Goal: Task Accomplishment & Management: Use online tool/utility

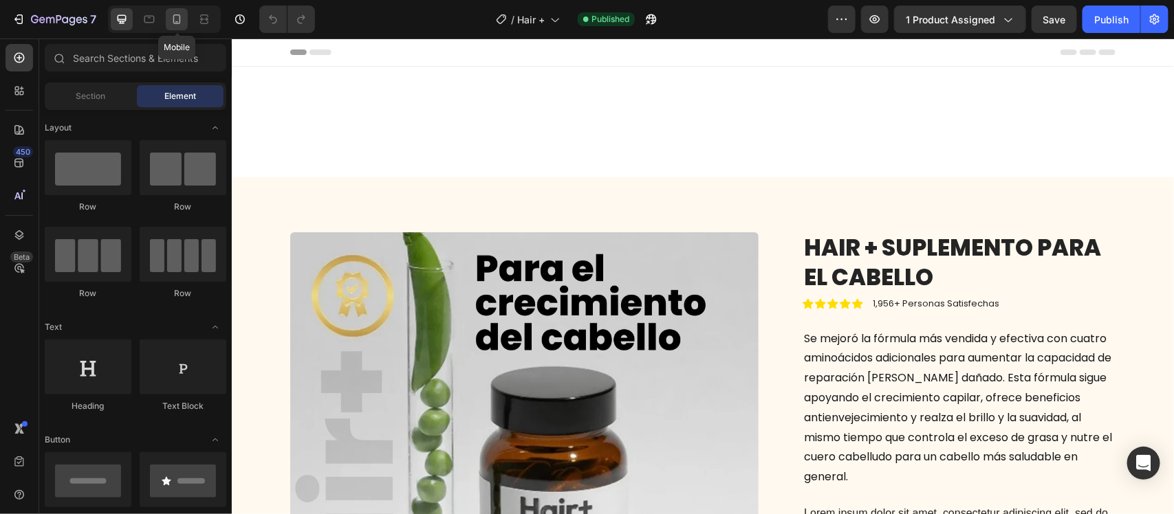
click at [175, 19] on icon at bounding box center [177, 19] width 14 height 14
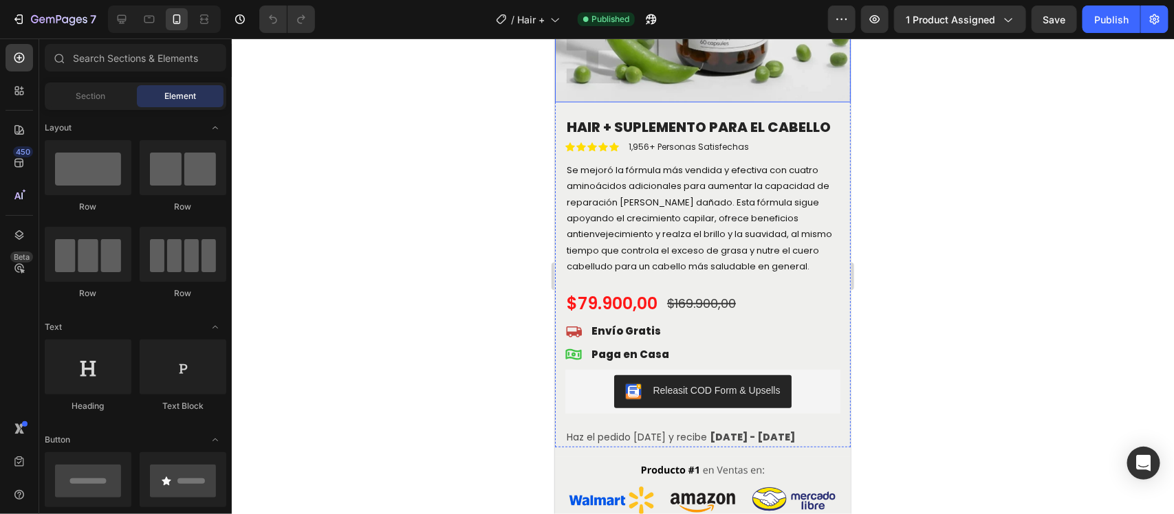
scroll to position [344, 0]
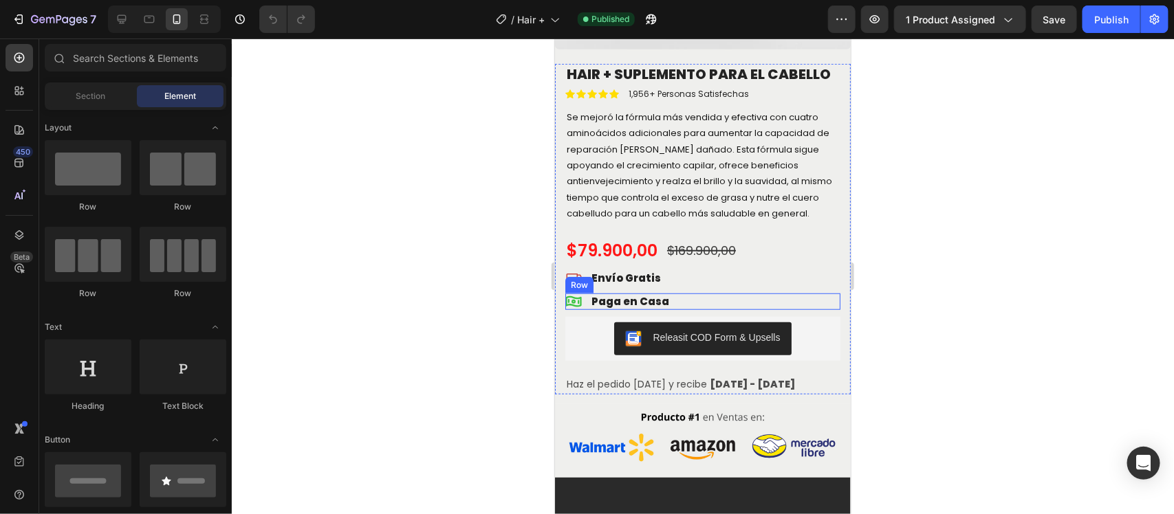
click at [693, 310] on div "Icon Paga en [GEOGRAPHIC_DATA]" at bounding box center [702, 301] width 275 height 17
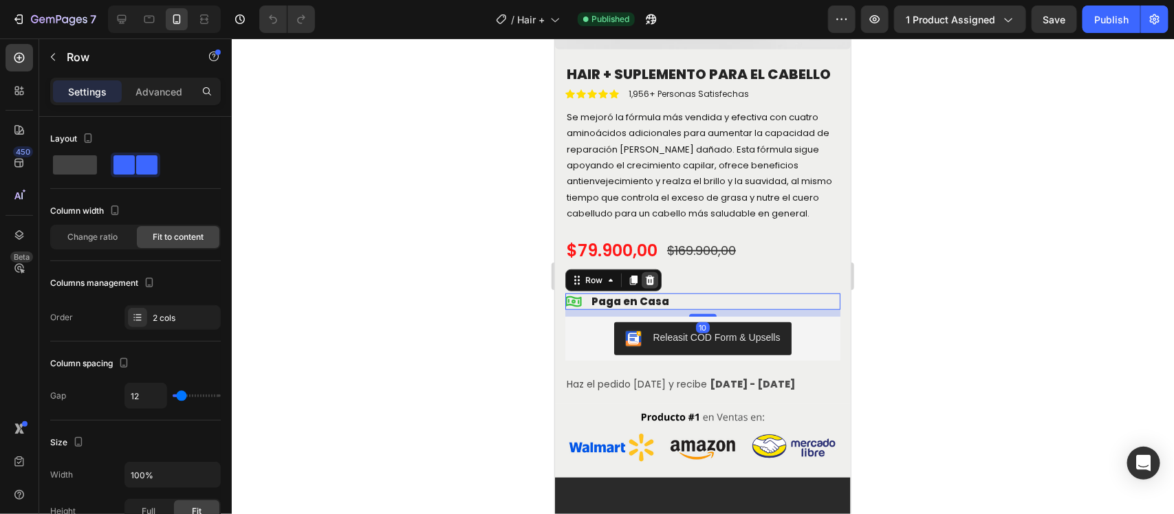
click at [651, 285] on icon at bounding box center [649, 280] width 9 height 10
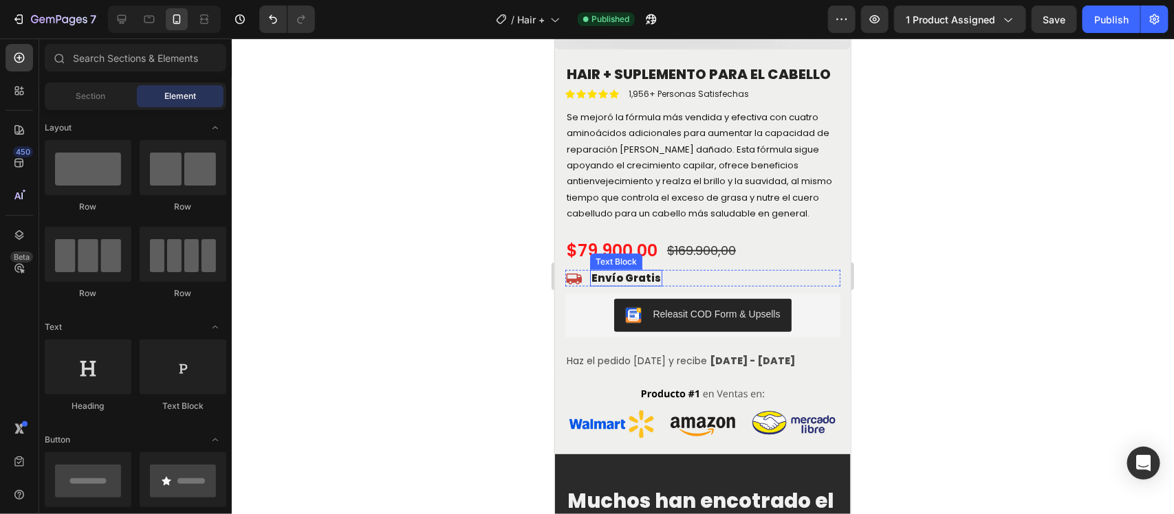
click at [641, 285] on p "Envío Gratis" at bounding box center [625, 278] width 69 height 14
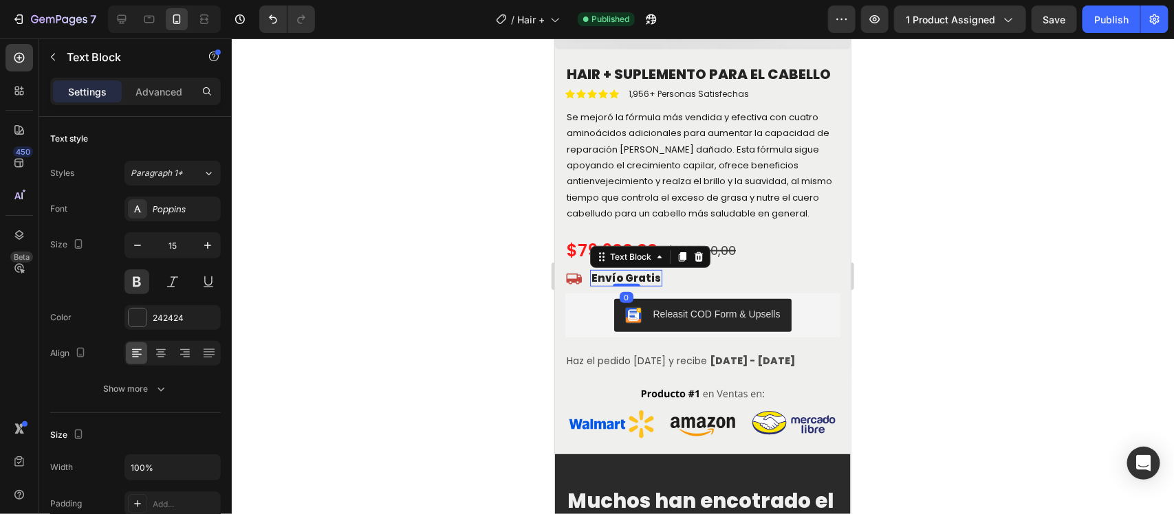
click at [702, 262] on icon at bounding box center [698, 256] width 11 height 11
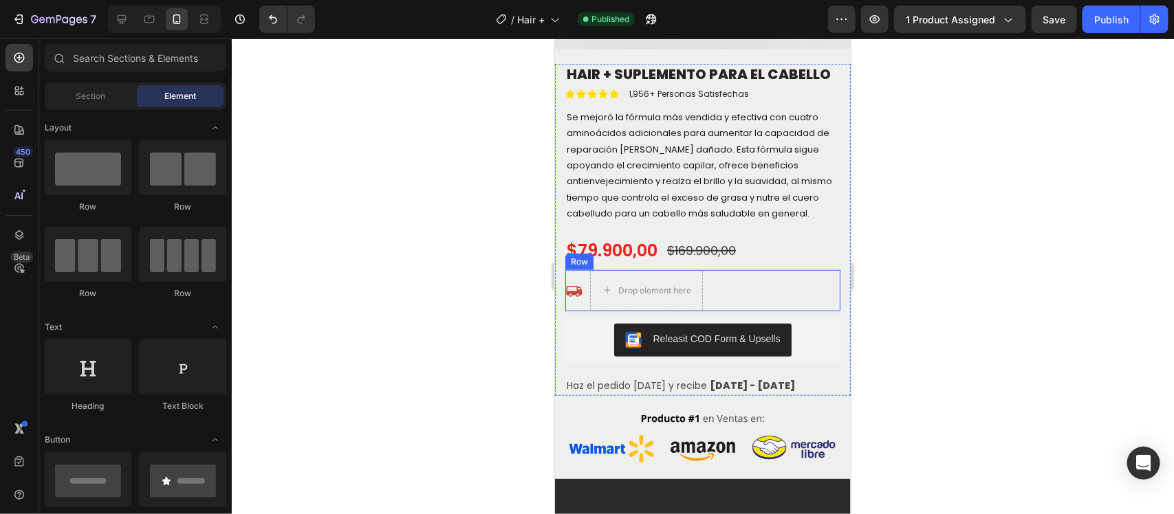
click at [582, 309] on div "Icon Drop element here Row" at bounding box center [702, 290] width 275 height 41
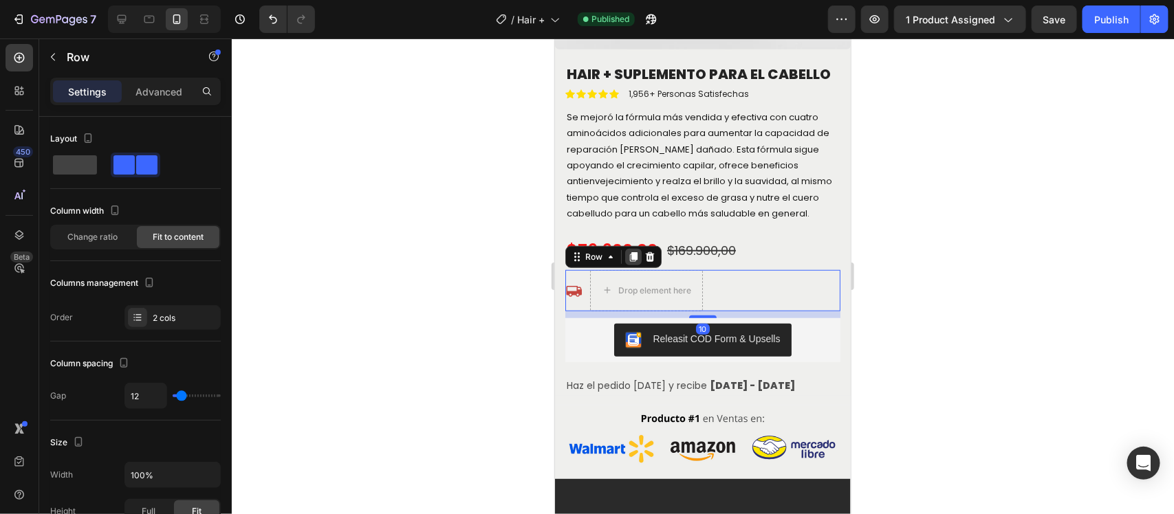
click at [640, 265] on div at bounding box center [633, 256] width 17 height 17
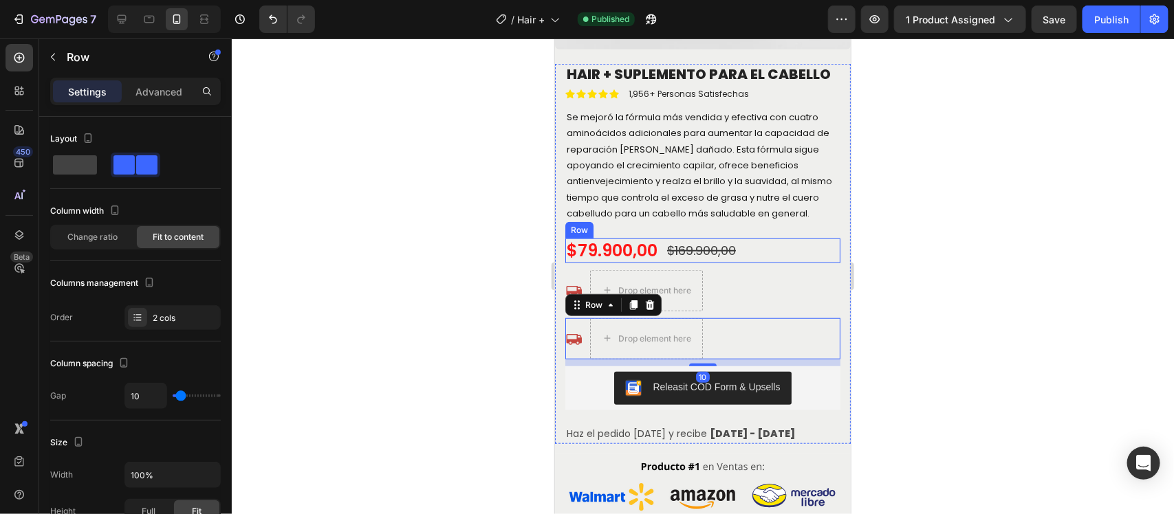
click at [761, 263] on div "$79.900,00 Product Price Product Price $169.900,00 Compare Price Compare Price …" at bounding box center [702, 250] width 275 height 25
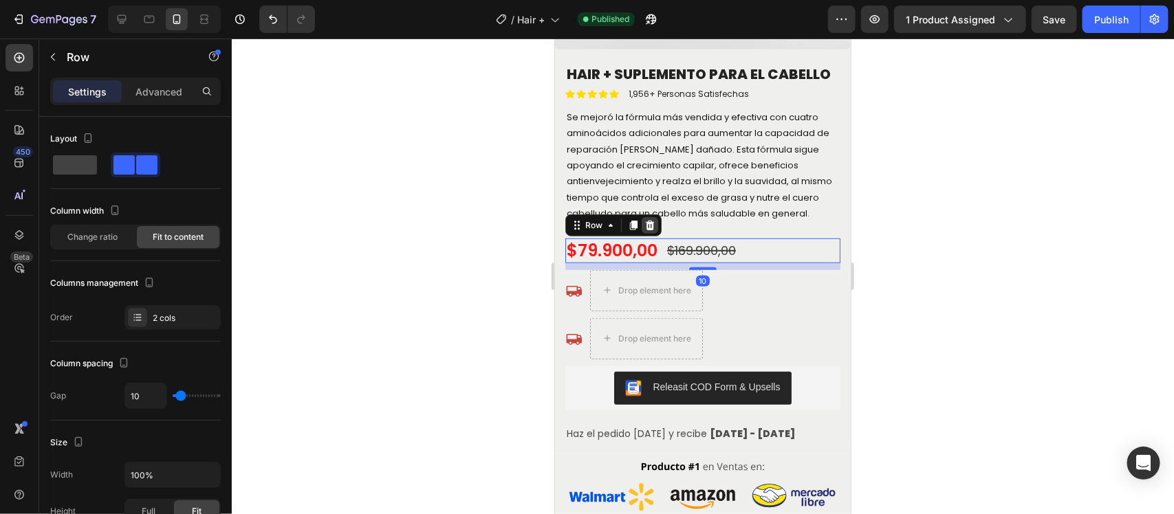
click at [647, 229] on icon at bounding box center [649, 224] width 9 height 10
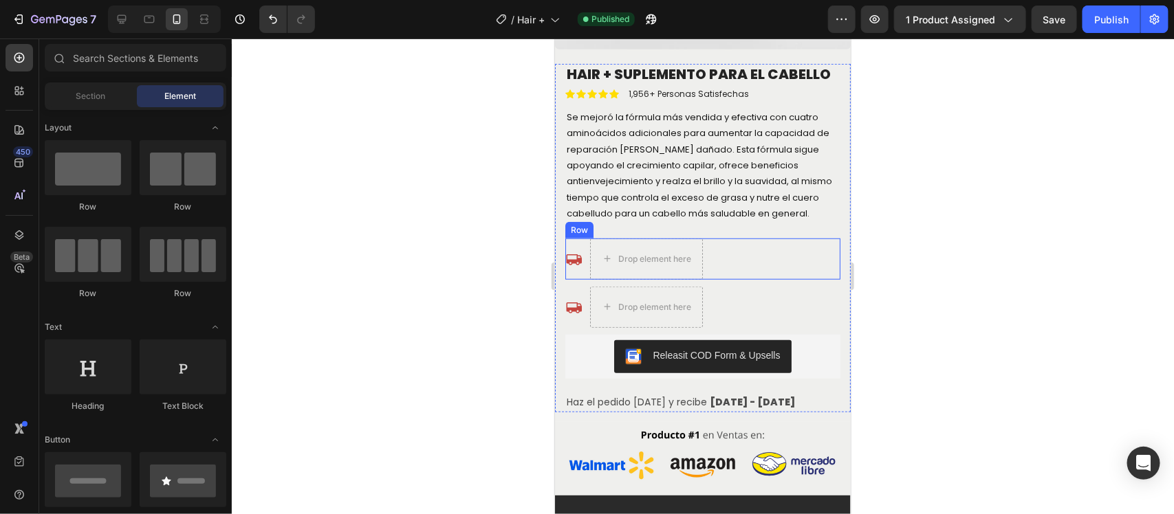
click at [761, 279] on div "Icon Drop element here Row" at bounding box center [702, 258] width 275 height 41
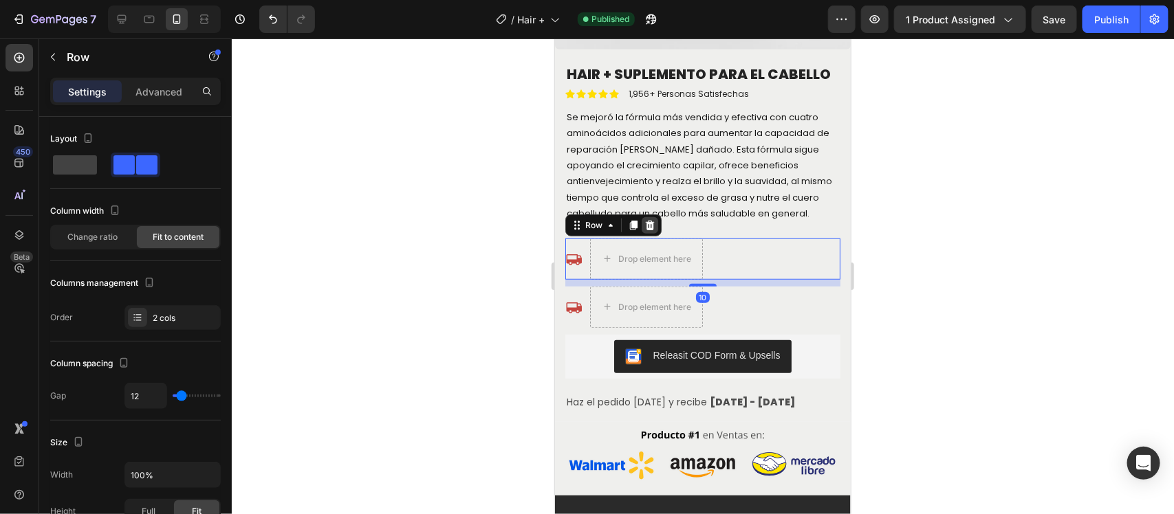
click at [650, 229] on icon at bounding box center [649, 224] width 9 height 10
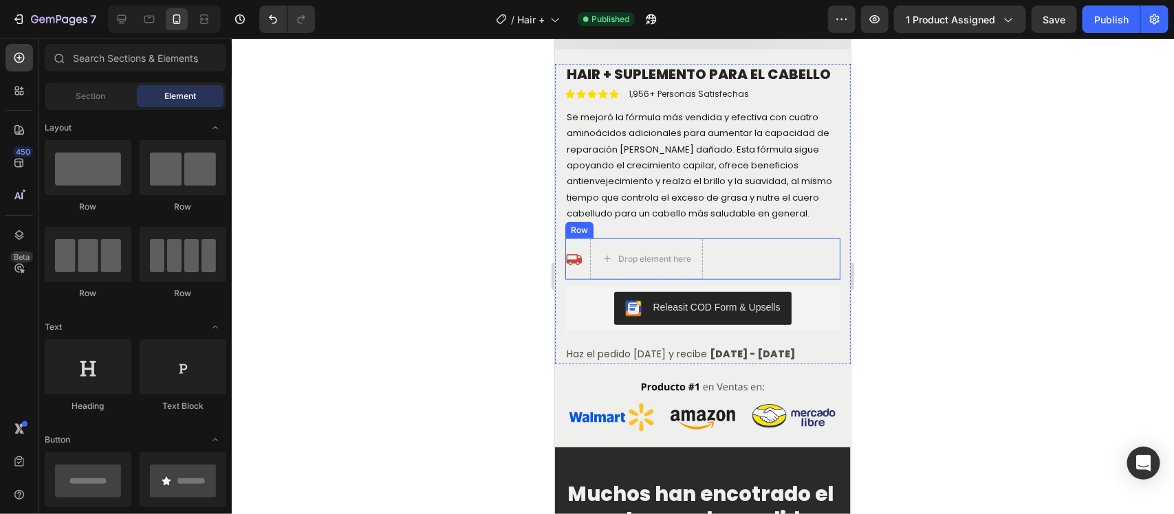
click at [761, 279] on div "Icon Drop element here Row" at bounding box center [702, 258] width 275 height 41
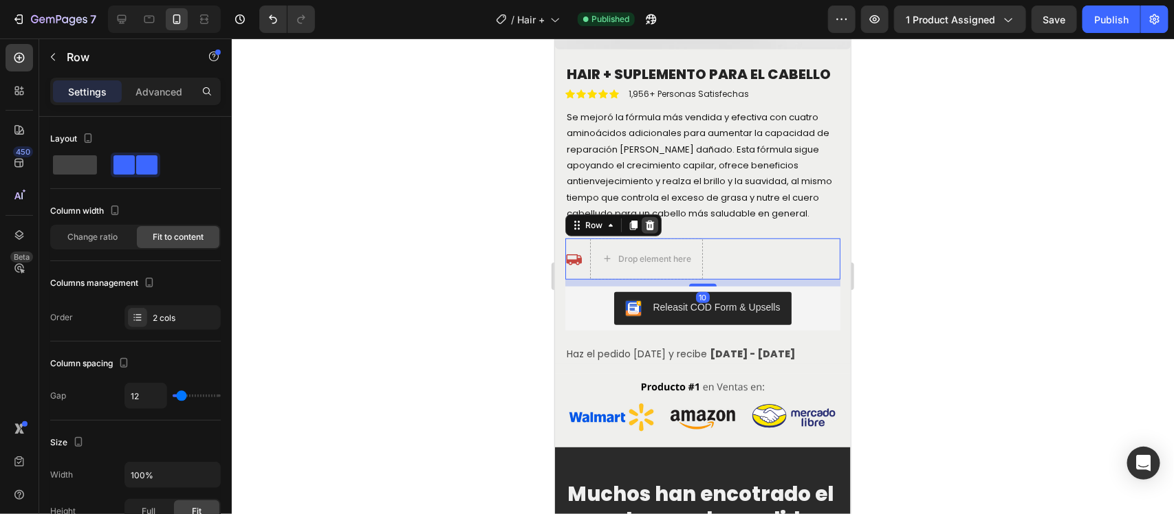
click at [652, 229] on icon at bounding box center [649, 224] width 9 height 10
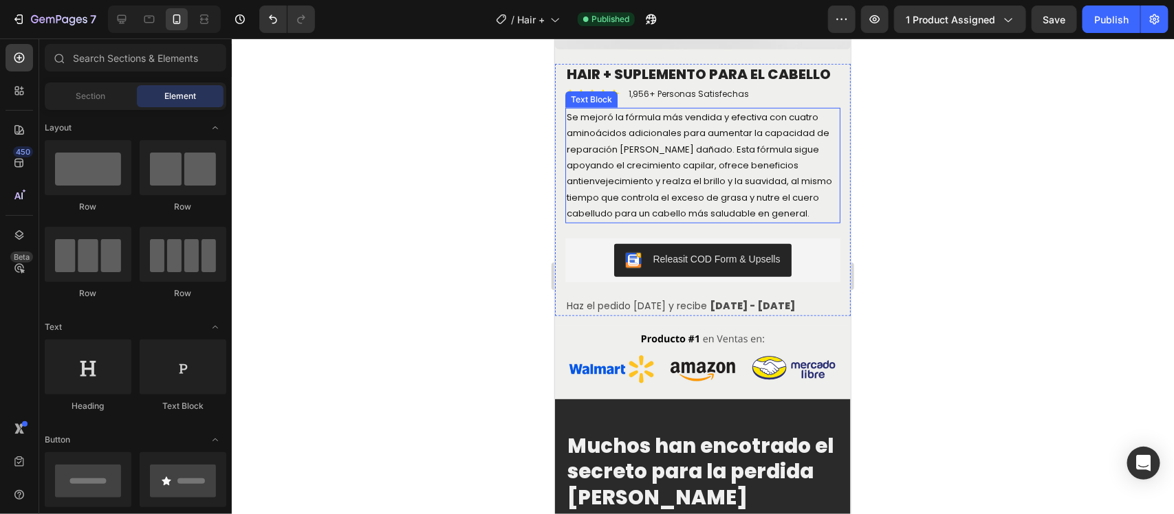
click at [737, 221] on p "Se mejoró la fórmula más vendida y efectiva con cuatro aminoácidos adicionales …" at bounding box center [702, 165] width 272 height 113
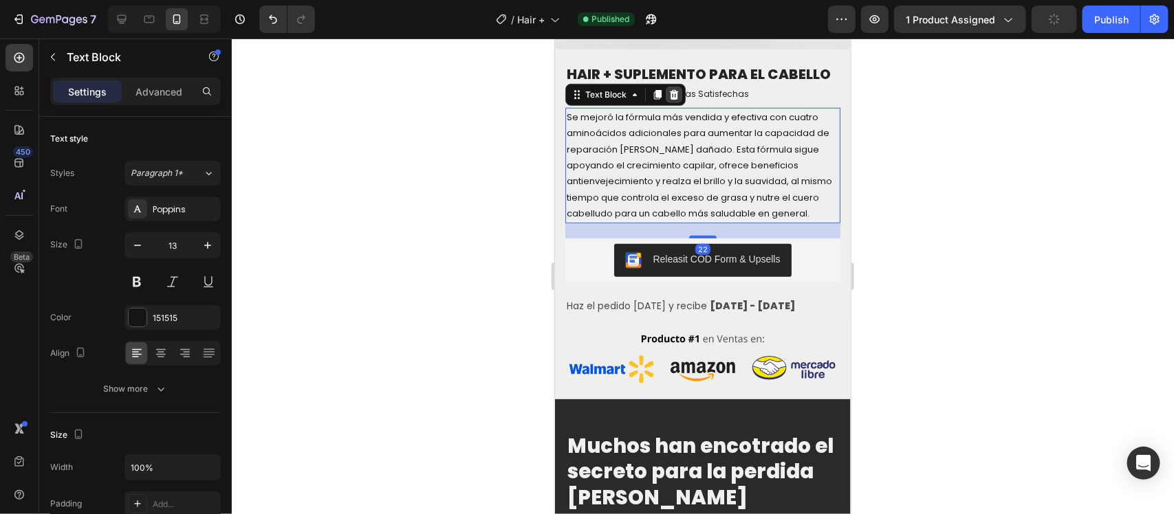
click at [680, 96] on div at bounding box center [673, 94] width 17 height 17
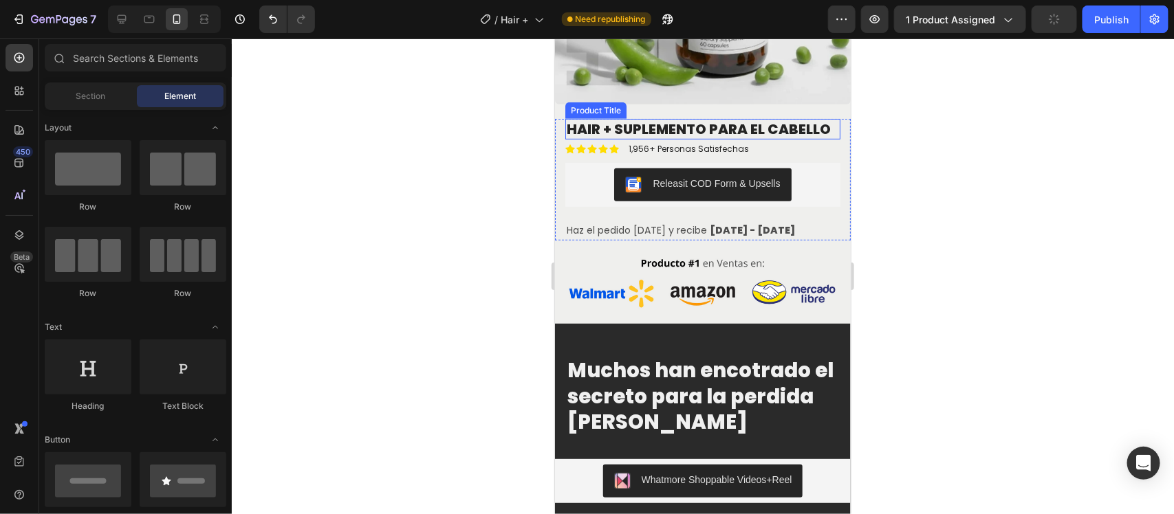
scroll to position [258, 0]
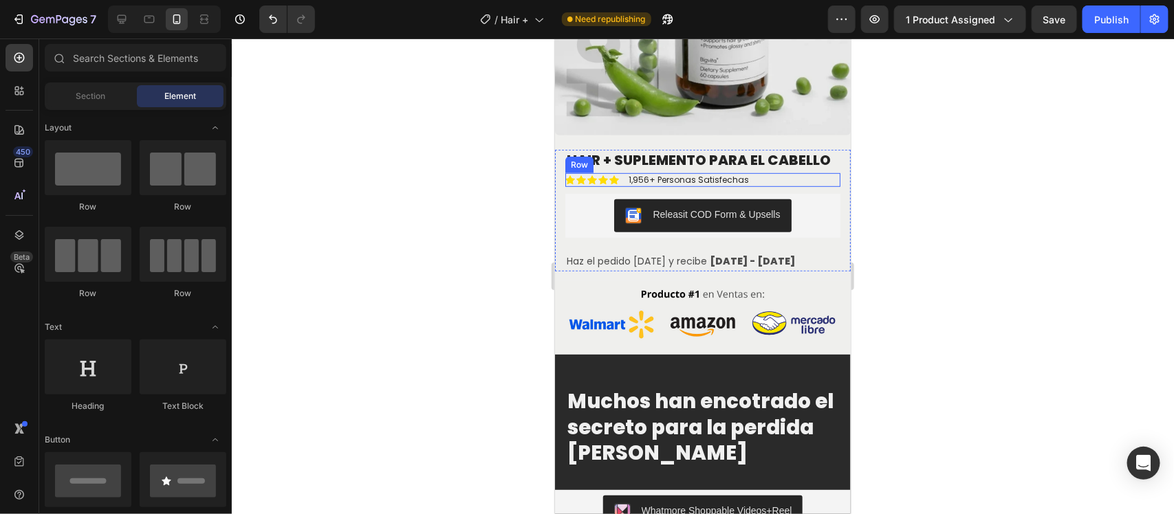
click at [767, 180] on div "Icon Icon Icon Icon Icon Icon List 1,956+ Personas Satisfechas Text Block Row" at bounding box center [702, 180] width 275 height 14
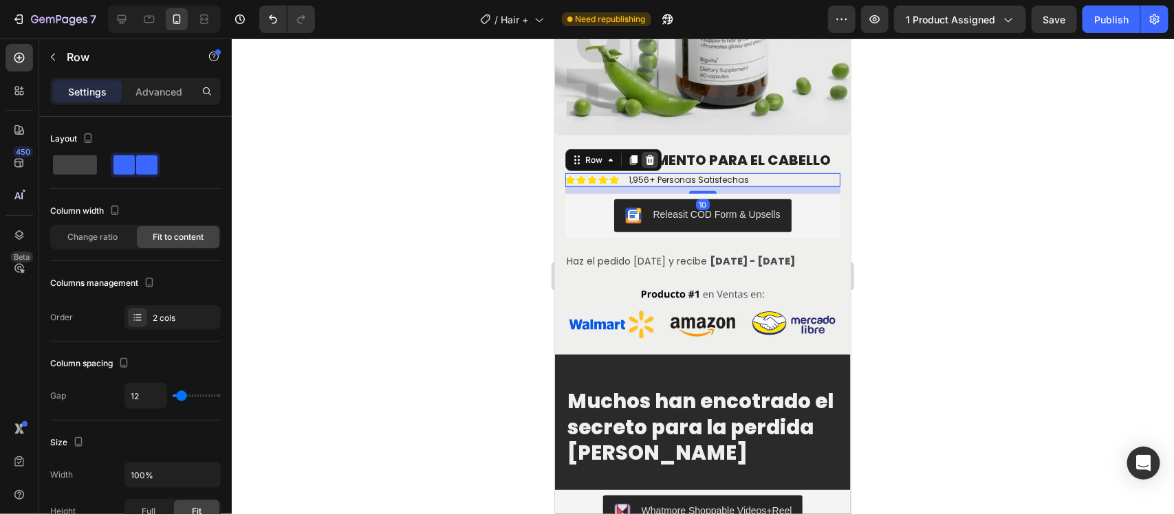
click at [651, 160] on icon at bounding box center [649, 159] width 11 height 11
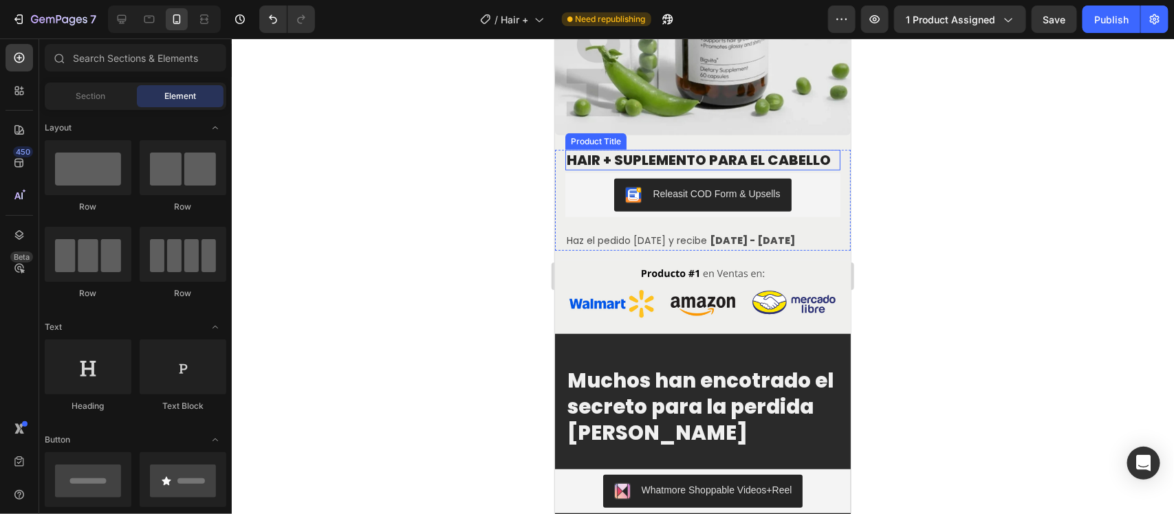
click at [758, 153] on h1 "HAIR + SUPLEMENTO PARA EL CABELLO" at bounding box center [702, 159] width 275 height 21
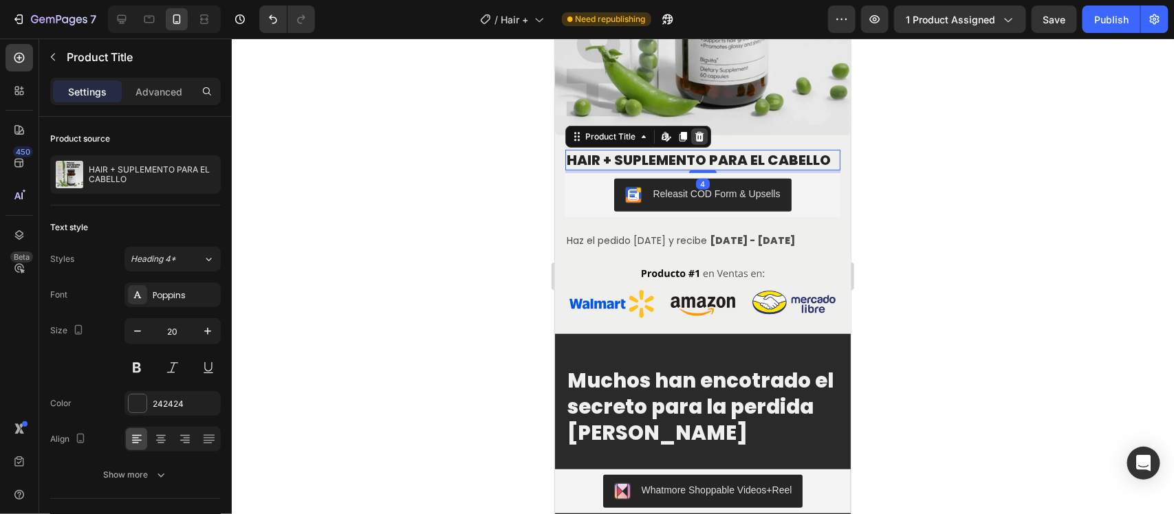
click at [699, 131] on icon at bounding box center [699, 136] width 9 height 10
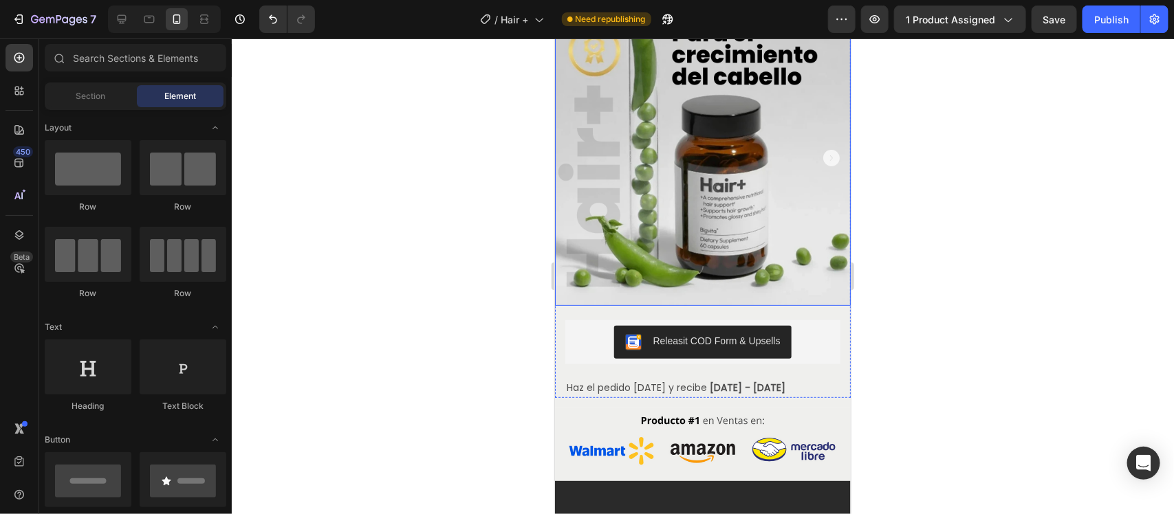
scroll to position [86, 0]
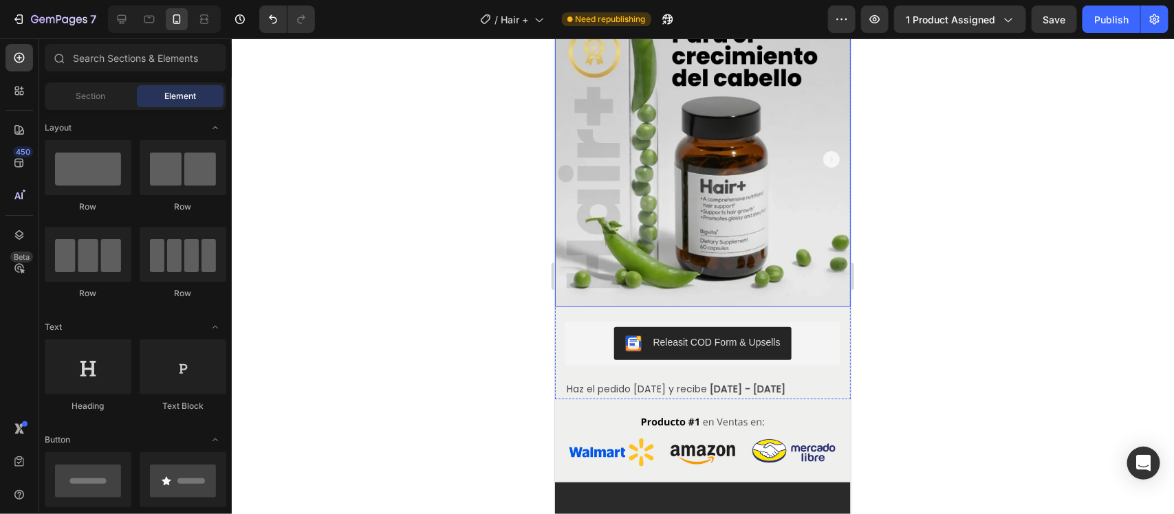
click at [750, 158] on img at bounding box center [702, 159] width 296 height 296
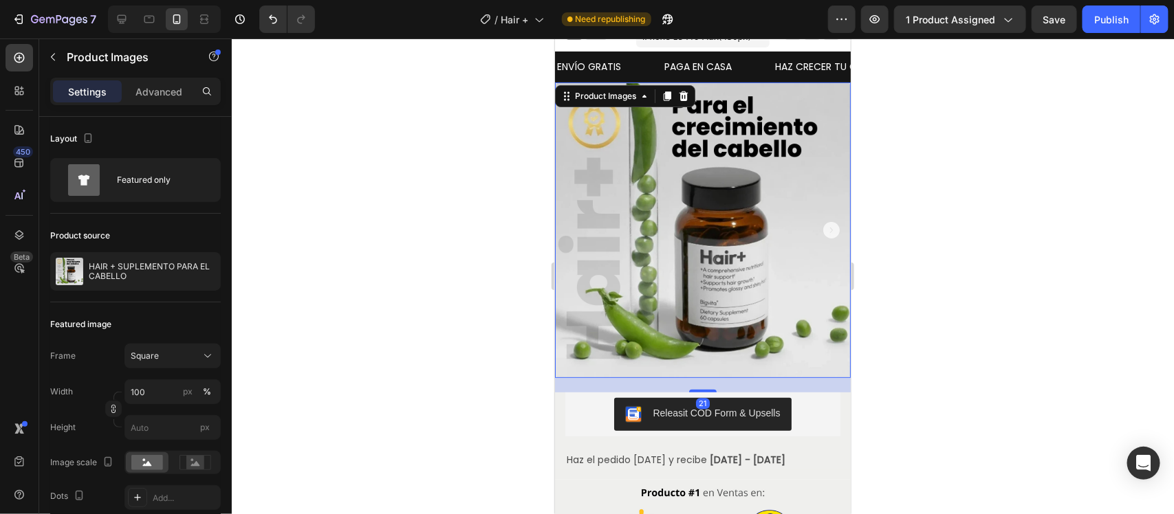
scroll to position [0, 0]
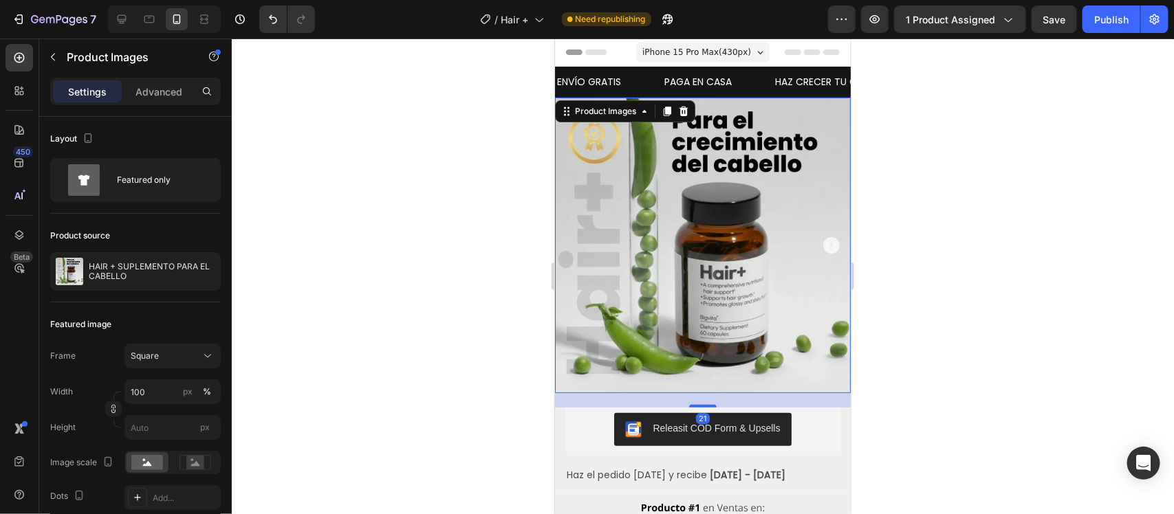
click at [695, 111] on img at bounding box center [702, 245] width 296 height 296
click at [689, 107] on icon at bounding box center [682, 110] width 11 height 11
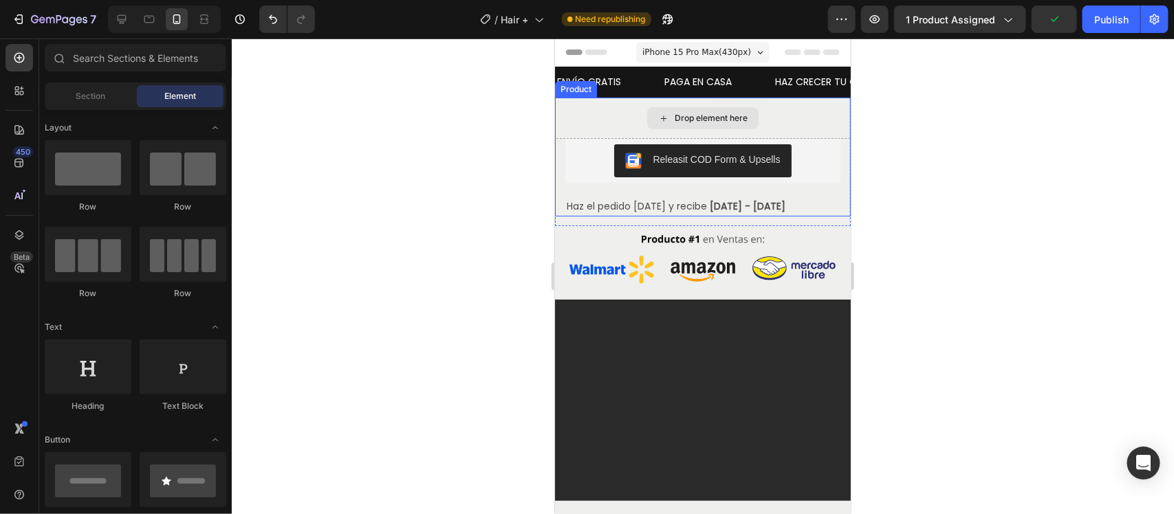
click at [678, 116] on div "Drop element here" at bounding box center [710, 117] width 73 height 11
click at [792, 118] on div "Drop element here" at bounding box center [702, 117] width 296 height 41
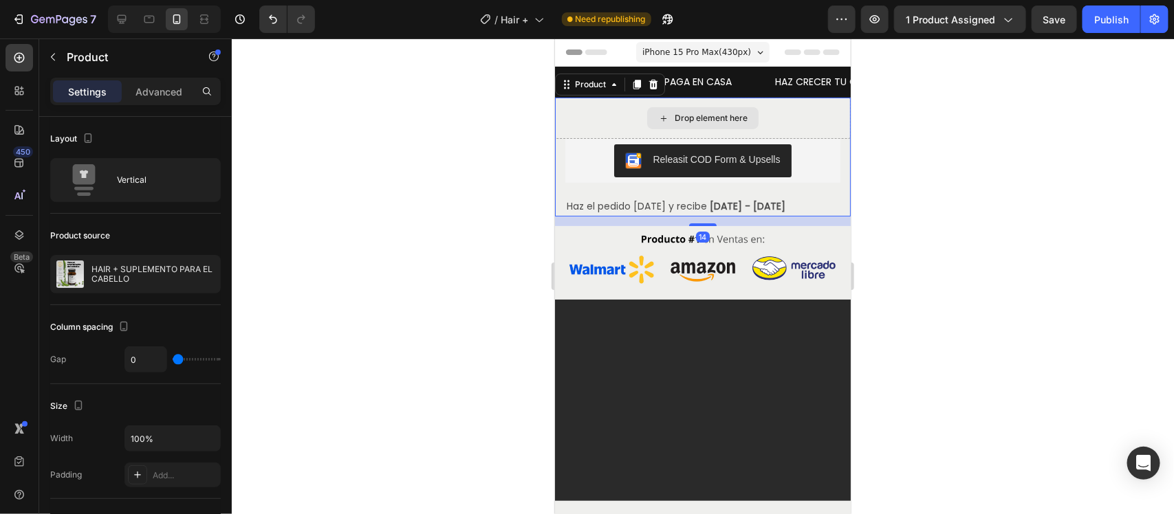
click at [812, 120] on div "Drop element here" at bounding box center [702, 117] width 296 height 41
click at [184, 84] on div "Advanced" at bounding box center [158, 91] width 69 height 22
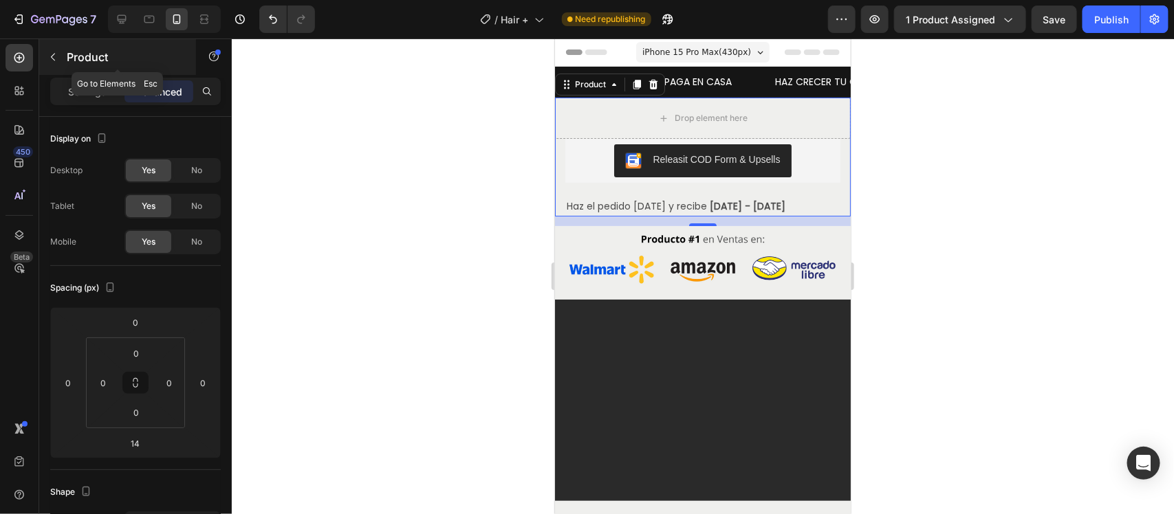
click at [49, 60] on icon "button" at bounding box center [52, 57] width 11 height 11
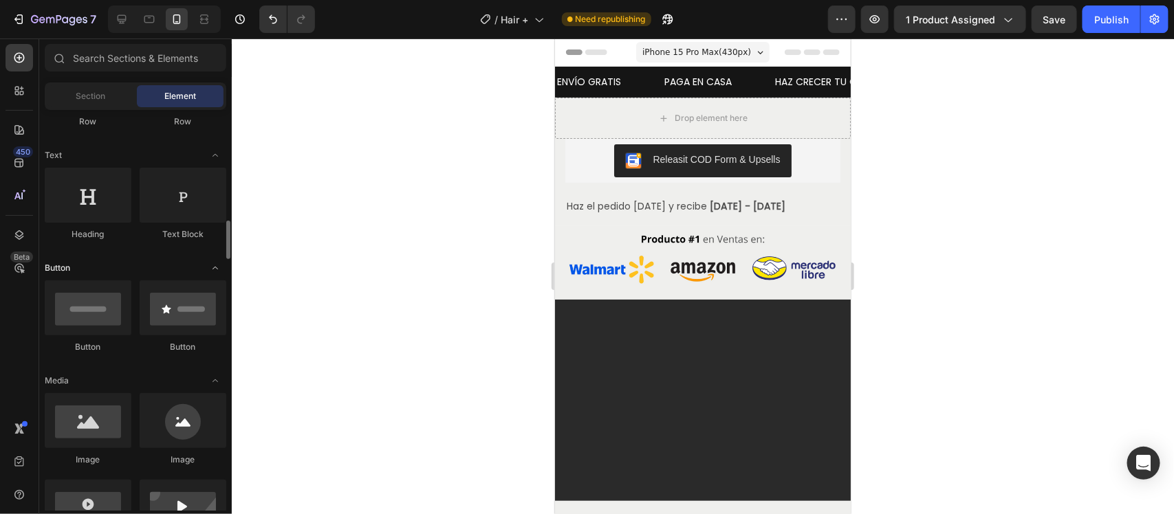
scroll to position [258, 0]
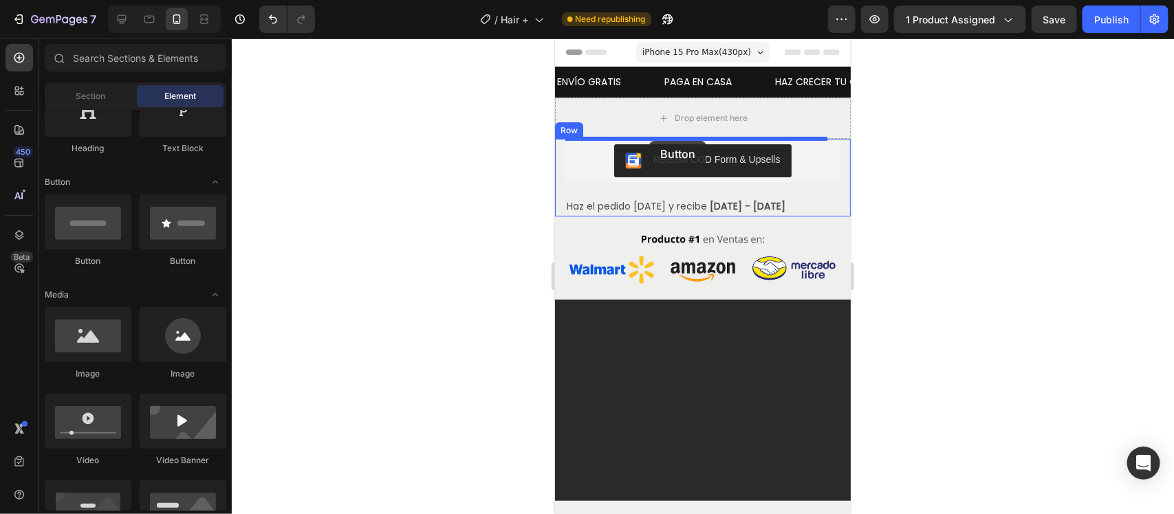
drag, startPoint x: 631, startPoint y: 275, endPoint x: 649, endPoint y: 140, distance: 135.9
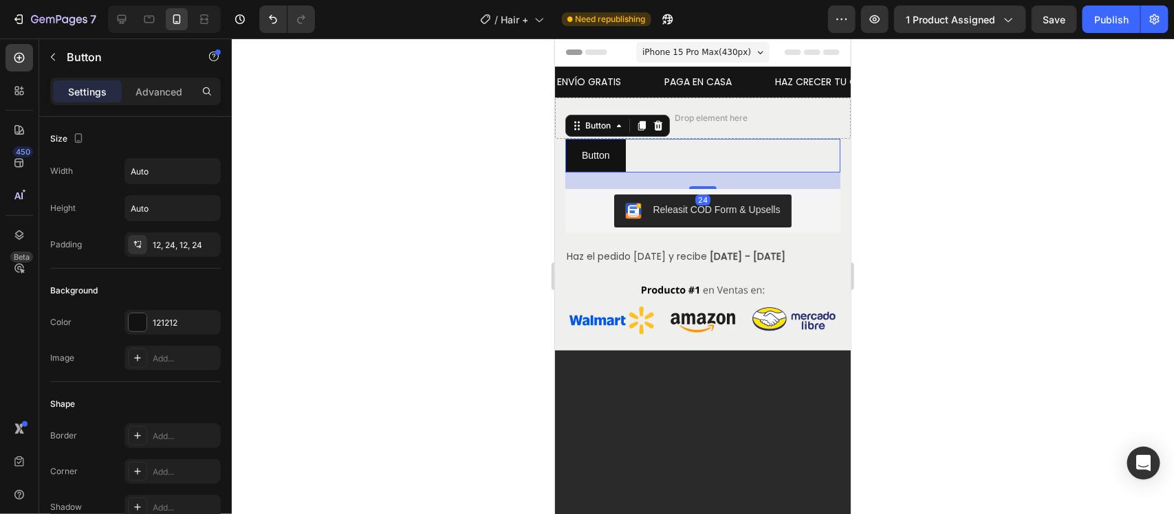
click at [655, 123] on icon at bounding box center [657, 125] width 9 height 10
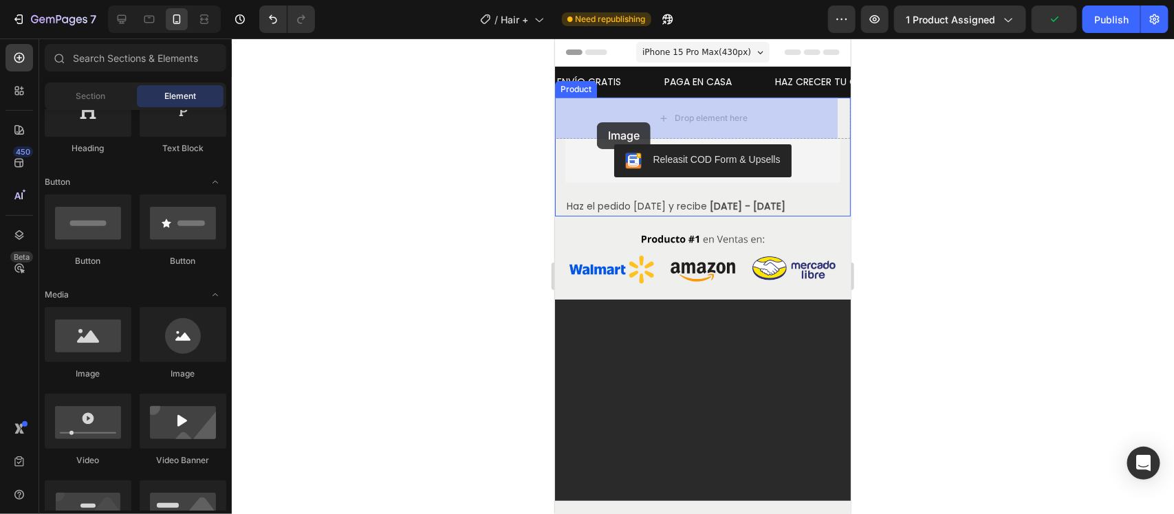
drag, startPoint x: 856, startPoint y: 277, endPoint x: 596, endPoint y: 122, distance: 302.3
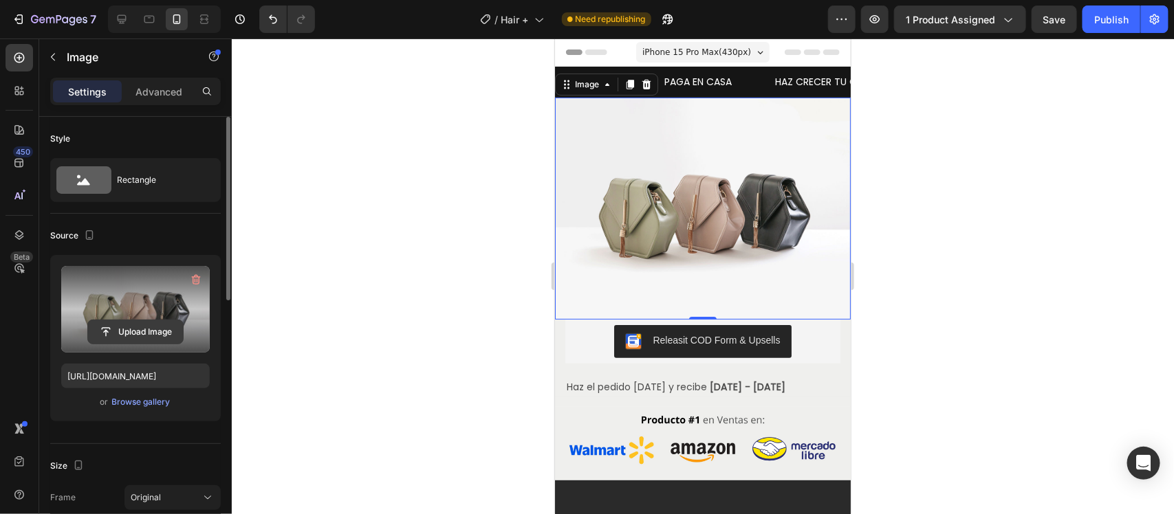
click at [124, 332] on input "file" at bounding box center [135, 332] width 95 height 23
click at [124, 329] on input "file" at bounding box center [135, 332] width 95 height 23
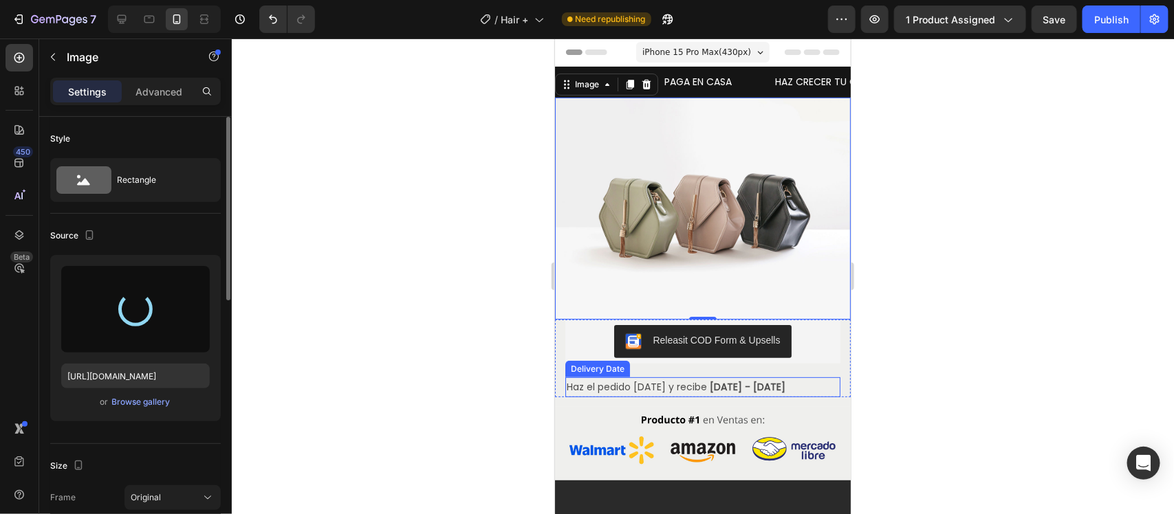
click at [737, 380] on span "[DATE] - [DATE]" at bounding box center [747, 387] width 76 height 14
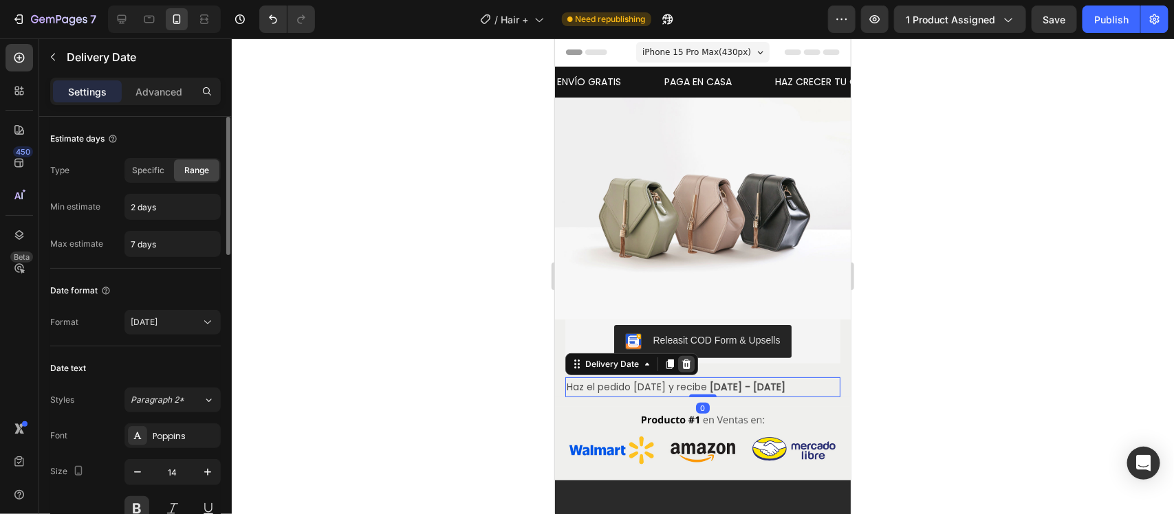
click at [685, 359] on icon at bounding box center [686, 364] width 9 height 10
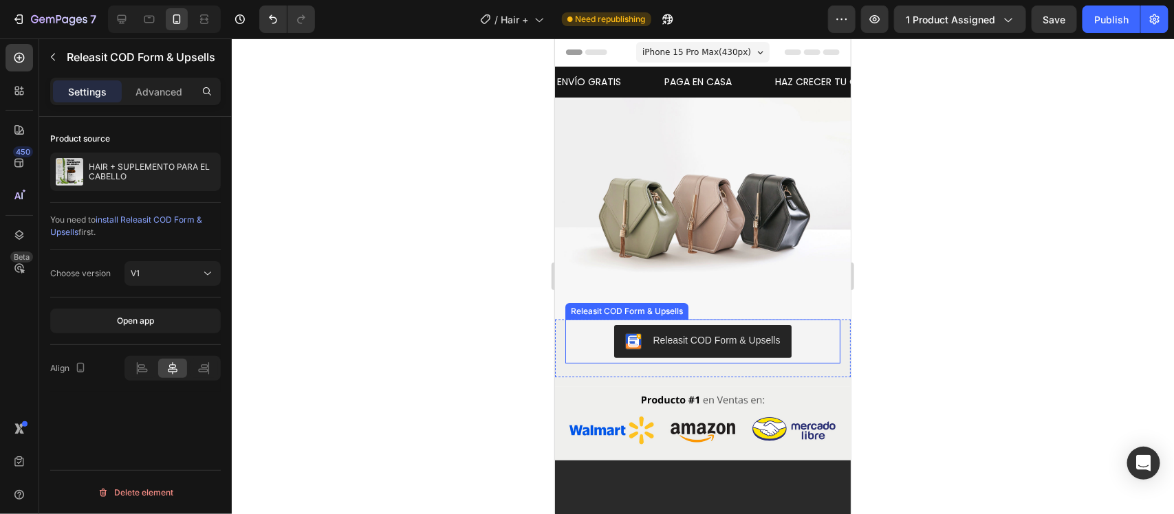
click at [821, 345] on div "Releasit COD Form & Upsells" at bounding box center [702, 341] width 264 height 33
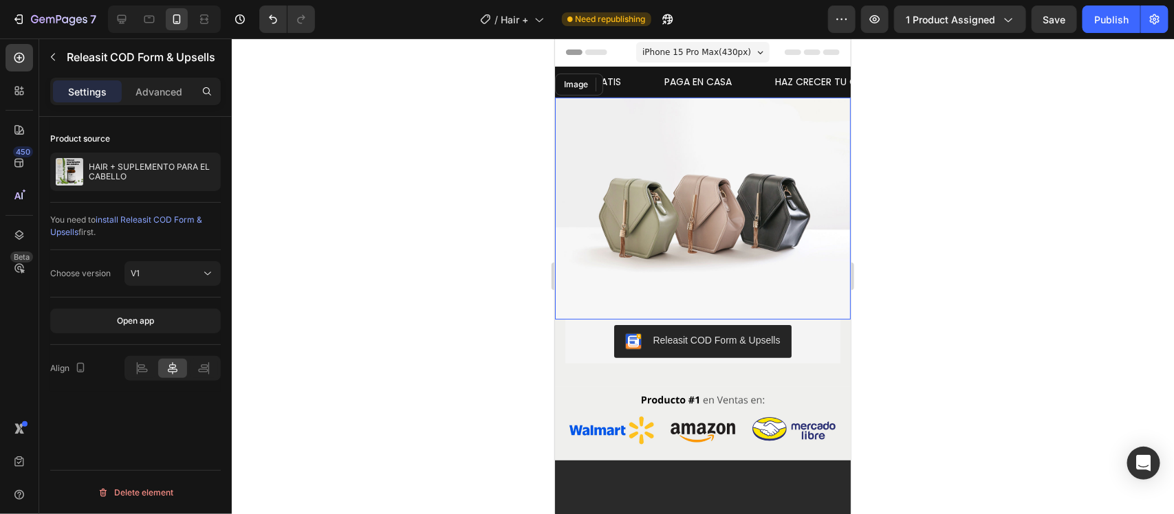
drag, startPoint x: 710, startPoint y: 161, endPoint x: 1046, endPoint y: 158, distance: 336.4
click at [710, 161] on img at bounding box center [702, 208] width 296 height 222
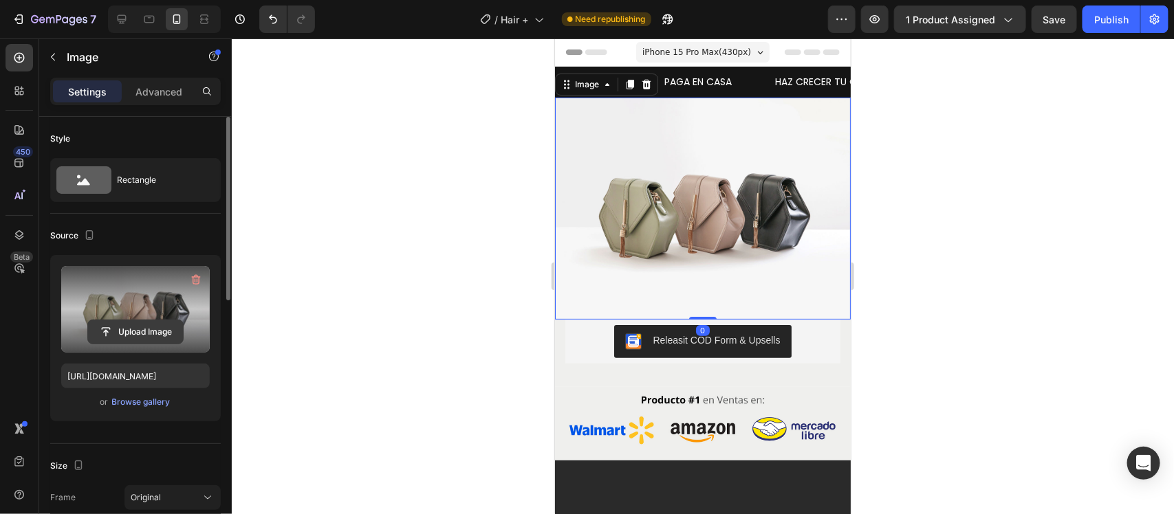
click at [133, 327] on input "file" at bounding box center [135, 332] width 95 height 23
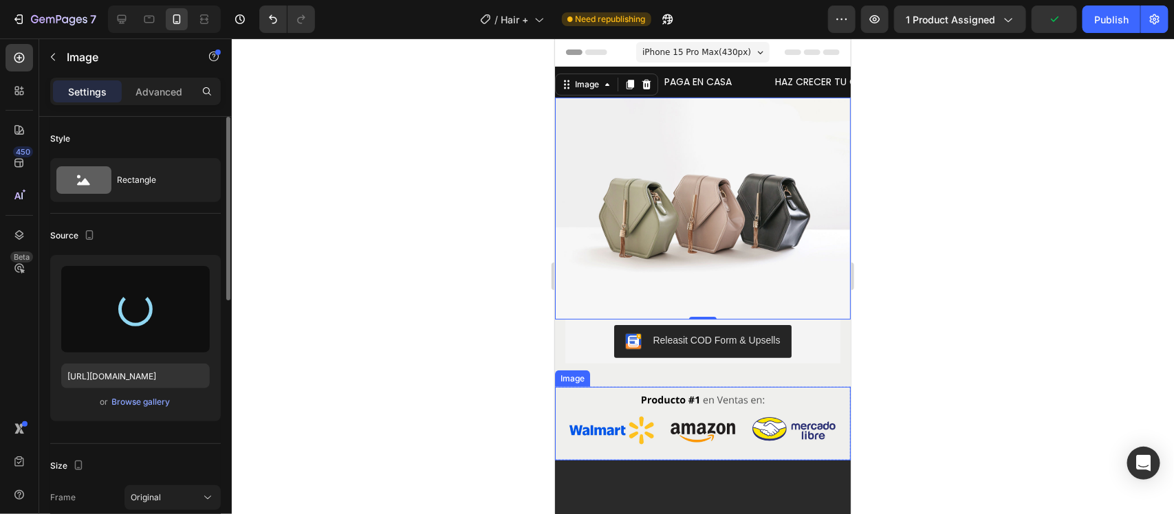
type input "[URL][DOMAIN_NAME]"
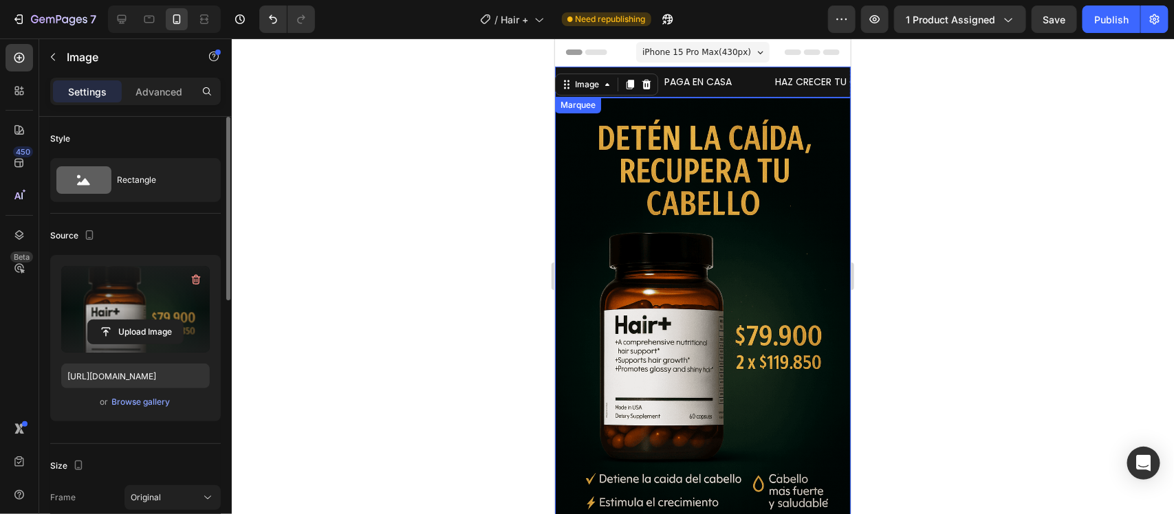
click at [761, 74] on div "PAGA EN CASA Text Block" at bounding box center [717, 81] width 111 height 31
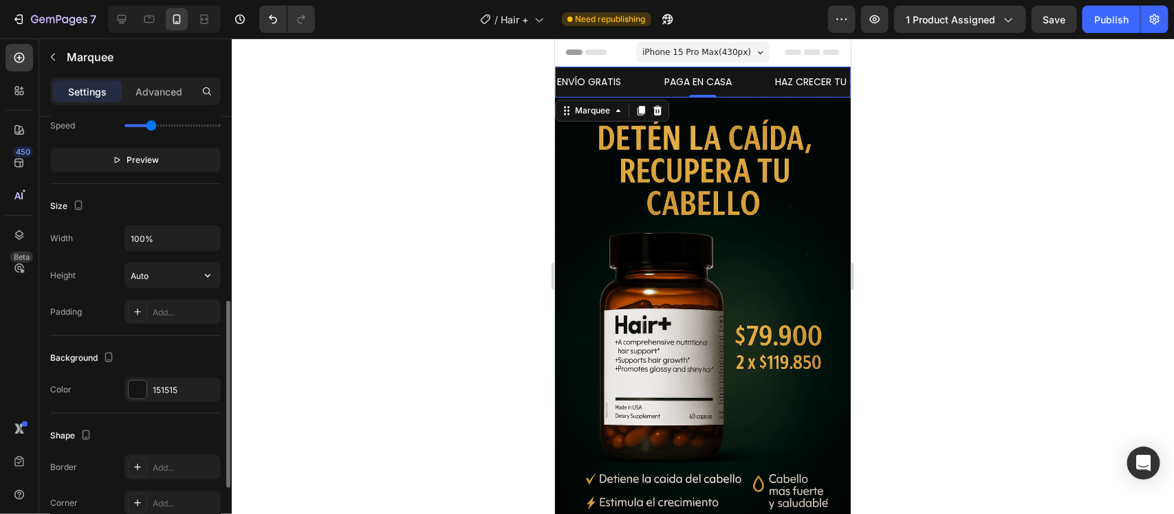
scroll to position [583, 0]
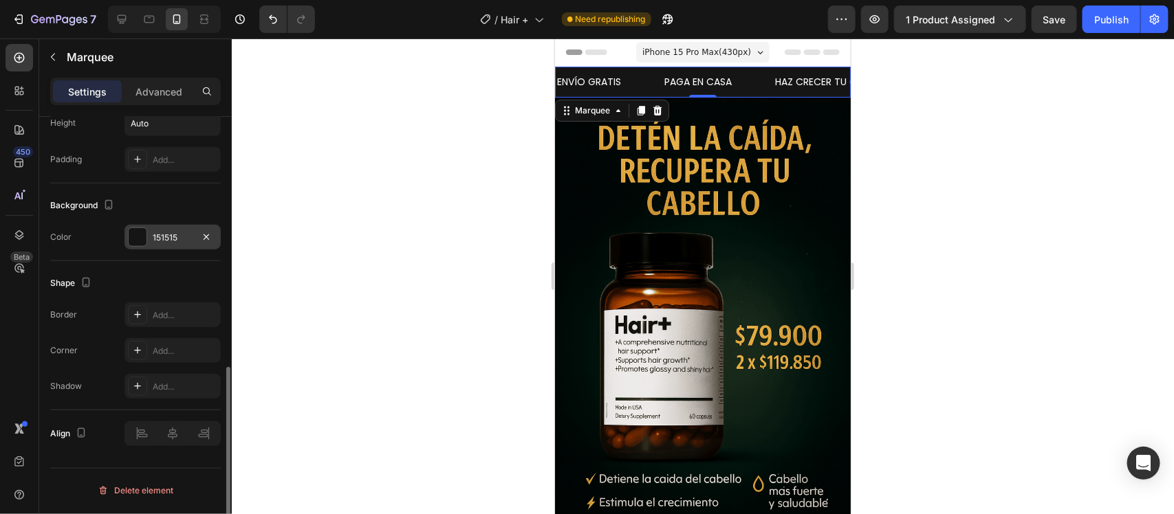
click at [147, 234] on div "151515" at bounding box center [172, 237] width 96 height 25
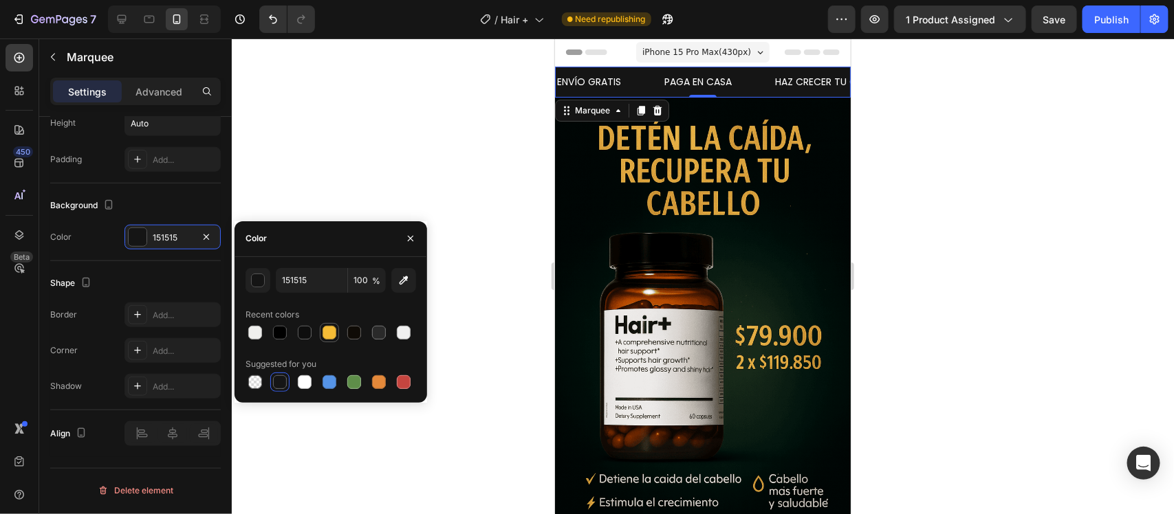
click at [337, 332] on div at bounding box center [329, 333] width 17 height 17
type input "F5BC36"
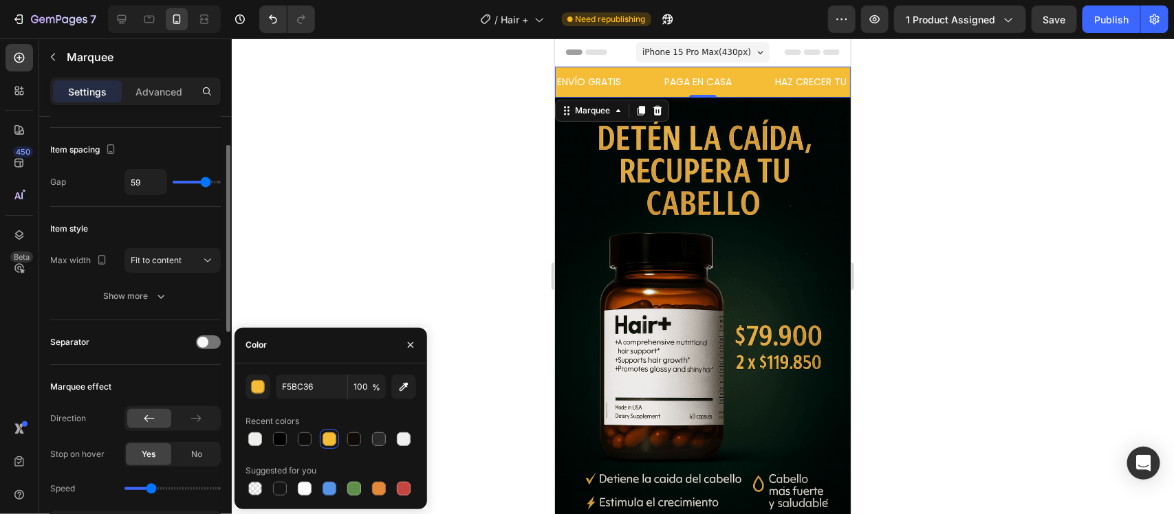
scroll to position [0, 0]
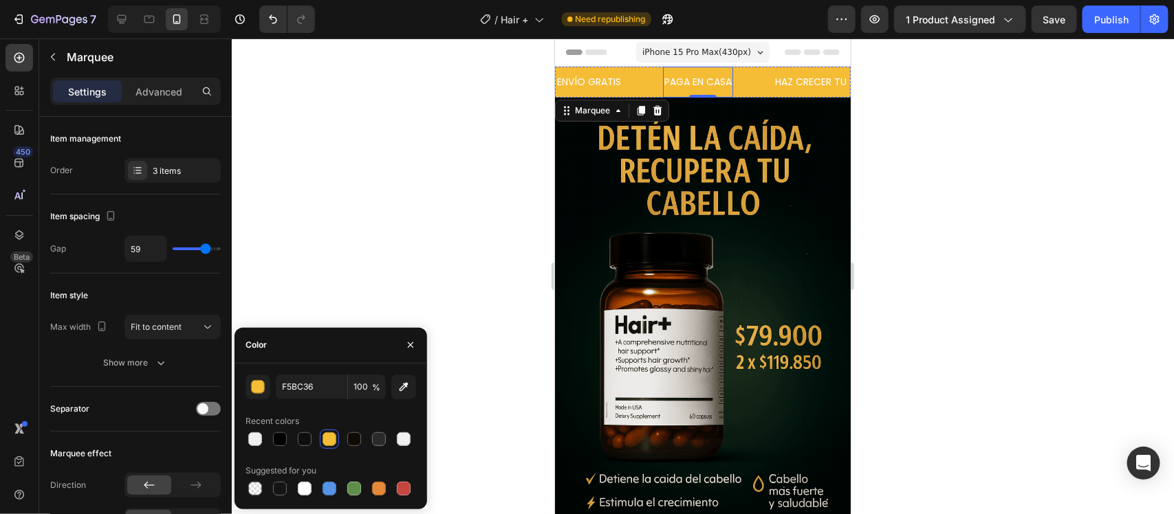
click at [684, 83] on p "PAGA EN CASA" at bounding box center [697, 81] width 67 height 17
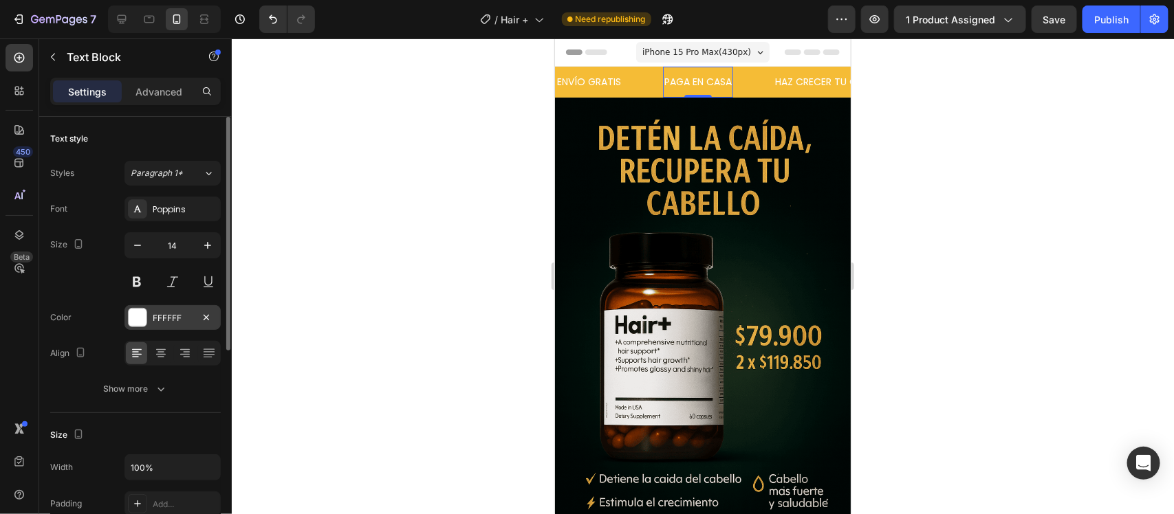
click at [136, 314] on div at bounding box center [138, 318] width 18 height 18
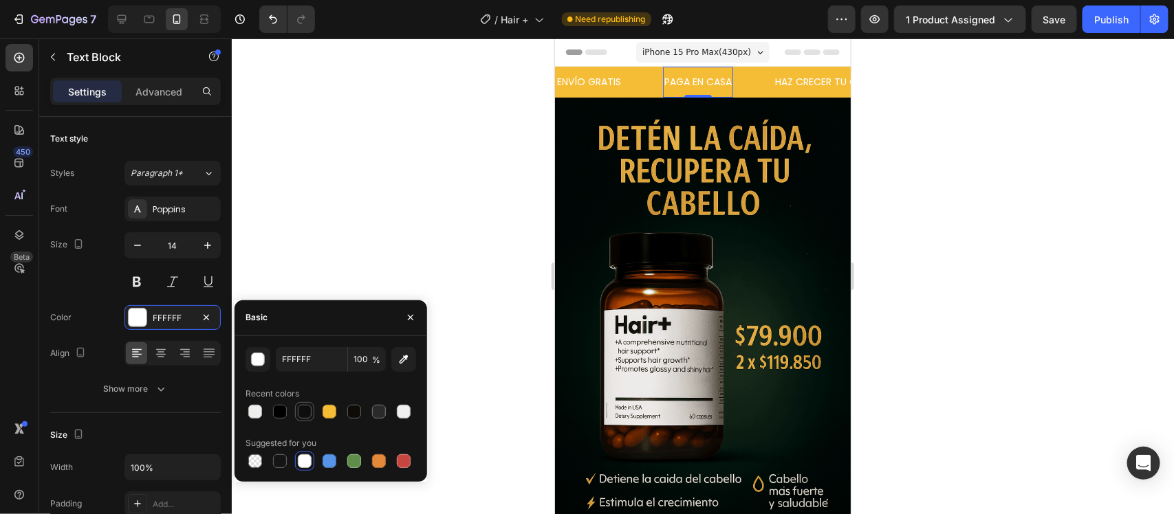
click at [305, 416] on div at bounding box center [305, 412] width 14 height 14
type input "0E0E0E"
click at [139, 285] on button at bounding box center [136, 282] width 25 height 25
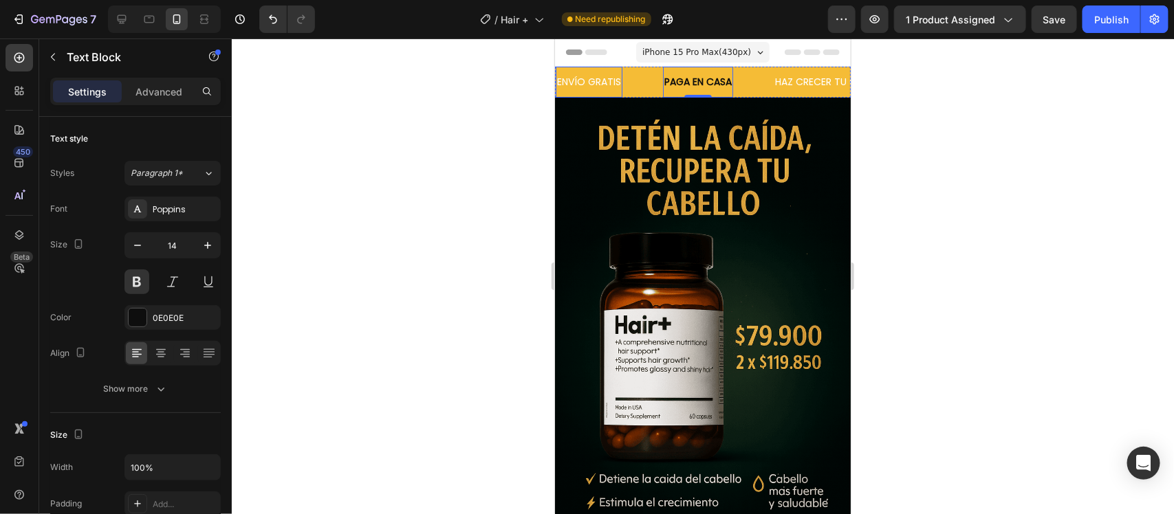
click at [592, 80] on p "ENVÍO GRATIS" at bounding box center [588, 81] width 64 height 17
click at [142, 286] on button at bounding box center [136, 282] width 25 height 25
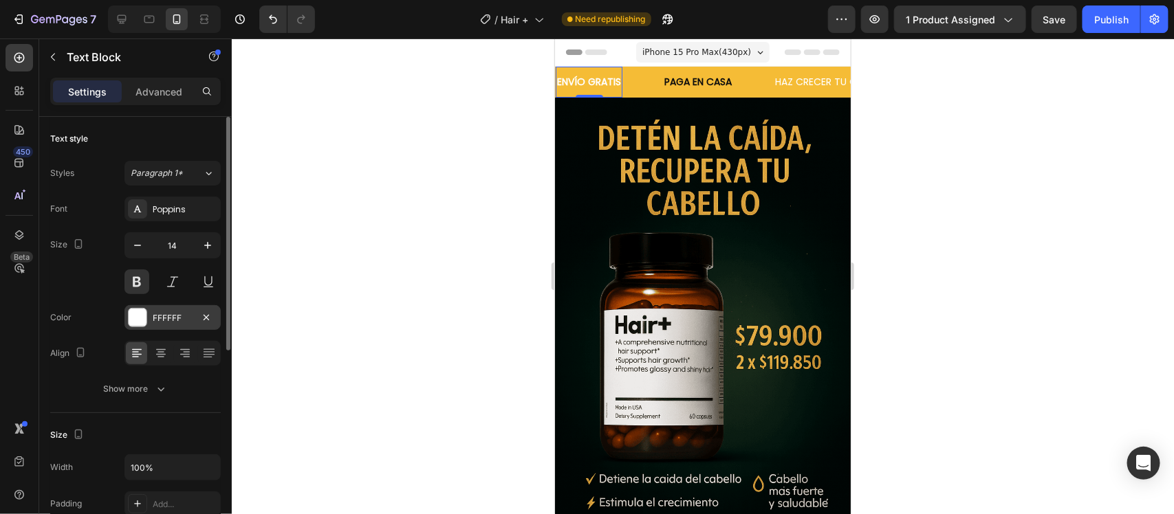
click at [135, 320] on div at bounding box center [138, 318] width 18 height 18
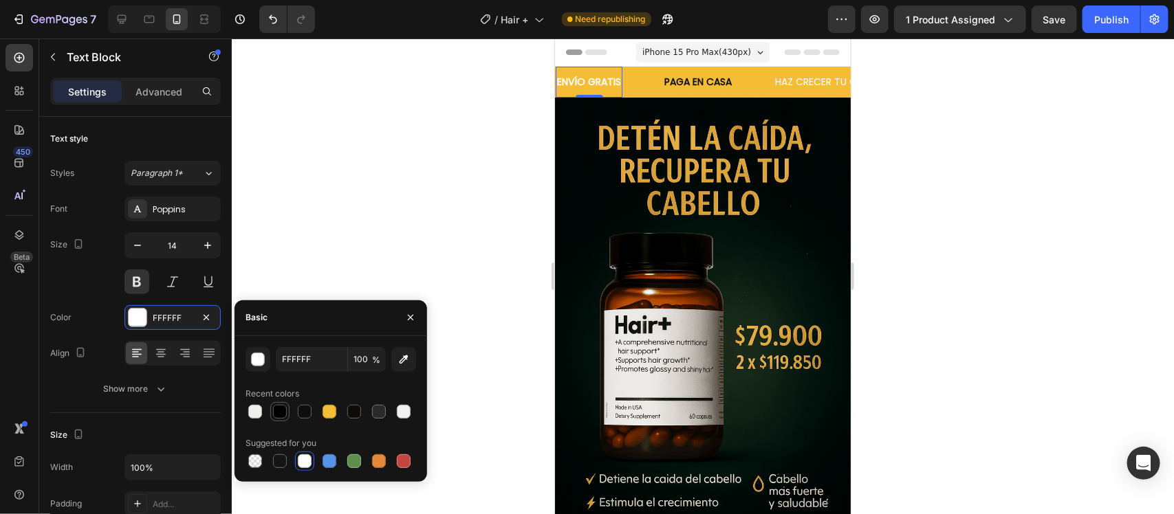
click at [285, 411] on div at bounding box center [280, 412] width 14 height 14
type input "000000"
click at [798, 80] on p "HAZ CRECER TU CABELLO" at bounding box center [831, 81] width 115 height 17
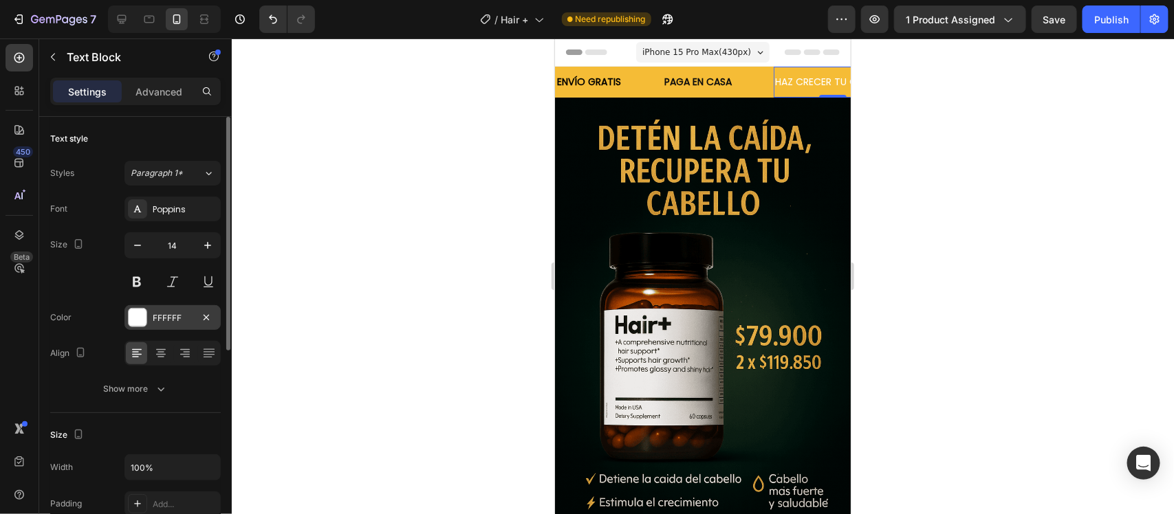
click at [131, 322] on div at bounding box center [138, 318] width 18 height 18
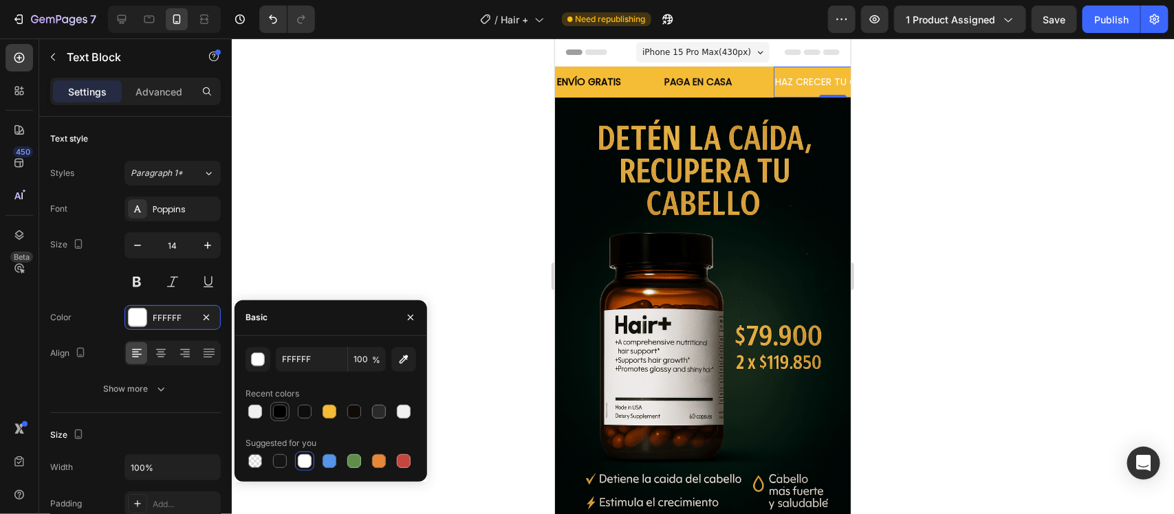
click at [279, 411] on div at bounding box center [280, 412] width 14 height 14
type input "000000"
click at [142, 282] on button at bounding box center [136, 282] width 25 height 25
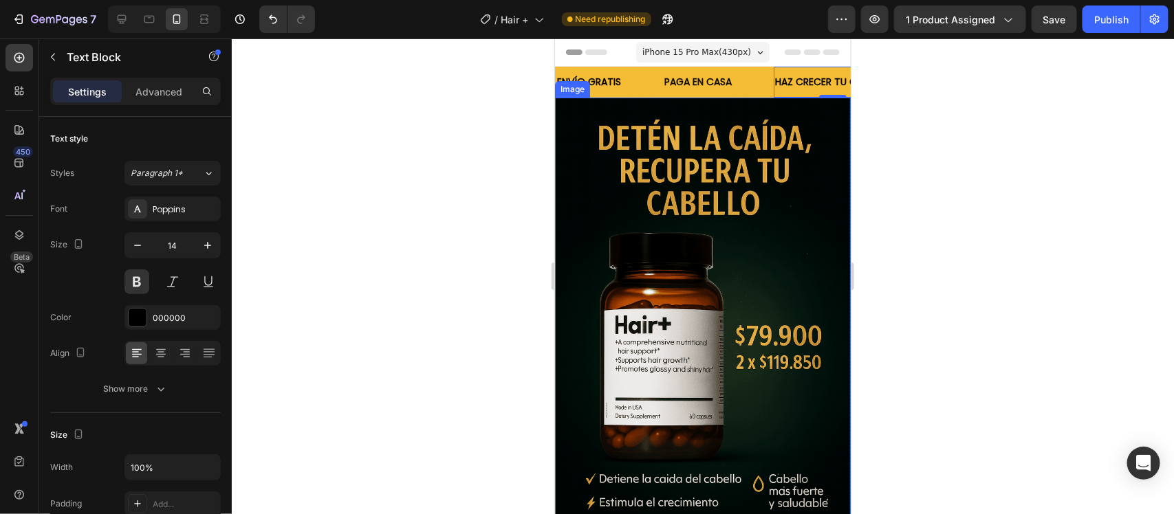
scroll to position [172, 0]
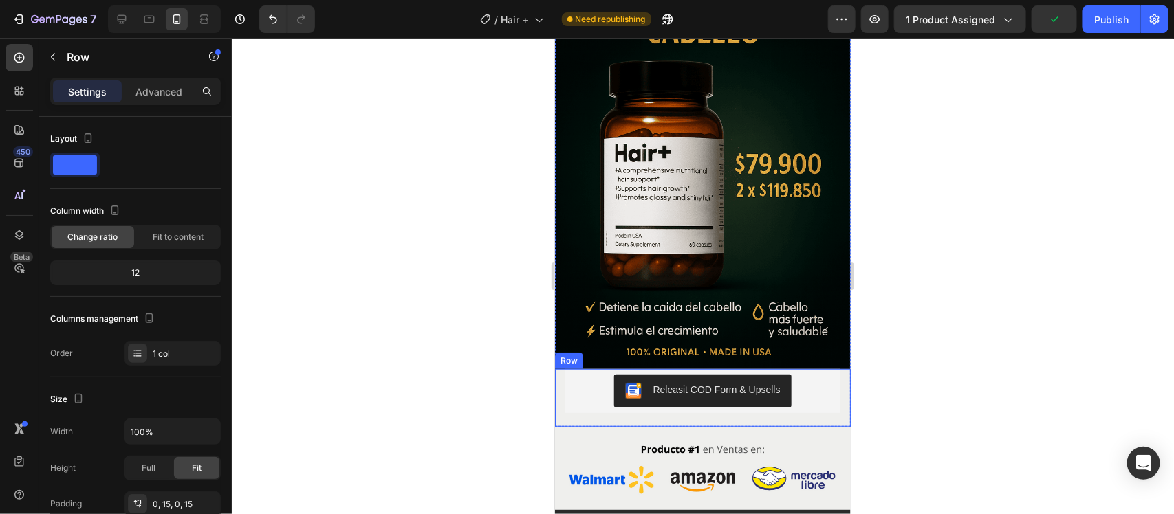
click at [830, 400] on div "Lorem ipsum dolor sit amet, consectetur adipiscing elit, sed do eiusmod tempor …" at bounding box center [702, 398] width 296 height 58
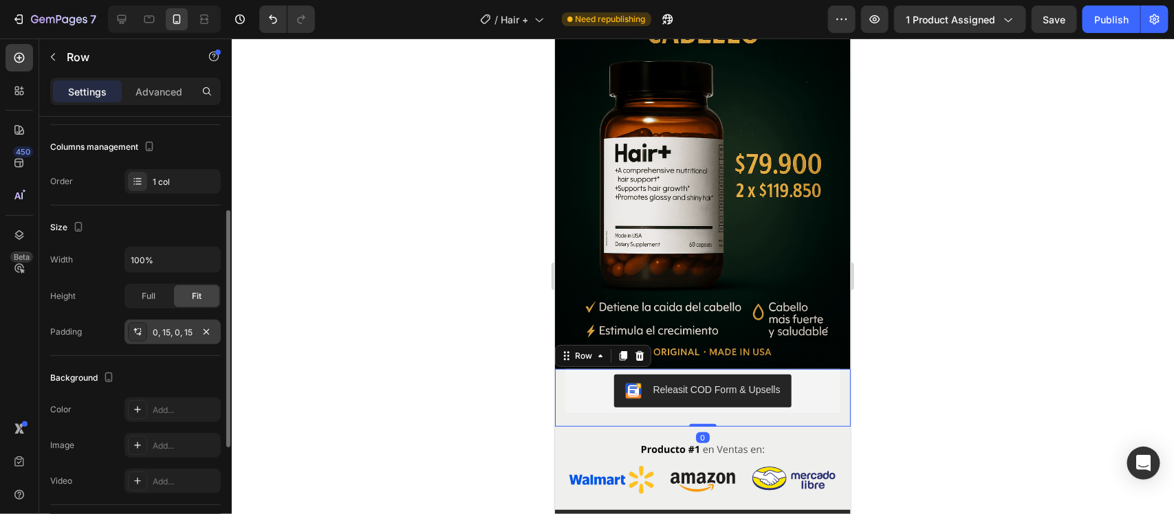
scroll to position [258, 0]
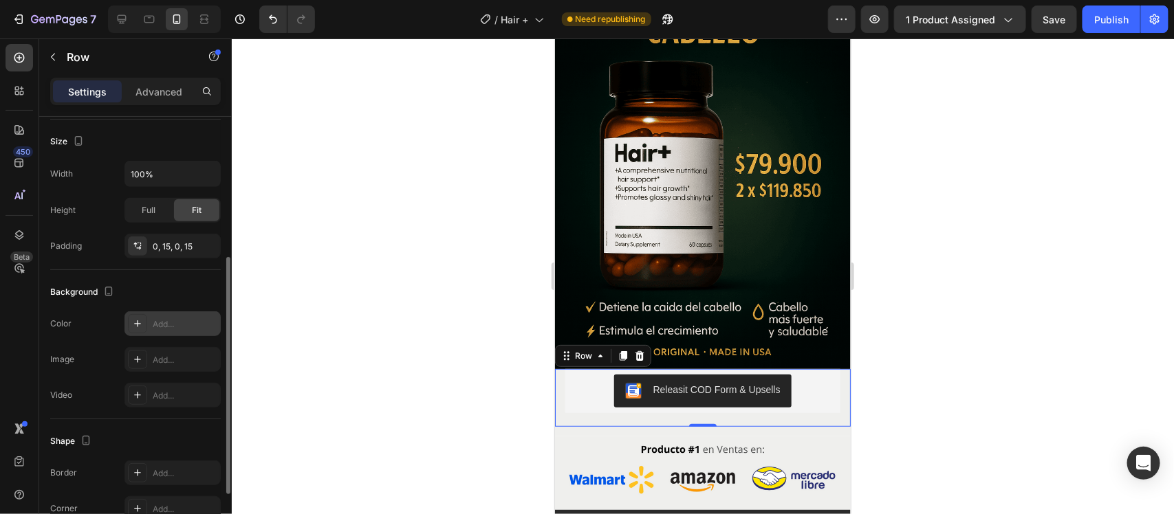
click at [134, 328] on icon at bounding box center [137, 323] width 11 height 11
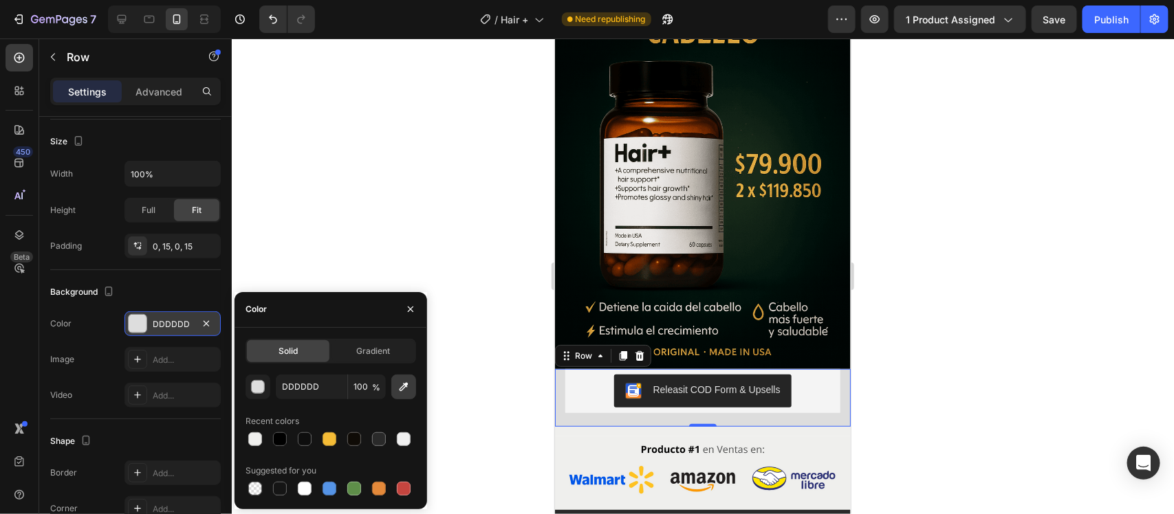
click at [410, 384] on icon "button" at bounding box center [404, 387] width 14 height 14
click at [279, 439] on div at bounding box center [280, 440] width 14 height 14
type input "000000"
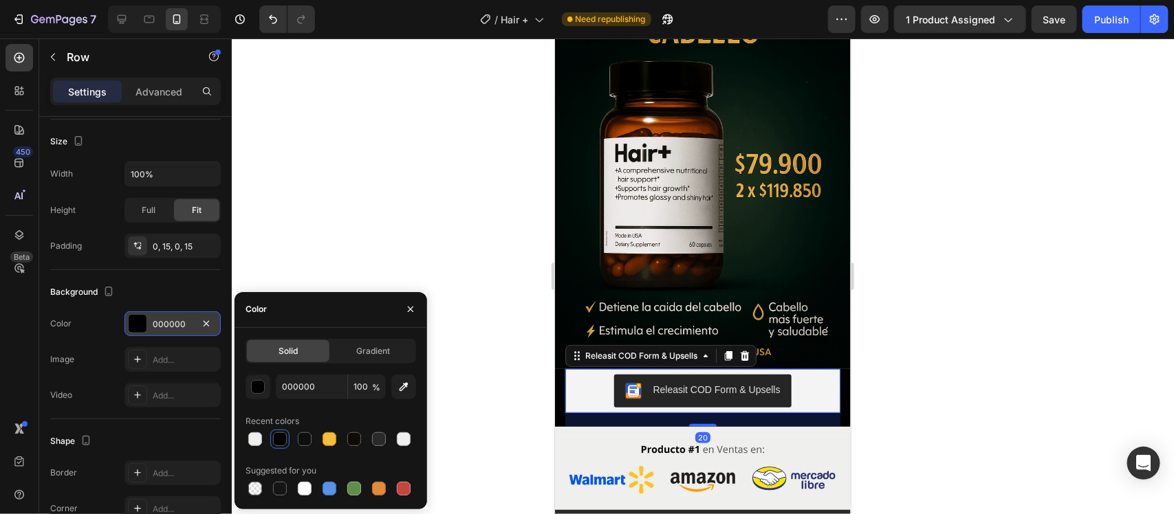
click at [816, 389] on div "Releasit COD Form & Upsells" at bounding box center [702, 391] width 275 height 44
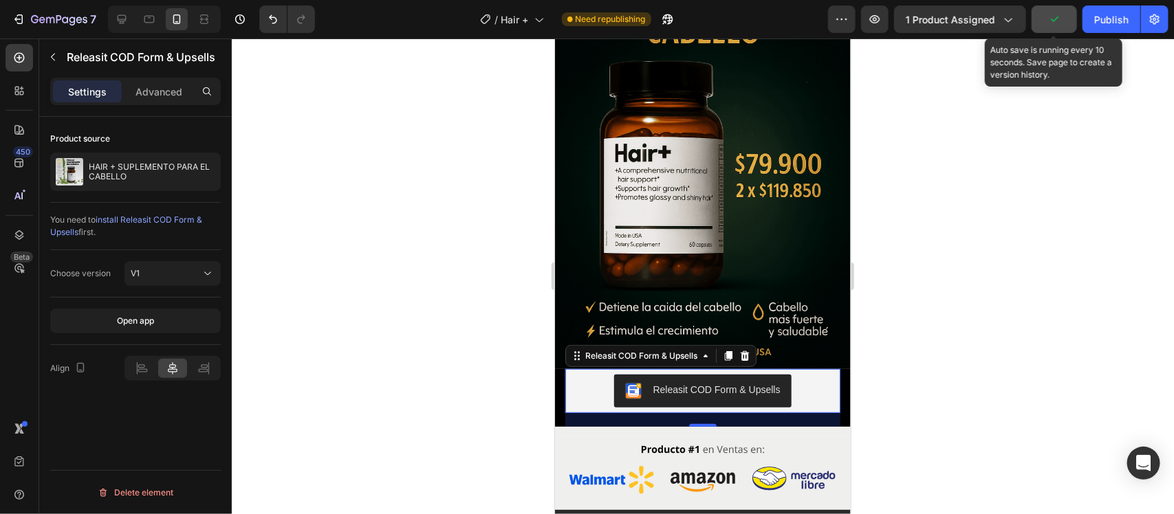
click at [1058, 12] on icon "button" at bounding box center [1055, 19] width 14 height 14
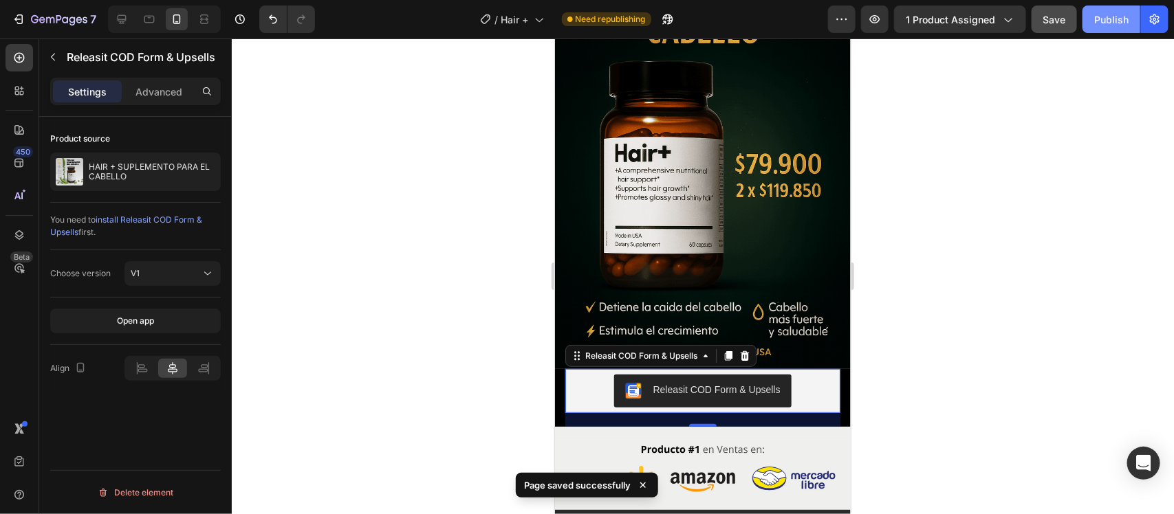
click at [1119, 25] on div "Publish" at bounding box center [1111, 19] width 34 height 14
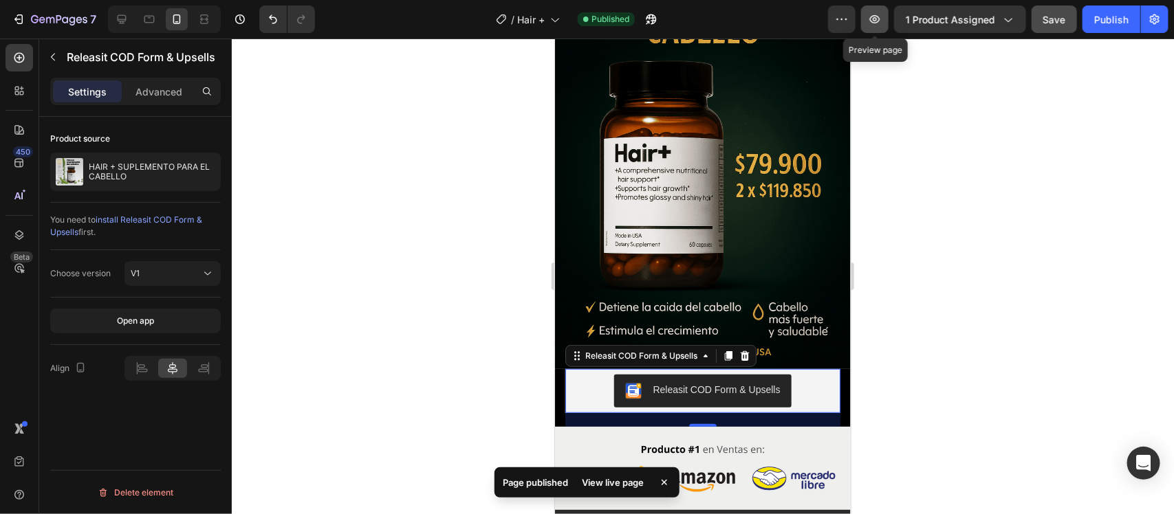
click at [876, 19] on icon "button" at bounding box center [875, 19] width 14 height 14
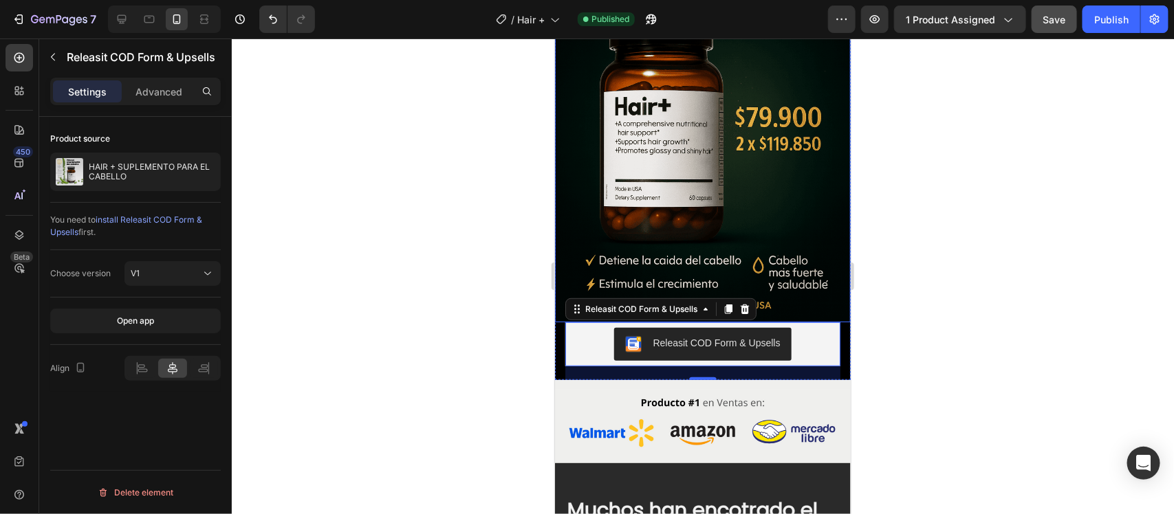
scroll to position [258, 0]
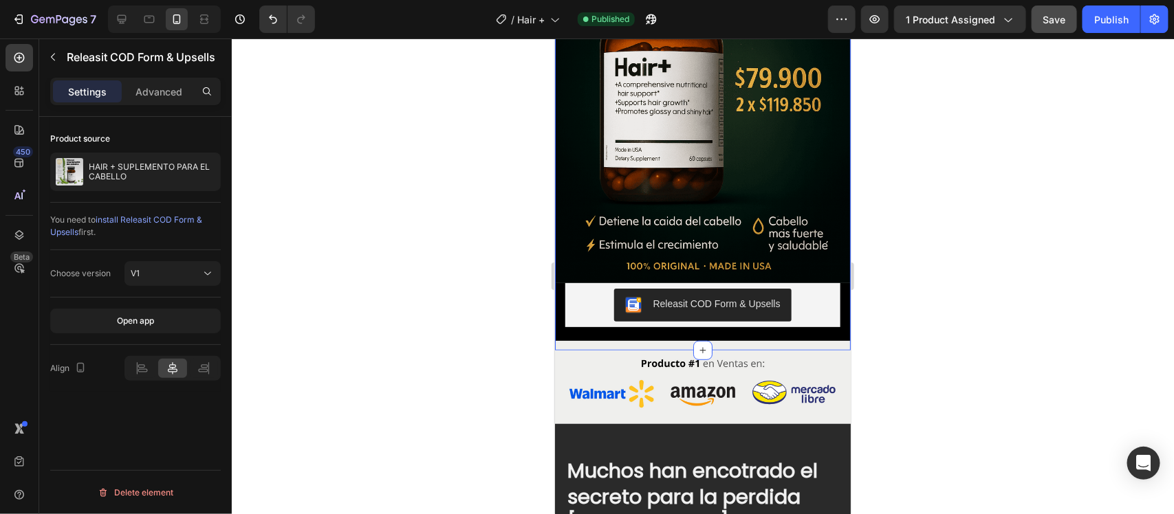
click at [600, 327] on div "Image Lorem ipsum dolor sit amet, consectetur adipiscing elit, sed do eiusmod t…" at bounding box center [702, 94] width 296 height 511
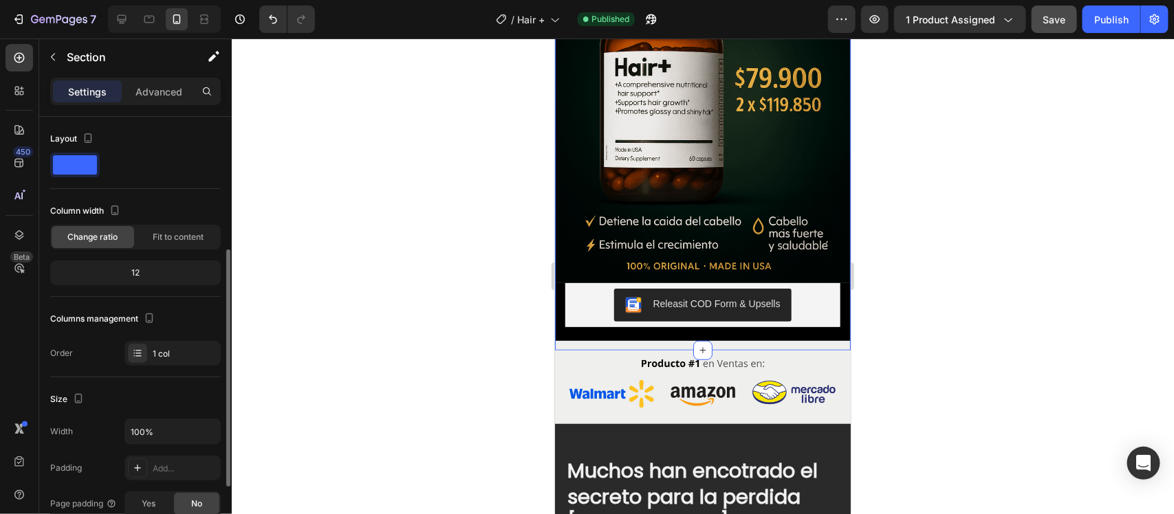
scroll to position [172, 0]
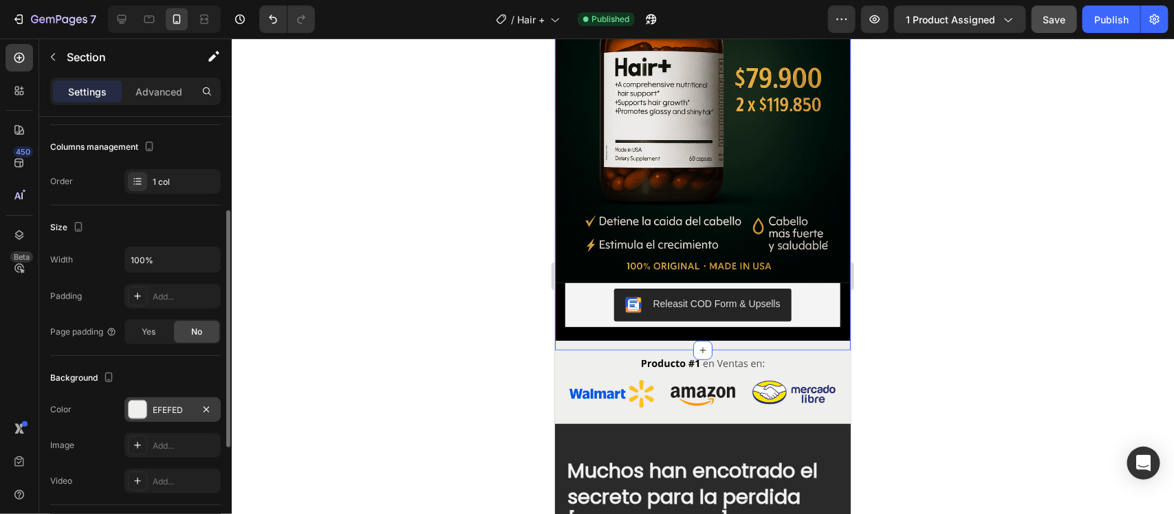
click at [135, 415] on div at bounding box center [138, 410] width 18 height 18
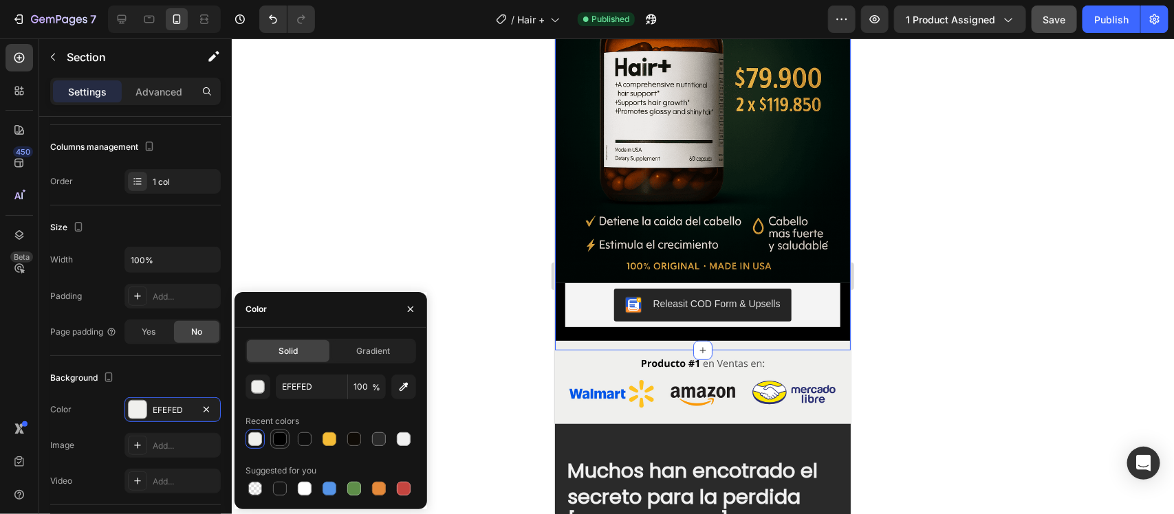
click at [279, 446] on div at bounding box center [280, 440] width 14 height 14
type input "000000"
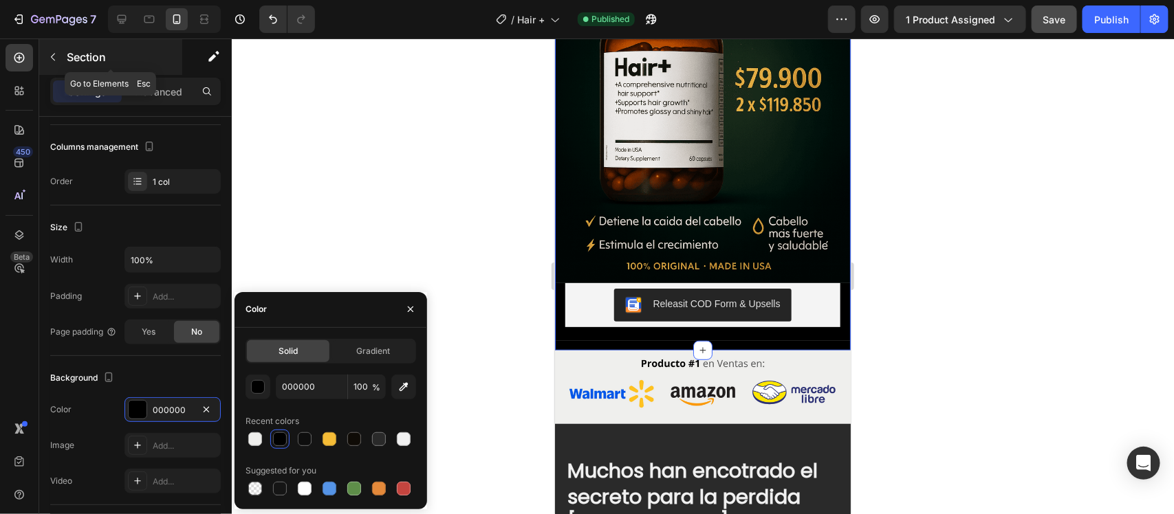
click at [58, 56] on button "button" at bounding box center [53, 57] width 22 height 22
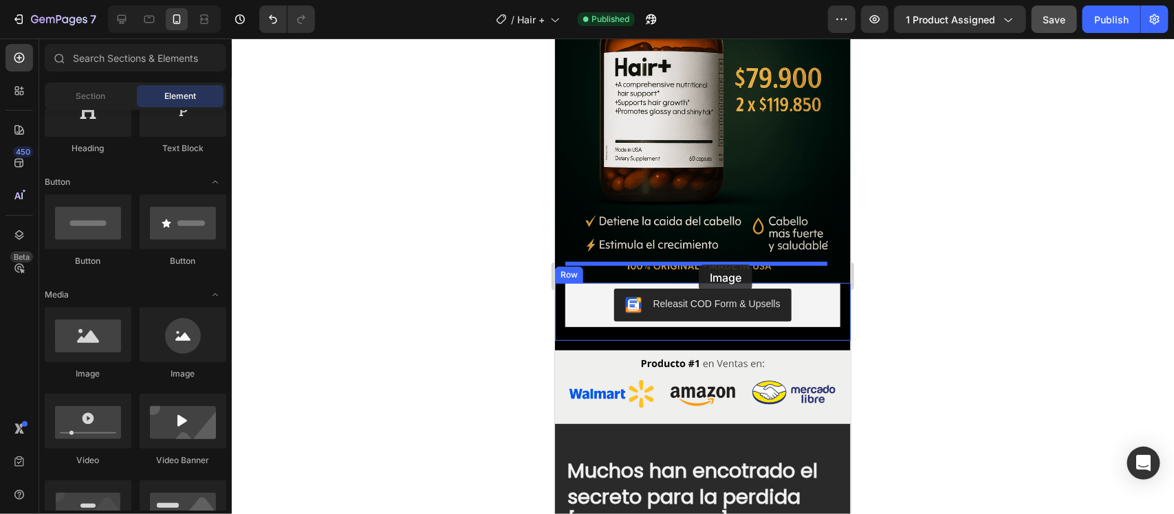
drag, startPoint x: 645, startPoint y: 398, endPoint x: 698, endPoint y: 264, distance: 143.6
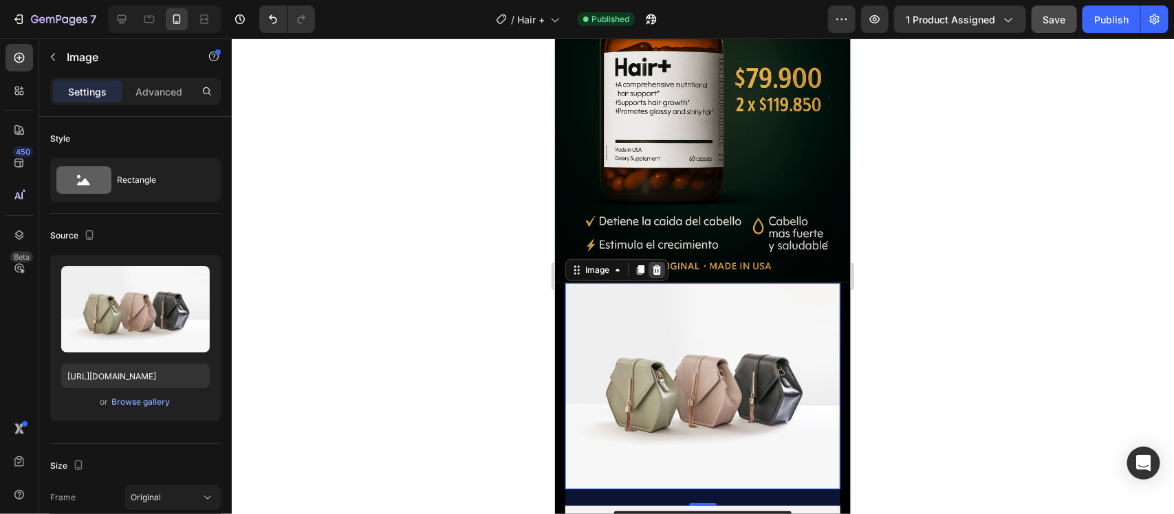
click at [659, 265] on icon at bounding box center [656, 270] width 9 height 10
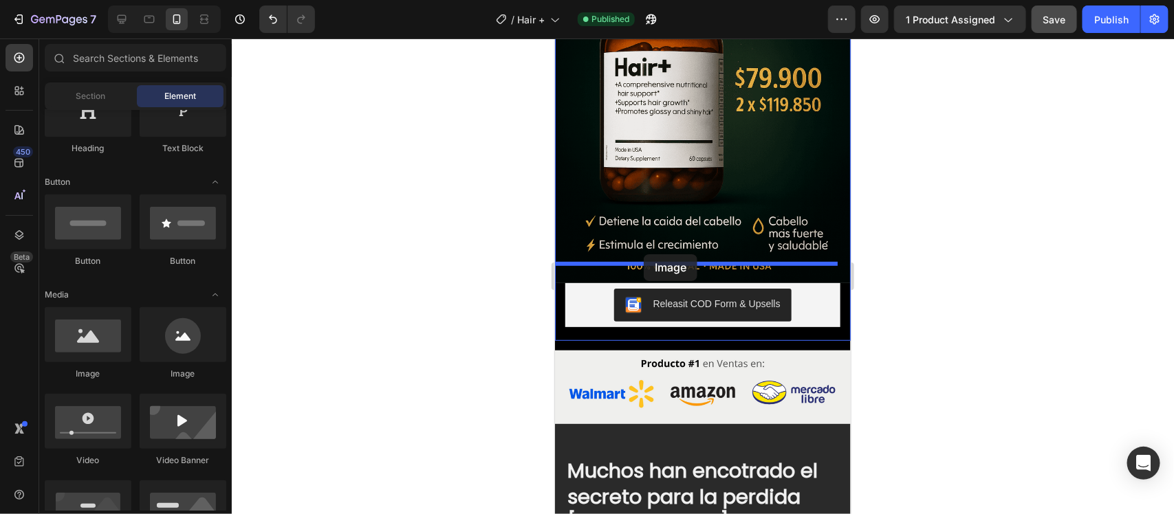
drag, startPoint x: 632, startPoint y: 379, endPoint x: 643, endPoint y: 254, distance: 125.7
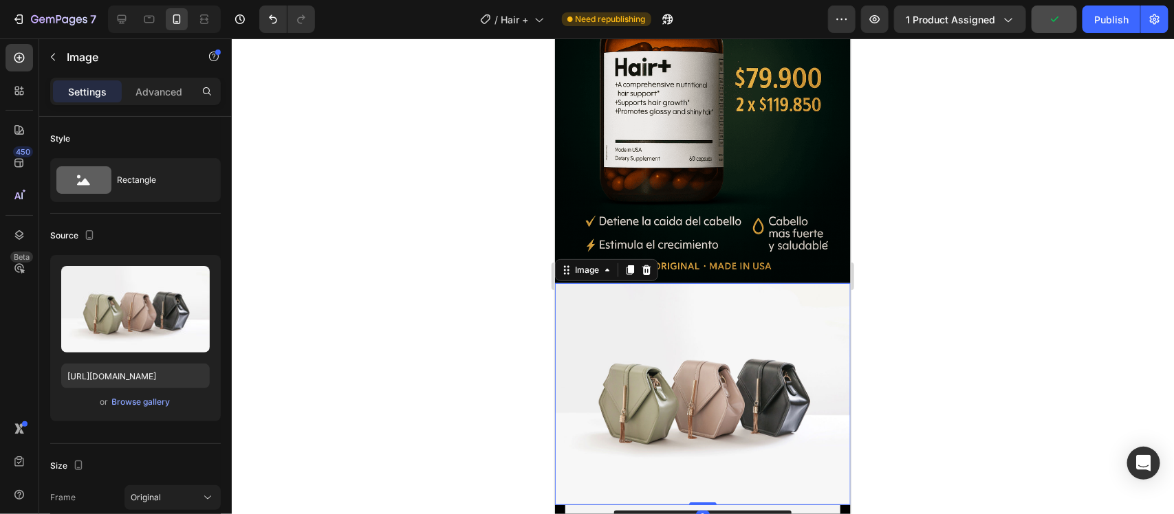
drag, startPoint x: 686, startPoint y: 356, endPoint x: 675, endPoint y: 352, distance: 11.5
click at [683, 357] on img at bounding box center [702, 394] width 296 height 222
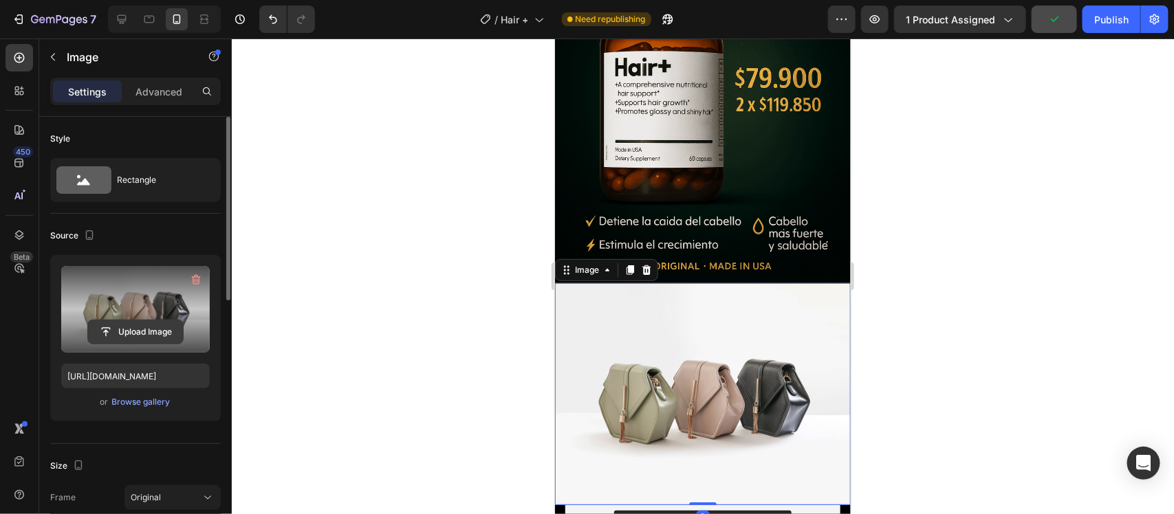
click at [135, 335] on input "file" at bounding box center [135, 332] width 95 height 23
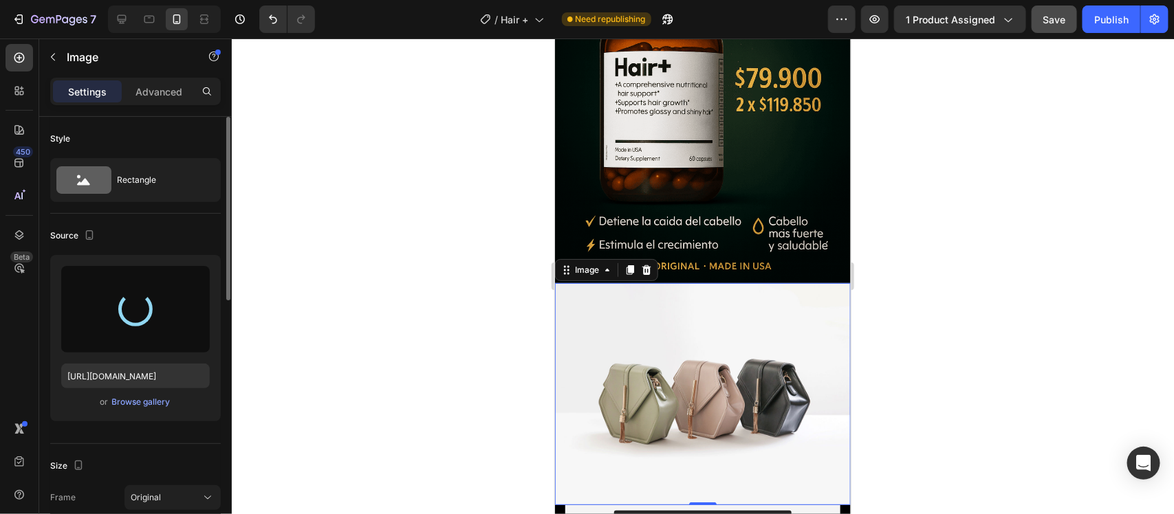
type input "[URL][DOMAIN_NAME]"
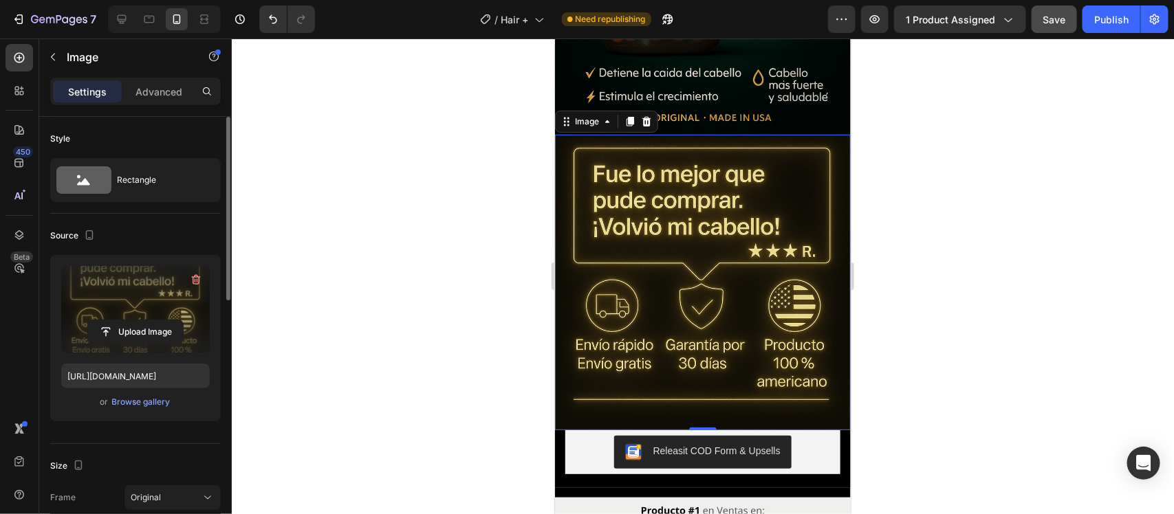
scroll to position [516, 0]
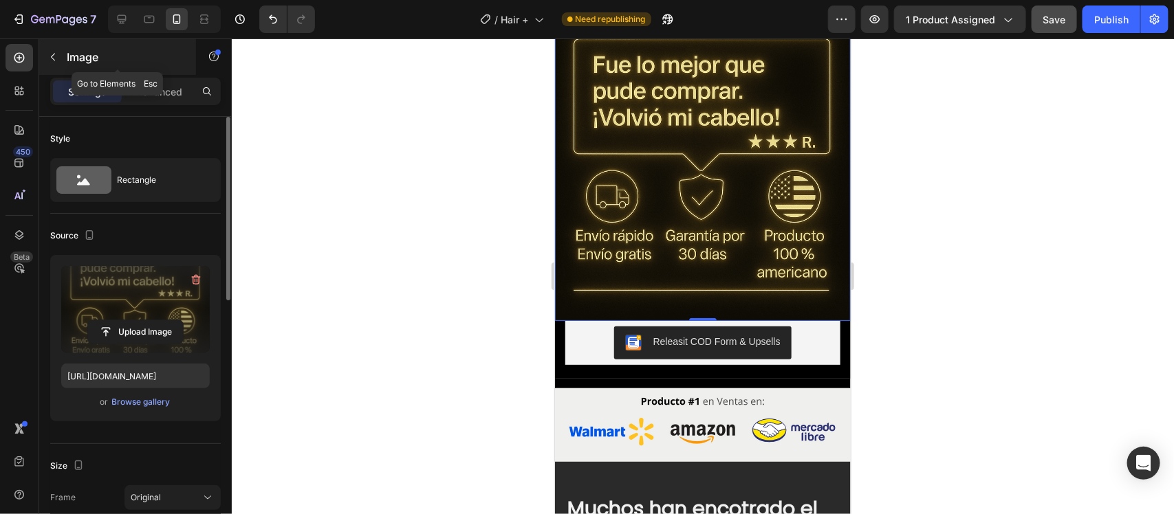
click at [52, 57] on icon "button" at bounding box center [53, 58] width 4 height 8
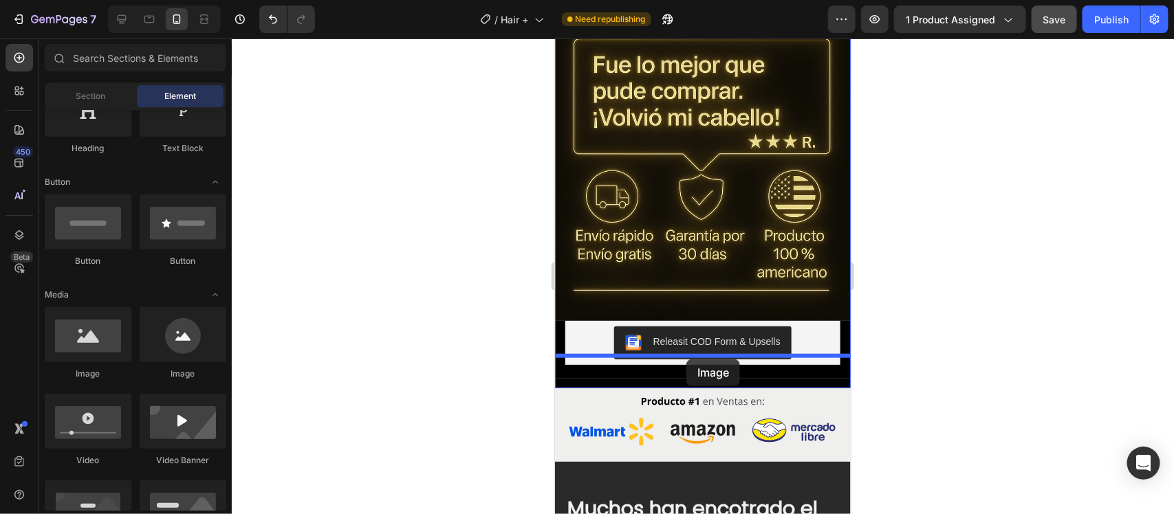
drag, startPoint x: 647, startPoint y: 382, endPoint x: 686, endPoint y: 359, distance: 44.7
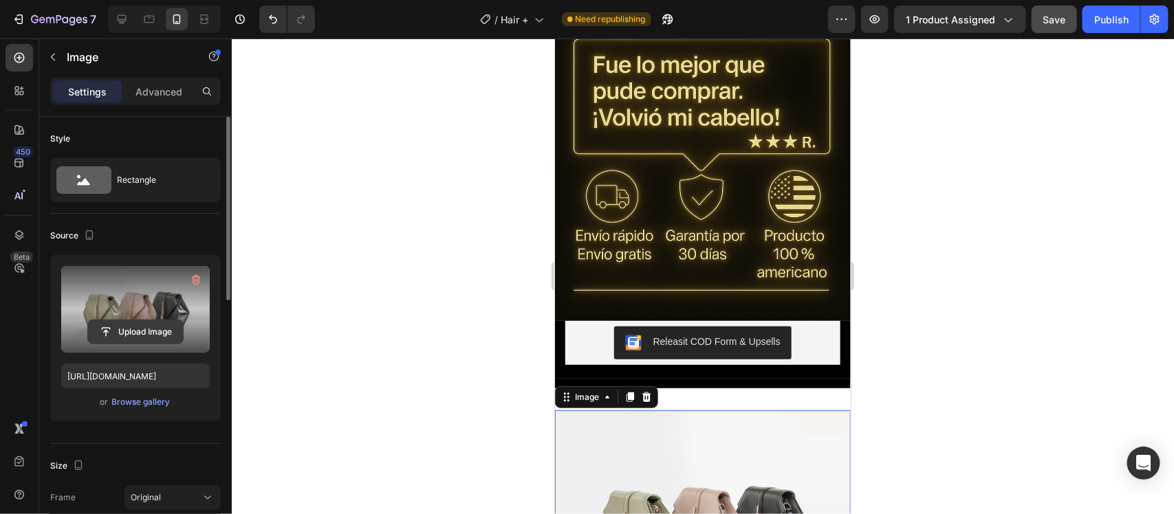
click at [141, 324] on input "file" at bounding box center [135, 332] width 95 height 23
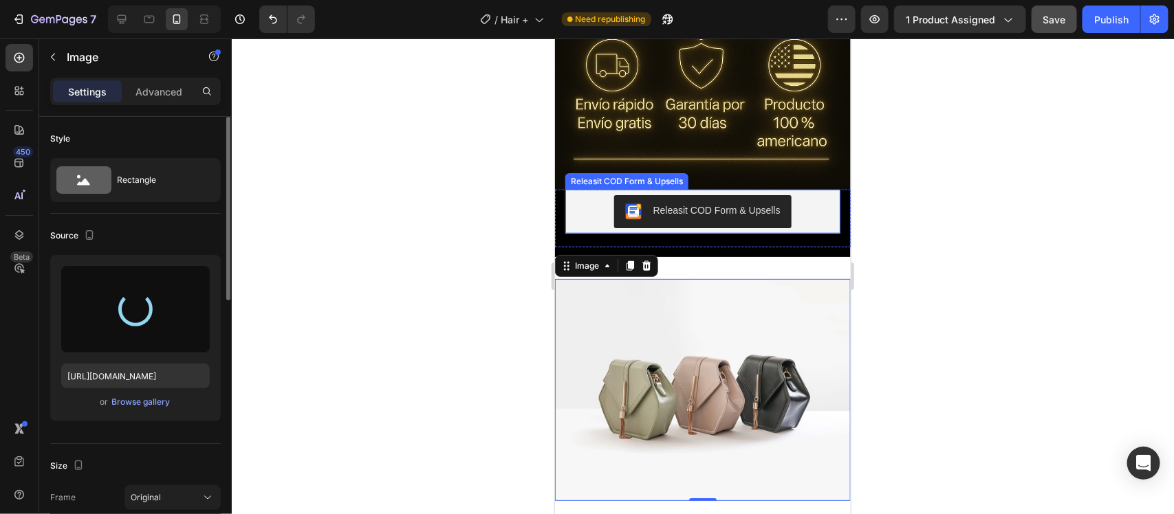
scroll to position [688, 0]
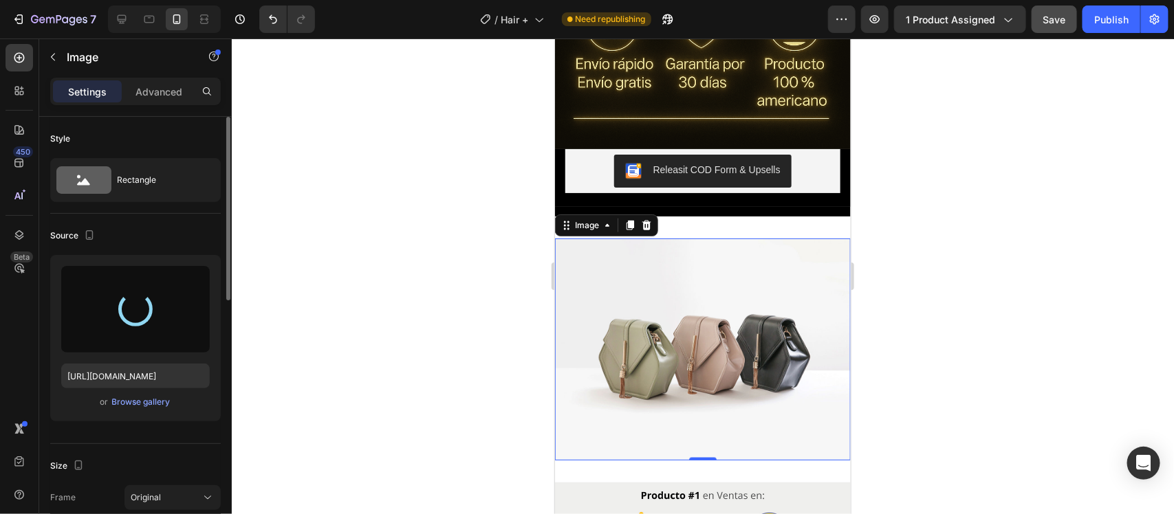
type input "[URL][DOMAIN_NAME]"
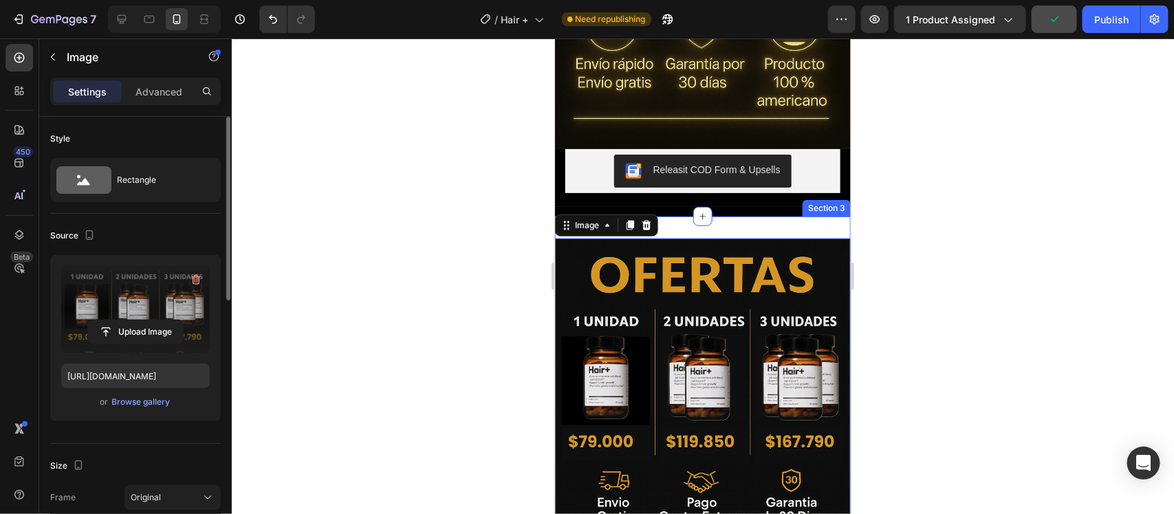
click at [750, 216] on div "Image 0 Section 3" at bounding box center [702, 386] width 296 height 340
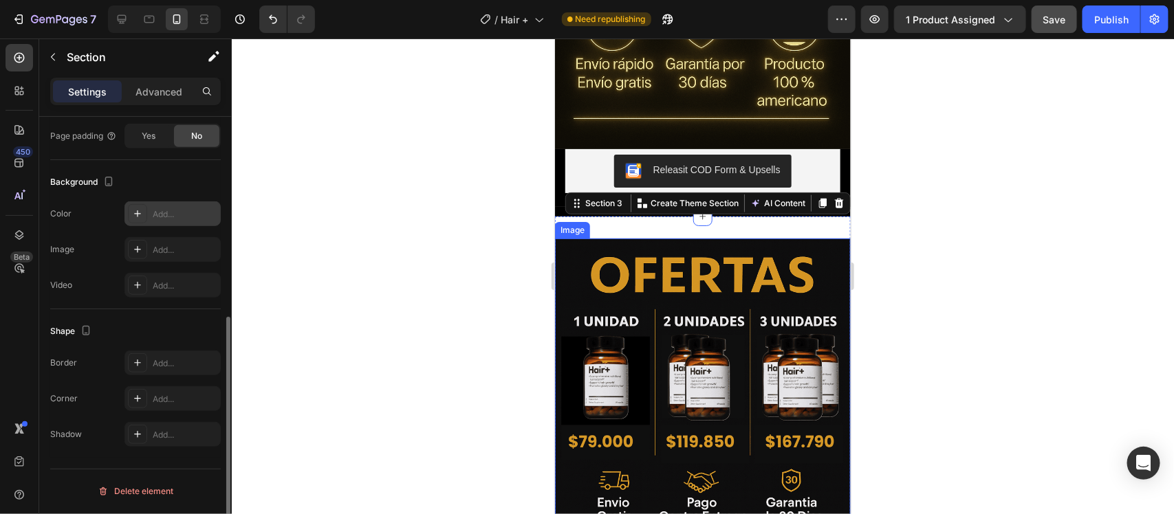
scroll to position [196, 0]
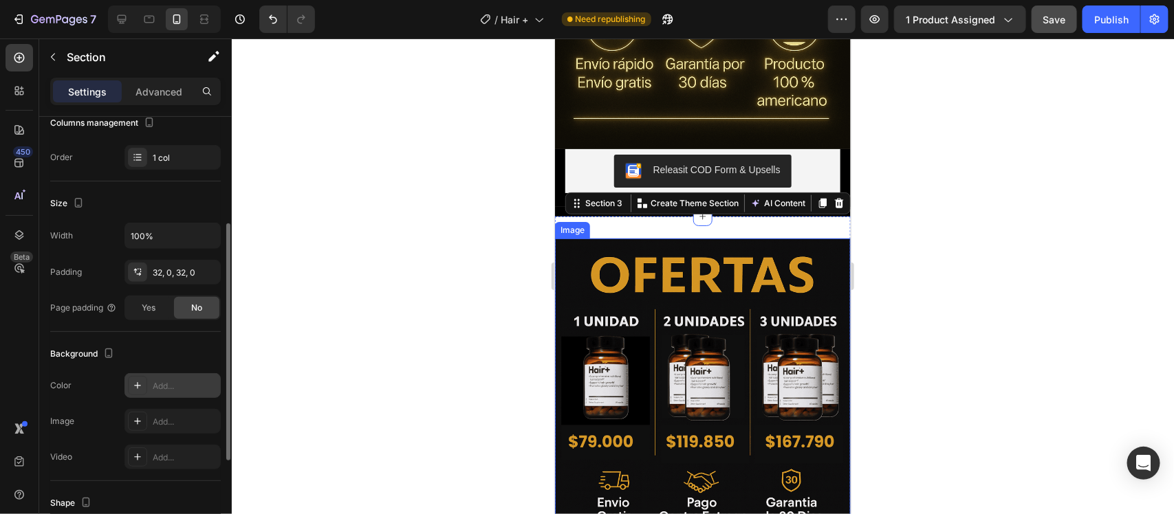
click at [131, 387] on div at bounding box center [137, 385] width 19 height 19
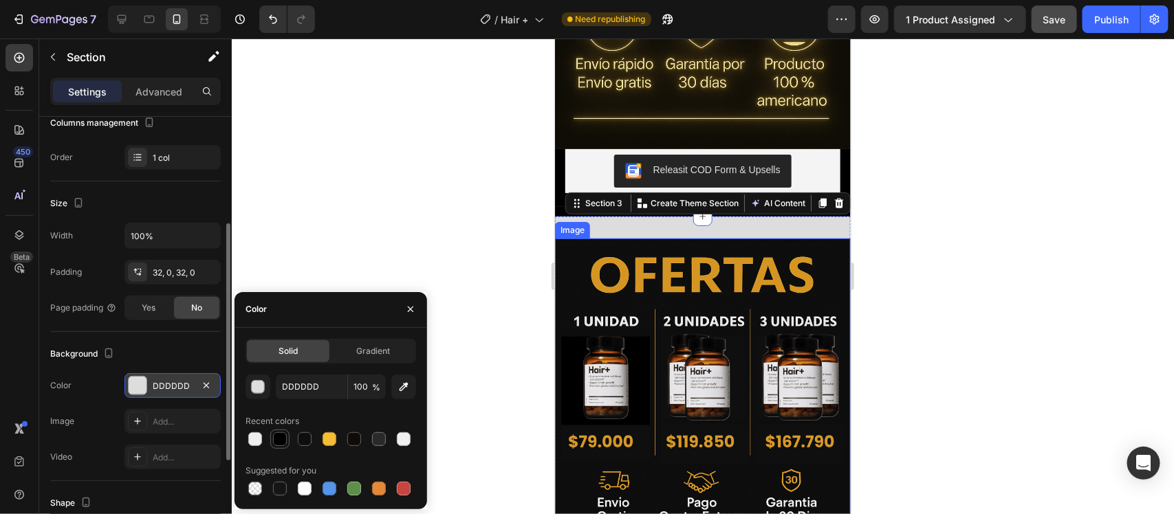
click at [277, 440] on div at bounding box center [280, 440] width 14 height 14
type input "000000"
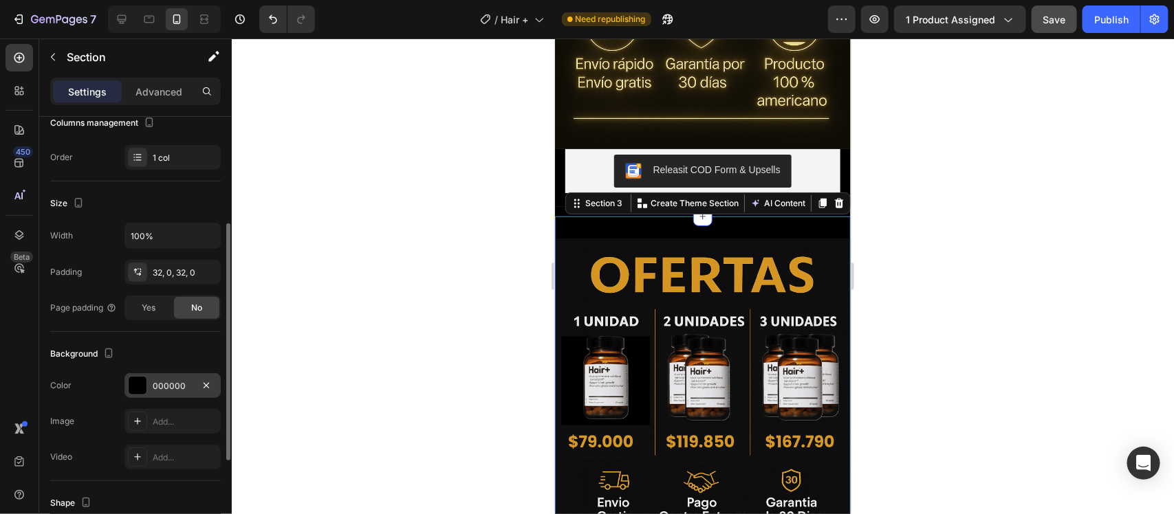
click at [926, 138] on div at bounding box center [703, 277] width 942 height 476
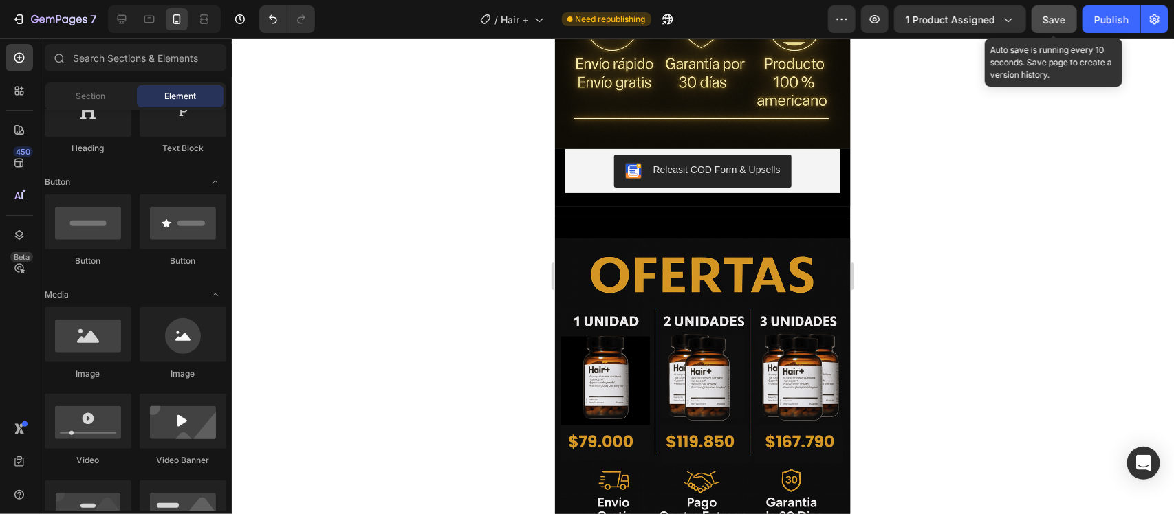
click at [1064, 19] on span "Save" at bounding box center [1054, 20] width 23 height 12
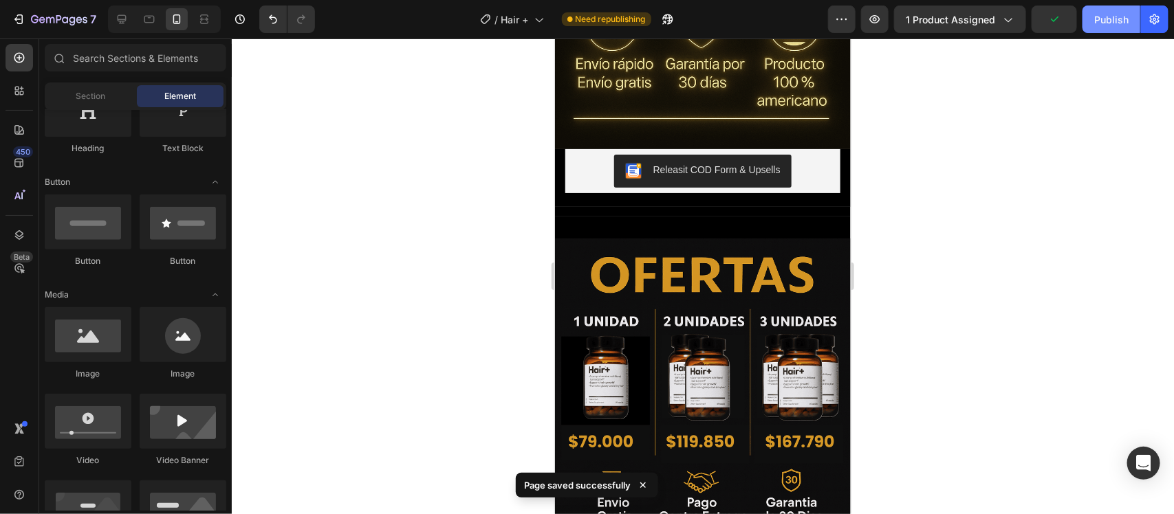
click at [1102, 25] on div "Publish" at bounding box center [1111, 19] width 34 height 14
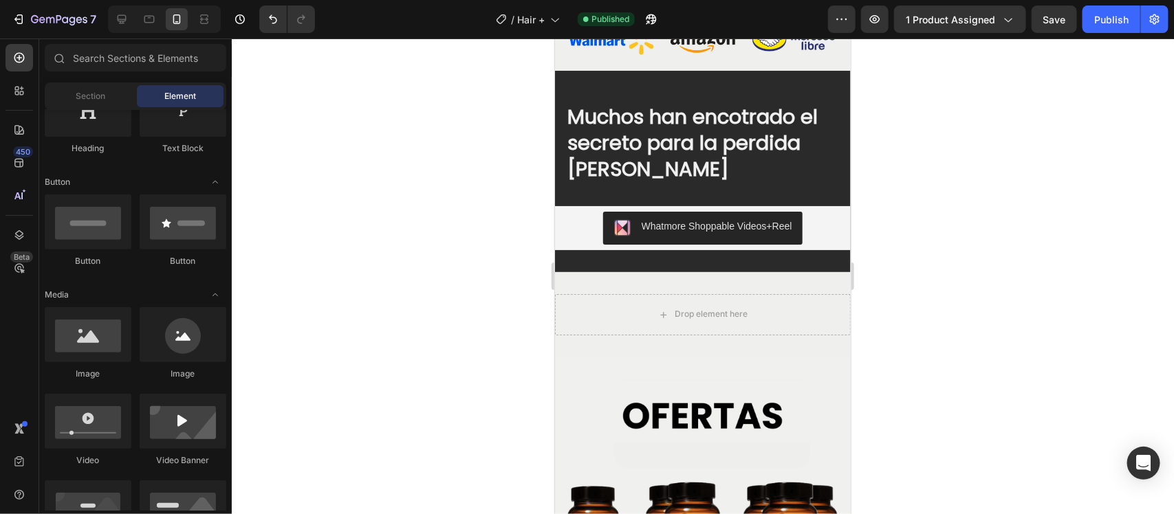
scroll to position [1204, 0]
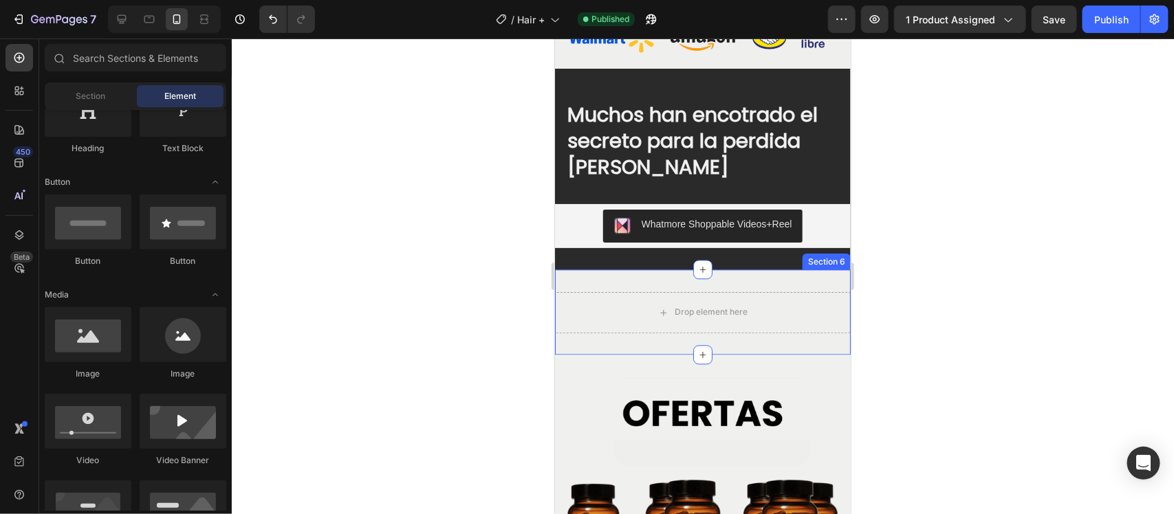
click at [682, 281] on div "Drop element here Section 6" at bounding box center [702, 312] width 296 height 85
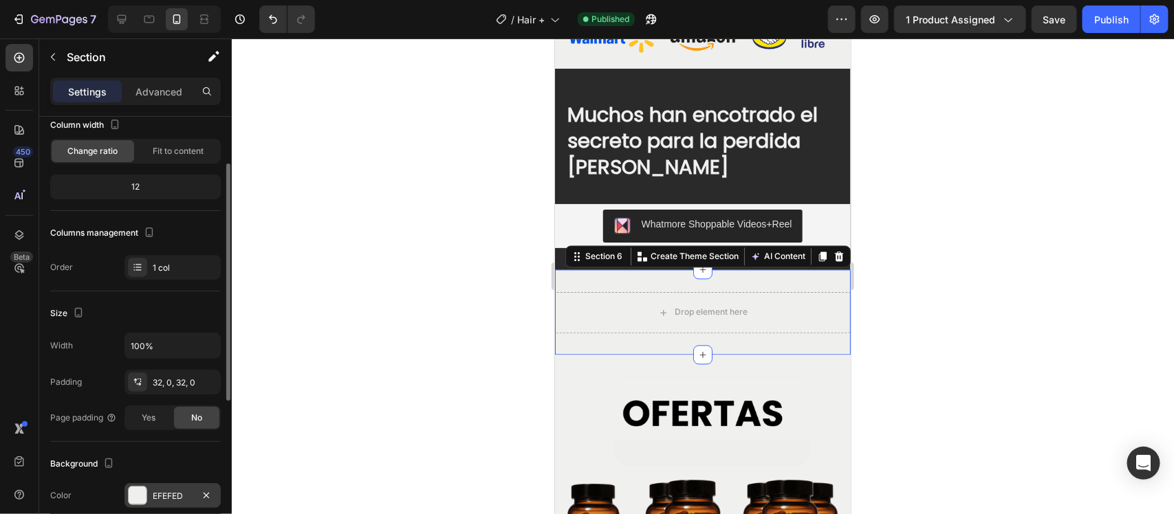
scroll to position [258, 0]
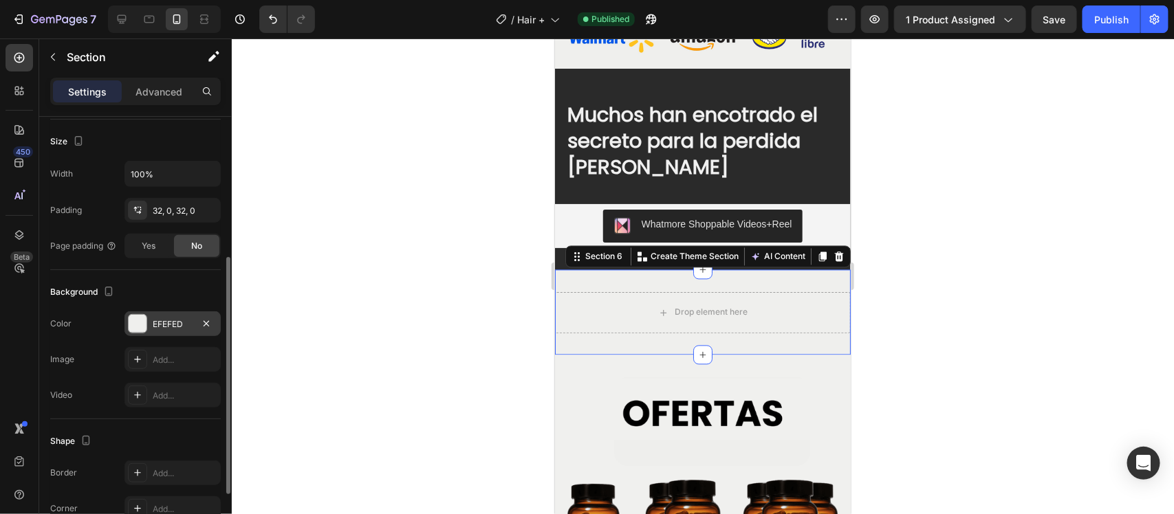
click at [131, 316] on div at bounding box center [138, 324] width 18 height 18
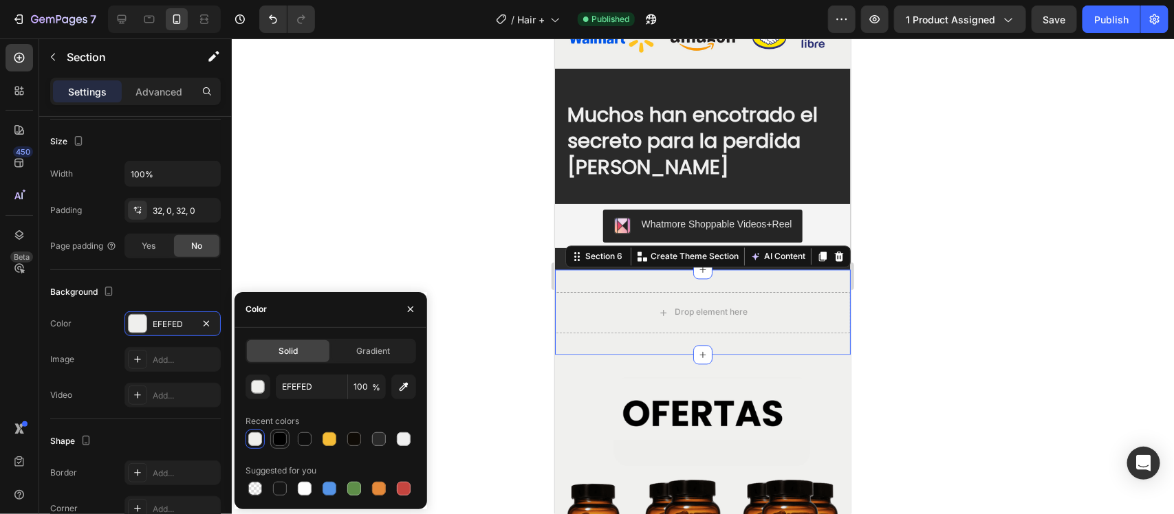
click at [287, 437] on div at bounding box center [280, 439] width 17 height 17
type input "000000"
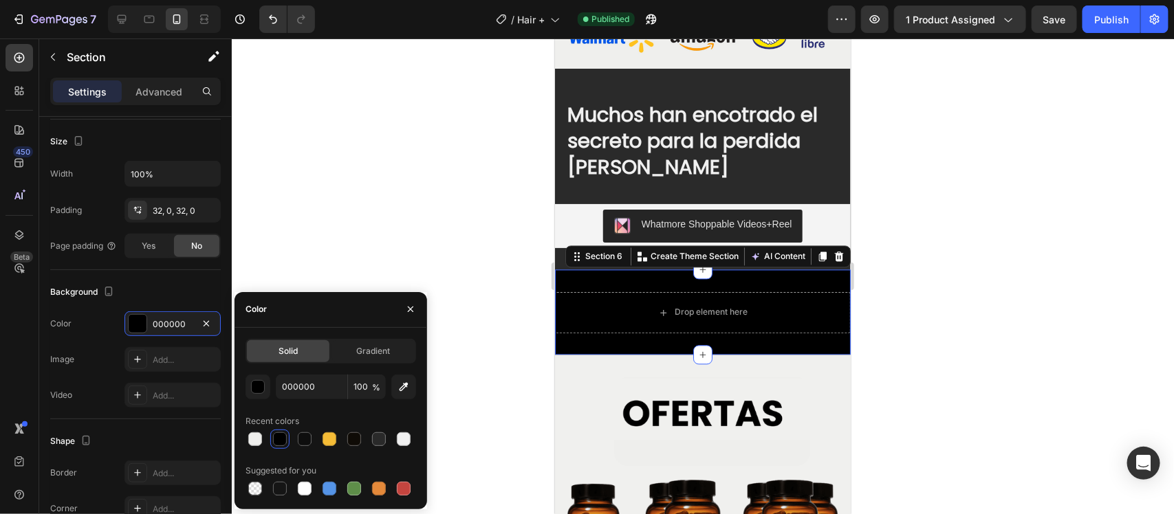
click at [437, 199] on div at bounding box center [703, 277] width 942 height 476
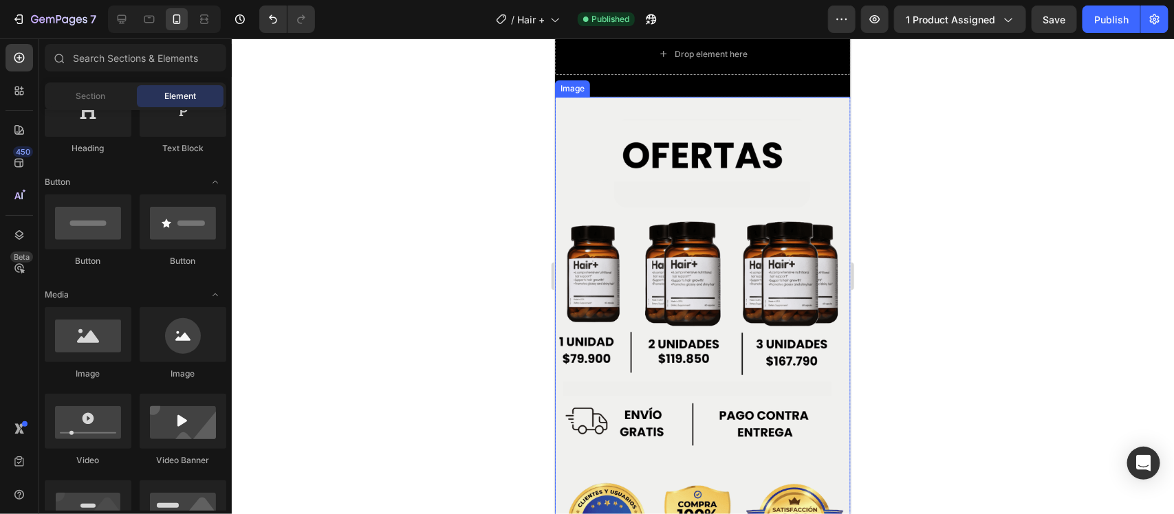
scroll to position [1462, 0]
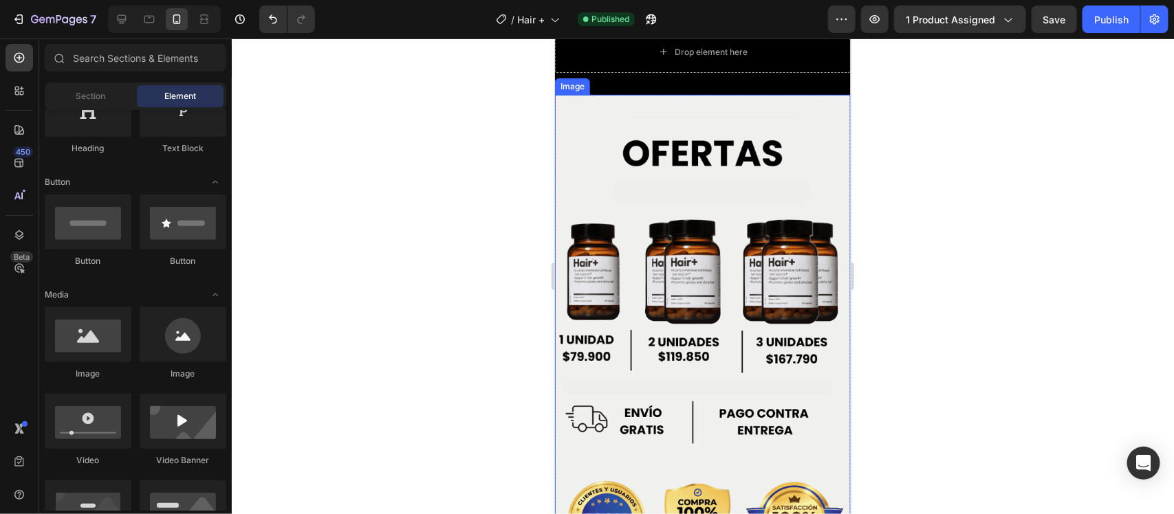
click at [667, 297] on img at bounding box center [702, 356] width 296 height 525
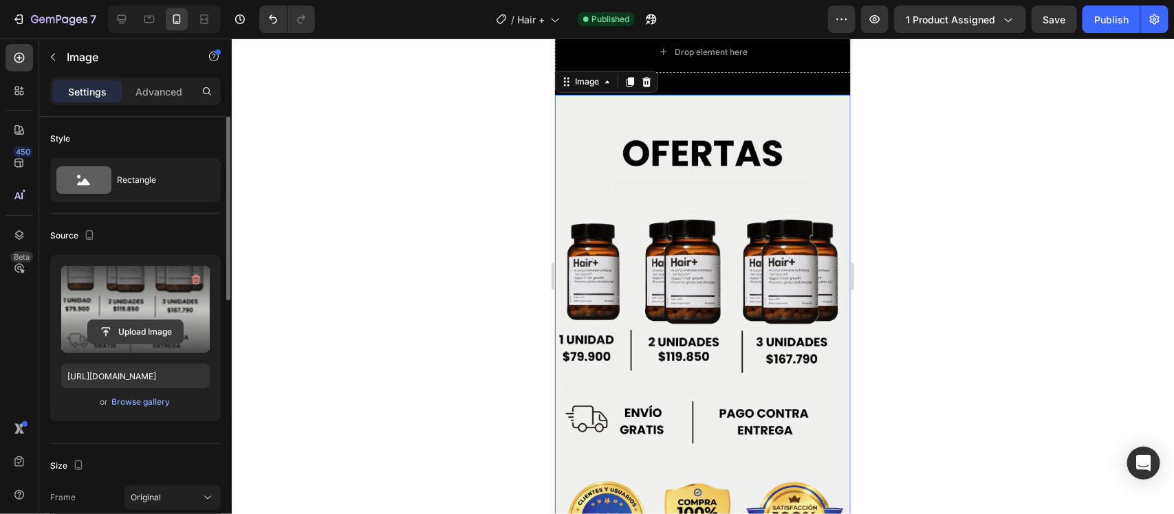
click at [116, 331] on input "file" at bounding box center [135, 332] width 95 height 23
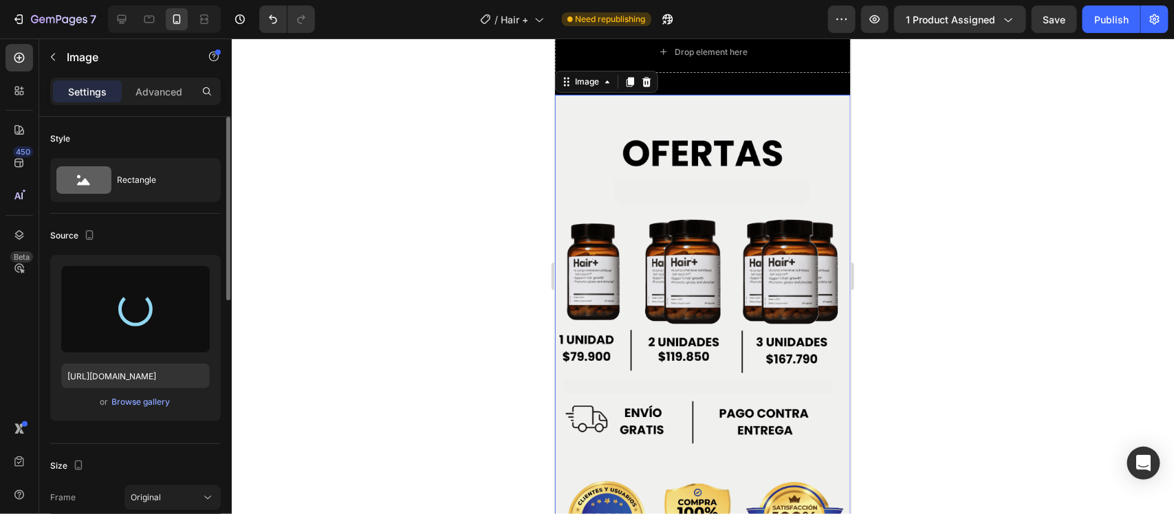
type input "[URL][DOMAIN_NAME]"
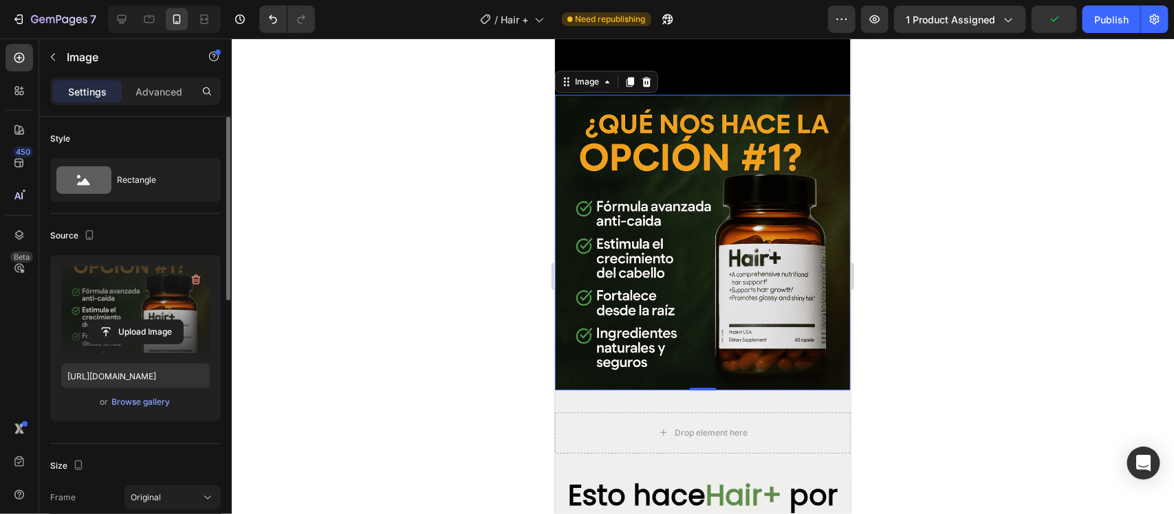
scroll to position [1806, 0]
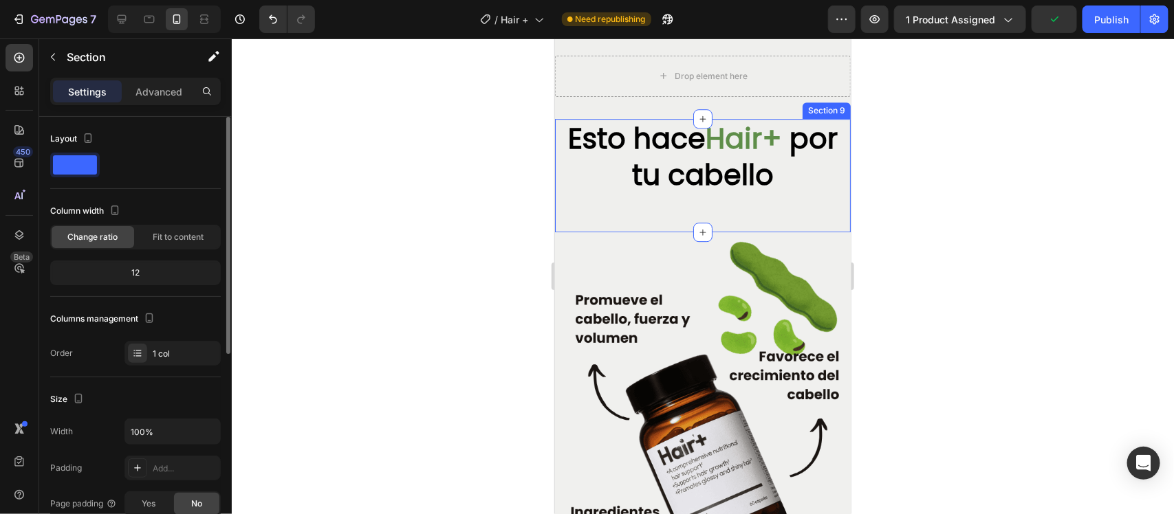
click at [675, 224] on div "Esto hace Hair+ por tu cabello Heading Row" at bounding box center [702, 175] width 296 height 114
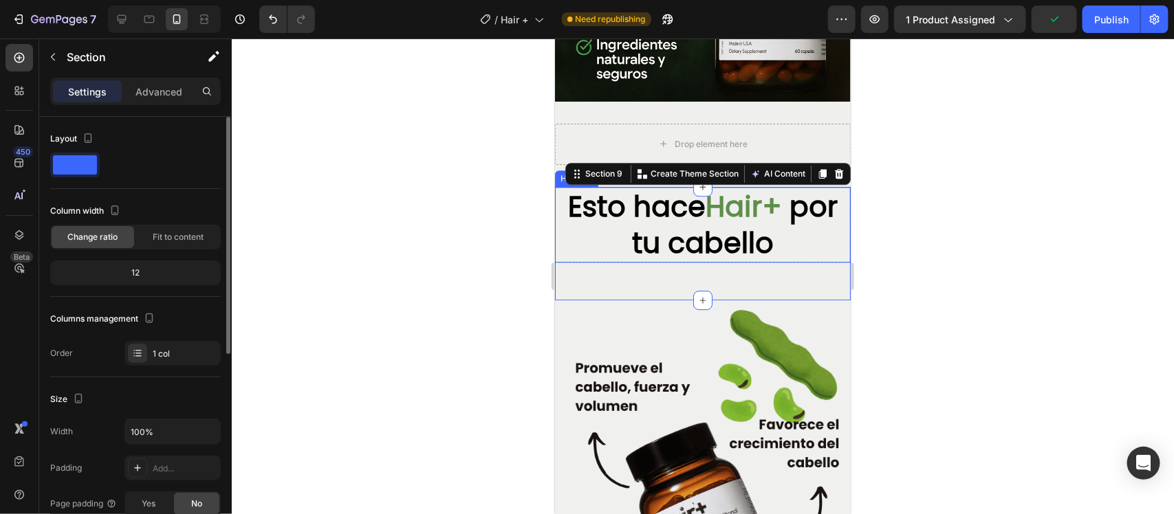
scroll to position [1720, 0]
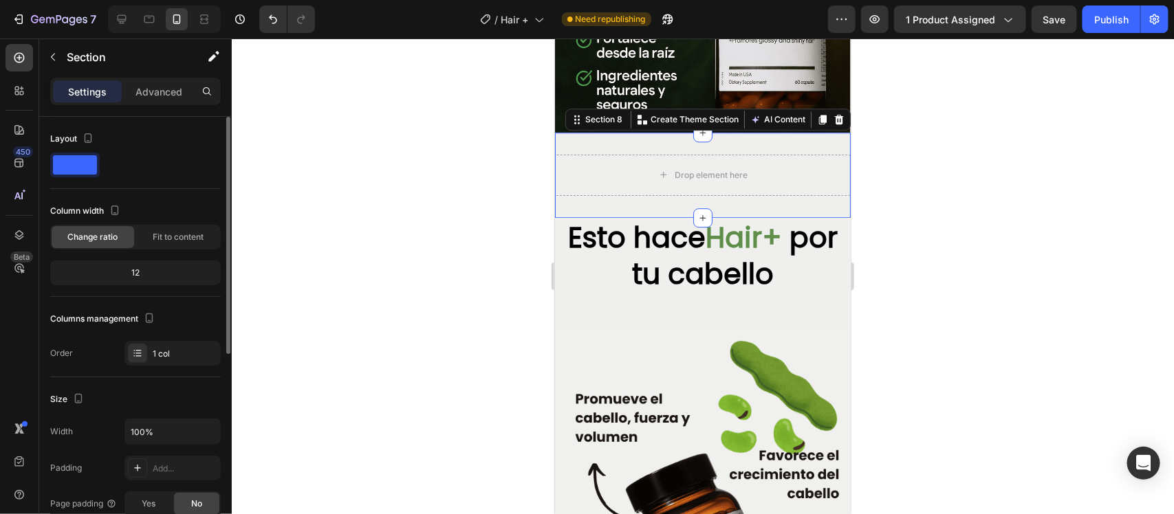
click at [746, 132] on div "Drop element here Section 8 You can create reusable sections Create Theme Secti…" at bounding box center [702, 174] width 296 height 85
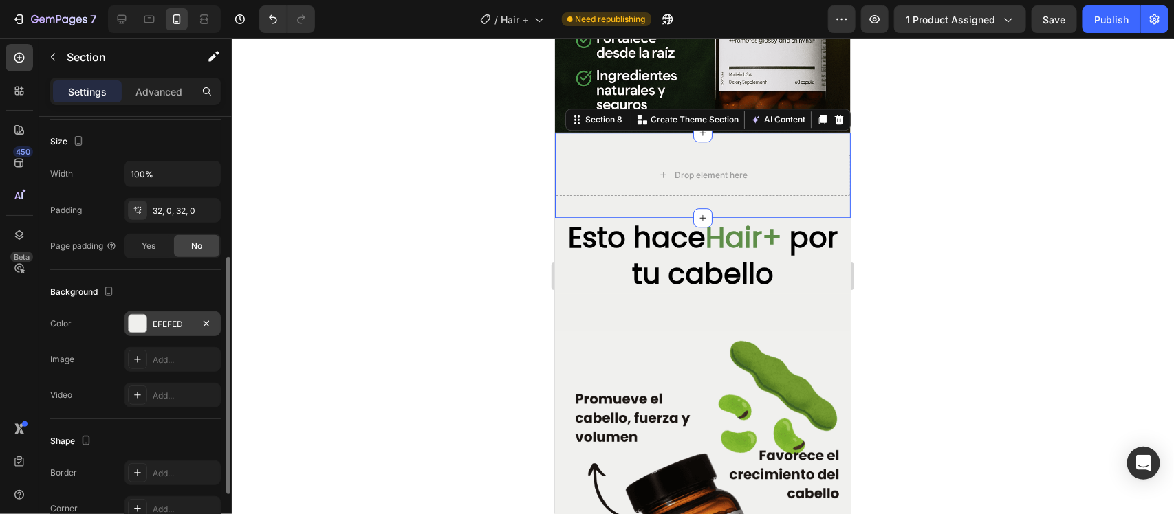
click at [143, 325] on div at bounding box center [138, 324] width 18 height 18
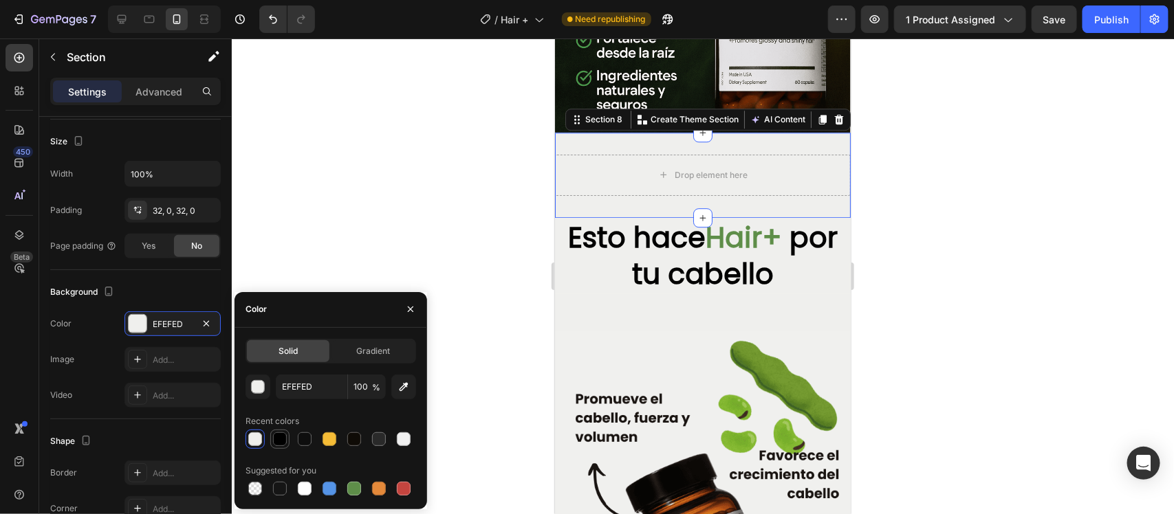
click at [285, 440] on div at bounding box center [280, 440] width 14 height 14
type input "000000"
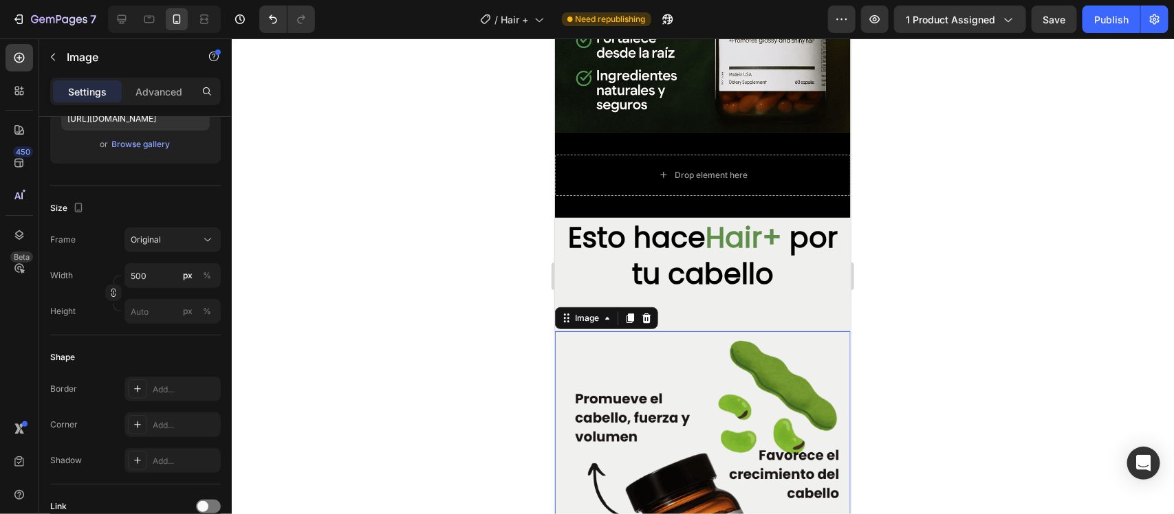
scroll to position [0, 0]
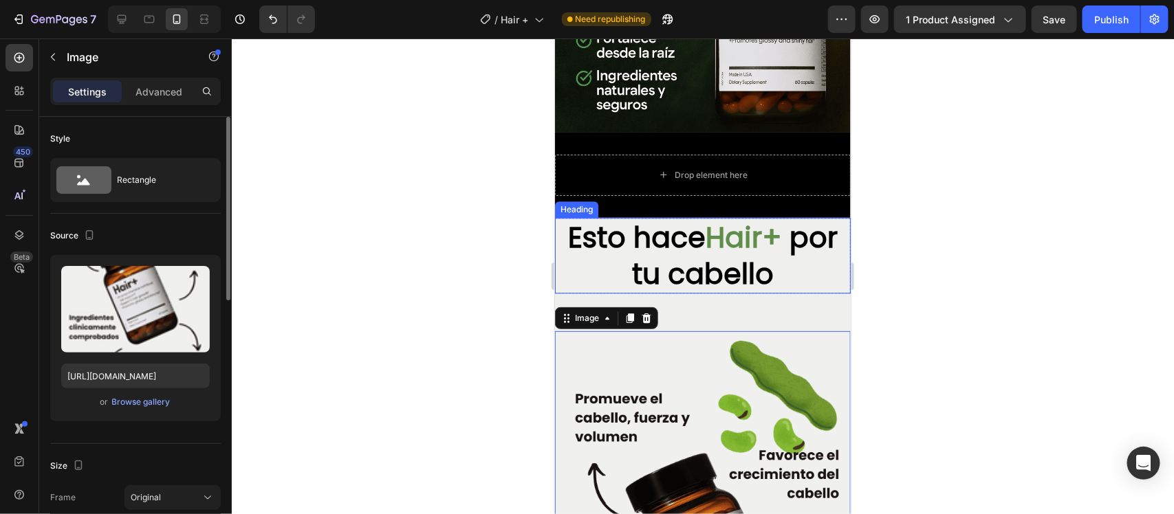
click at [767, 277] on span "por tu cabello" at bounding box center [734, 255] width 206 height 76
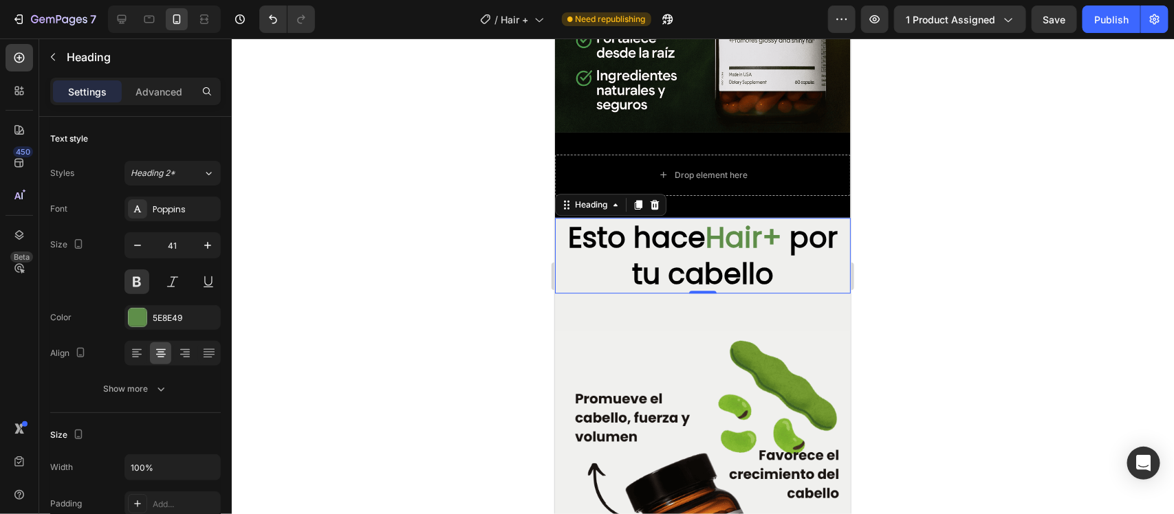
click at [803, 266] on h2 "Esto hace Hair+ por tu cabello" at bounding box center [702, 255] width 282 height 76
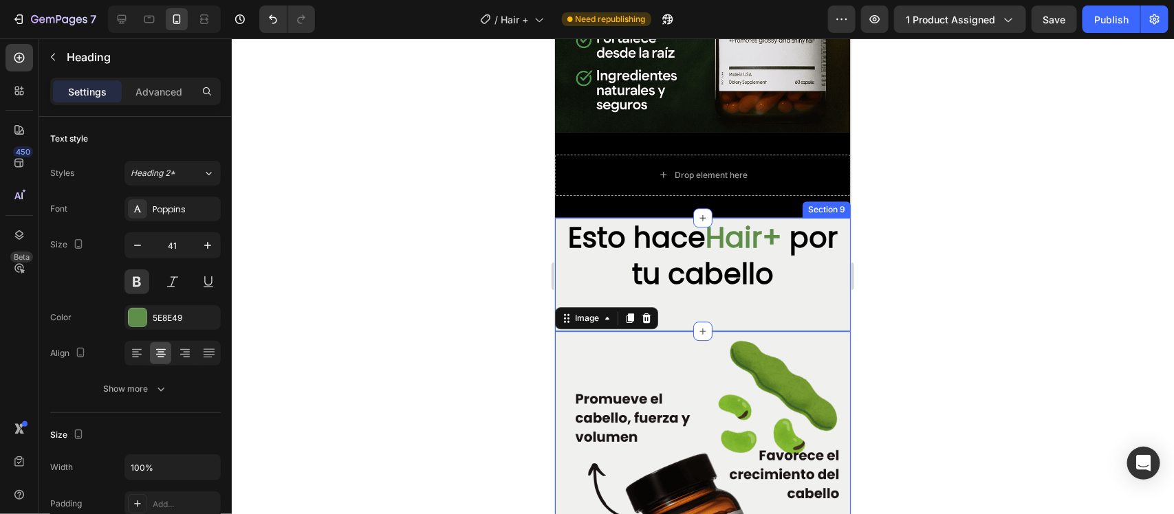
click at [813, 266] on p "⁠⁠⁠⁠⁠⁠⁠ Esto hace Hair+ por tu cabello" at bounding box center [702, 256] width 279 height 74
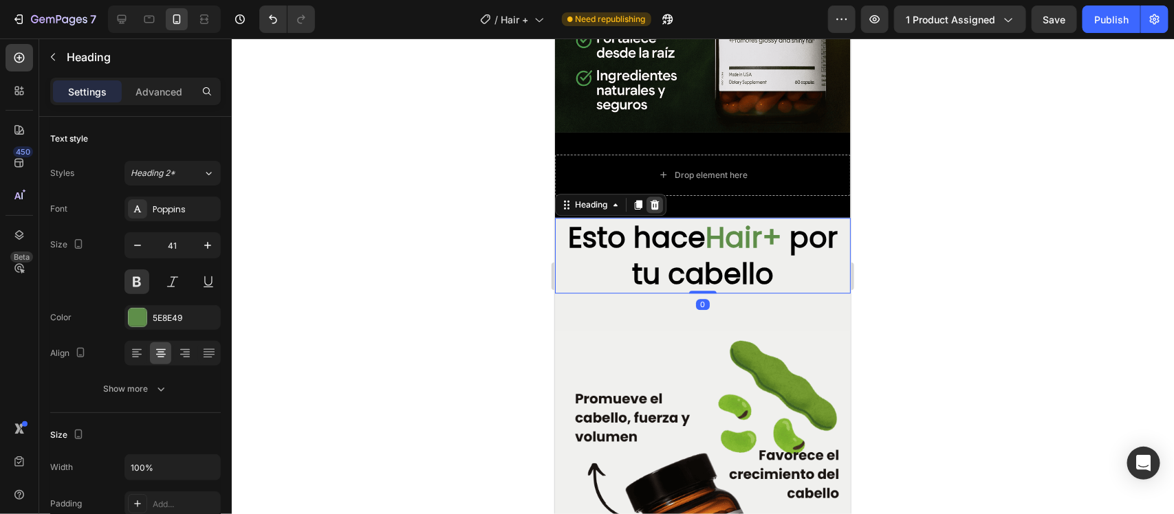
click at [653, 199] on icon at bounding box center [654, 204] width 11 height 11
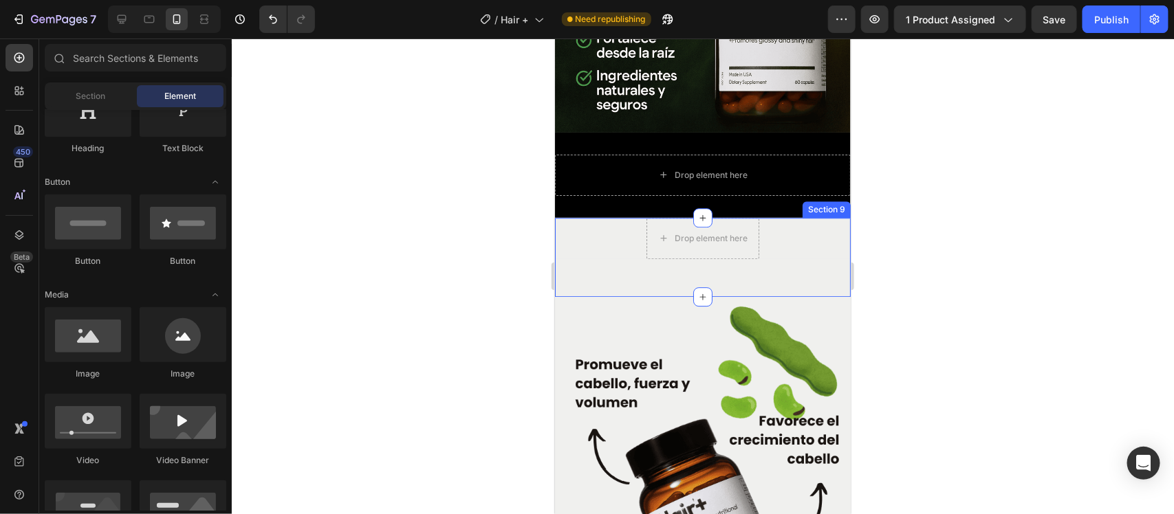
click at [794, 254] on div "Drop element here Row" at bounding box center [702, 256] width 296 height 79
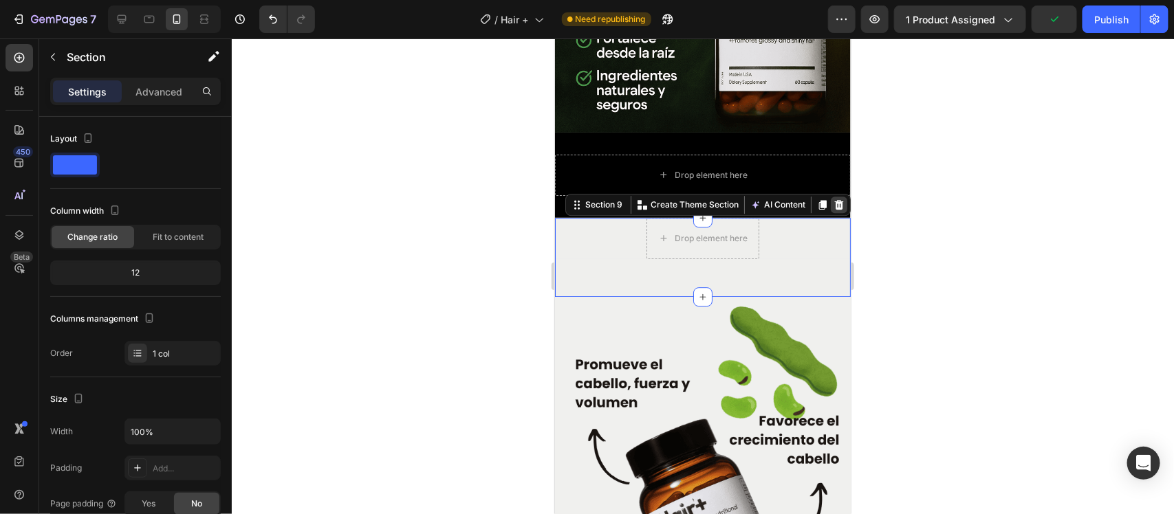
click at [834, 199] on icon at bounding box center [838, 204] width 9 height 10
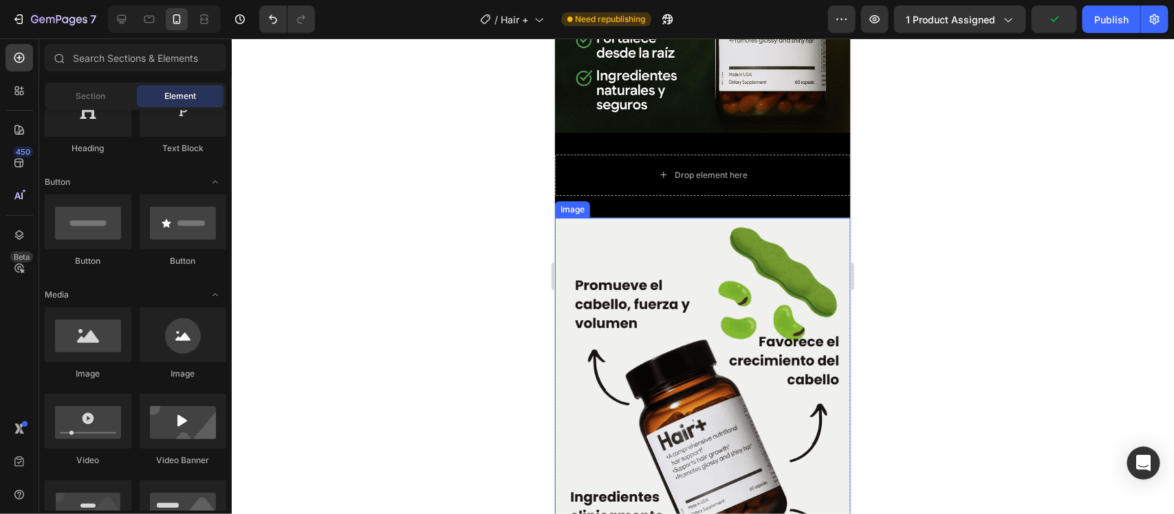
click at [768, 268] on img at bounding box center [702, 479] width 296 height 525
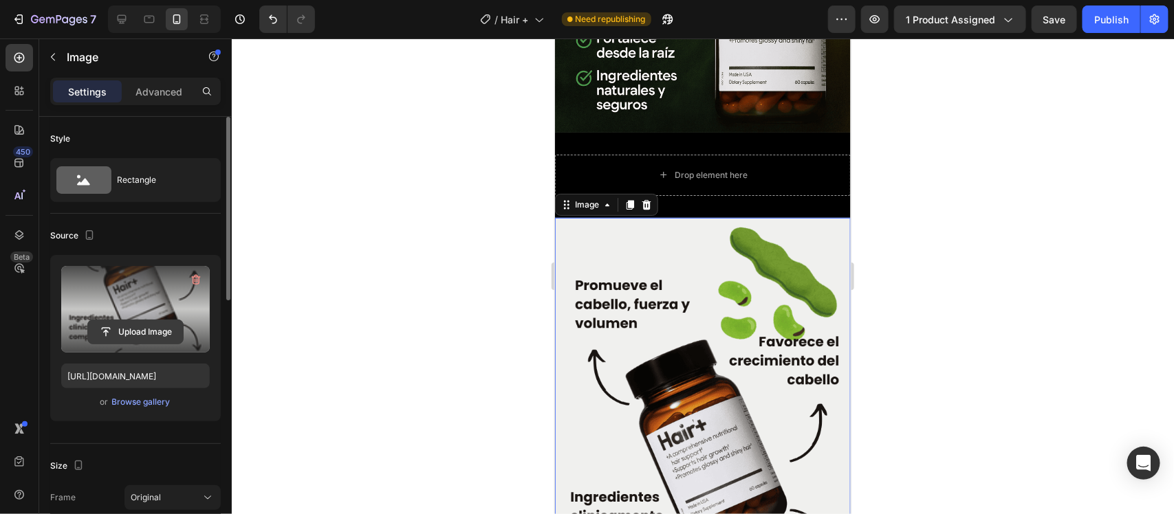
click at [155, 327] on input "file" at bounding box center [135, 332] width 95 height 23
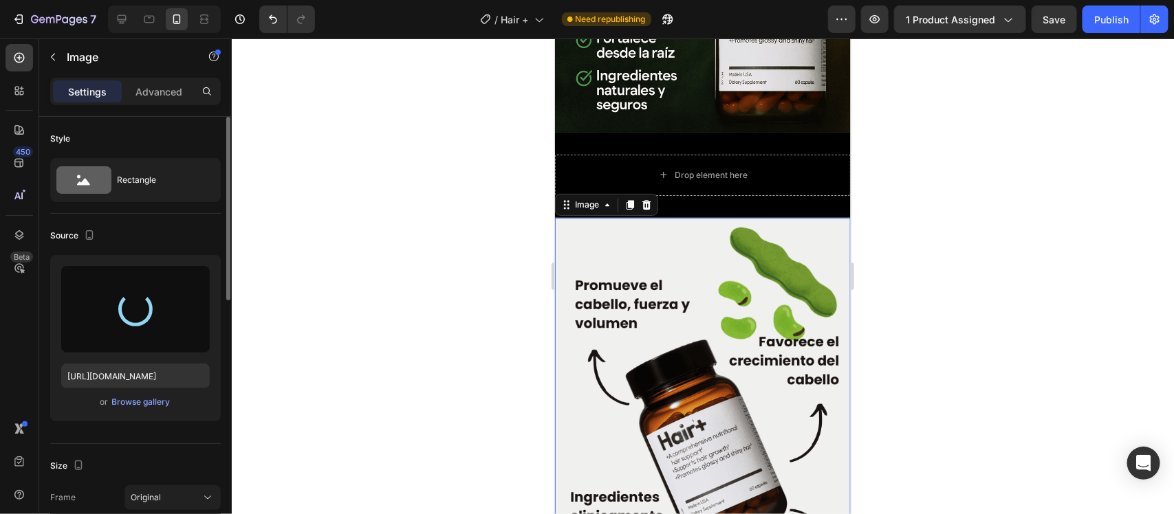
type input "[URL][DOMAIN_NAME]"
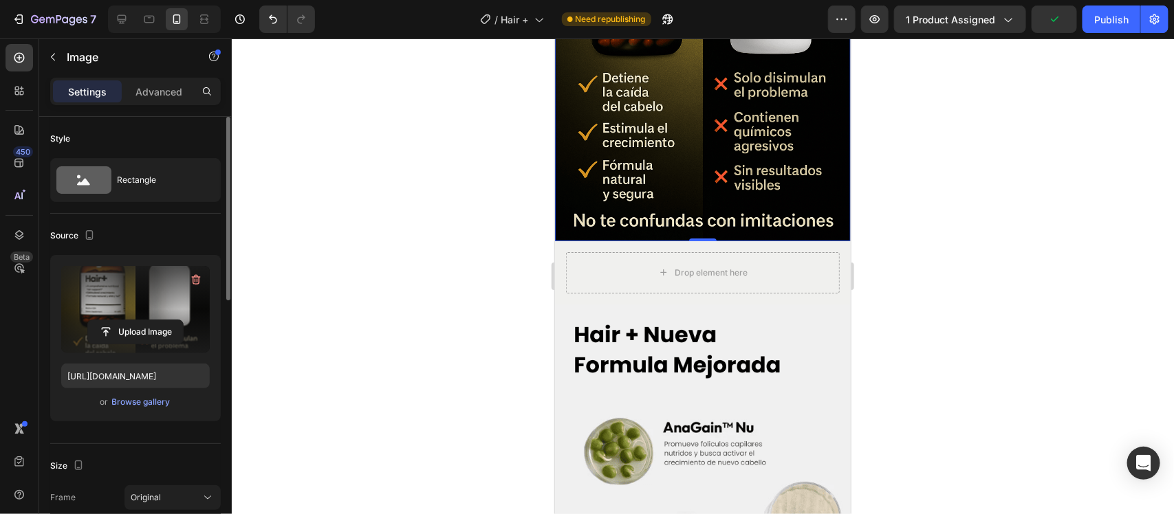
scroll to position [2149, 0]
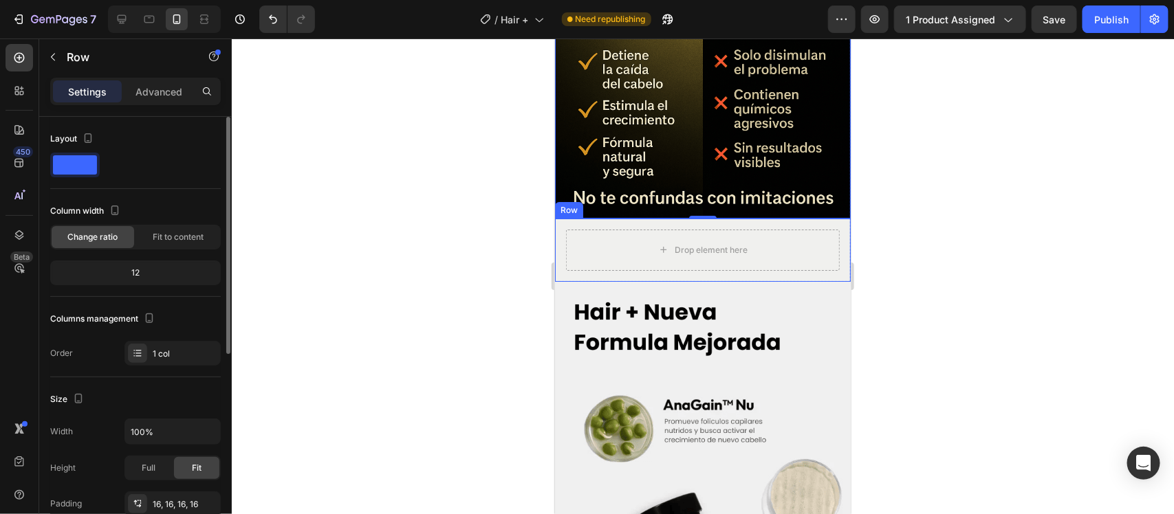
click at [827, 218] on div "Drop element here Row" at bounding box center [702, 249] width 296 height 63
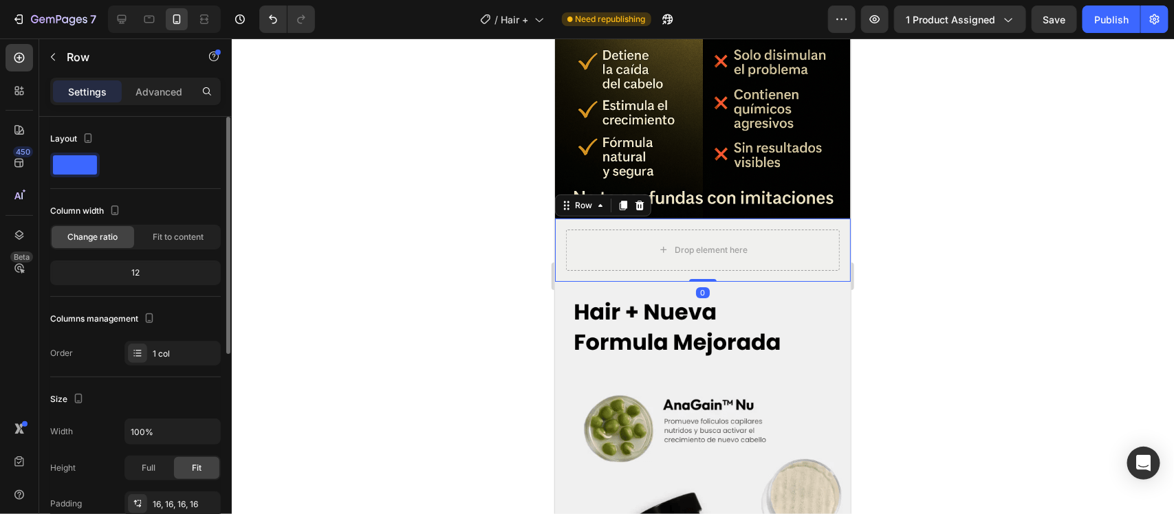
scroll to position [172, 0]
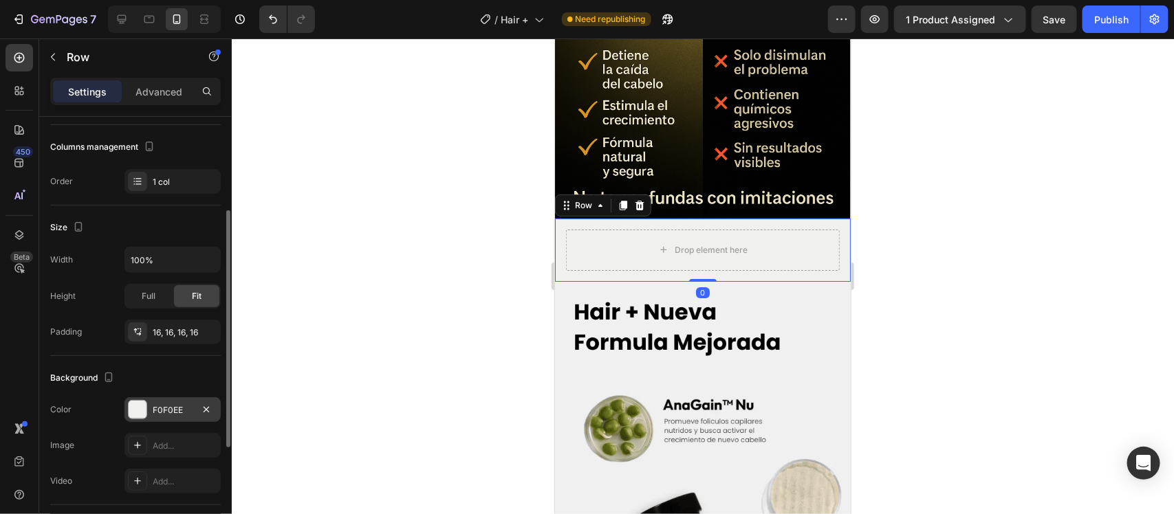
click at [142, 413] on div at bounding box center [138, 410] width 18 height 18
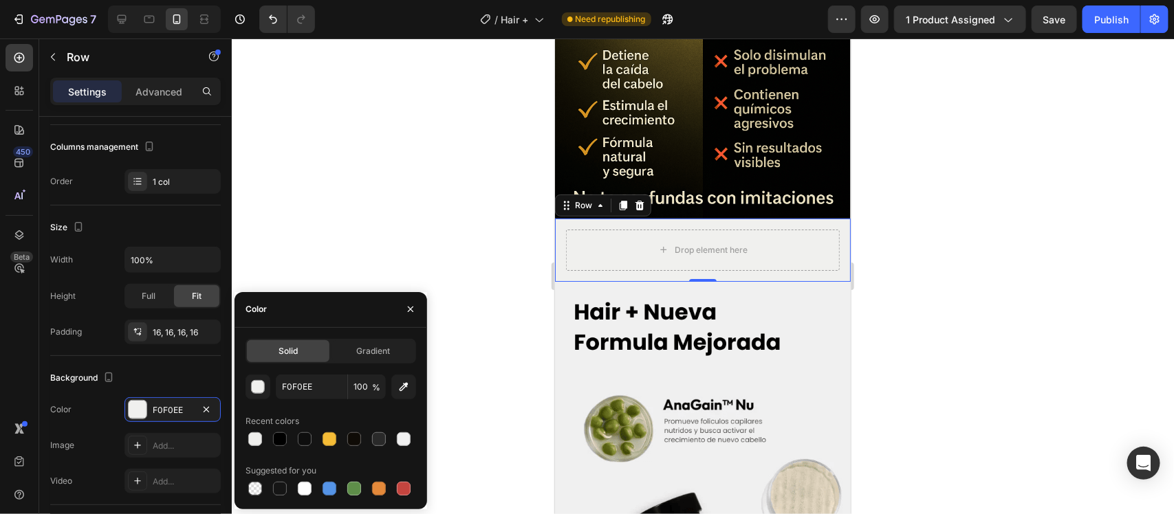
drag, startPoint x: 281, startPoint y: 439, endPoint x: 306, endPoint y: 420, distance: 31.5
click at [279, 437] on div at bounding box center [280, 440] width 14 height 14
type input "000000"
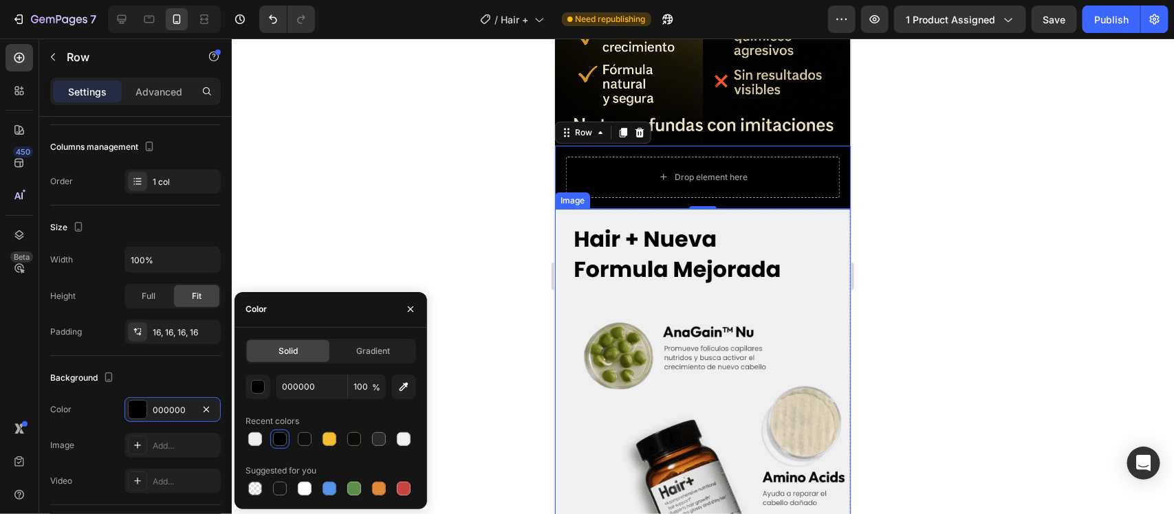
scroll to position [2321, 0]
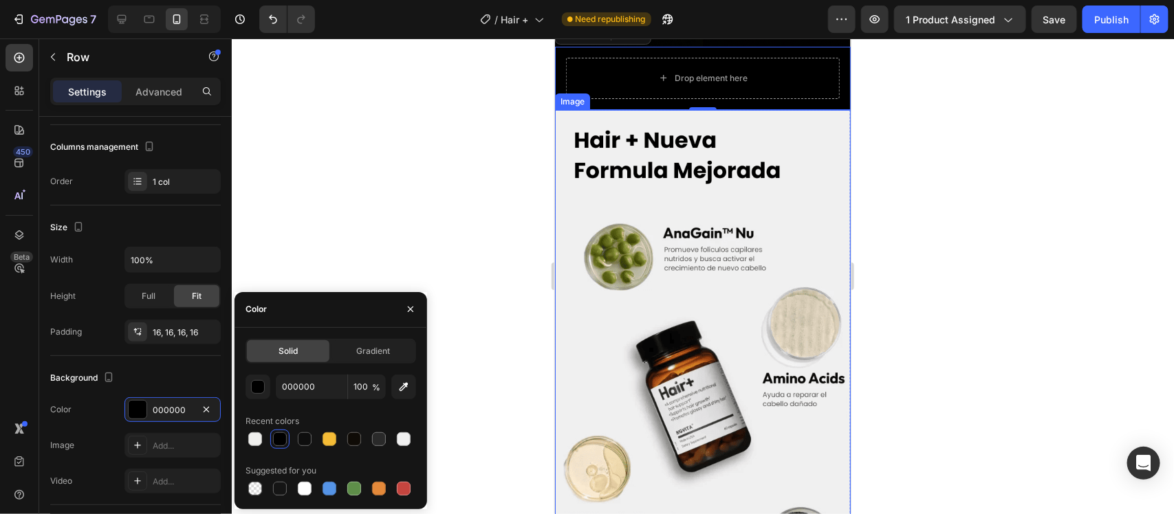
click at [668, 321] on img at bounding box center [702, 371] width 296 height 525
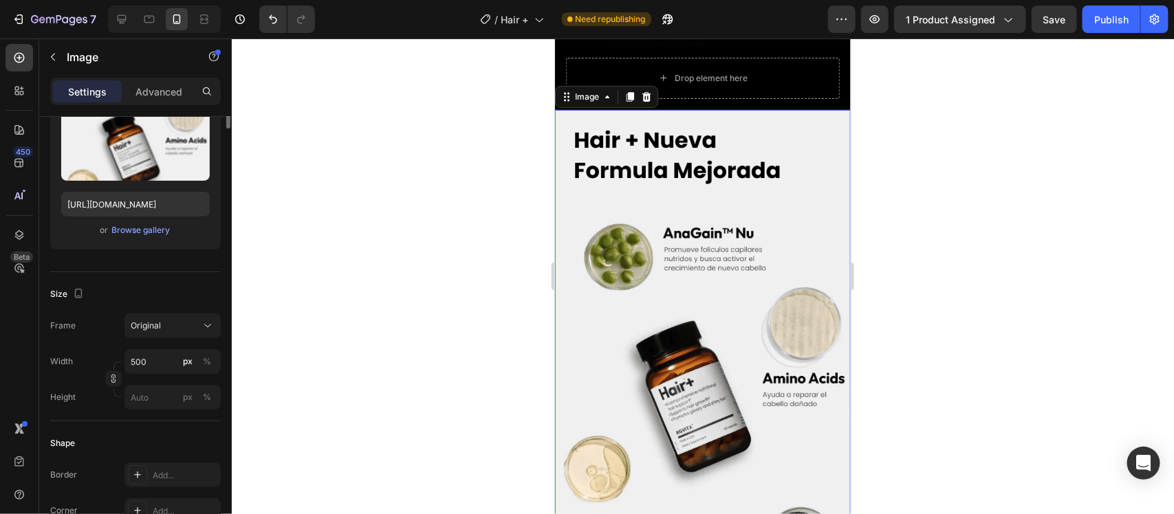
scroll to position [0, 0]
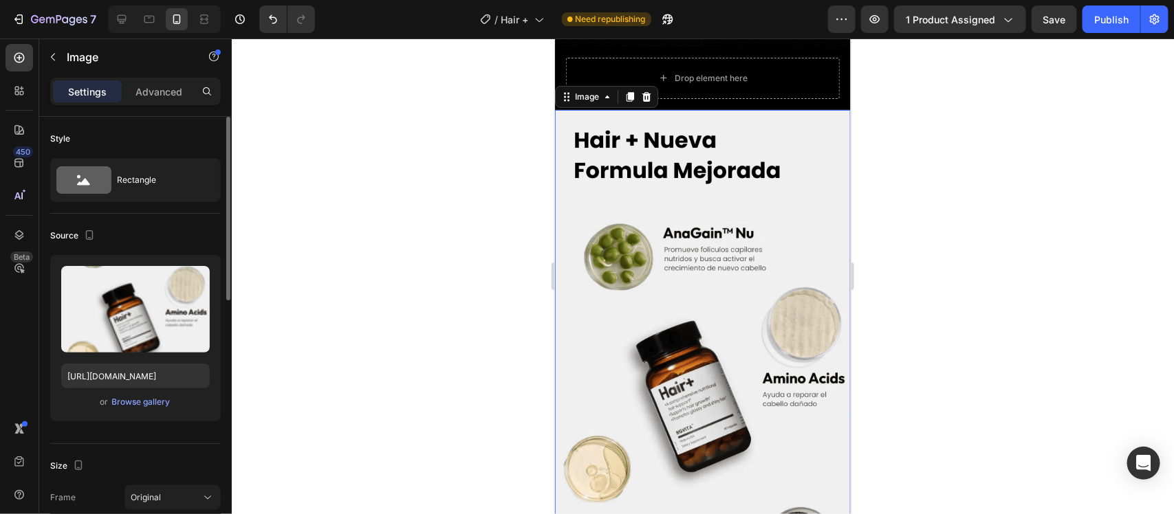
click at [686, 279] on img at bounding box center [702, 371] width 296 height 525
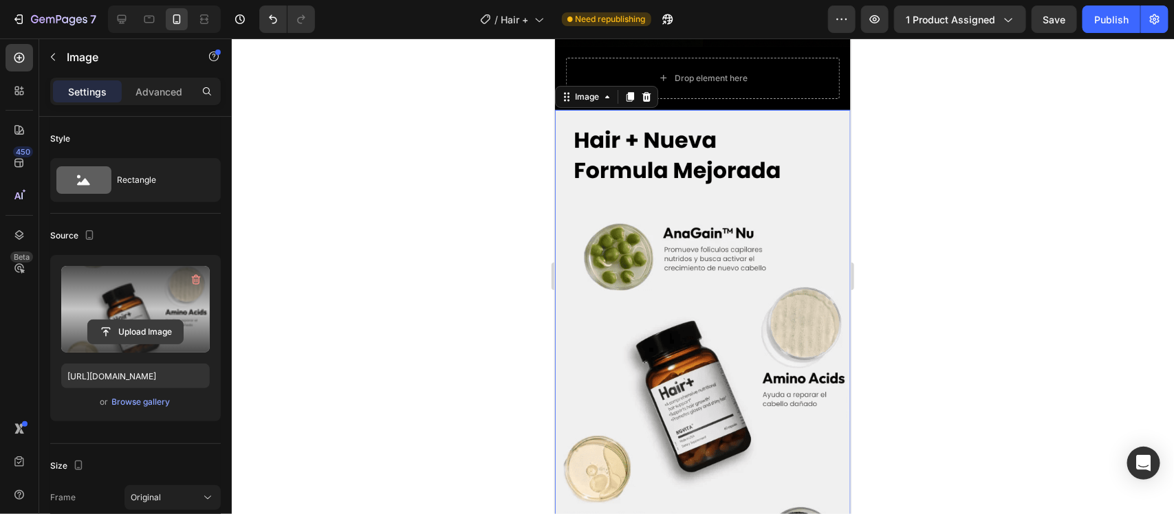
click at [113, 331] on input "file" at bounding box center [135, 332] width 95 height 23
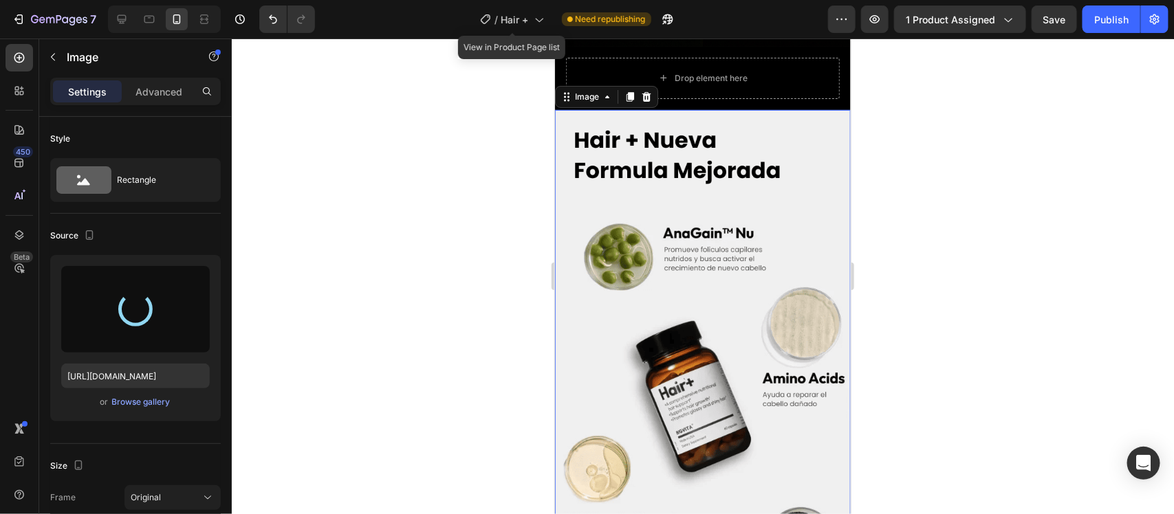
type input "[URL][DOMAIN_NAME]"
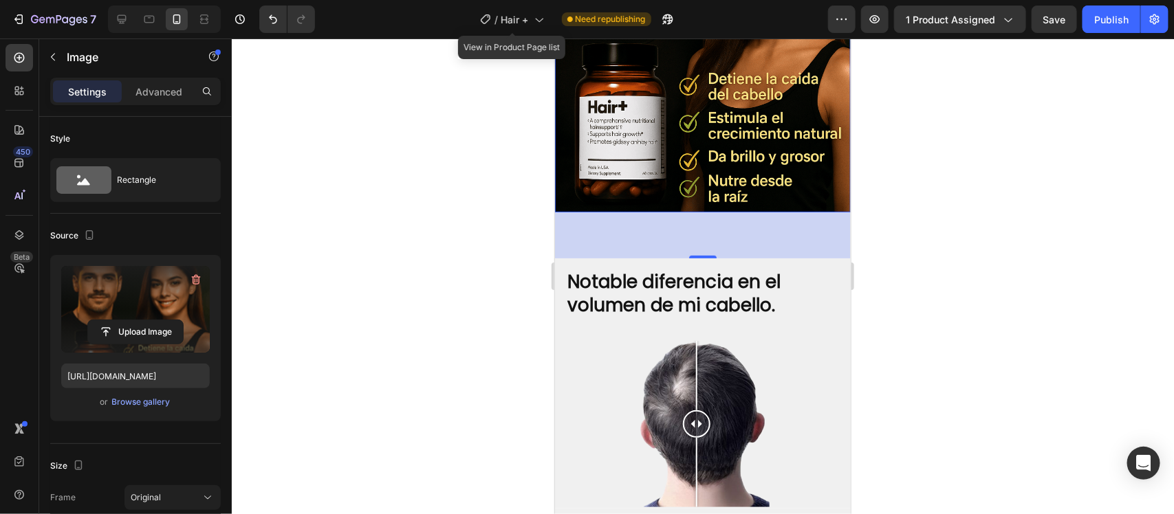
scroll to position [2665, 0]
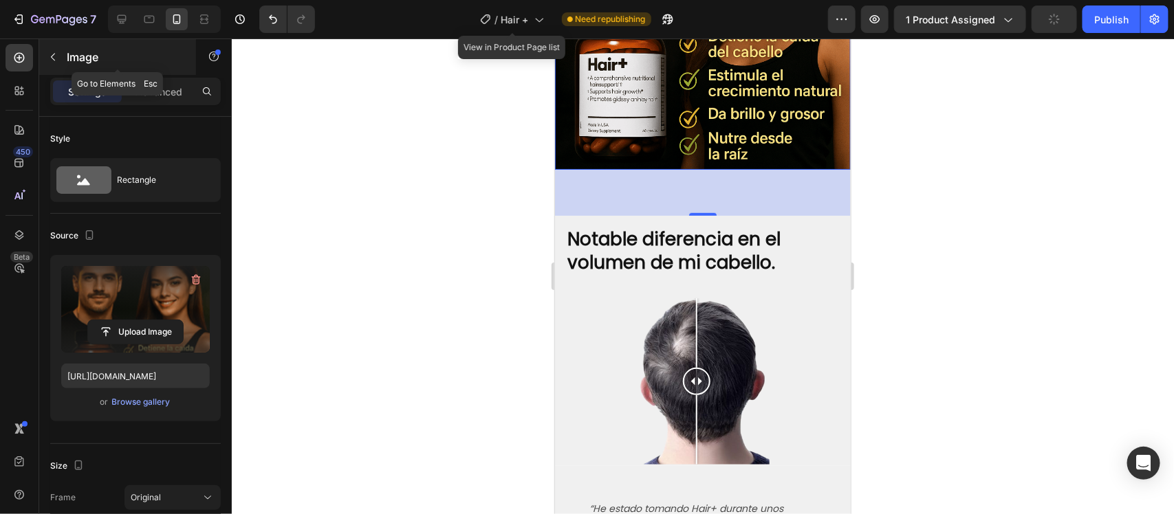
click at [49, 54] on icon "button" at bounding box center [52, 57] width 11 height 11
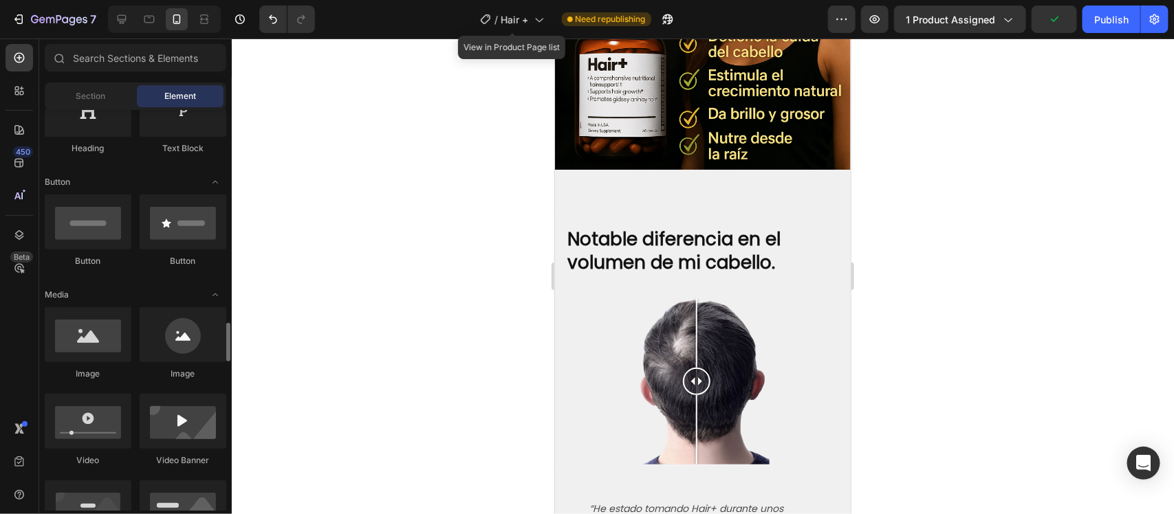
scroll to position [430, 0]
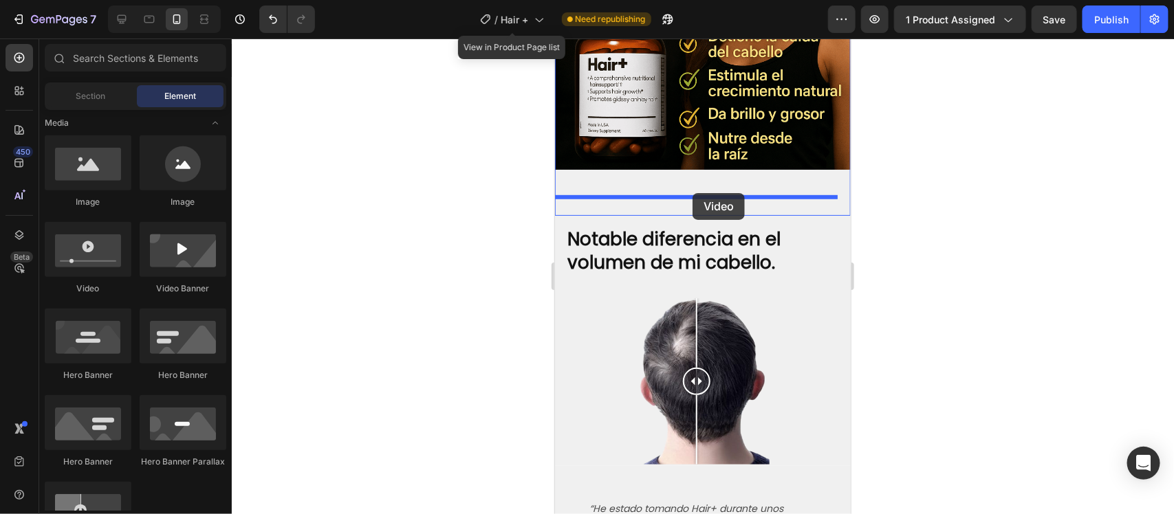
drag, startPoint x: 644, startPoint y: 290, endPoint x: 692, endPoint y: 193, distance: 108.3
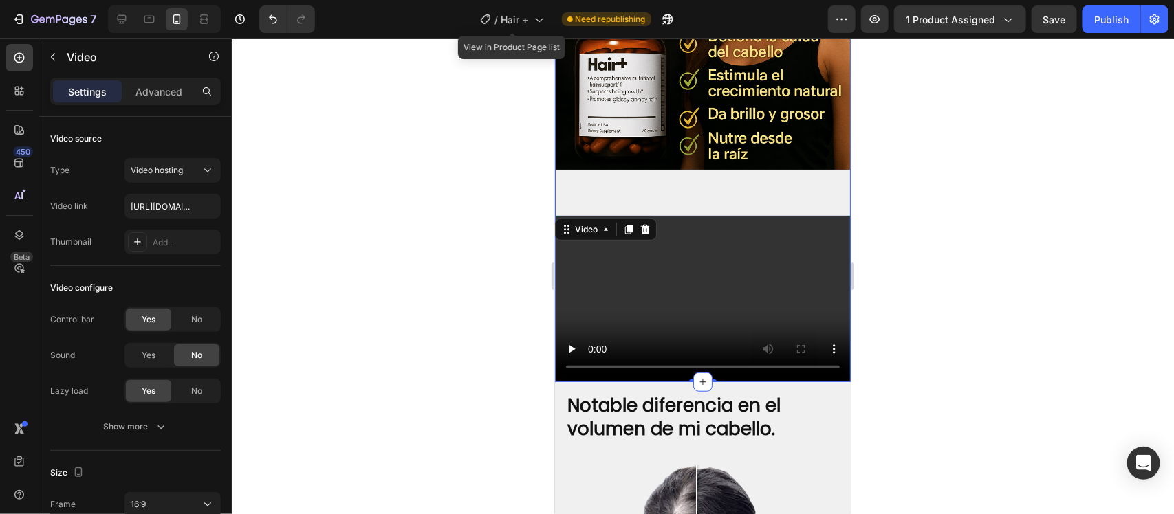
click at [699, 173] on div "Image Video 0" at bounding box center [702, 64] width 296 height 636
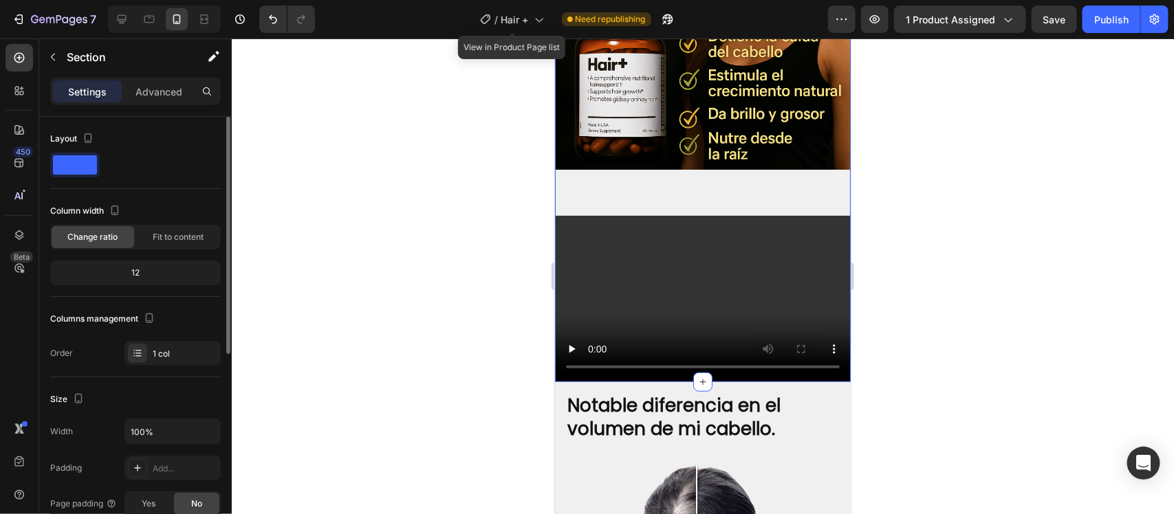
scroll to position [172, 0]
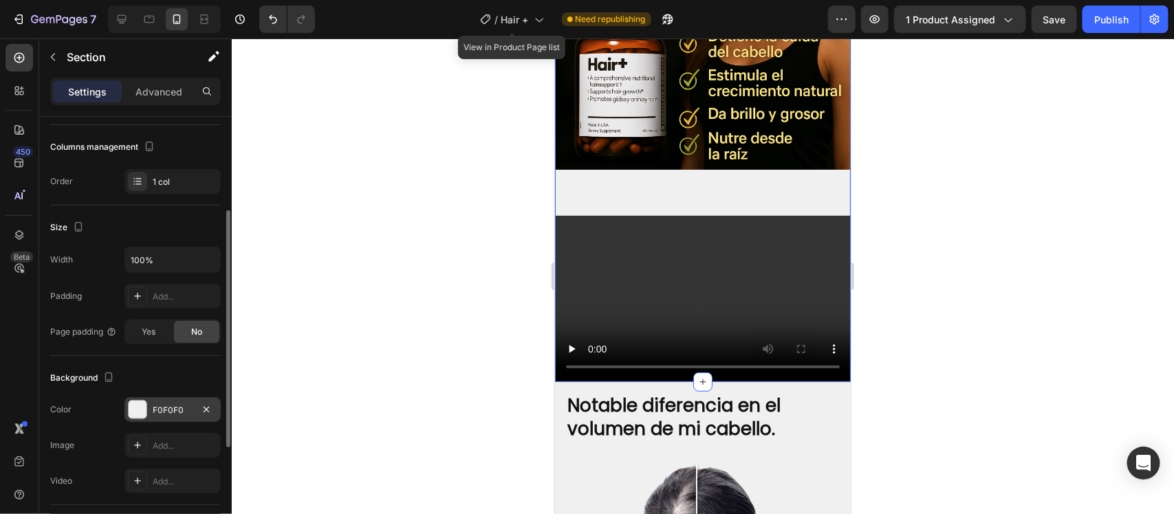
click at [132, 417] on div at bounding box center [138, 410] width 18 height 18
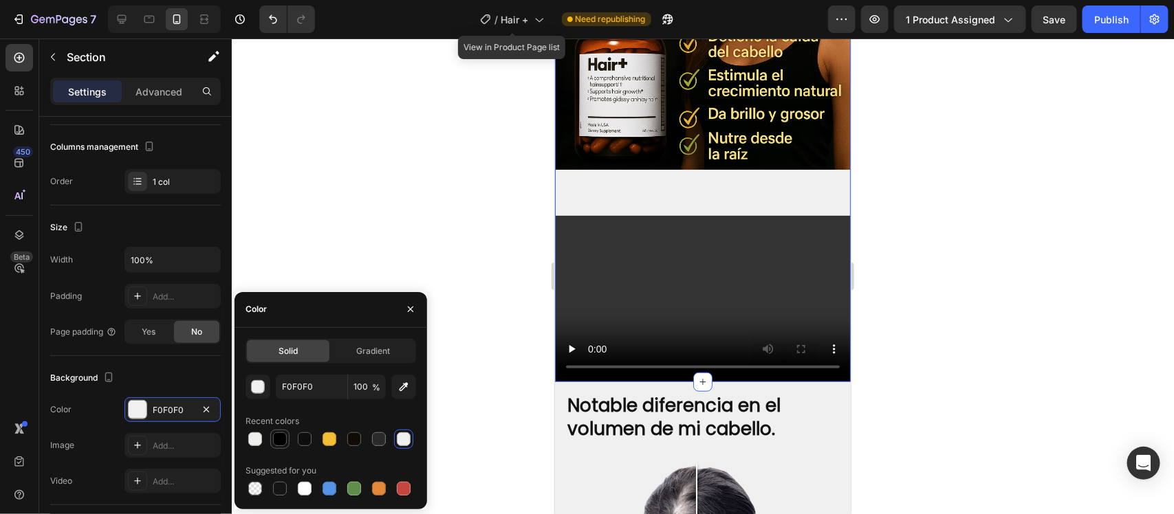
click at [283, 442] on div at bounding box center [280, 440] width 14 height 14
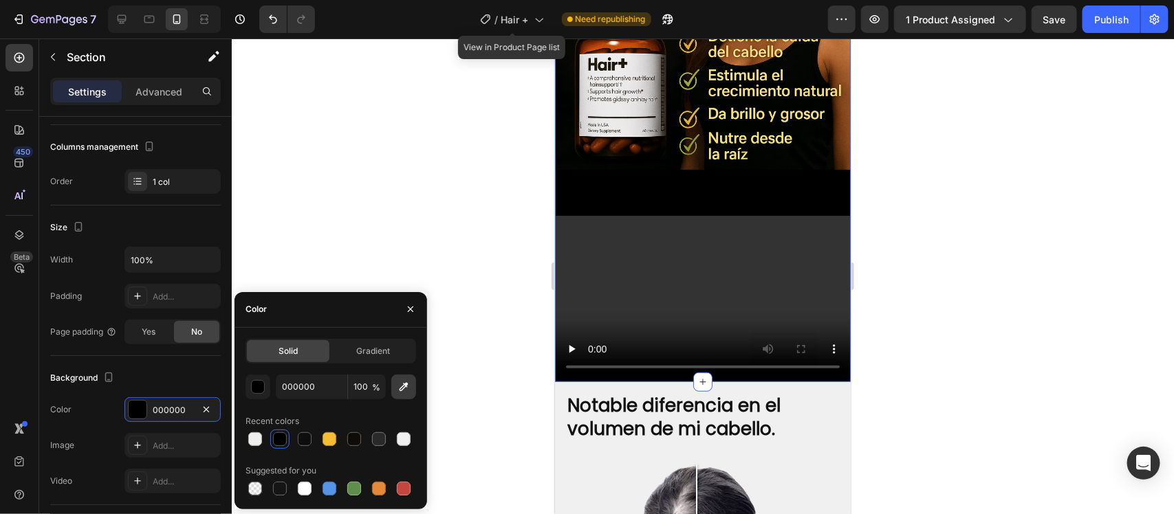
click at [401, 391] on icon "button" at bounding box center [404, 387] width 14 height 14
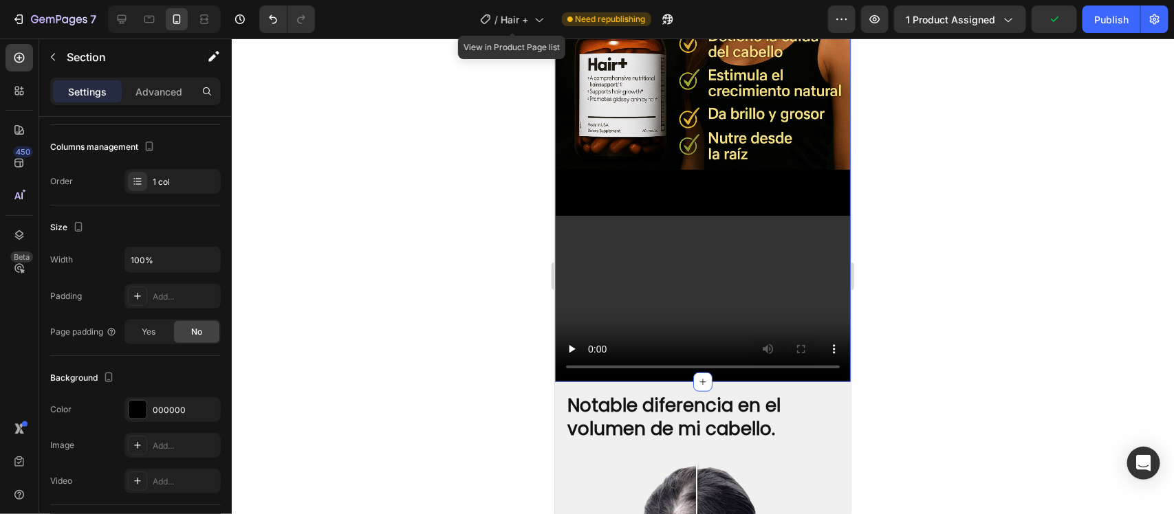
click at [571, 178] on div "Image Video" at bounding box center [702, 64] width 296 height 636
click at [143, 408] on div at bounding box center [138, 410] width 18 height 18
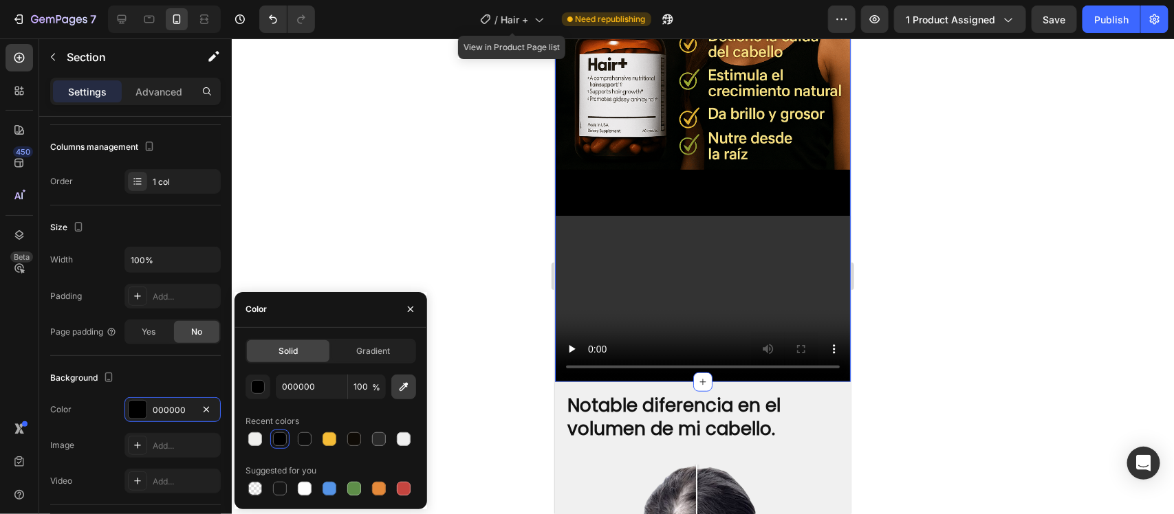
click at [404, 385] on icon "button" at bounding box center [404, 387] width 9 height 9
type input "030603"
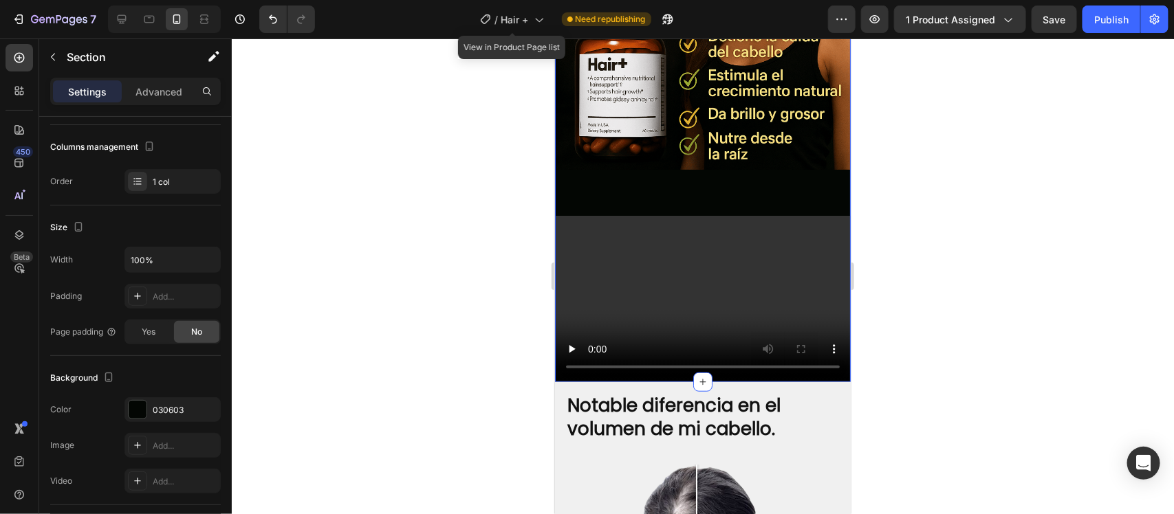
click at [941, 193] on div at bounding box center [703, 277] width 942 height 476
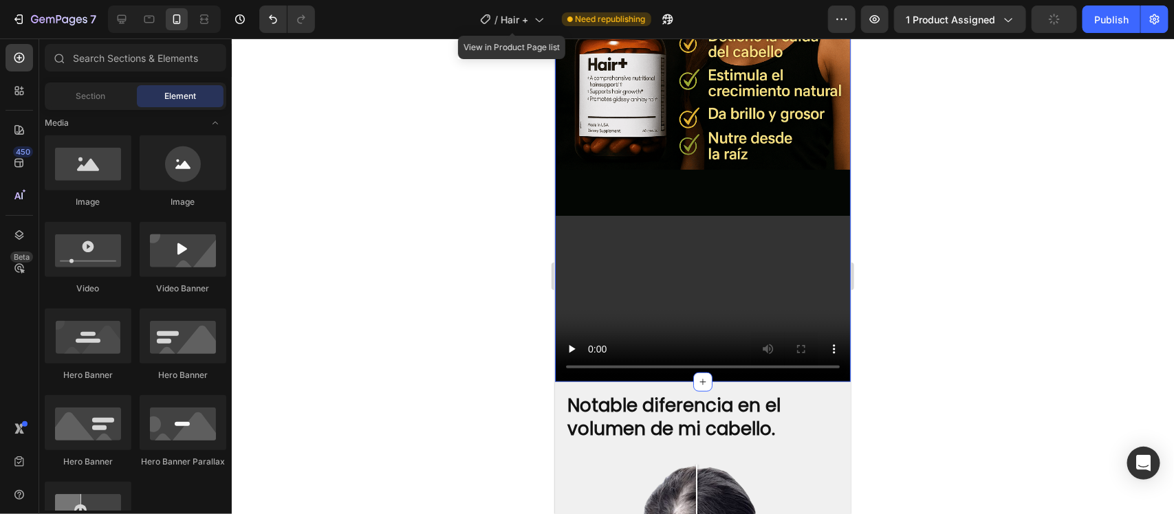
scroll to position [2751, 0]
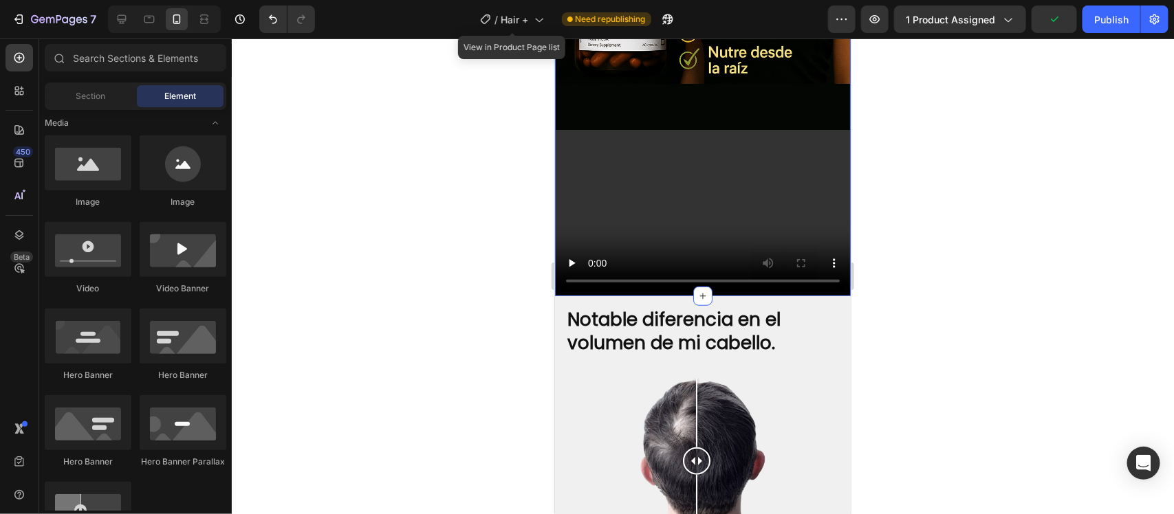
click at [712, 186] on video at bounding box center [702, 212] width 296 height 166
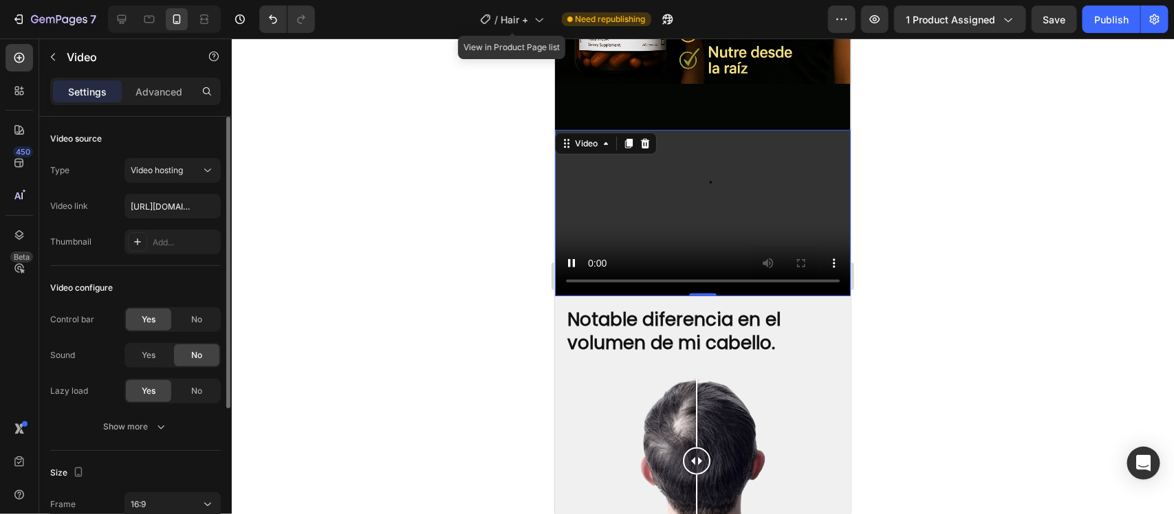
scroll to position [172, 0]
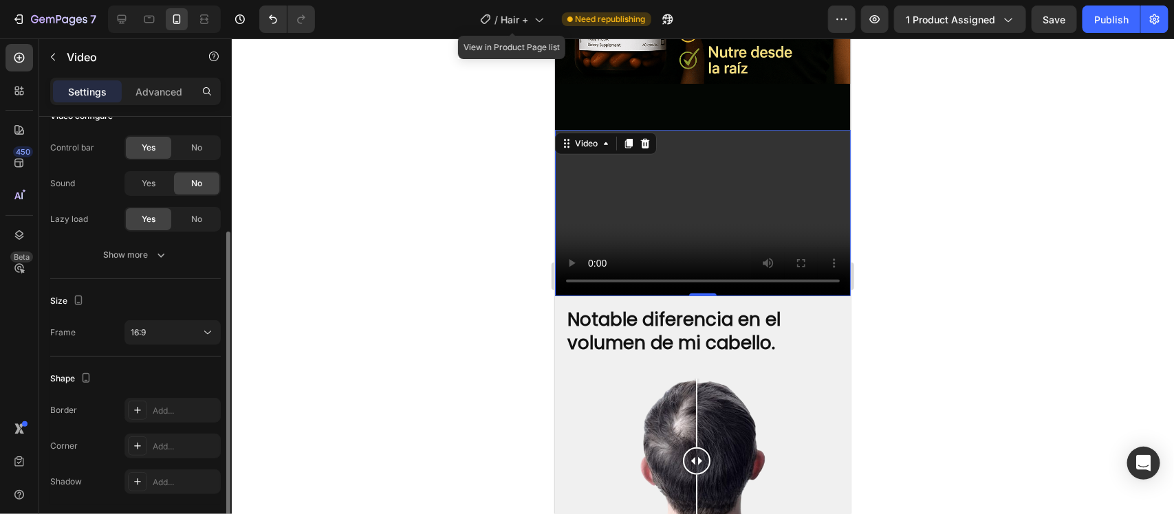
click at [160, 320] on div "Size Frame 16:9" at bounding box center [135, 318] width 171 height 78
click at [166, 338] on div "16:9" at bounding box center [166, 333] width 70 height 12
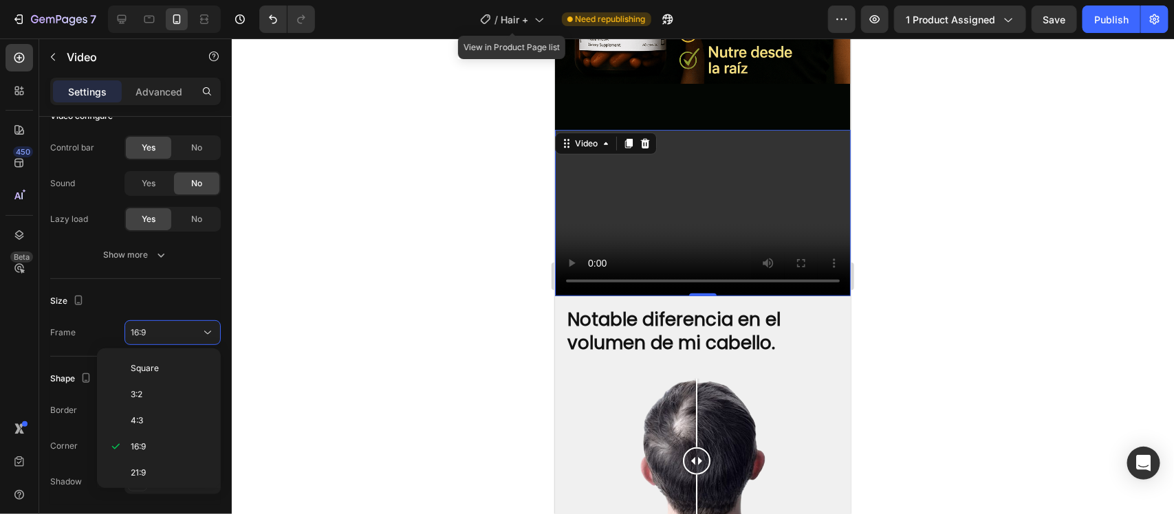
scroll to position [135, 0]
click at [156, 440] on p "9:16" at bounding box center [167, 441] width 73 height 12
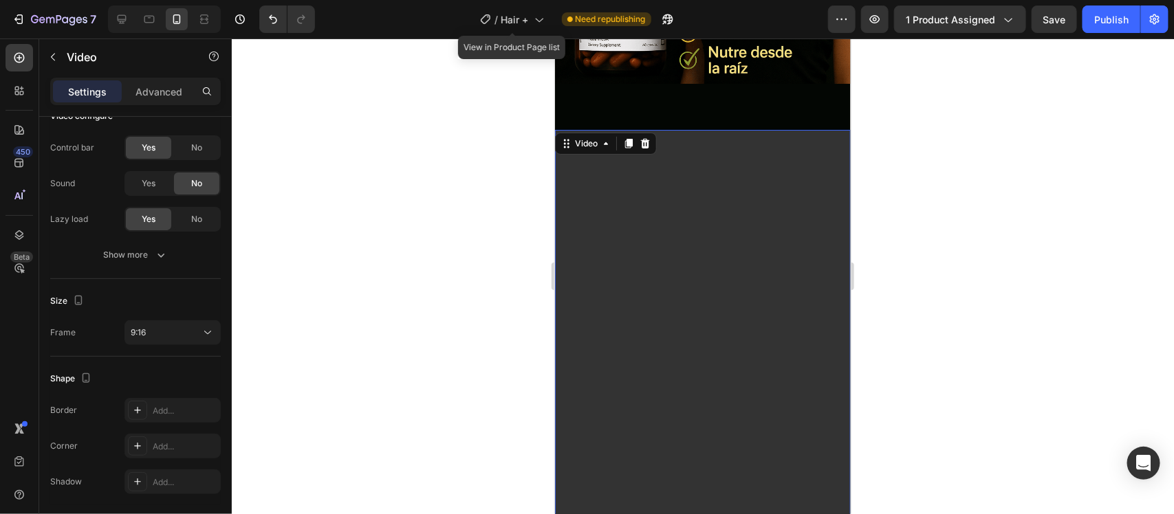
click at [356, 382] on div at bounding box center [703, 277] width 942 height 476
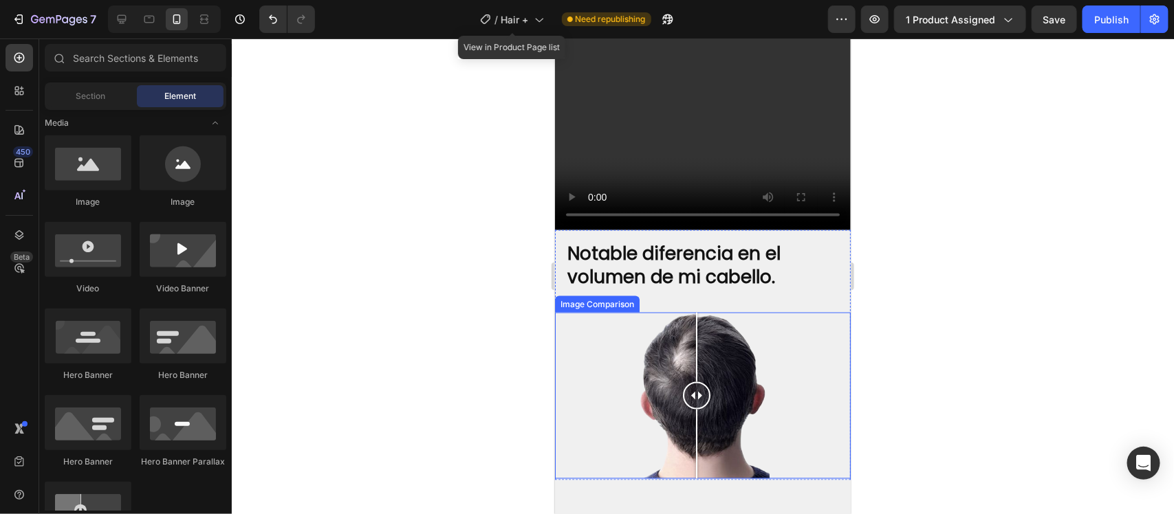
scroll to position [3267, 0]
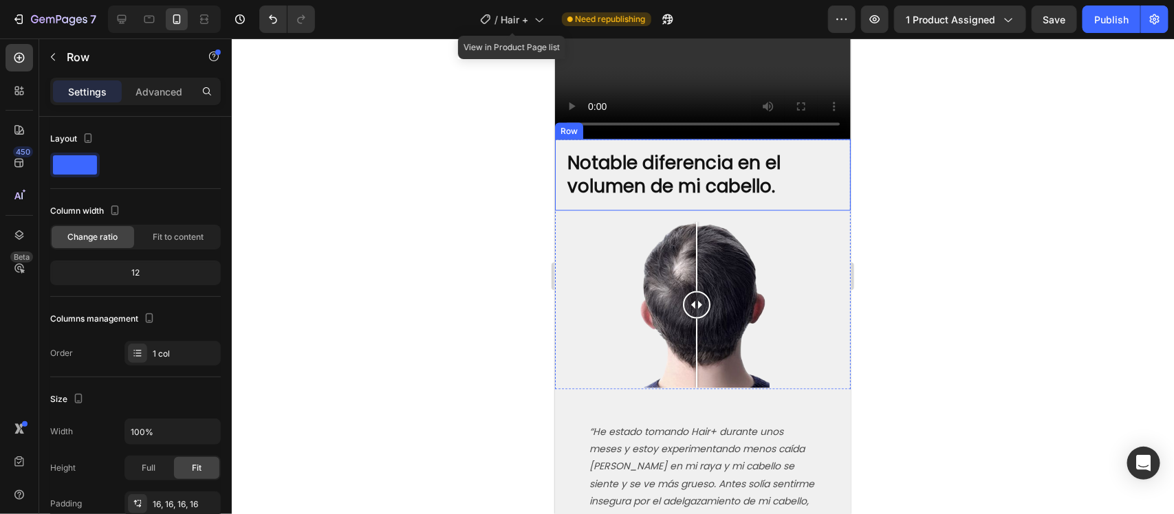
click at [827, 139] on div "Notable diferencia en el volumen de mi cabello. Heading Row" at bounding box center [702, 175] width 296 height 72
click at [640, 121] on icon at bounding box center [639, 126] width 9 height 10
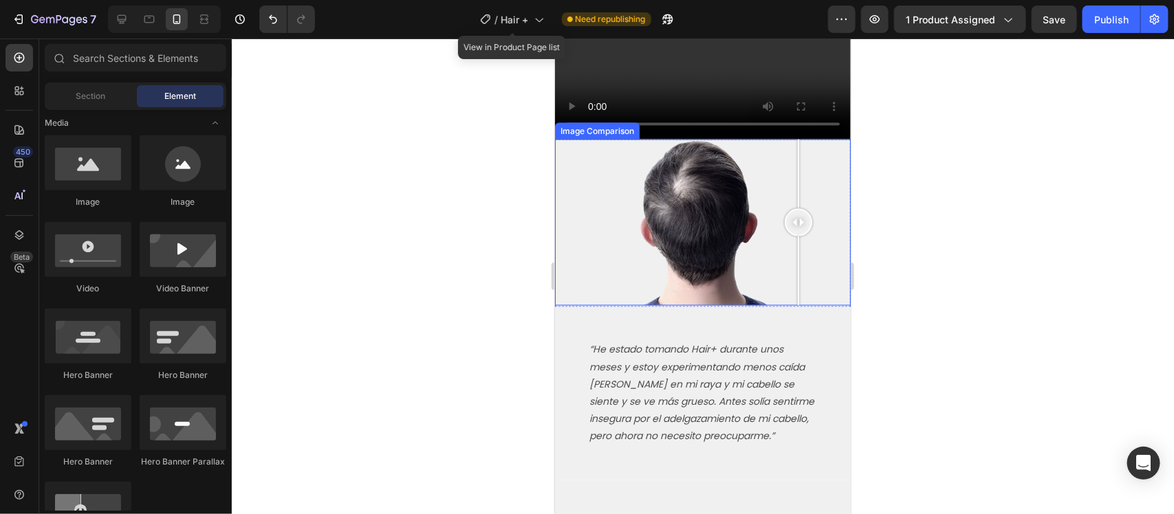
click at [798, 139] on div at bounding box center [702, 222] width 296 height 166
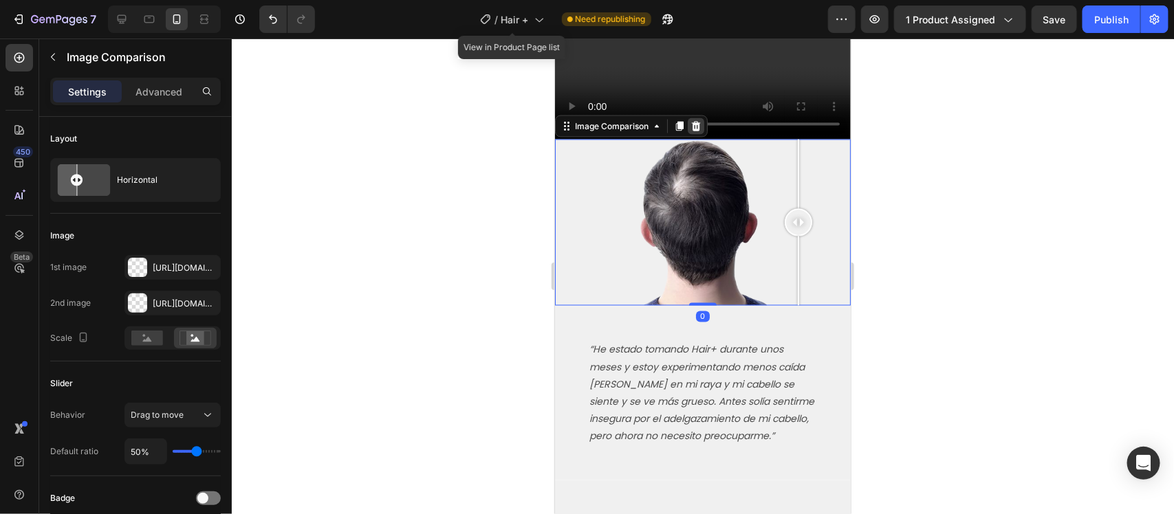
click at [695, 121] on icon at bounding box center [695, 126] width 9 height 10
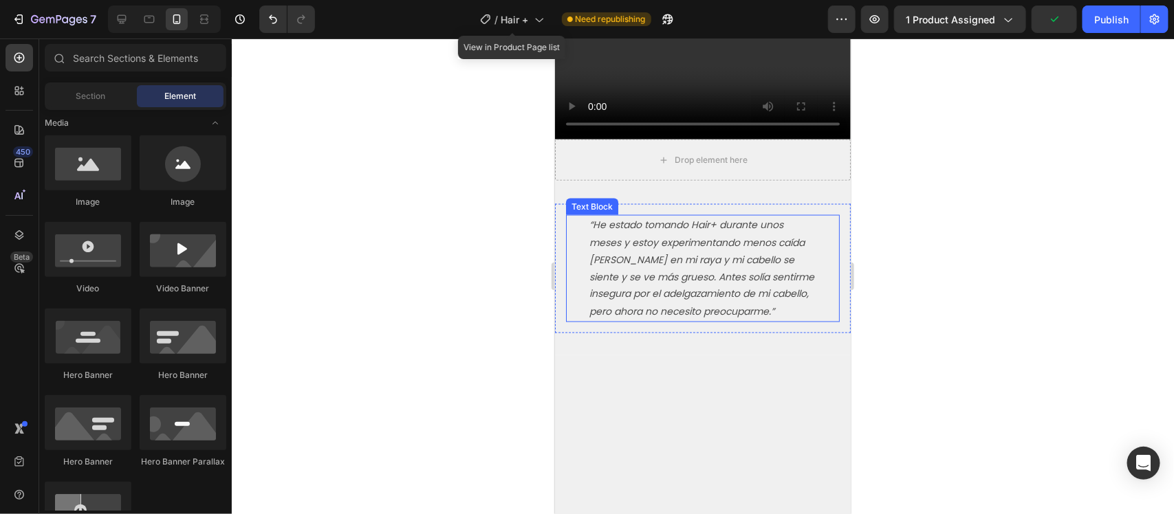
click at [728, 216] on p "“He estado tomando Hair+ durante unos meses y estoy experimentando menos caída …" at bounding box center [702, 268] width 227 height 104
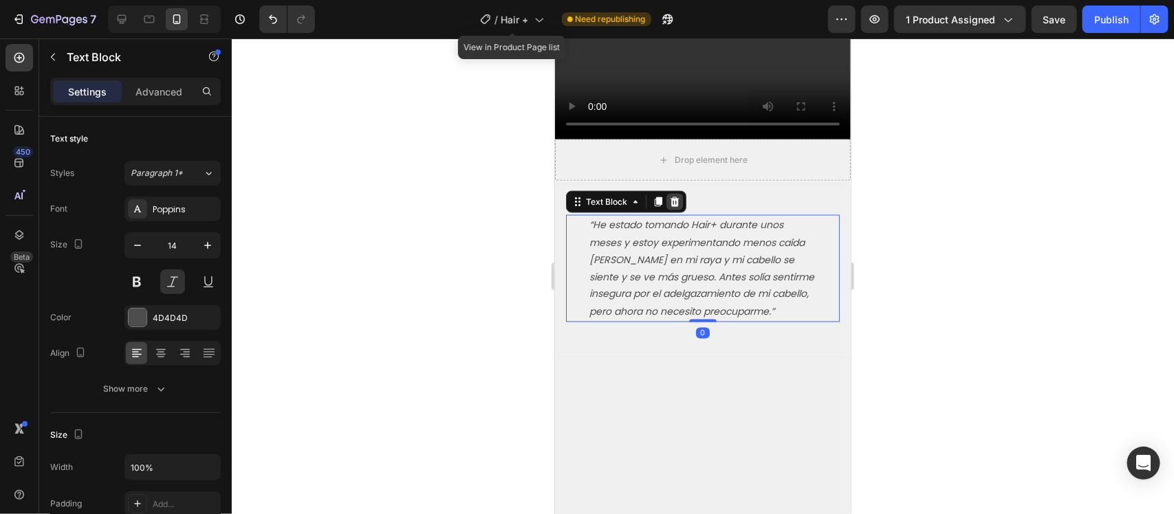
click at [676, 197] on icon at bounding box center [674, 202] width 9 height 10
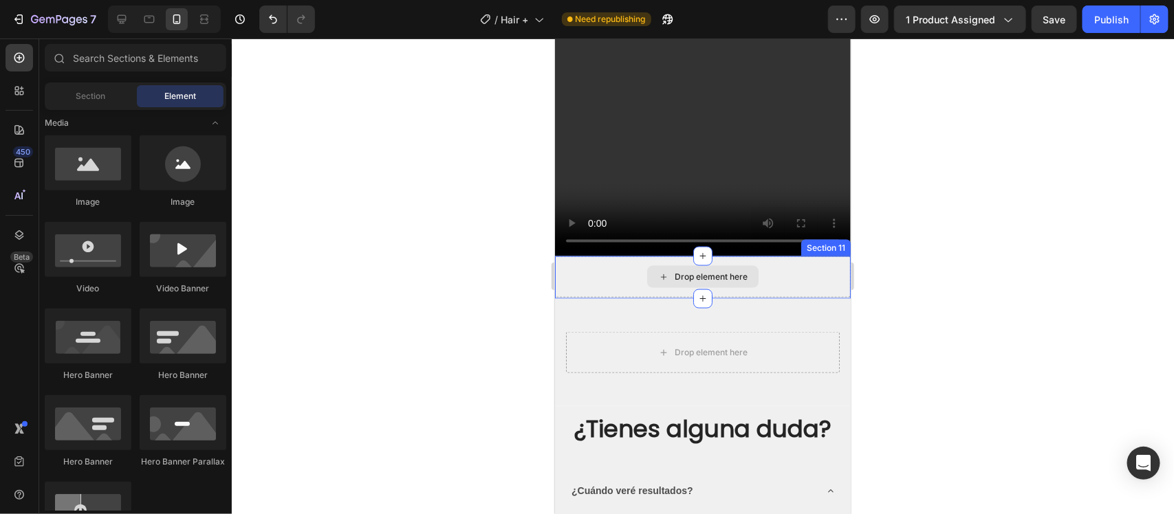
scroll to position [3181, 0]
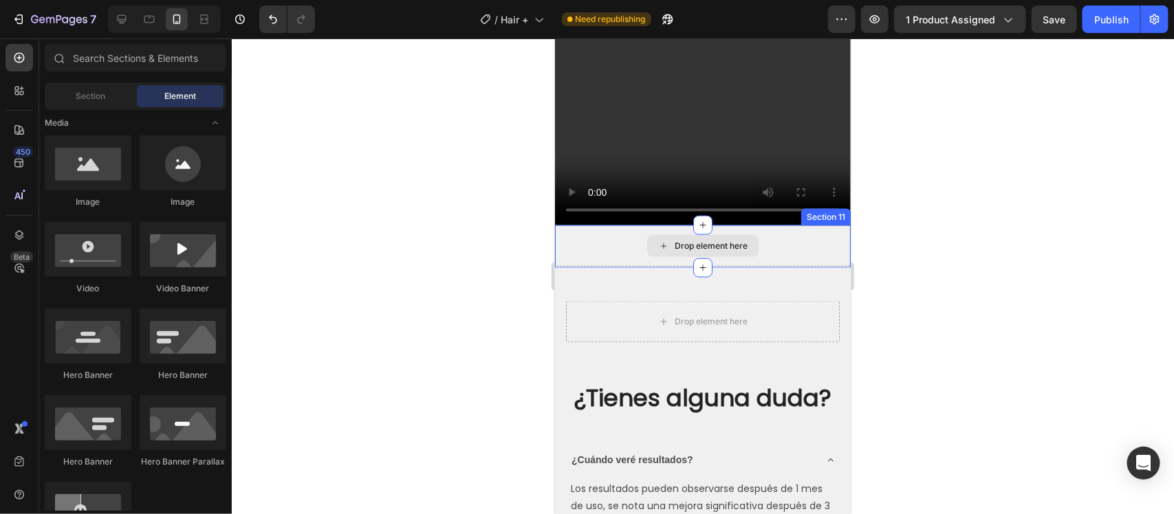
click at [805, 225] on div "Drop element here" at bounding box center [702, 245] width 296 height 41
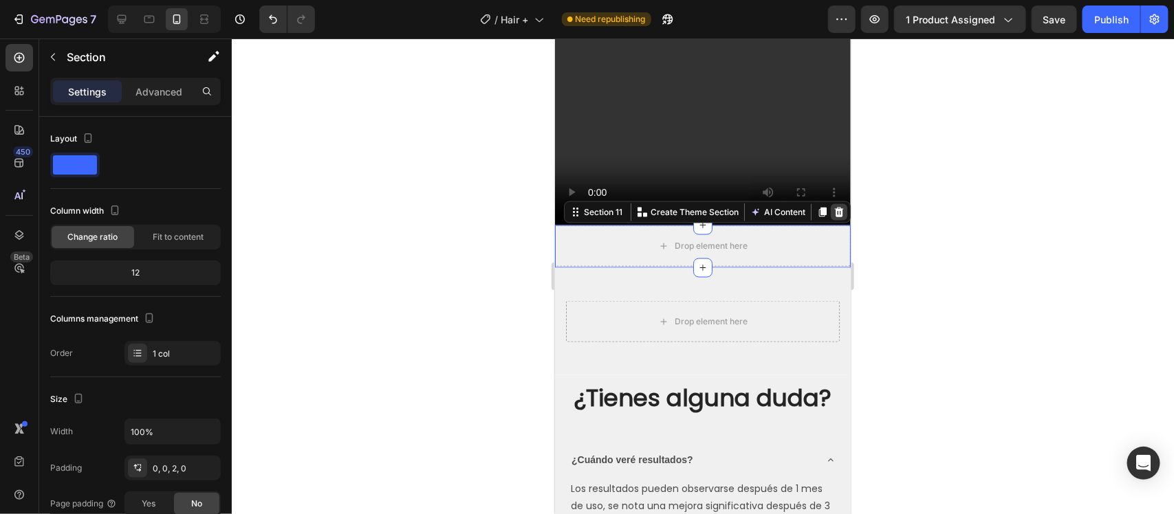
click at [833, 206] on icon at bounding box center [838, 211] width 11 height 11
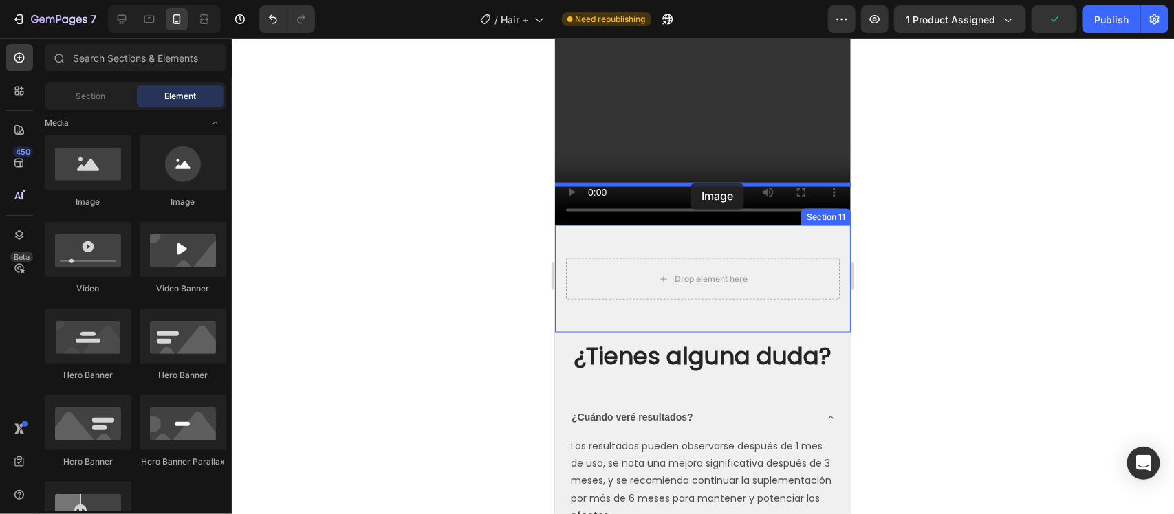
drag, startPoint x: 649, startPoint y: 210, endPoint x: 689, endPoint y: 186, distance: 46.2
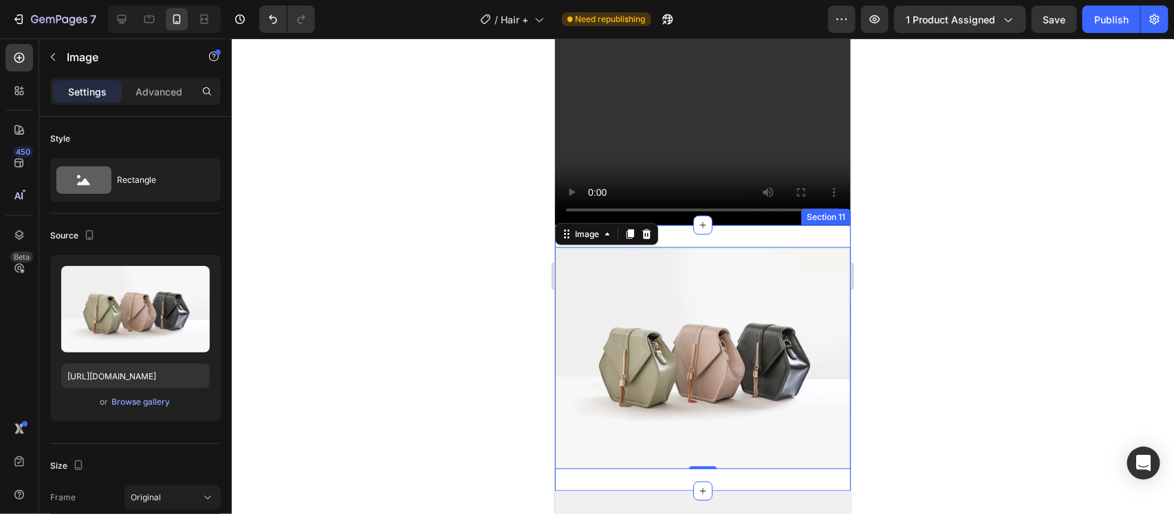
click at [713, 225] on div "Image 0 Section 11" at bounding box center [702, 358] width 296 height 266
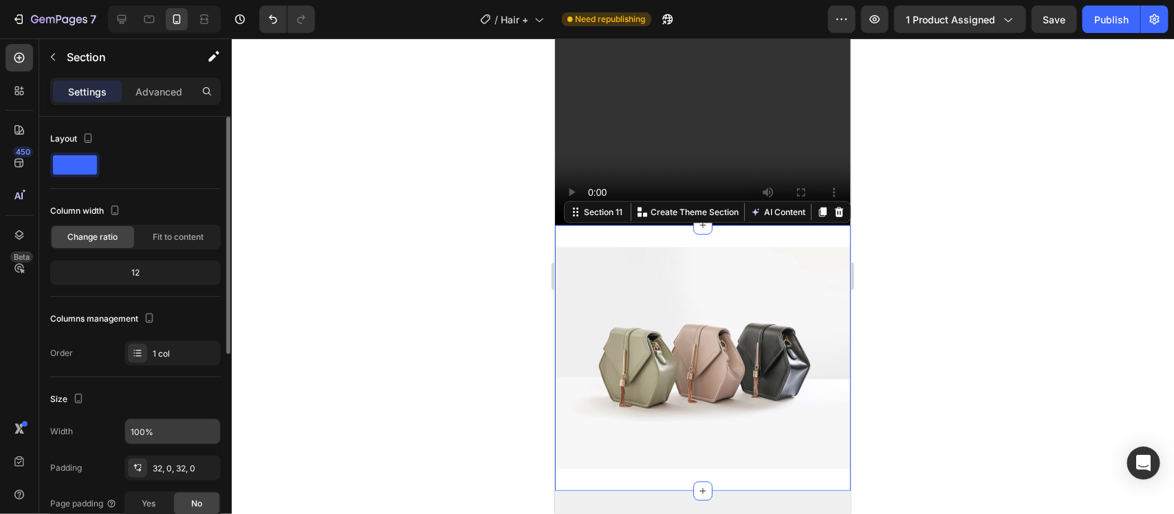
scroll to position [172, 0]
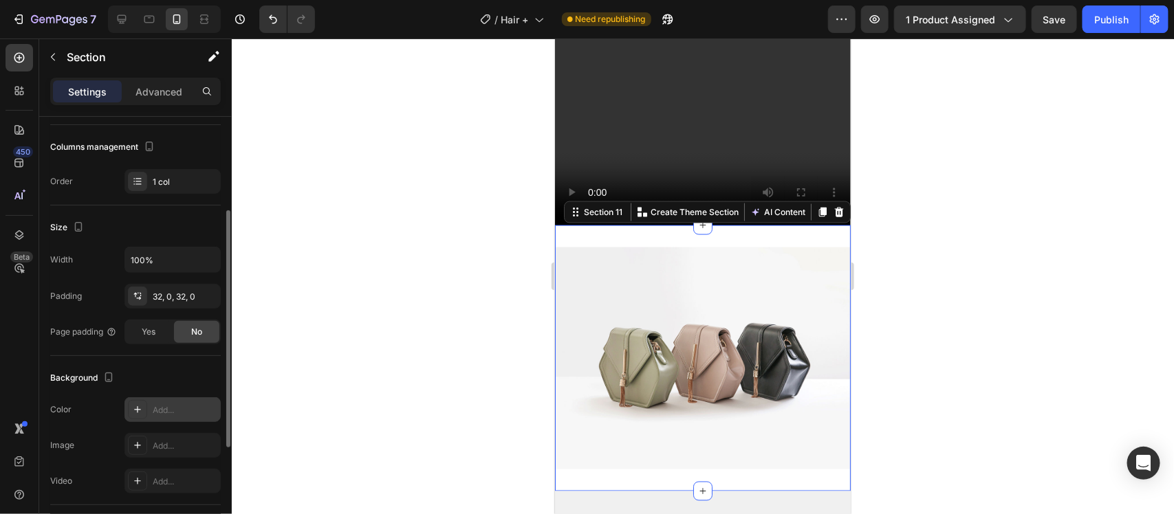
click at [142, 409] on icon at bounding box center [137, 409] width 11 height 11
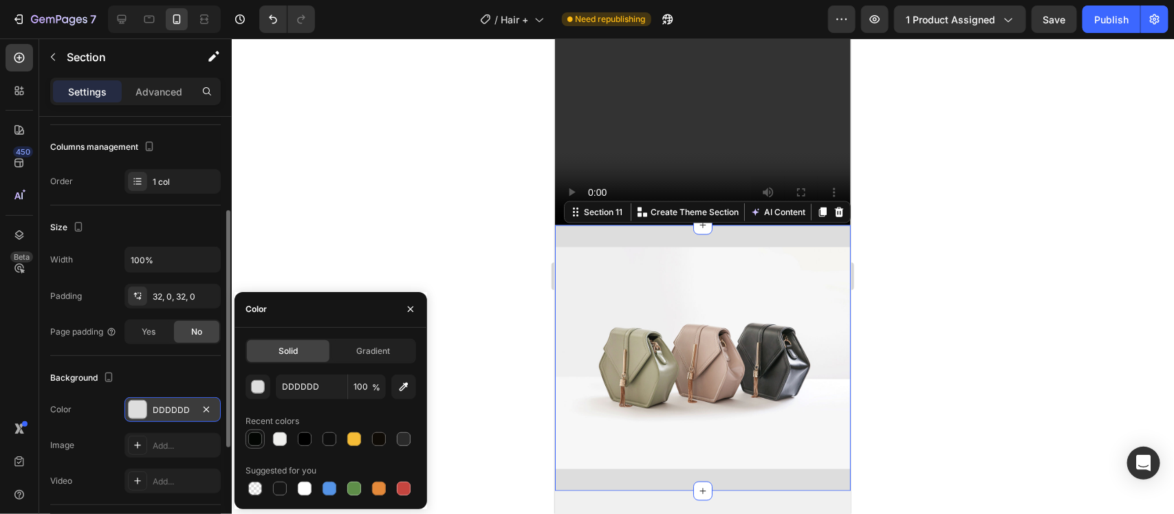
click at [253, 444] on div at bounding box center [255, 440] width 14 height 14
type input "030603"
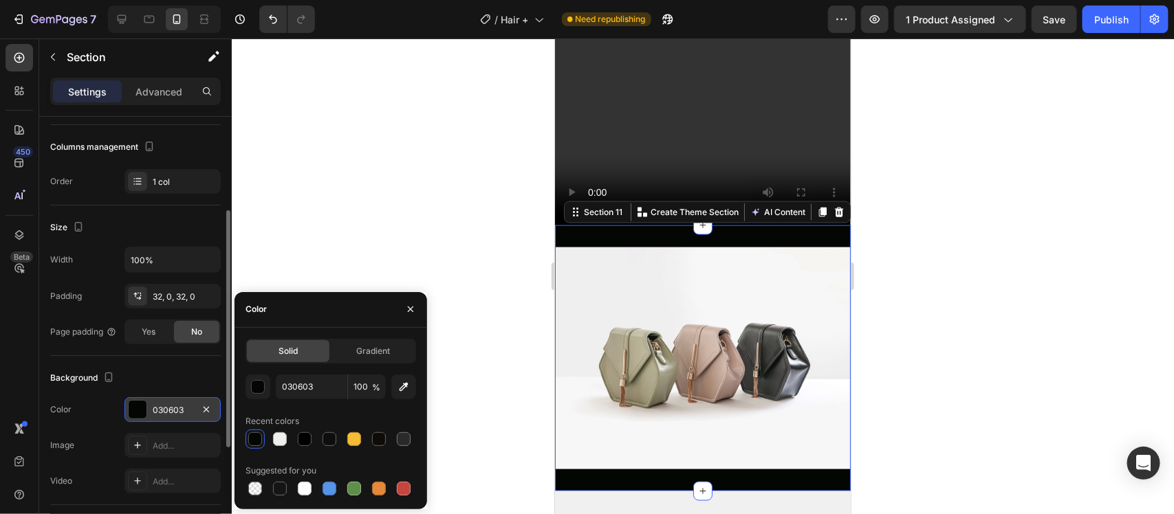
click at [640, 264] on img at bounding box center [702, 358] width 296 height 222
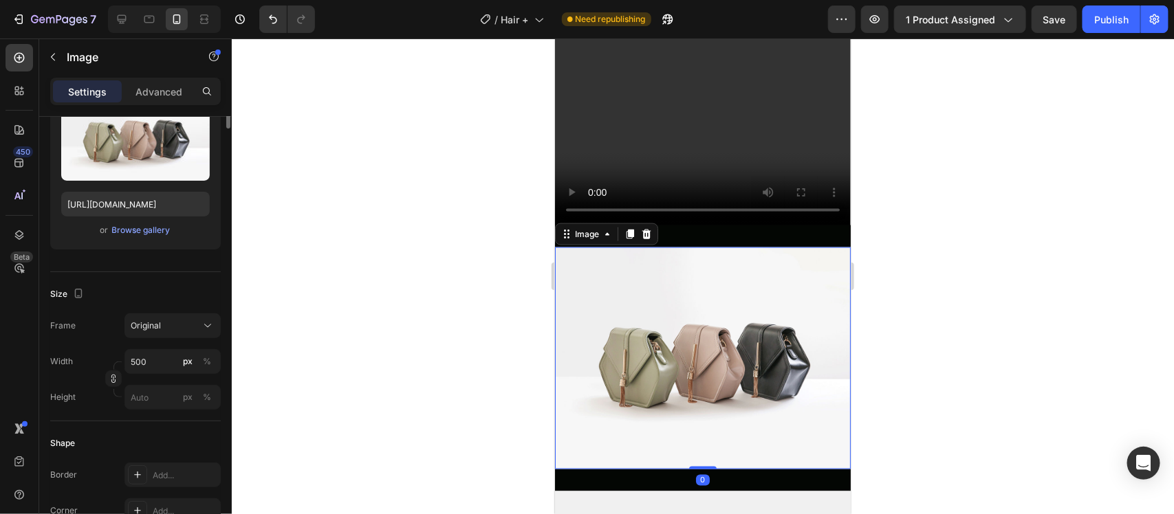
scroll to position [0, 0]
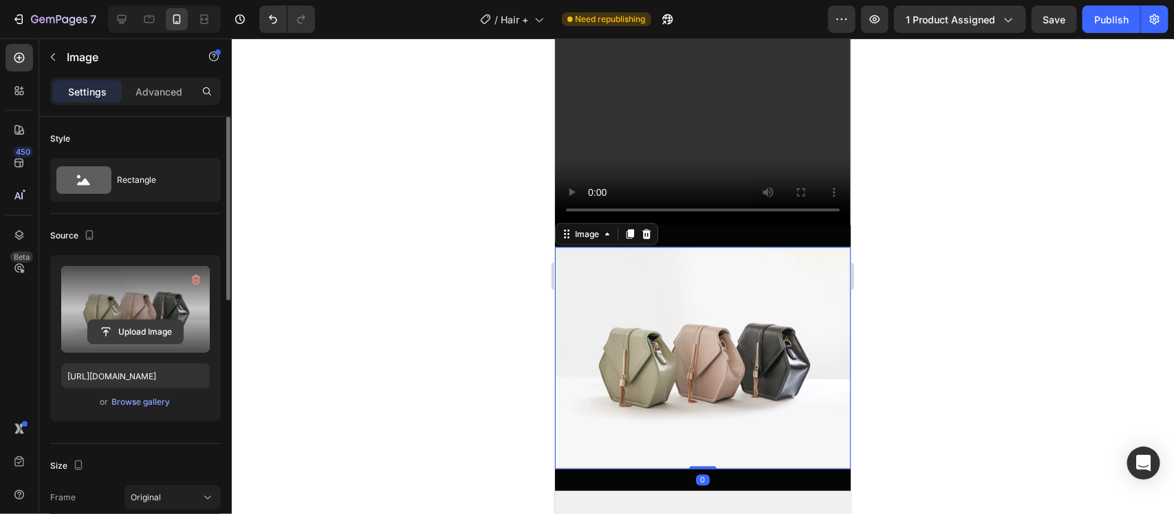
click at [135, 332] on input "file" at bounding box center [135, 332] width 95 height 23
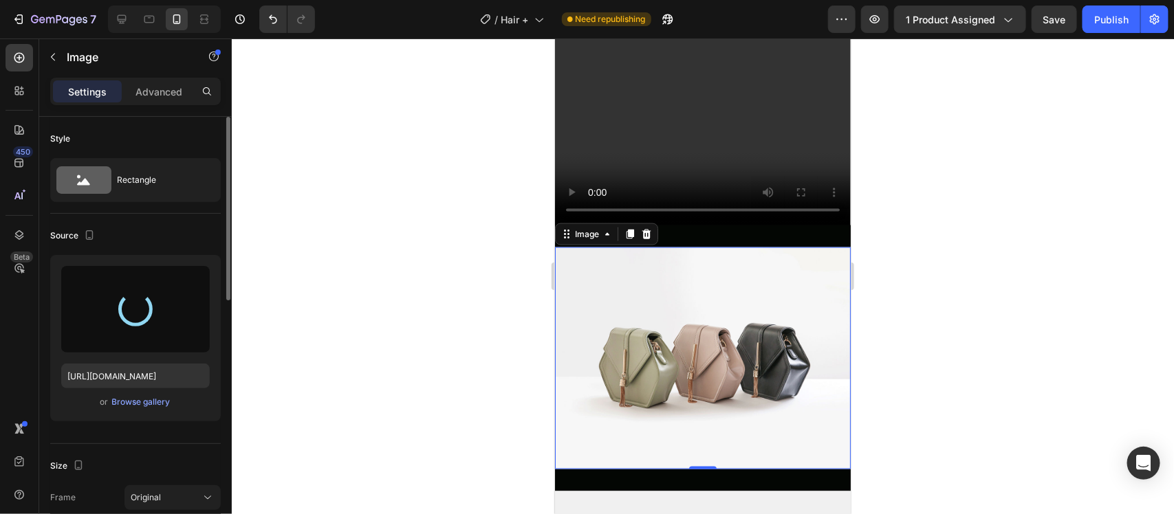
scroll to position [3439, 0]
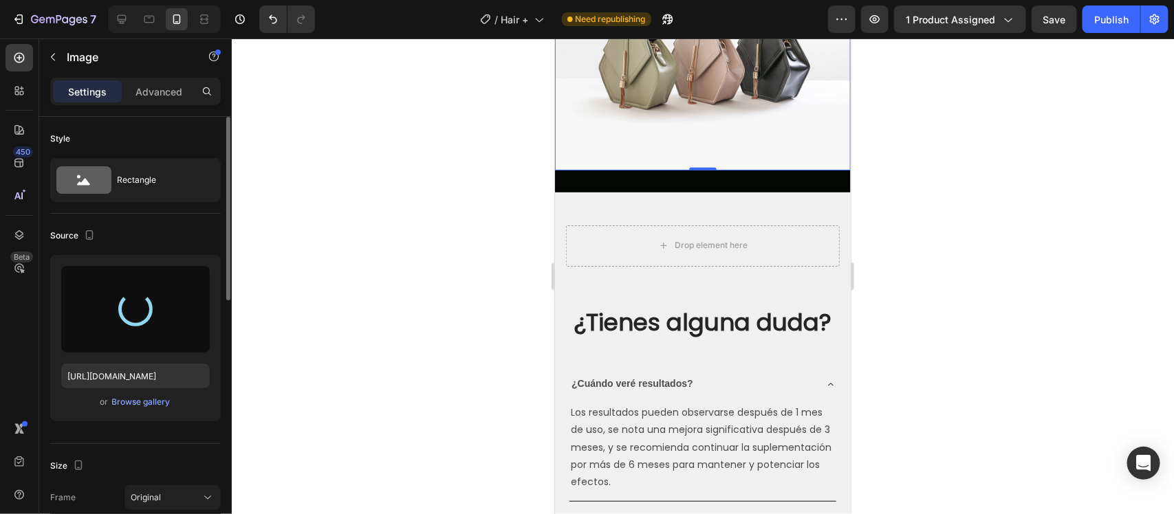
type input "[URL][DOMAIN_NAME]"
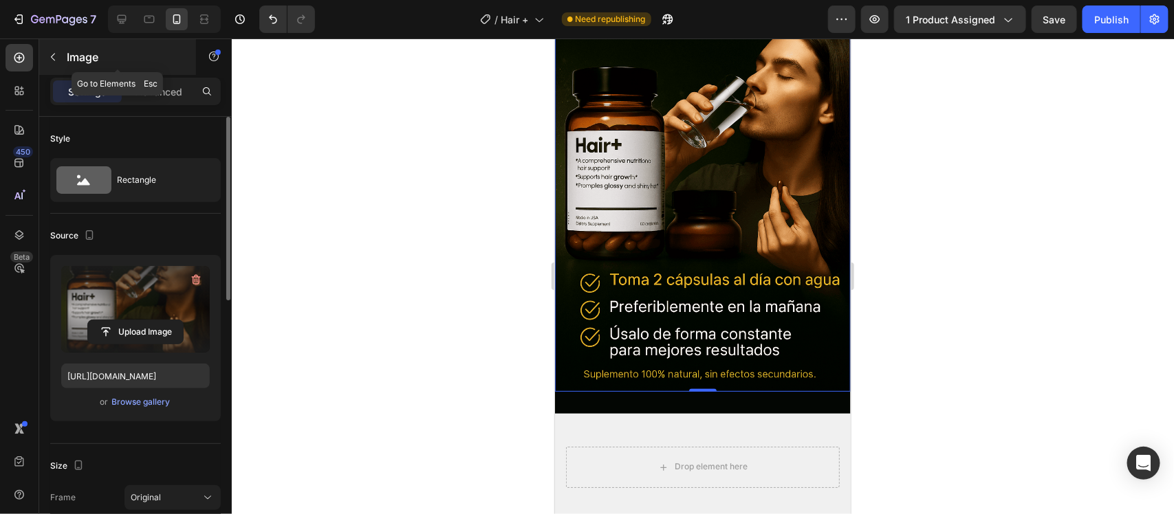
click at [52, 53] on icon "button" at bounding box center [52, 57] width 11 height 11
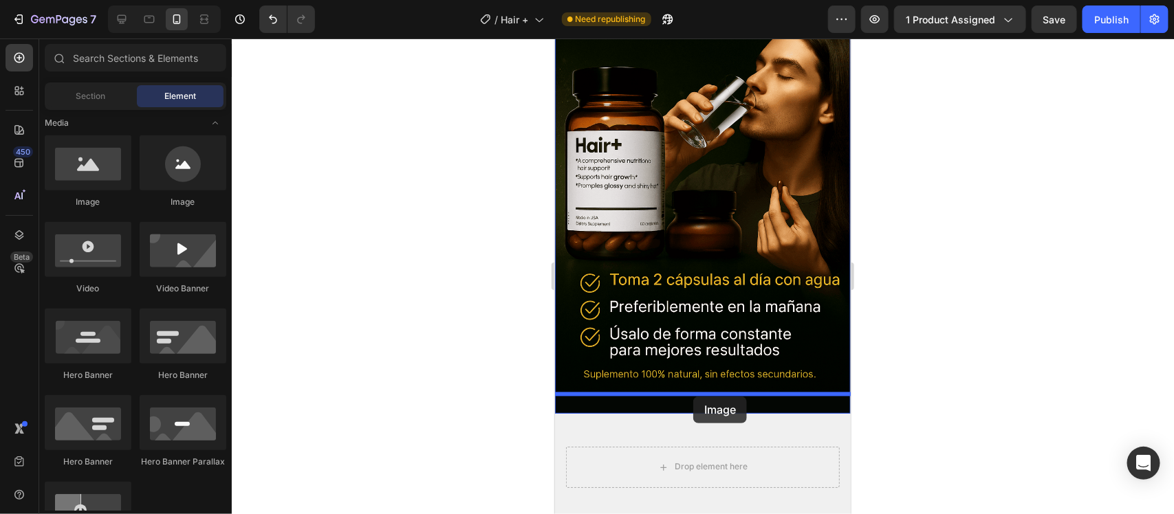
drag, startPoint x: 639, startPoint y: 183, endPoint x: 693, endPoint y: 396, distance: 219.9
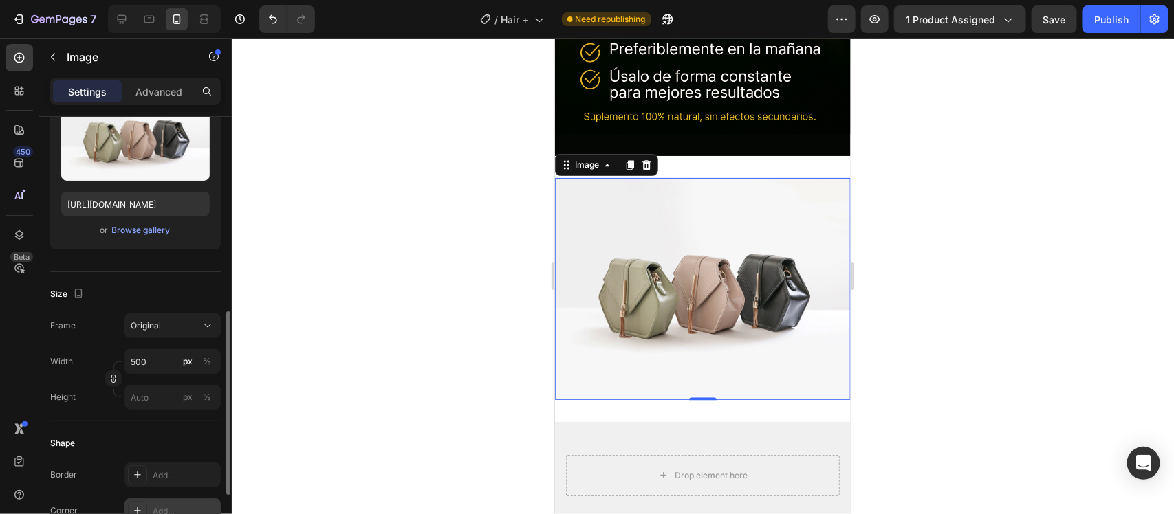
scroll to position [258, 0]
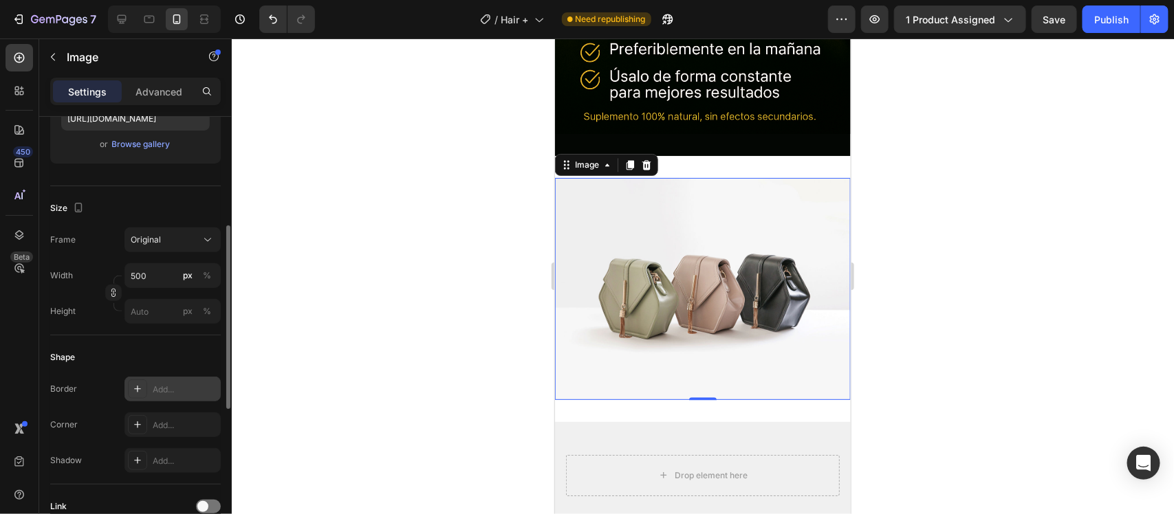
click at [144, 387] on div at bounding box center [137, 389] width 19 height 19
click at [114, 375] on div "Shape Border Line Corner Add... Shadow Add..." at bounding box center [135, 410] width 171 height 149
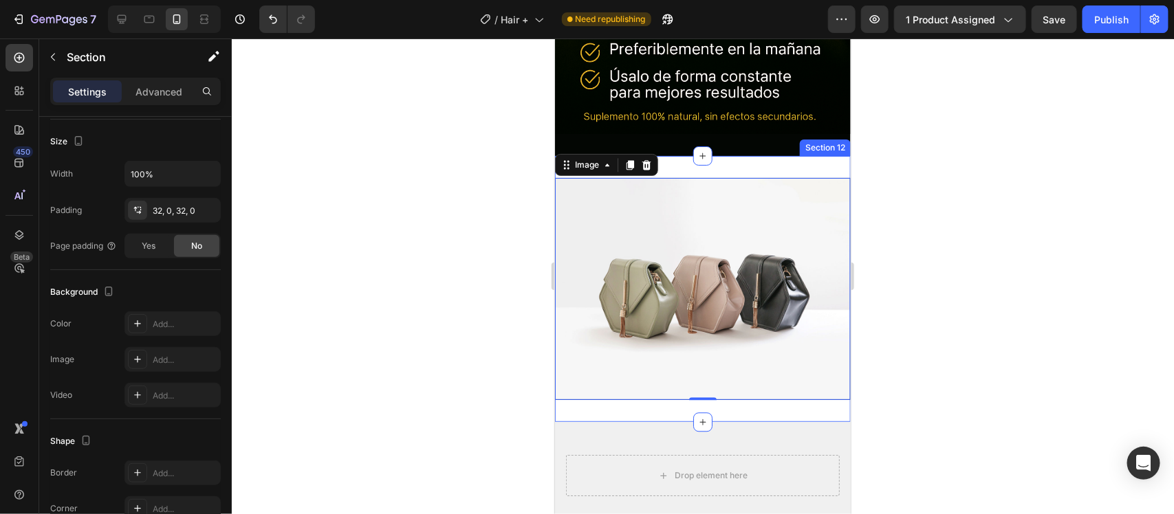
click at [717, 155] on div "Image 0 Section 12" at bounding box center [702, 288] width 296 height 266
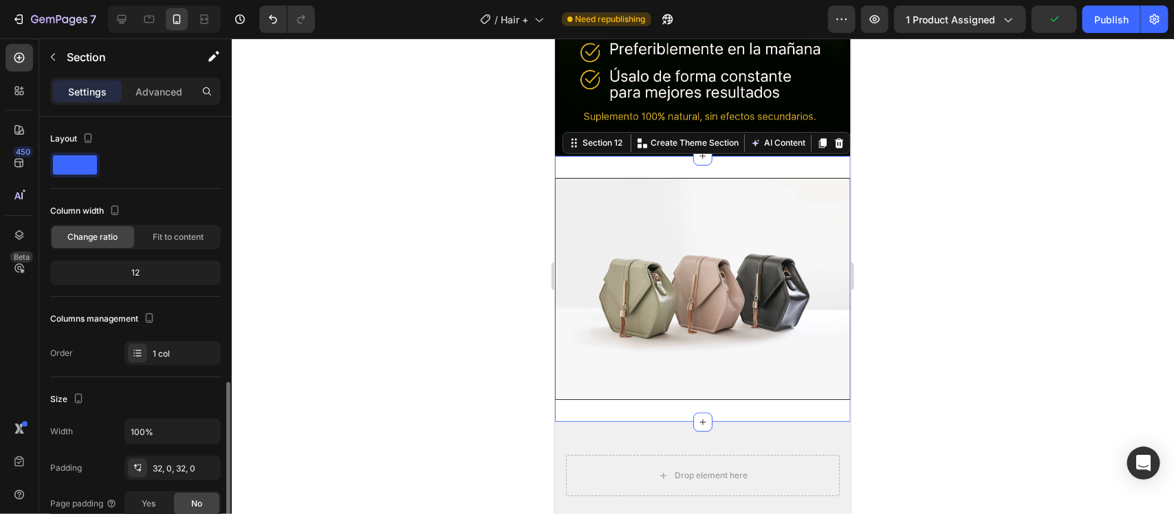
scroll to position [172, 0]
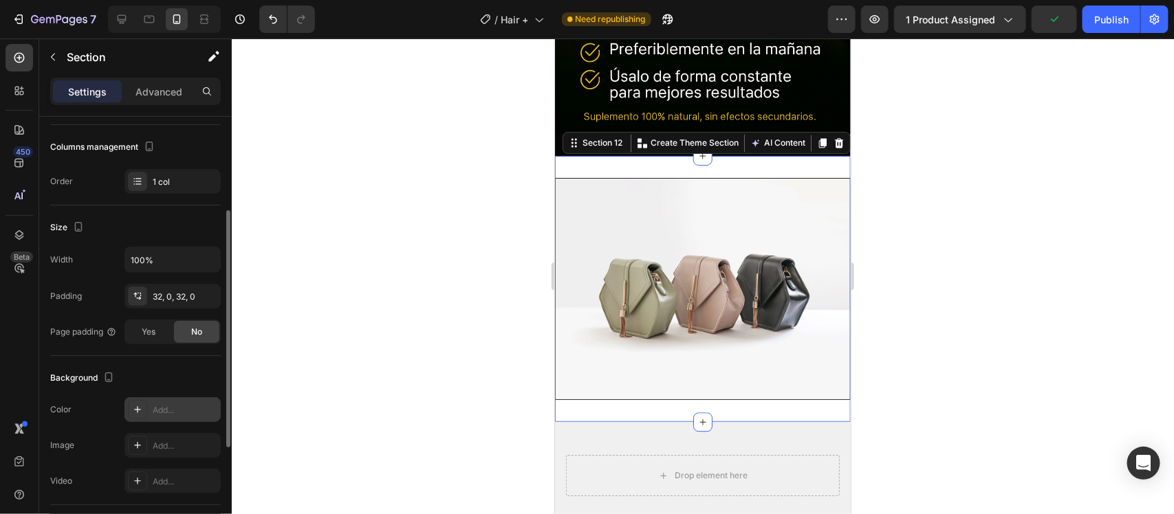
click at [140, 414] on icon at bounding box center [137, 409] width 11 height 11
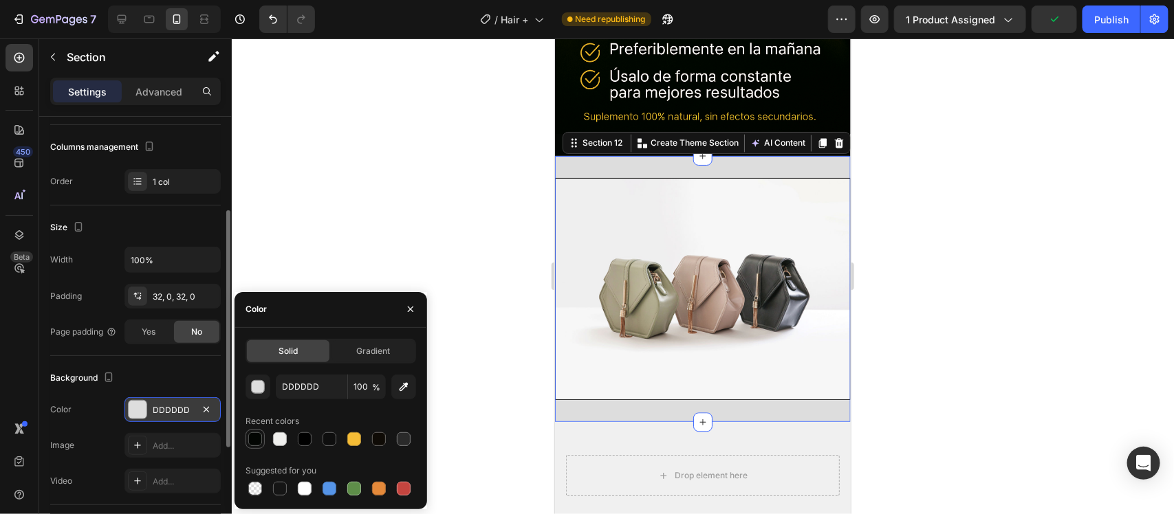
click at [255, 437] on div at bounding box center [255, 440] width 14 height 14
type input "030603"
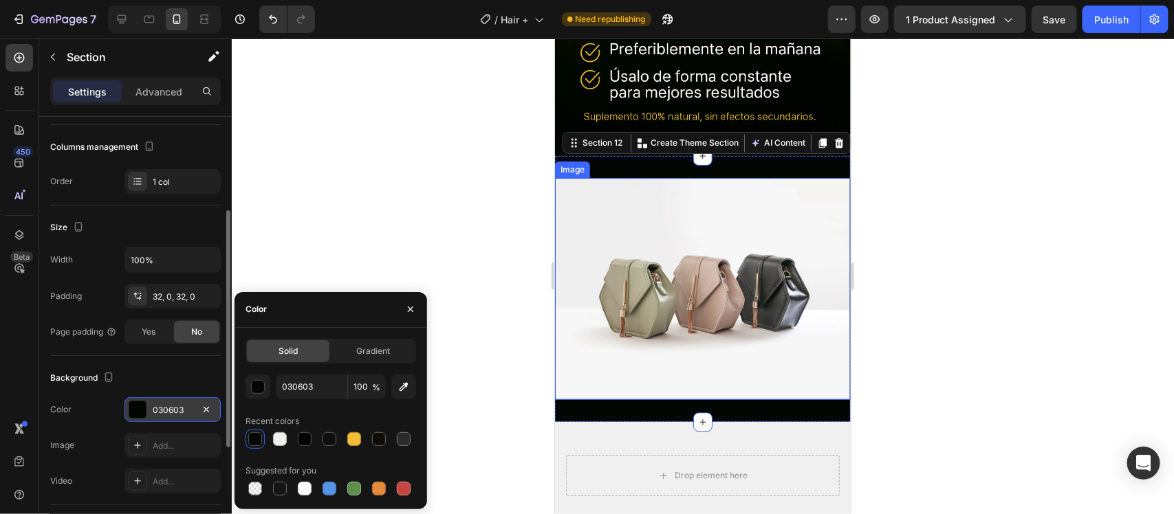
click at [638, 295] on img at bounding box center [702, 288] width 296 height 222
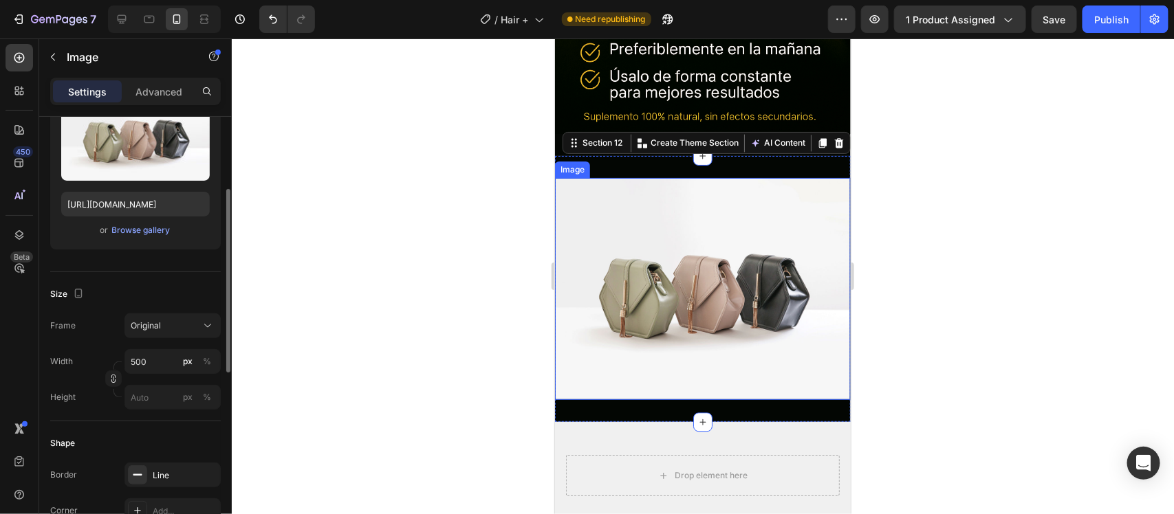
scroll to position [0, 0]
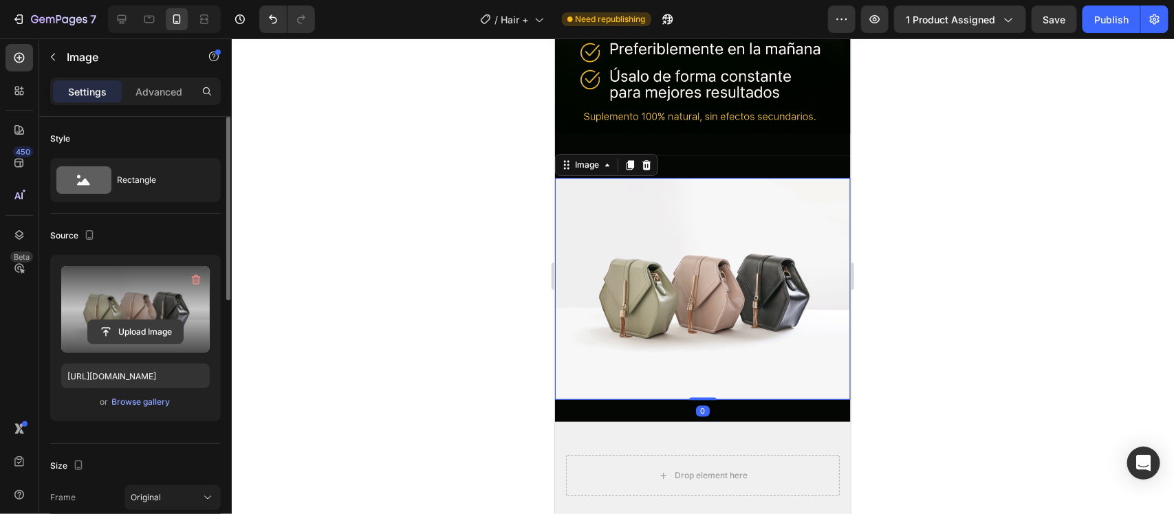
click at [103, 321] on input "file" at bounding box center [135, 332] width 95 height 23
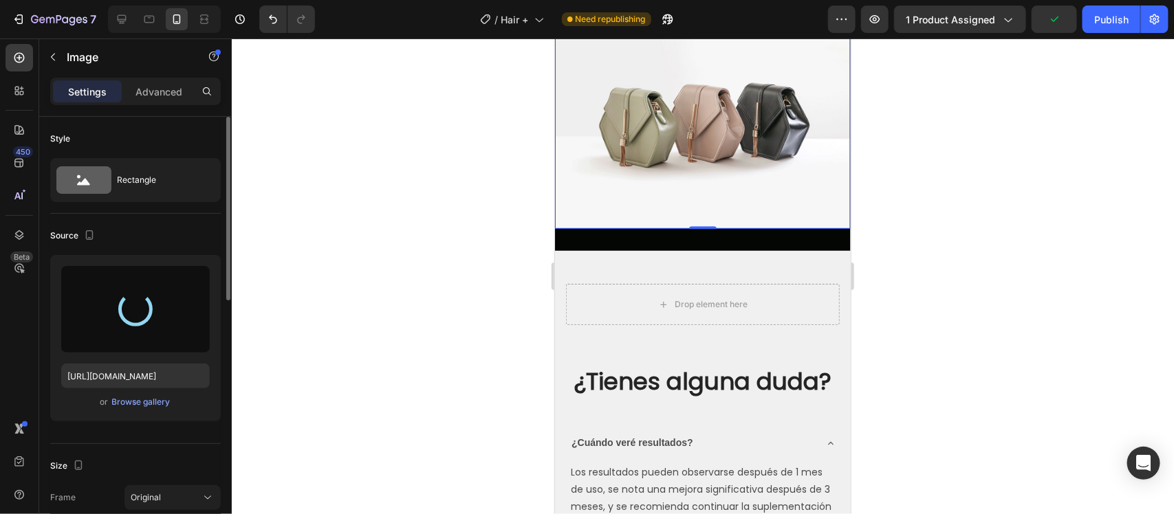
scroll to position [3869, 0]
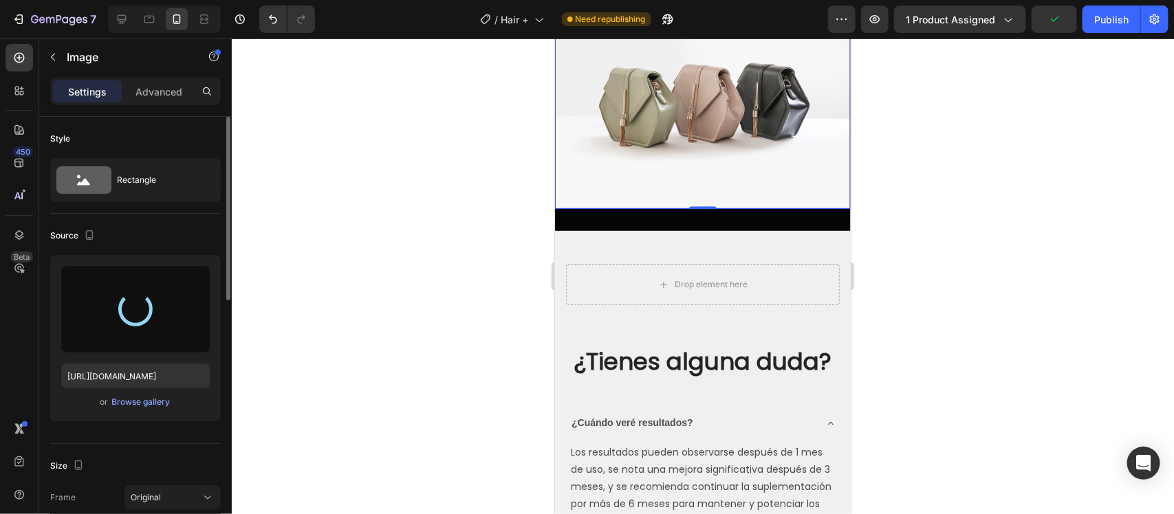
type input "[URL][DOMAIN_NAME]"
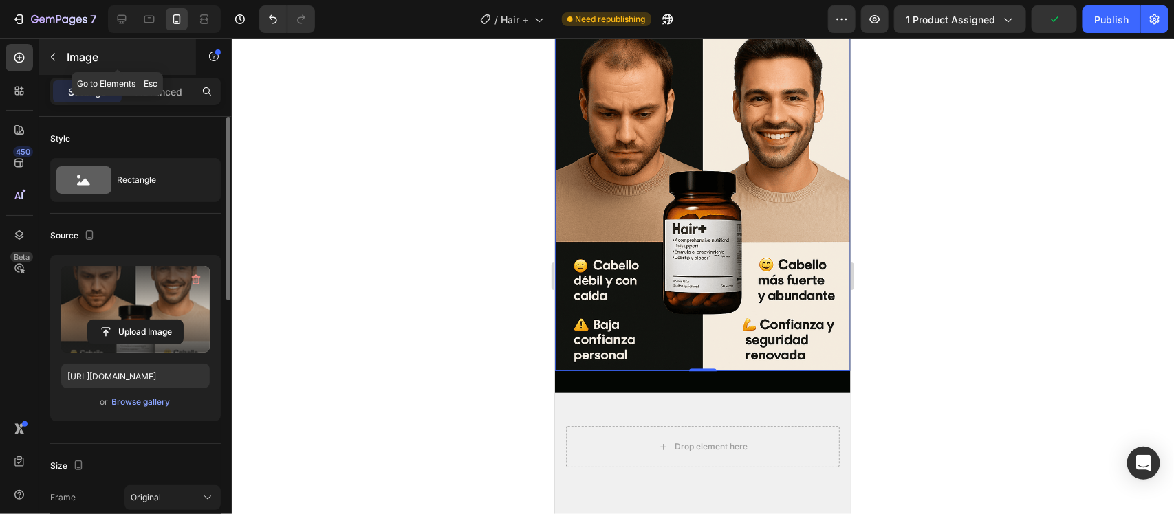
click at [48, 54] on icon "button" at bounding box center [52, 57] width 11 height 11
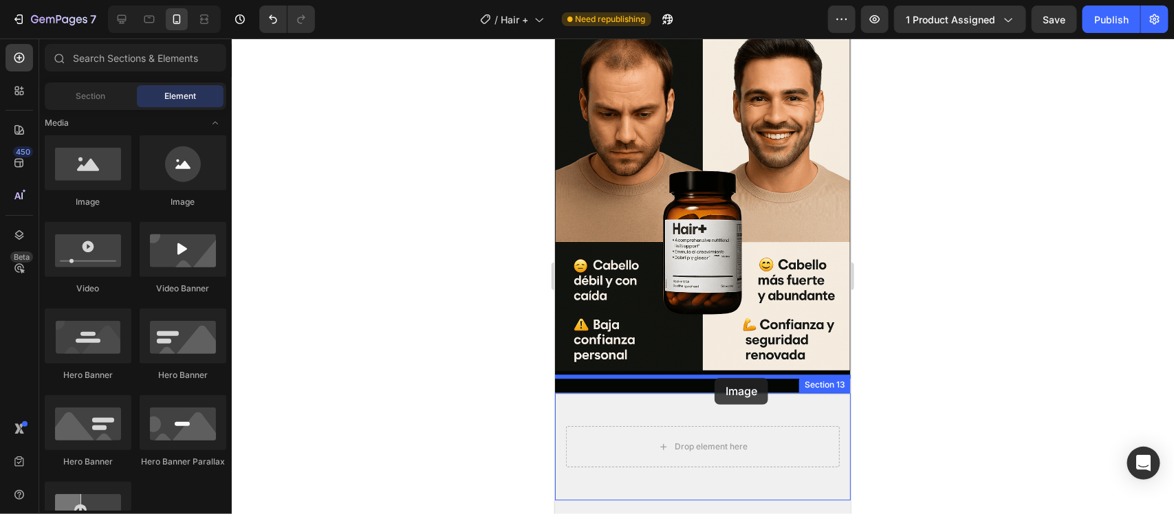
drag, startPoint x: 672, startPoint y: 215, endPoint x: 715, endPoint y: 378, distance: 169.3
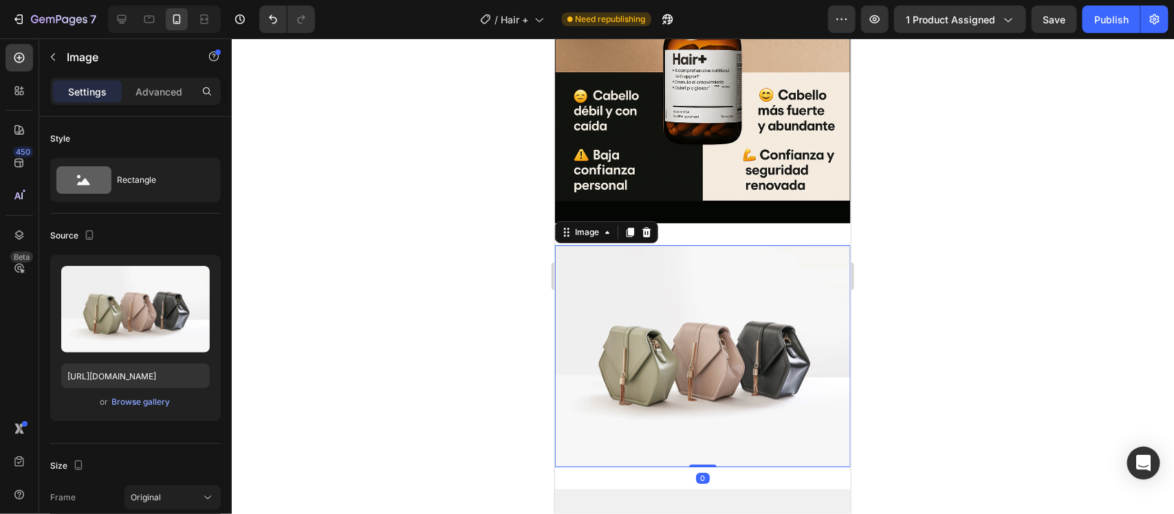
scroll to position [4041, 0]
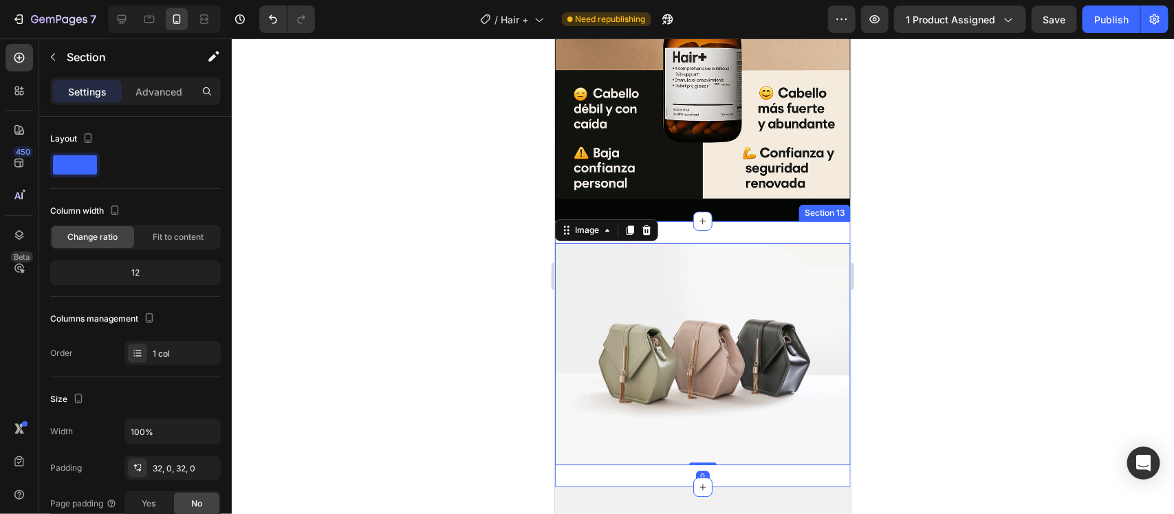
click at [736, 221] on div "Image 0 Section 13" at bounding box center [702, 354] width 296 height 266
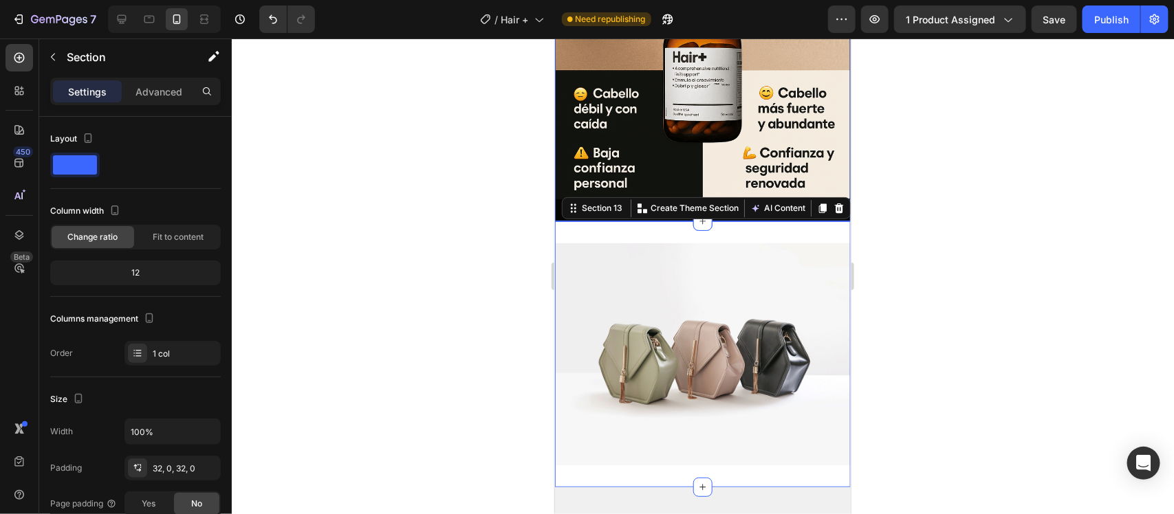
click at [953, 187] on div at bounding box center [703, 277] width 942 height 476
click at [788, 193] on div "Image Section 12" at bounding box center [702, 6] width 296 height 429
click at [162, 91] on p "Advanced" at bounding box center [158, 92] width 47 height 14
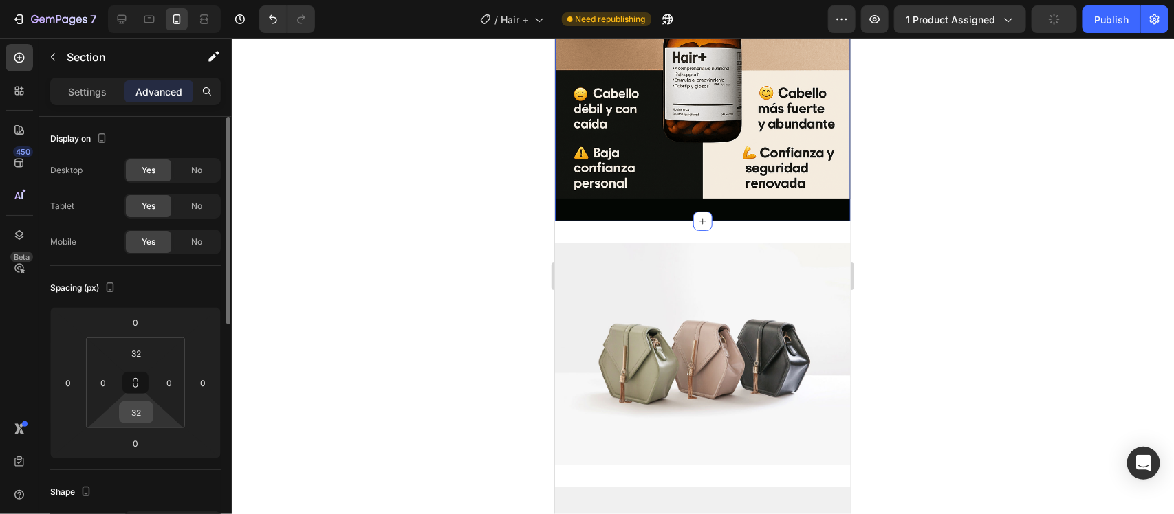
click at [148, 418] on input "32" at bounding box center [136, 412] width 28 height 21
type input "0"
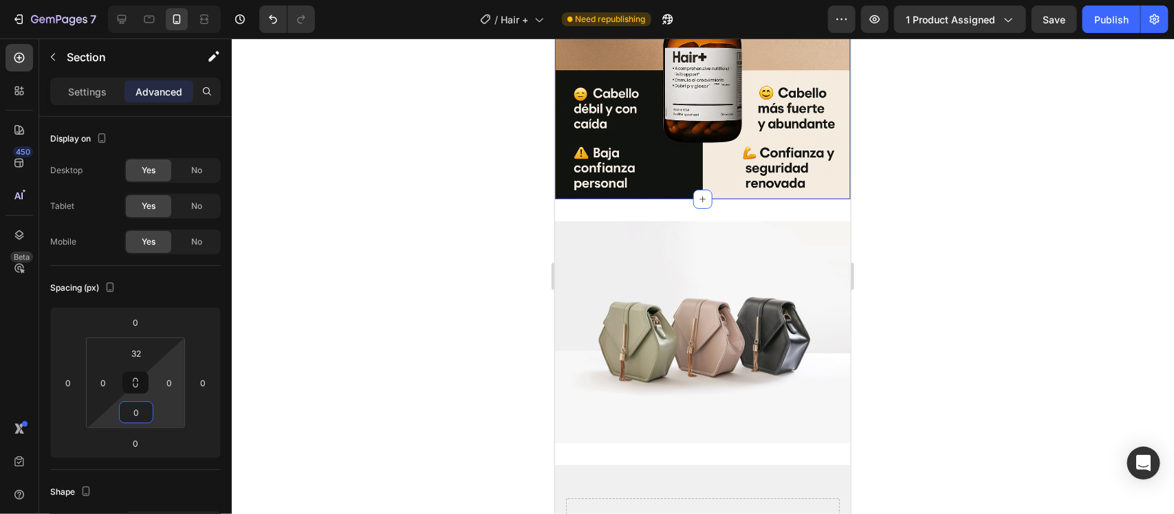
click at [296, 345] on div at bounding box center [703, 277] width 942 height 476
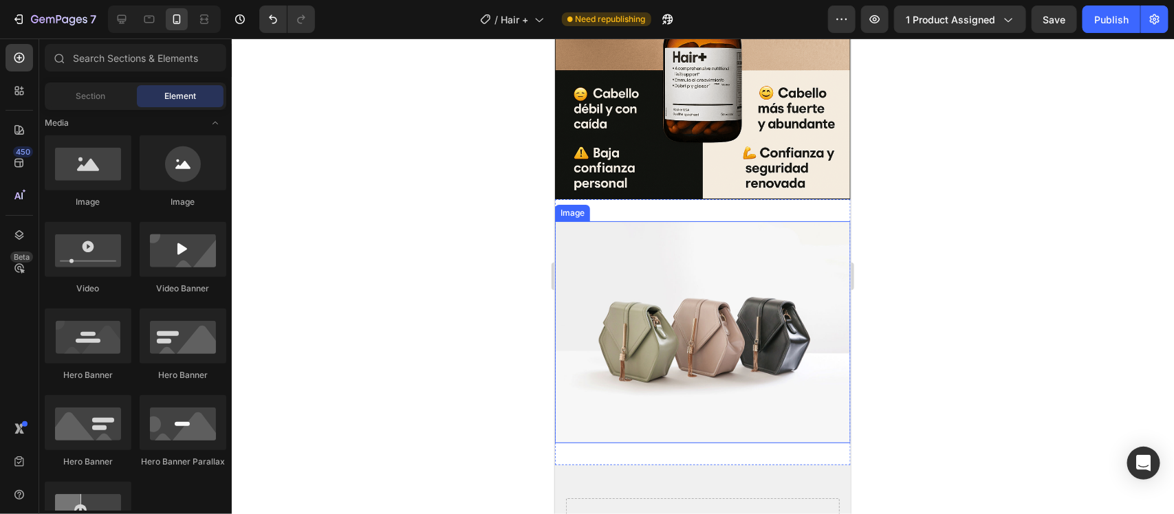
click at [706, 263] on img at bounding box center [702, 332] width 296 height 222
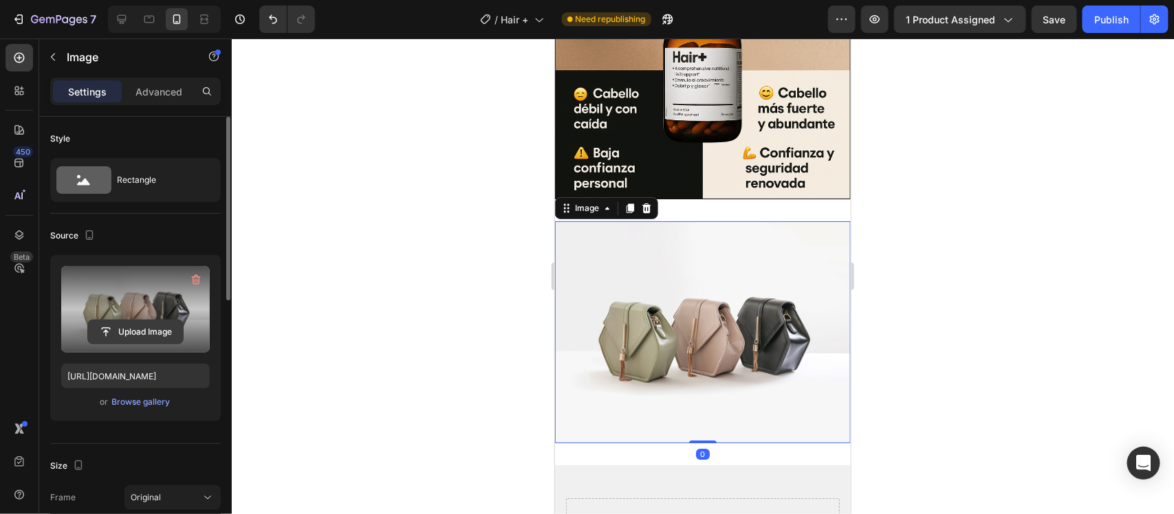
click at [118, 325] on input "file" at bounding box center [135, 332] width 95 height 23
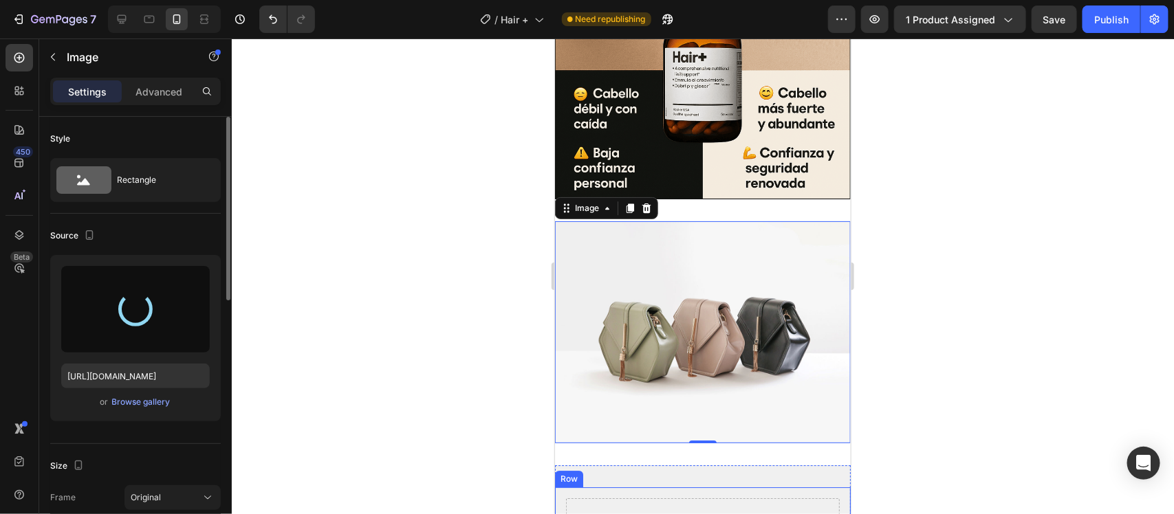
type input "[URL][DOMAIN_NAME]"
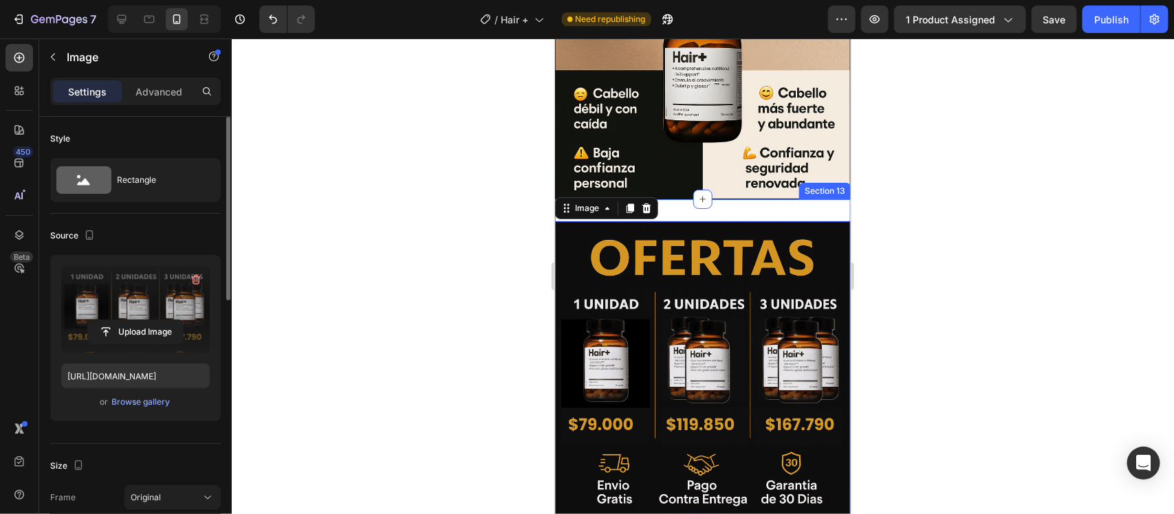
click at [734, 199] on div "Image 0 Section 13" at bounding box center [702, 369] width 296 height 340
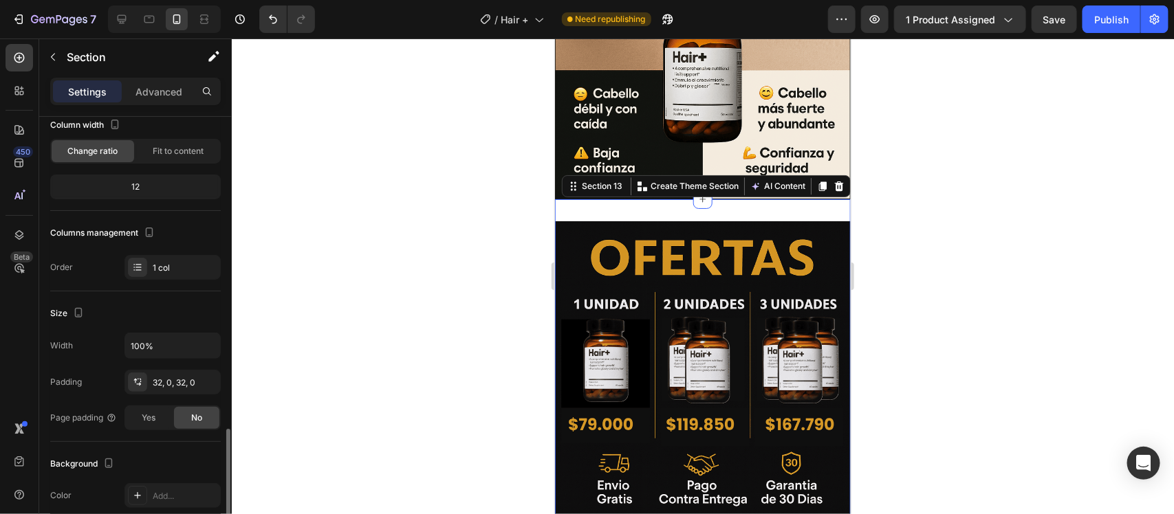
scroll to position [258, 0]
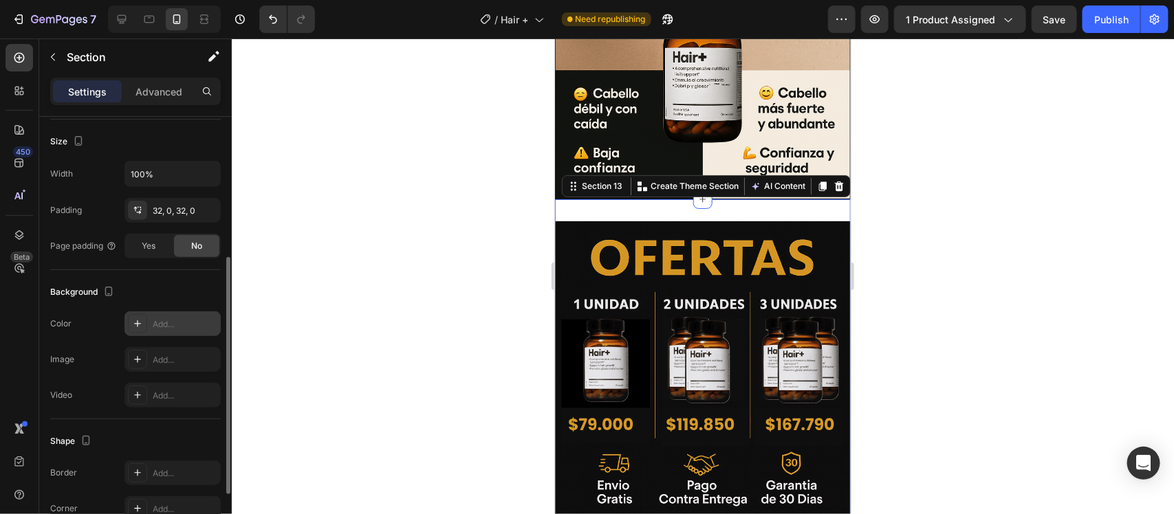
click at [140, 327] on icon at bounding box center [137, 323] width 11 height 11
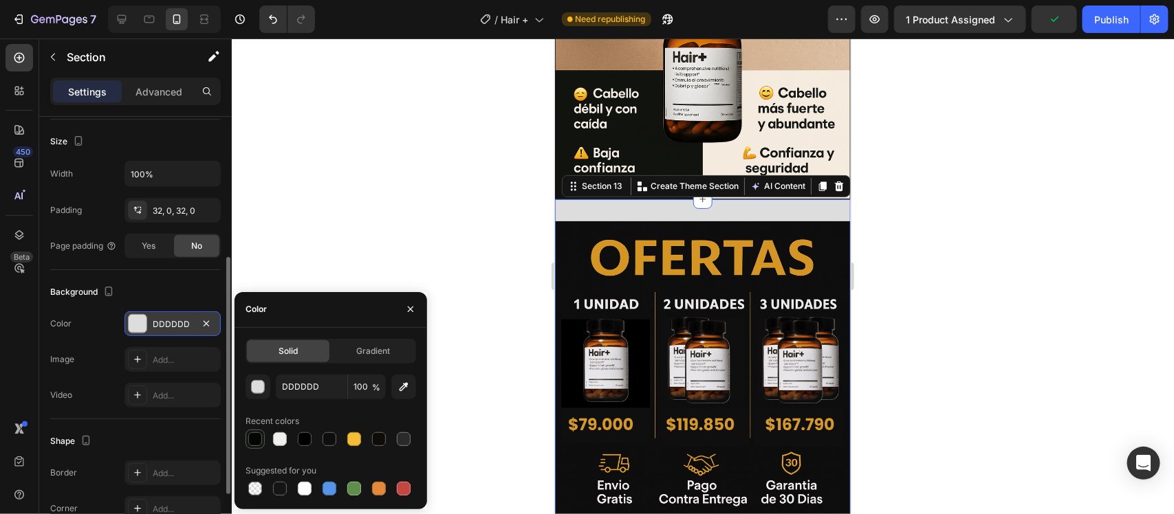
click at [252, 442] on div at bounding box center [255, 440] width 14 height 14
type input "030603"
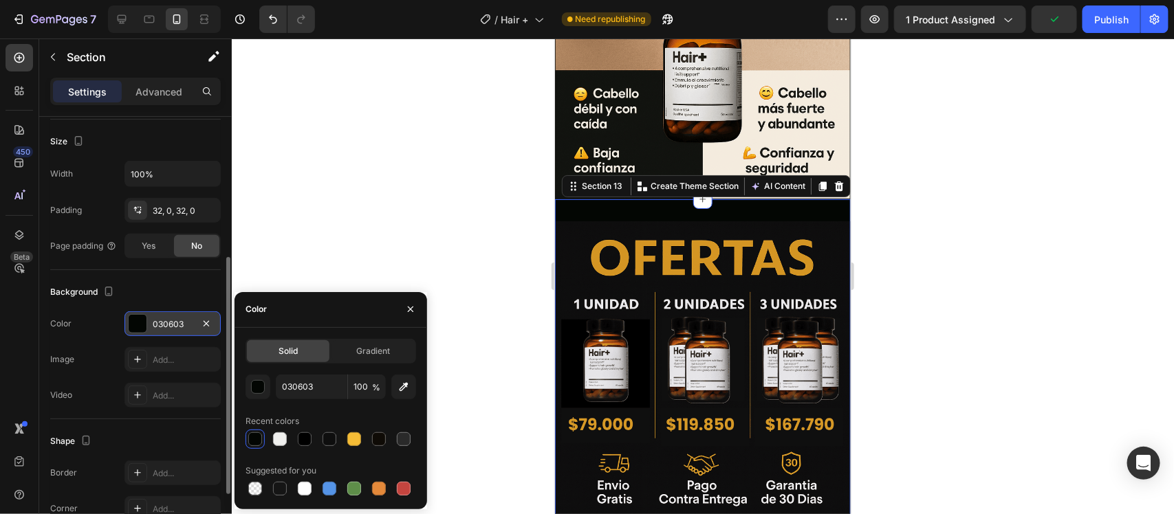
click at [898, 172] on div at bounding box center [703, 277] width 942 height 476
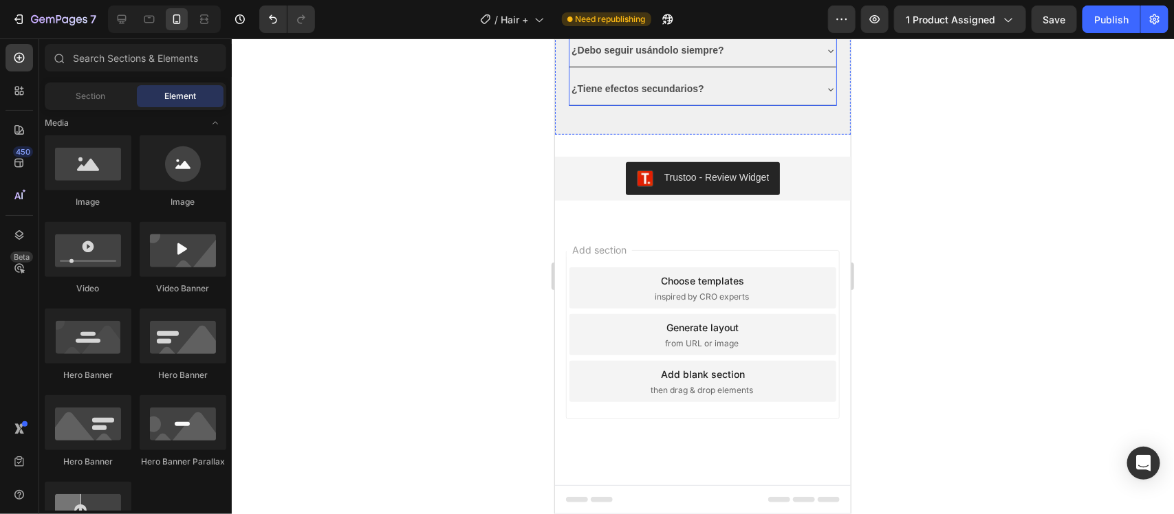
scroll to position [4981, 0]
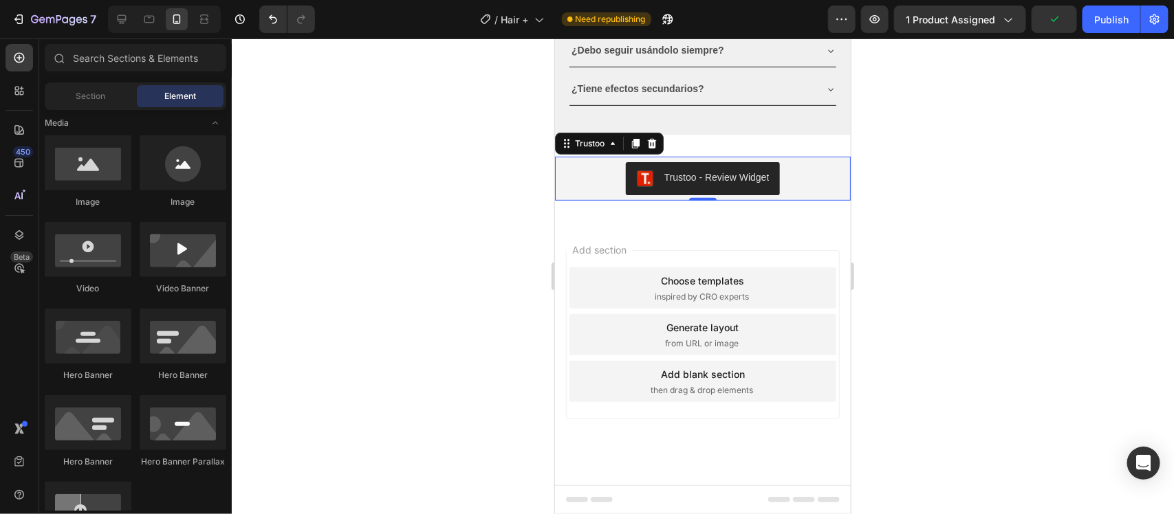
click at [823, 168] on div "Trustoo - Review Widget" at bounding box center [702, 178] width 285 height 33
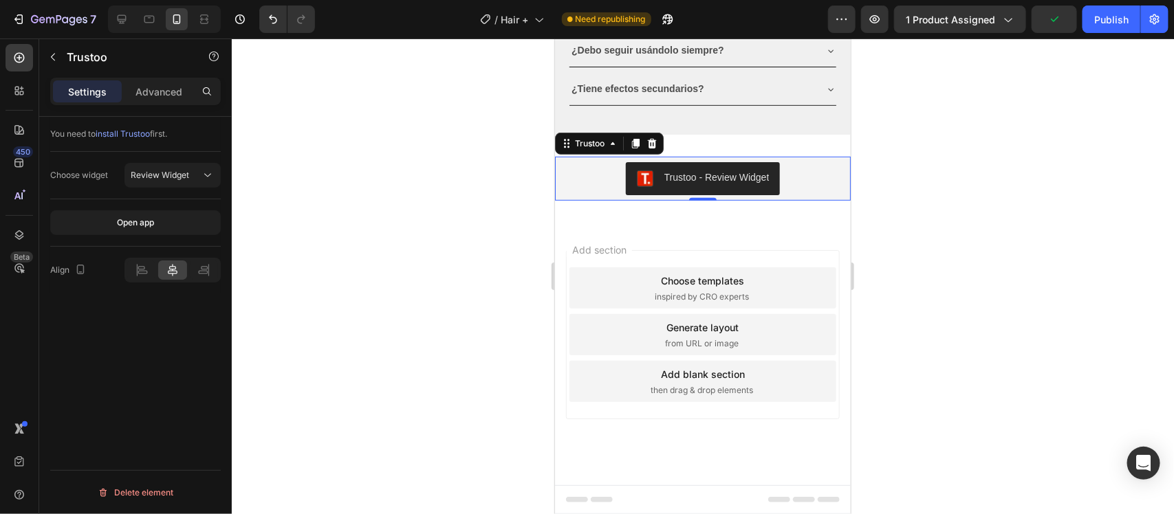
click at [830, 151] on div "Trustoo - Review Widget Trustoo 0 Section 16" at bounding box center [702, 178] width 296 height 88
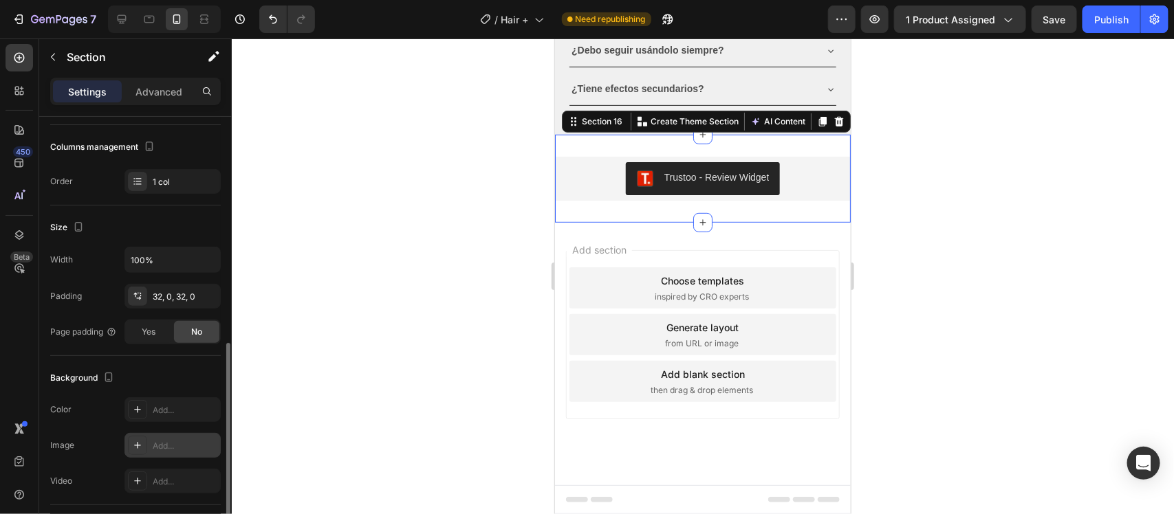
scroll to position [258, 0]
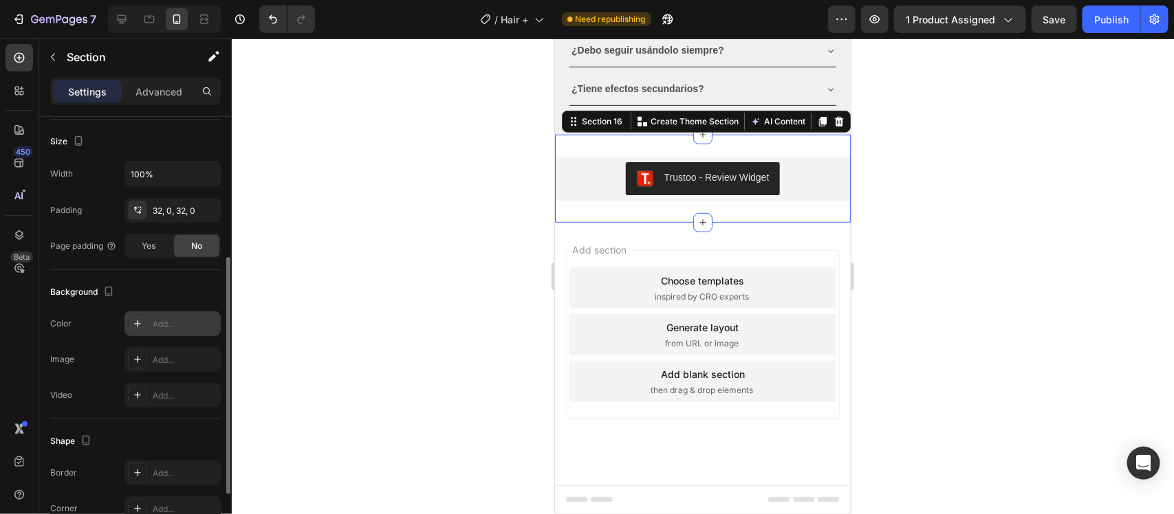
click at [140, 317] on div at bounding box center [137, 323] width 19 height 19
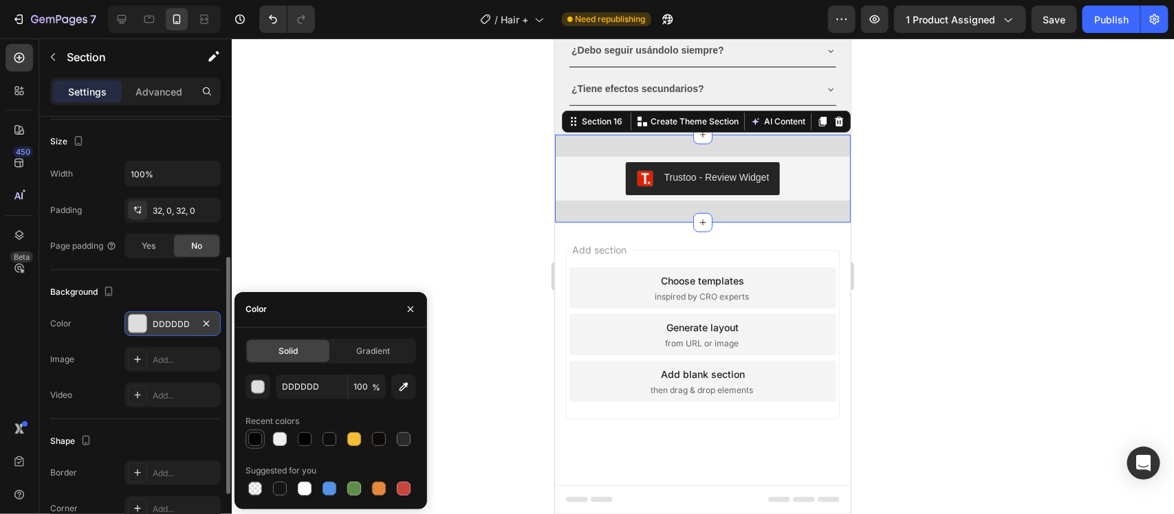
click at [252, 442] on div at bounding box center [255, 440] width 14 height 14
type input "030603"
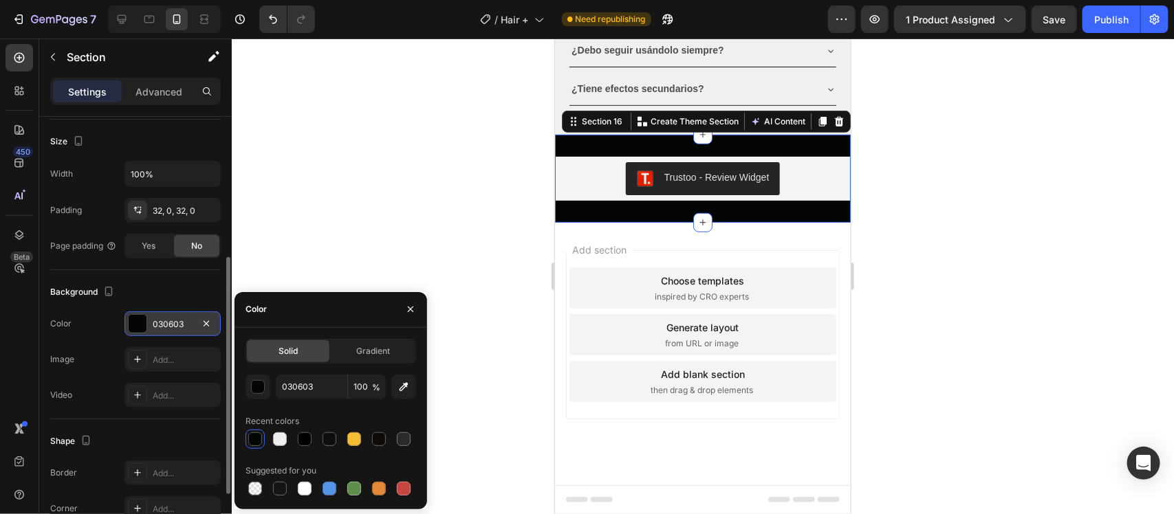
drag, startPoint x: 380, startPoint y: 188, endPoint x: 402, endPoint y: 186, distance: 22.8
click at [380, 188] on div at bounding box center [703, 277] width 942 height 476
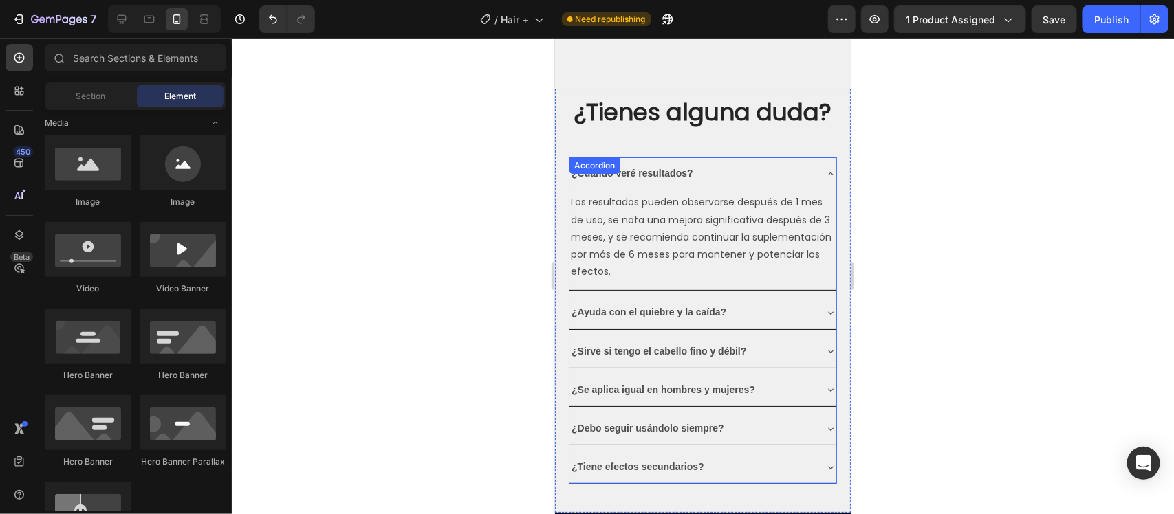
scroll to position [4551, 0]
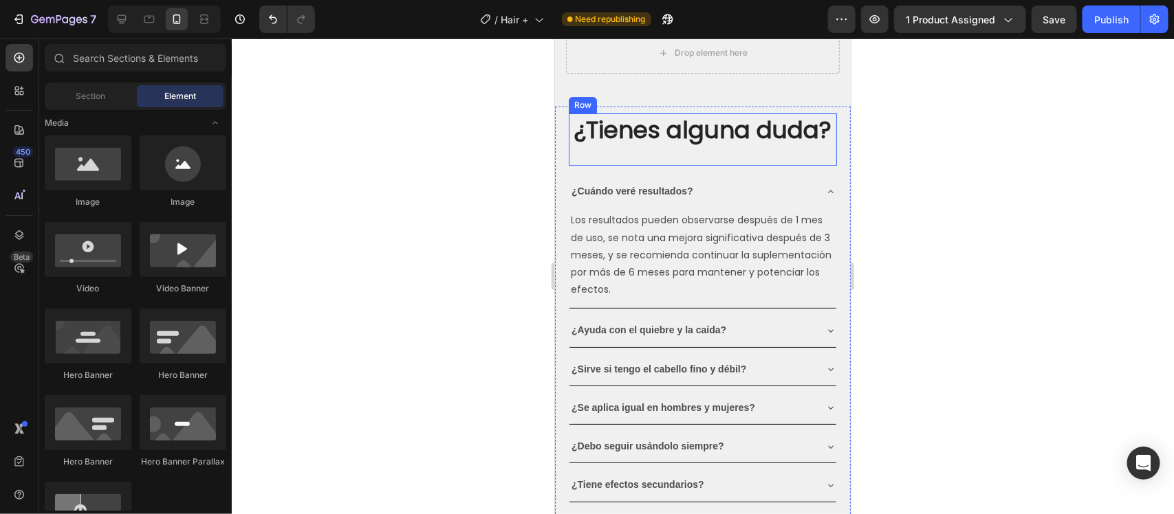
click at [788, 146] on h2 "¿Tienes alguna duda?" at bounding box center [702, 129] width 268 height 33
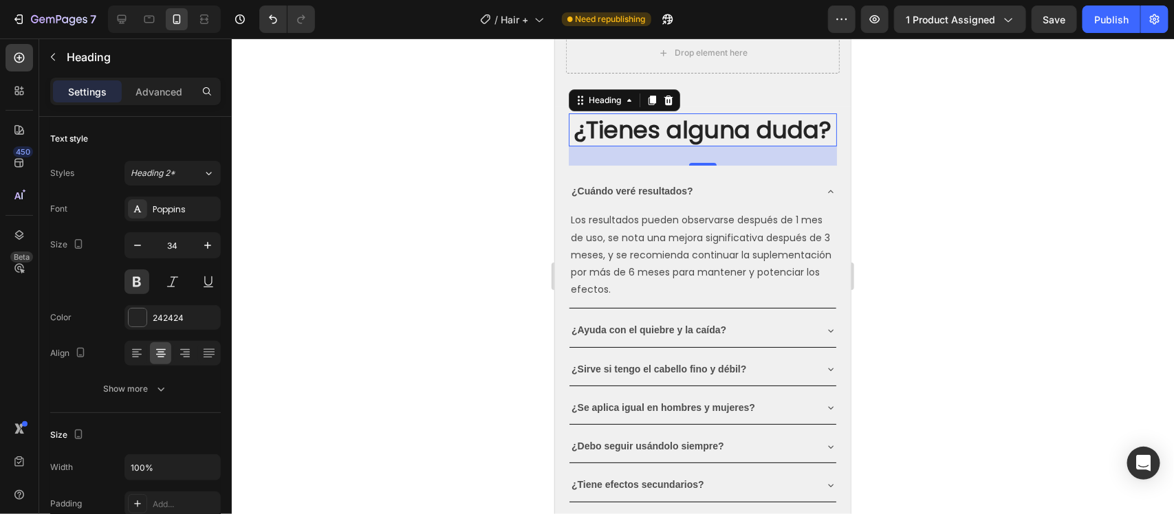
click at [937, 190] on div at bounding box center [703, 277] width 942 height 476
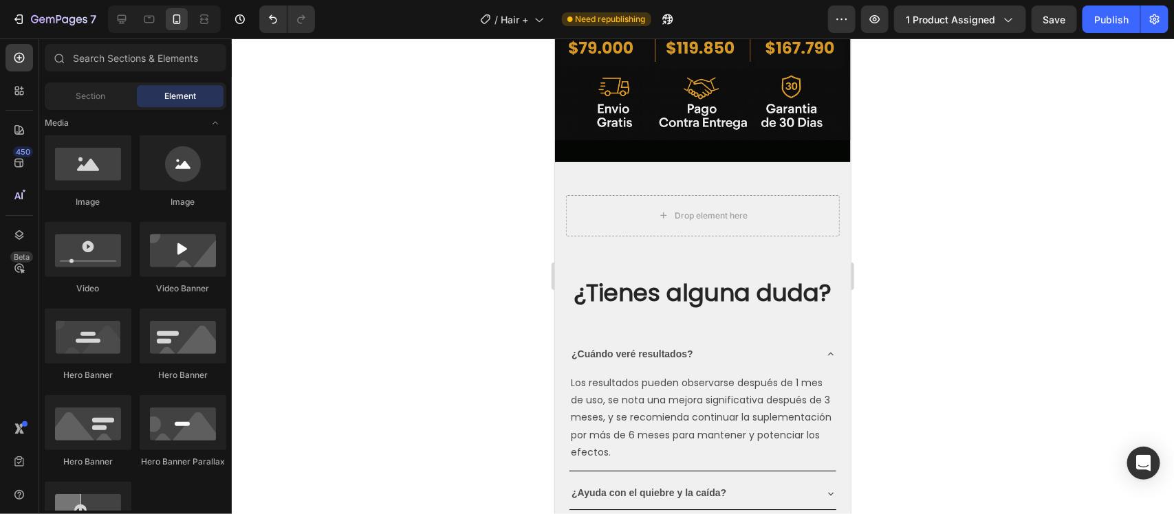
scroll to position [0, 0]
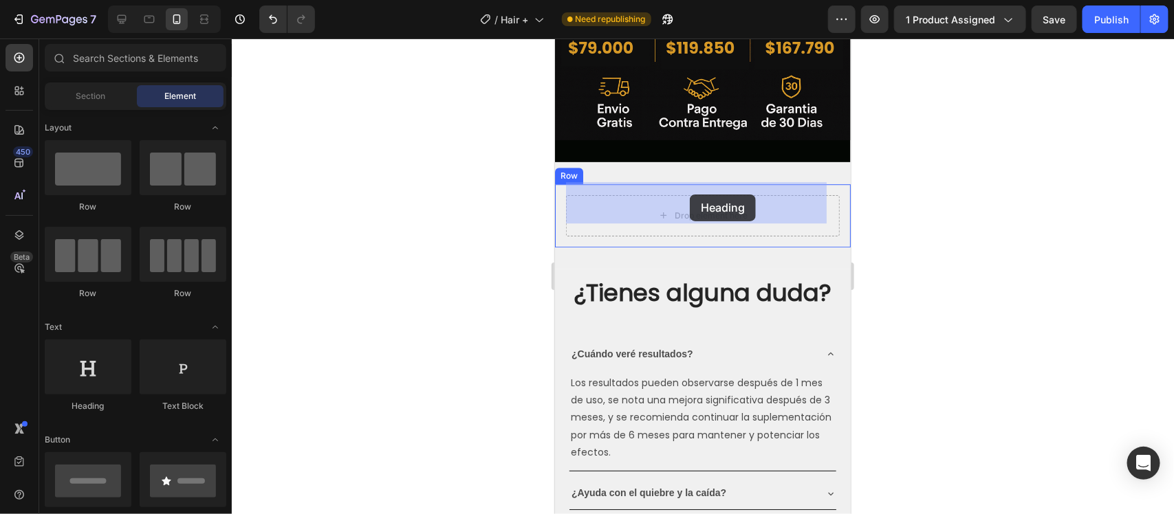
drag, startPoint x: 661, startPoint y: 404, endPoint x: 689, endPoint y: 194, distance: 212.4
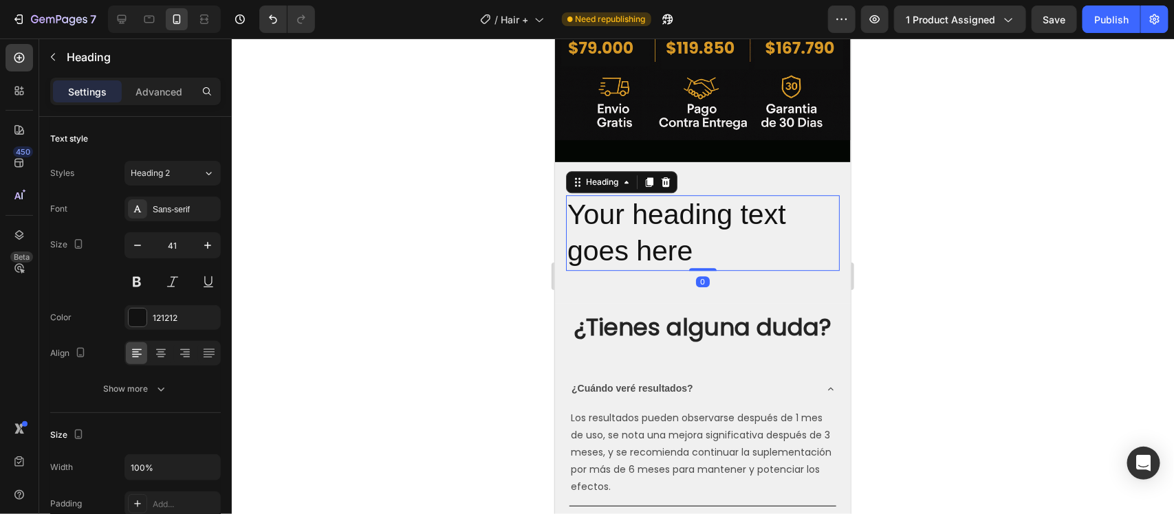
click at [719, 249] on h2 "Your heading text goes here" at bounding box center [702, 233] width 274 height 76
click at [716, 245] on p "Your heading text goes here" at bounding box center [702, 233] width 271 height 74
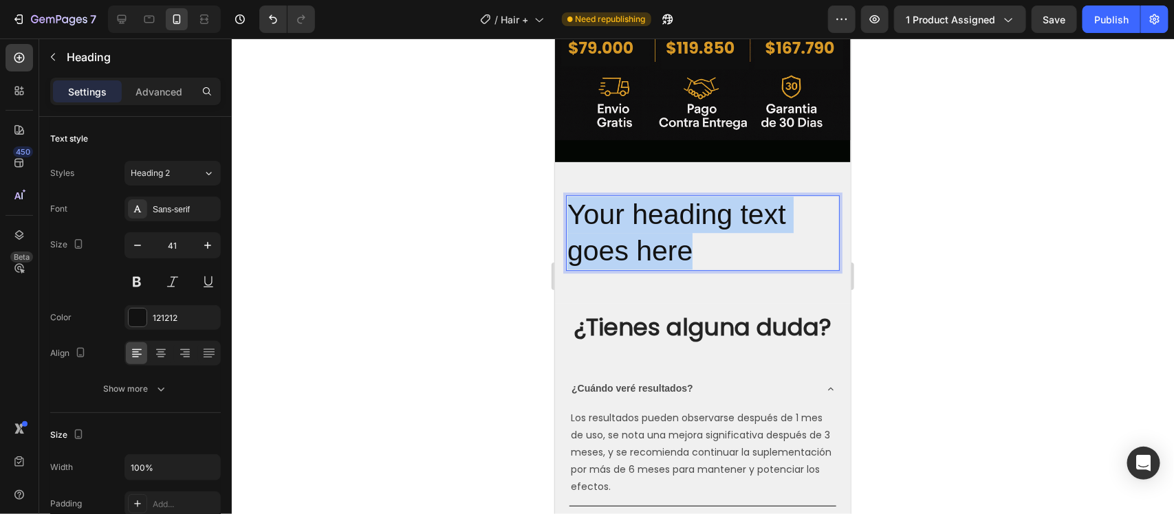
drag, startPoint x: 719, startPoint y: 249, endPoint x: 1079, endPoint y: 239, distance: 359.9
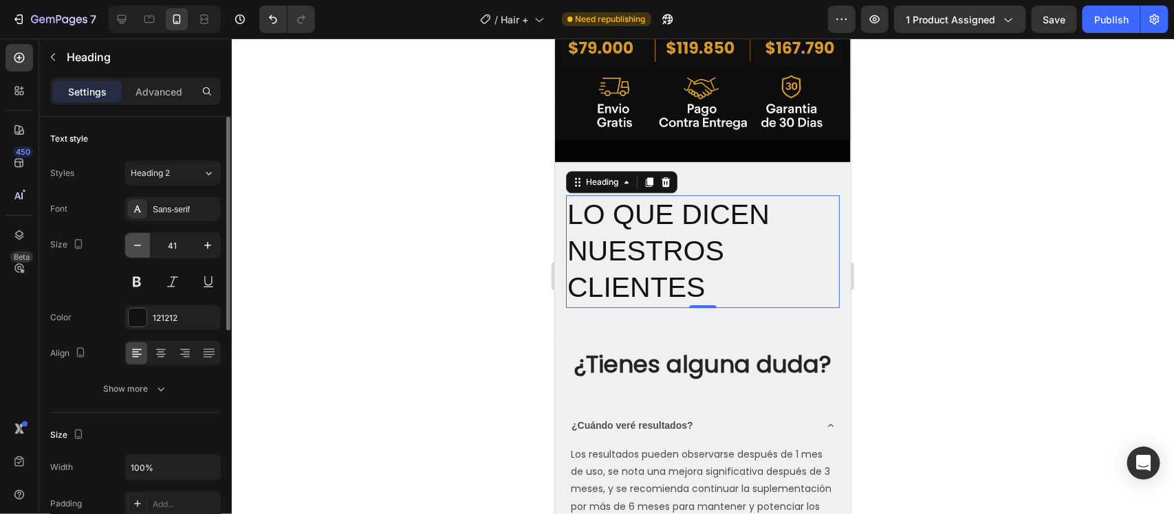
click at [139, 245] on icon "button" at bounding box center [138, 246] width 14 height 14
click at [138, 244] on icon "button" at bounding box center [138, 246] width 14 height 14
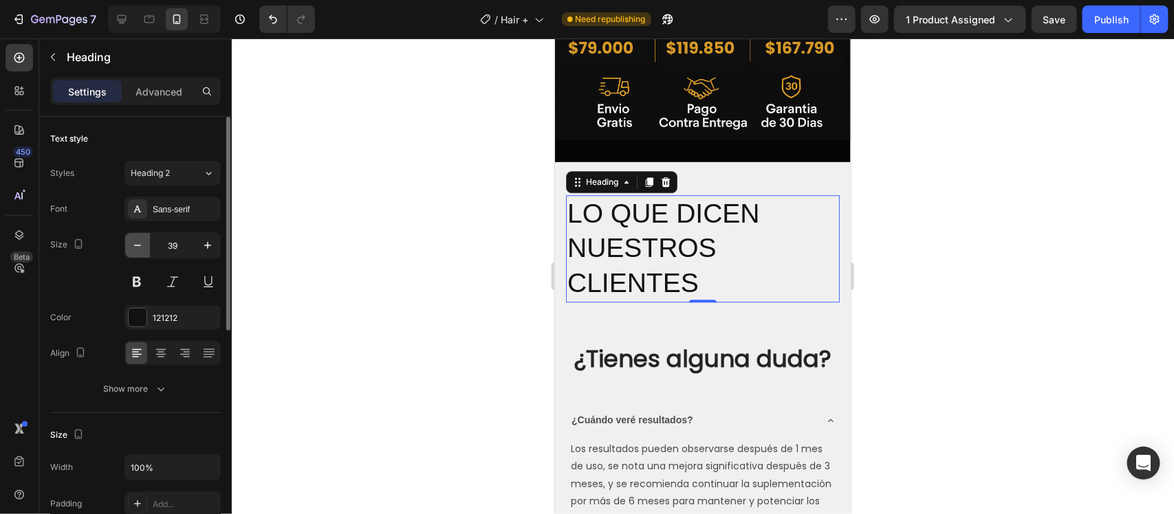
click at [138, 244] on icon "button" at bounding box center [138, 246] width 14 height 14
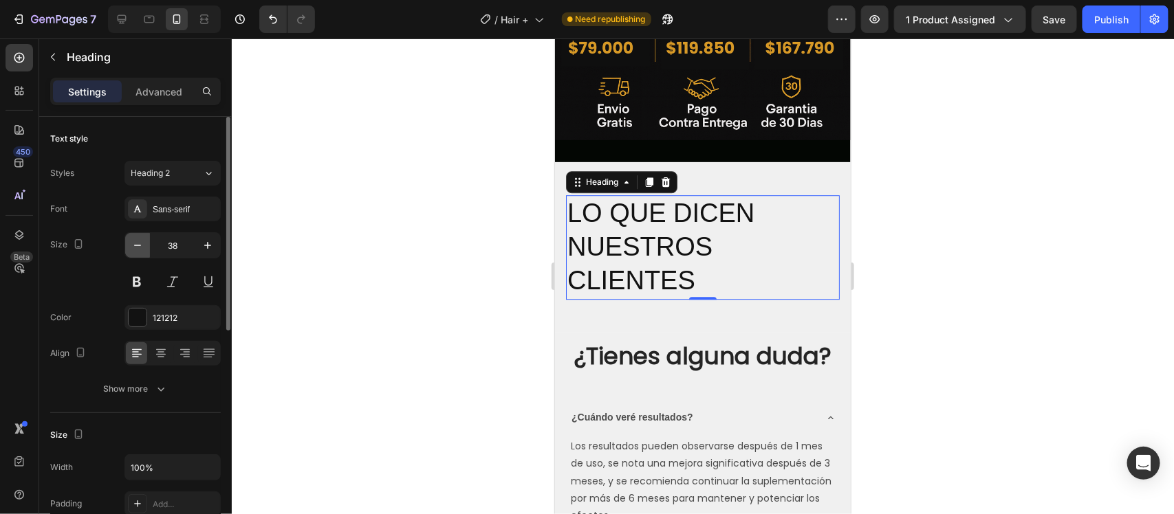
click at [138, 244] on icon "button" at bounding box center [138, 246] width 14 height 14
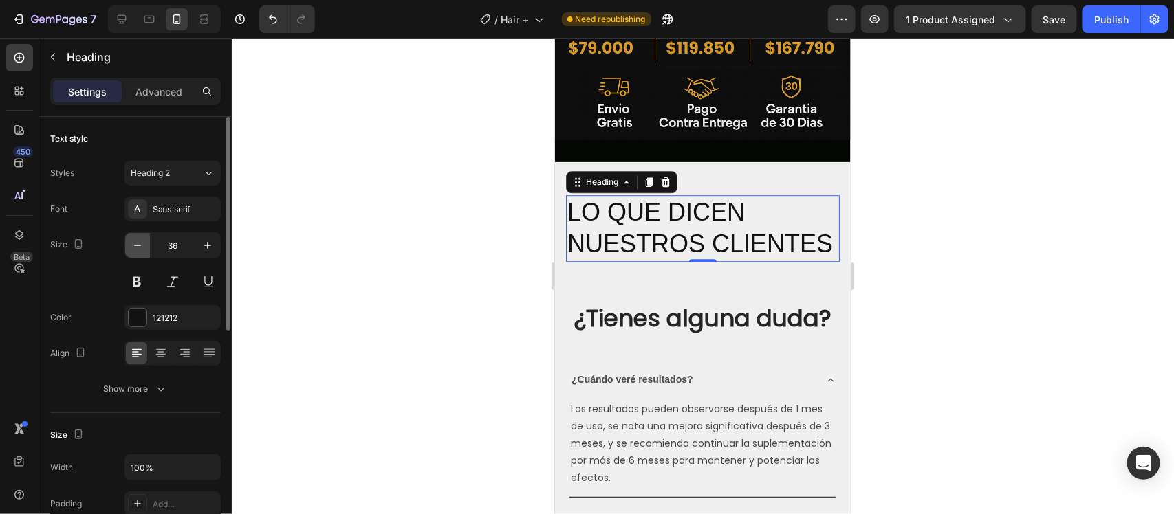
click at [138, 244] on icon "button" at bounding box center [138, 246] width 14 height 14
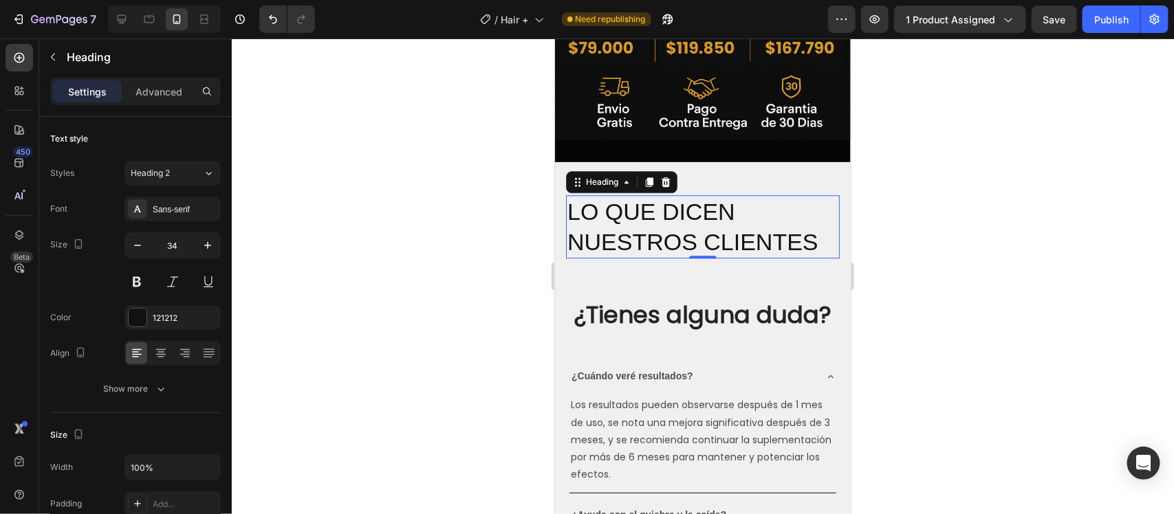
type input "33"
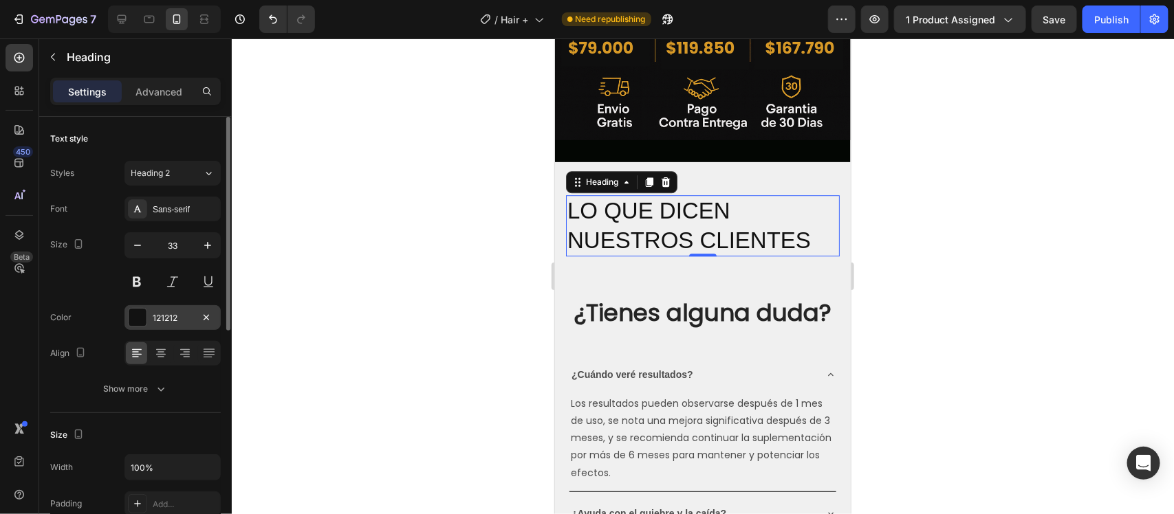
click at [139, 321] on div at bounding box center [138, 318] width 18 height 18
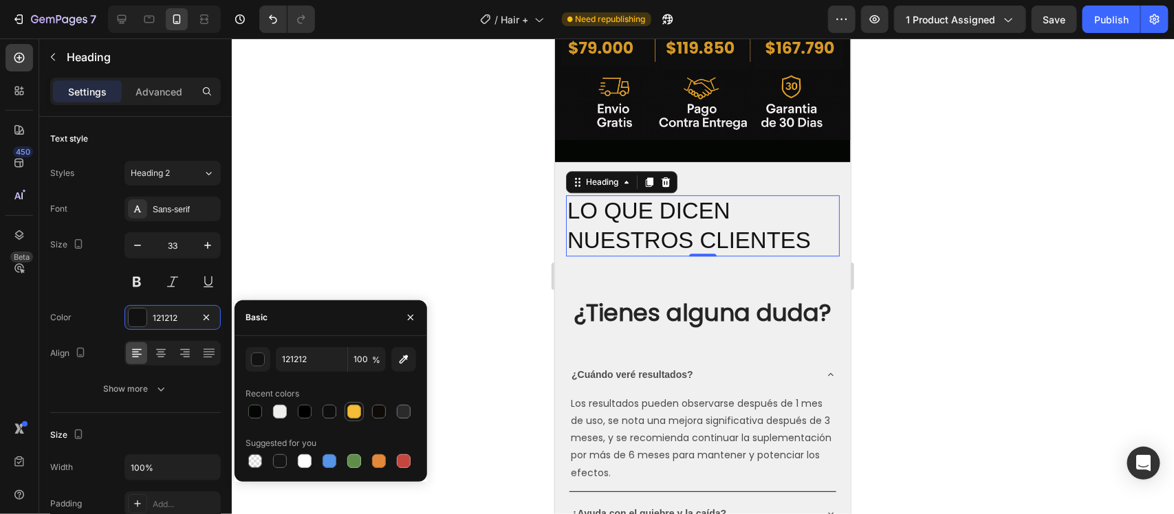
click at [356, 411] on div at bounding box center [354, 412] width 14 height 14
type input "F5BC36"
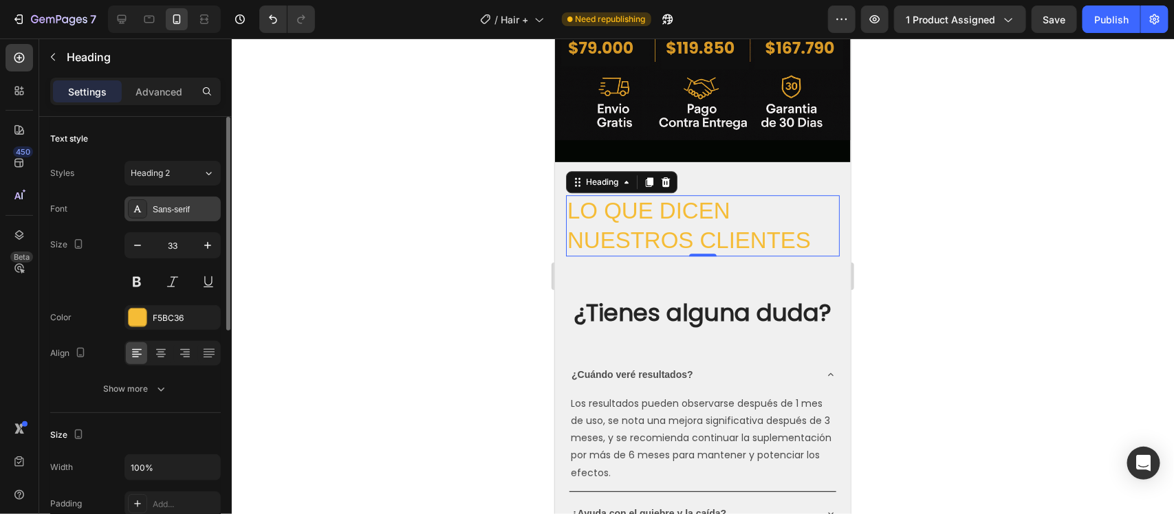
click at [160, 213] on div "Sans-serif" at bounding box center [185, 210] width 65 height 12
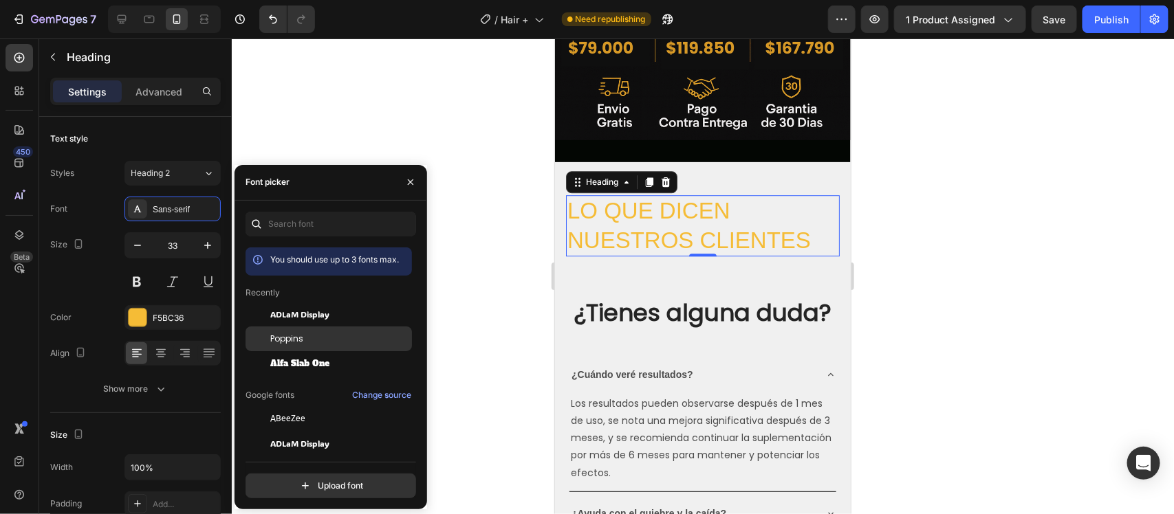
click at [283, 337] on span "Poppins" at bounding box center [286, 339] width 33 height 12
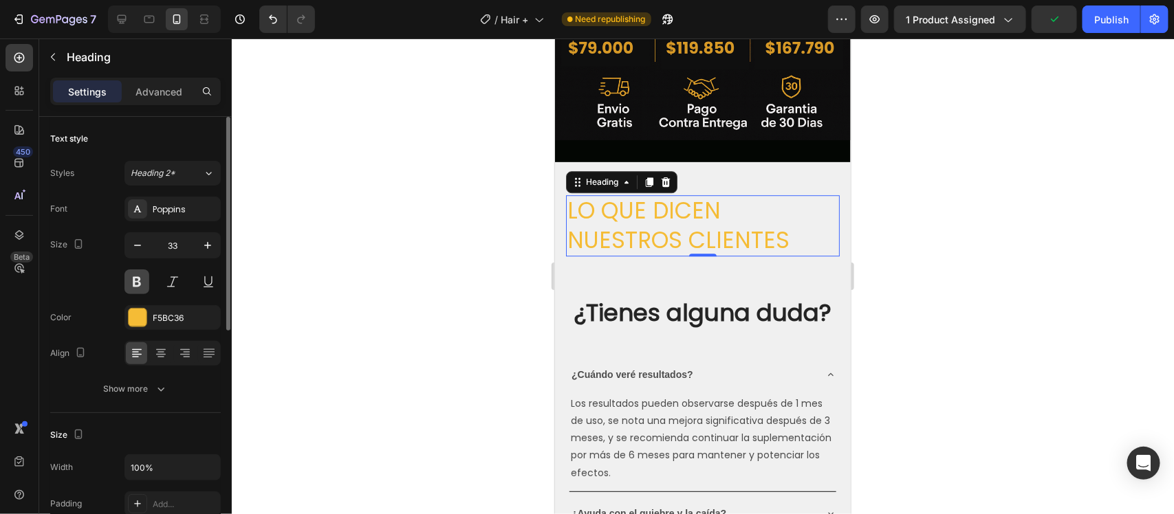
click at [132, 270] on button at bounding box center [136, 282] width 25 height 25
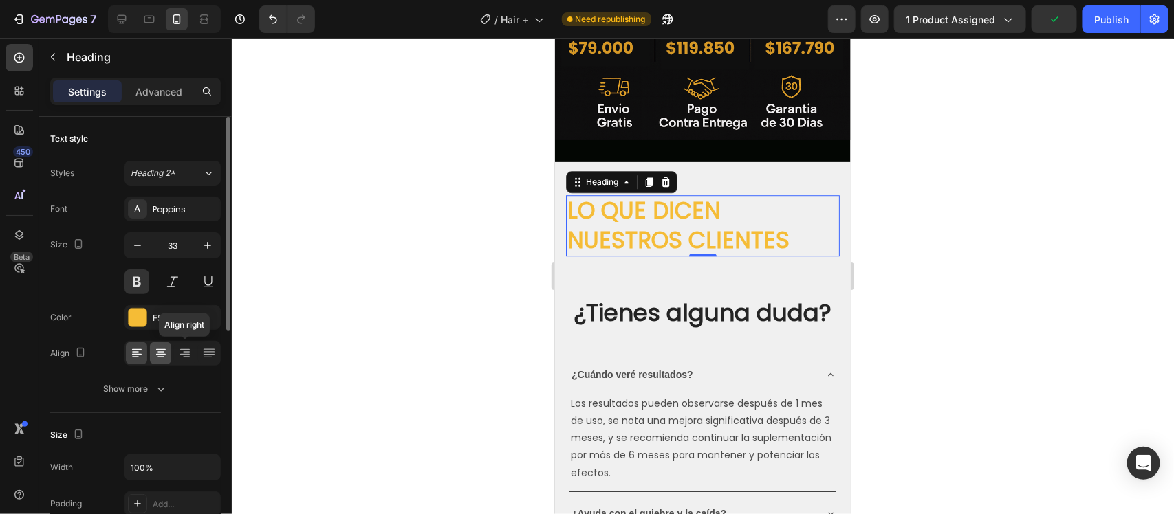
click at [165, 351] on icon at bounding box center [161, 354] width 14 height 14
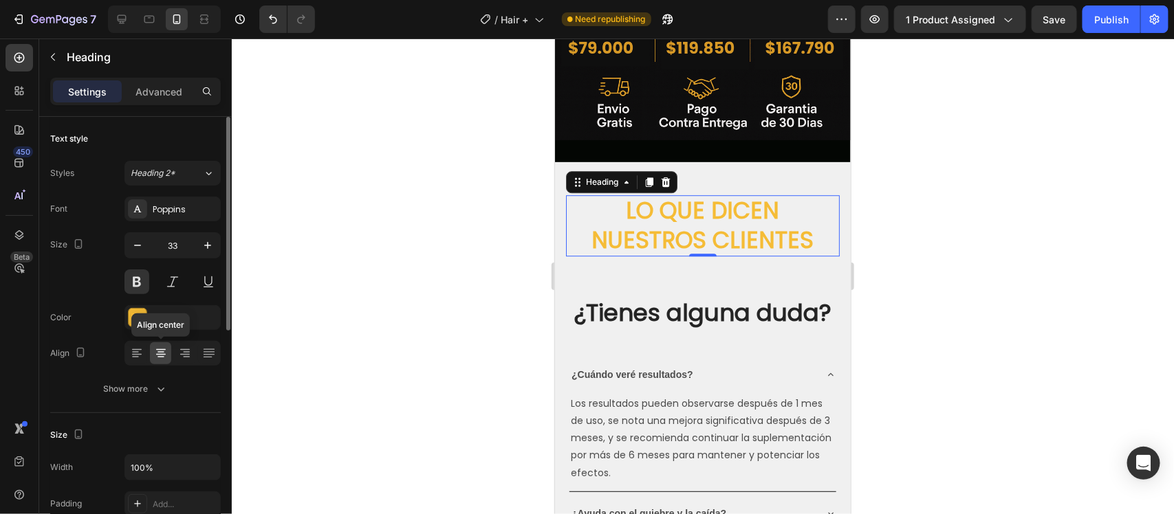
click at [160, 356] on icon at bounding box center [161, 354] width 14 height 14
click at [140, 238] on button "button" at bounding box center [137, 245] width 25 height 25
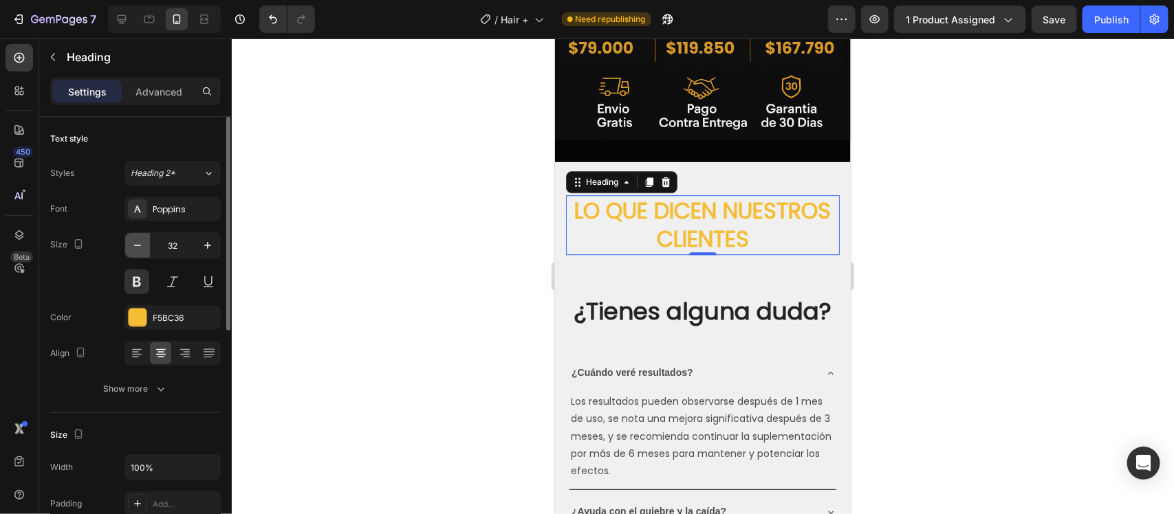
click at [139, 242] on icon "button" at bounding box center [138, 246] width 14 height 14
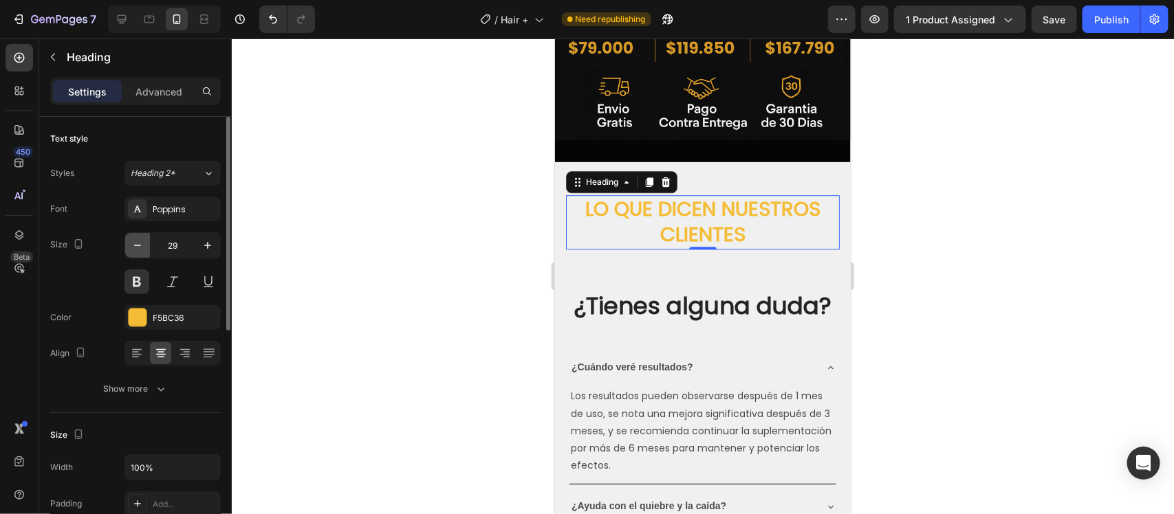
click at [139, 242] on icon "button" at bounding box center [138, 246] width 14 height 14
type input "28"
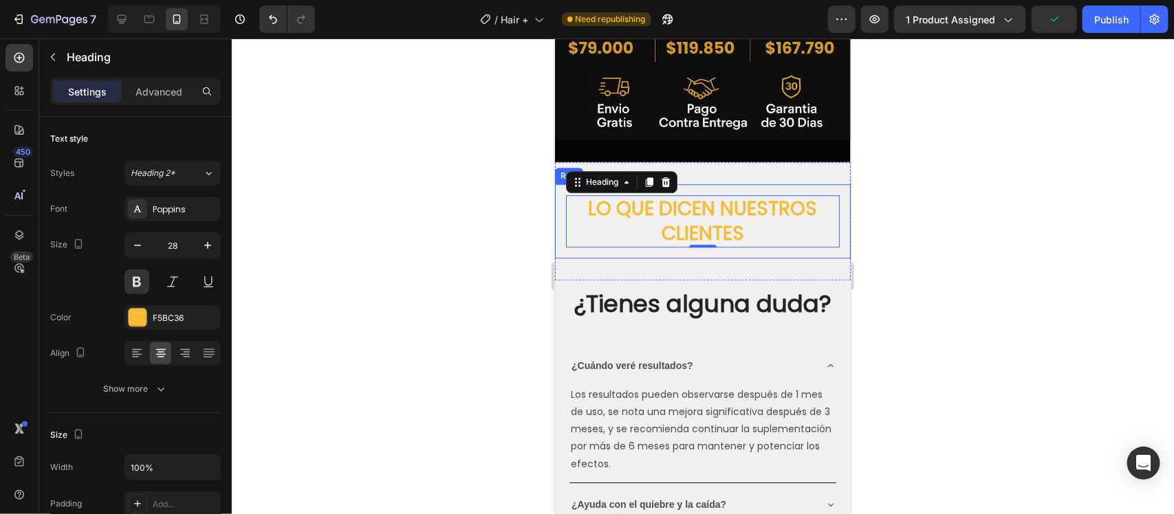
click at [737, 184] on div "LO QUE DICEN NUESTROS CLIENTES Heading 0 Row" at bounding box center [702, 221] width 296 height 75
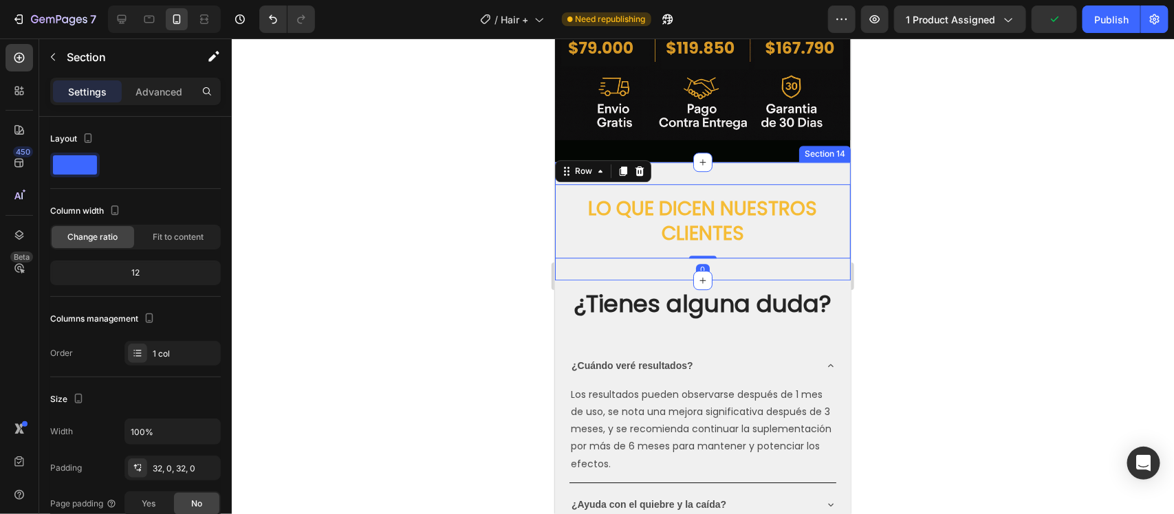
click at [761, 162] on div "LO QUE DICEN NUESTROS CLIENTES Heading Row 0 Section 14" at bounding box center [702, 221] width 296 height 119
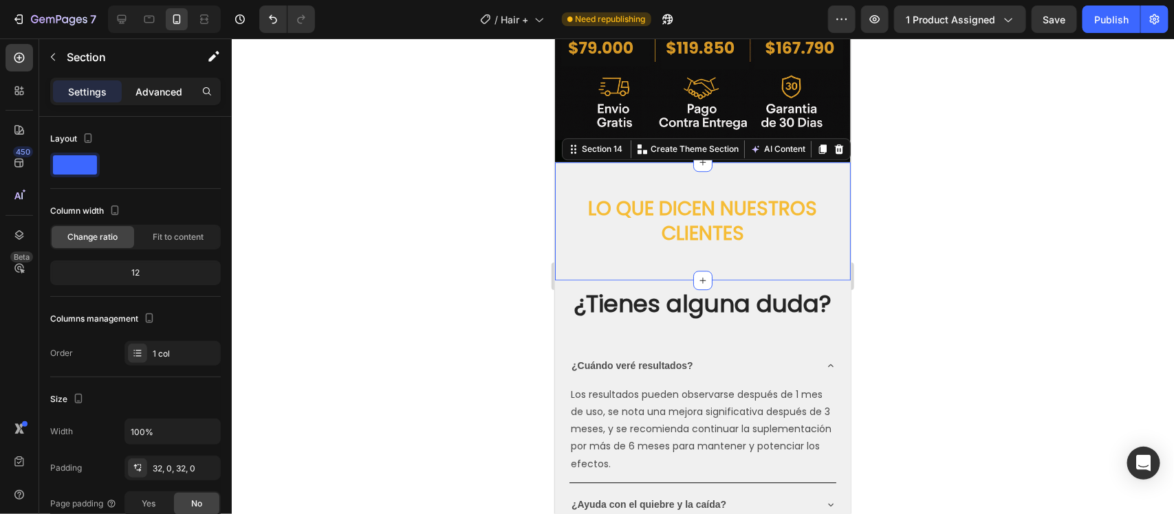
click at [156, 87] on p "Advanced" at bounding box center [158, 92] width 47 height 14
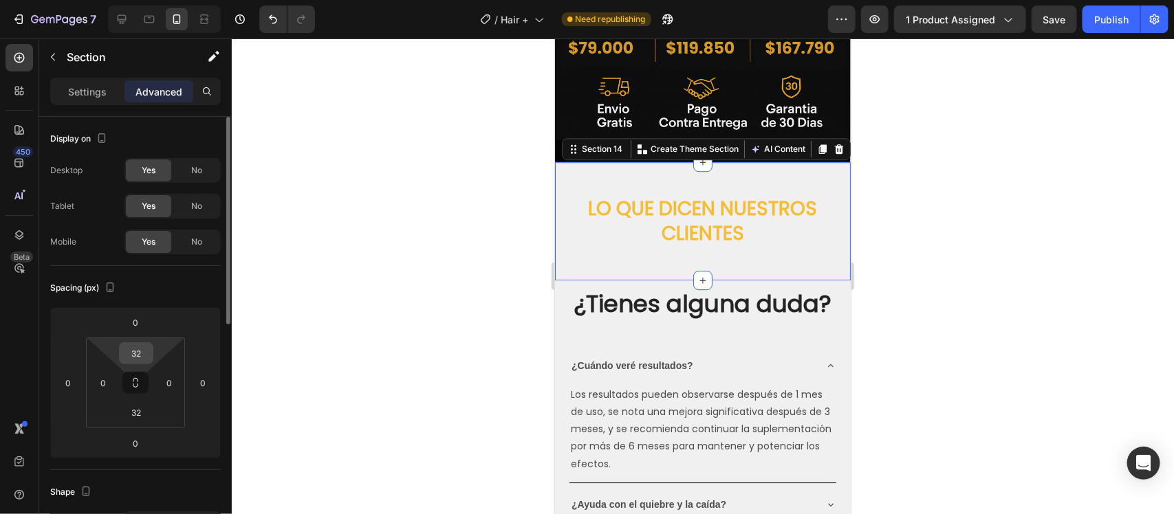
click at [140, 349] on input "32" at bounding box center [136, 353] width 28 height 21
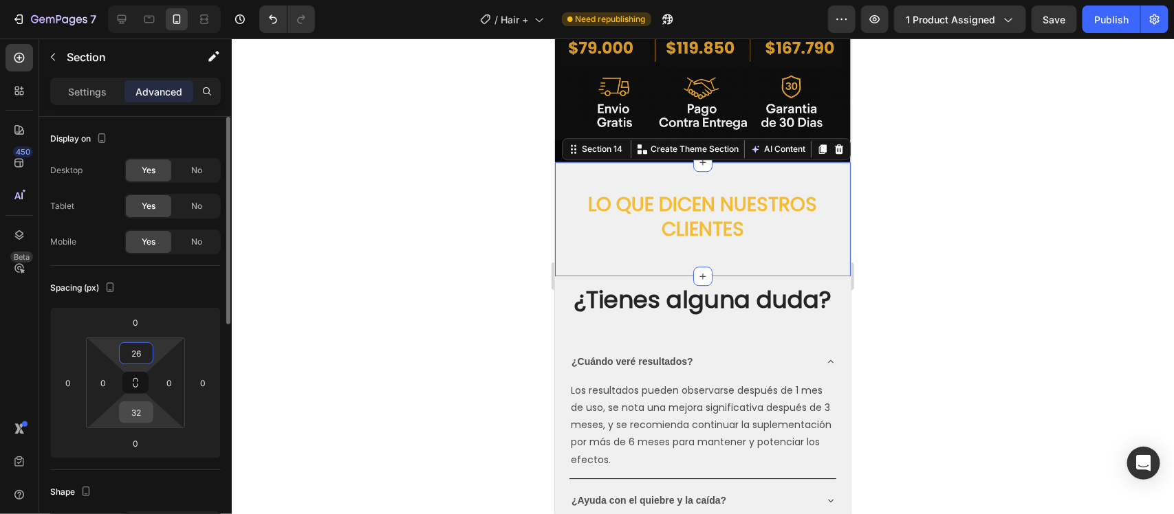
type input "26"
click at [142, 410] on input "32" at bounding box center [136, 412] width 28 height 21
type input "0"
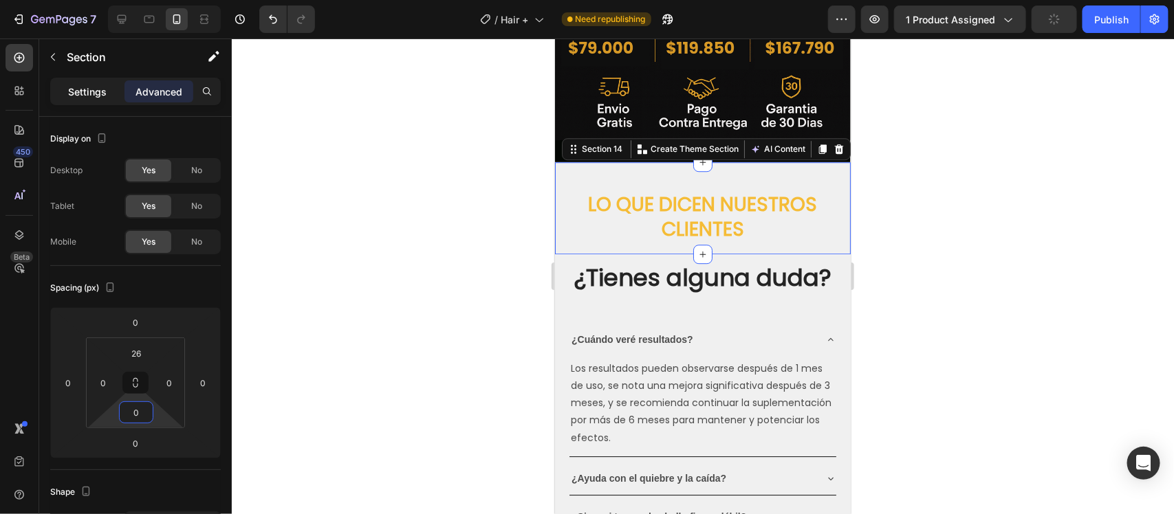
click at [87, 89] on p "Settings" at bounding box center [87, 92] width 39 height 14
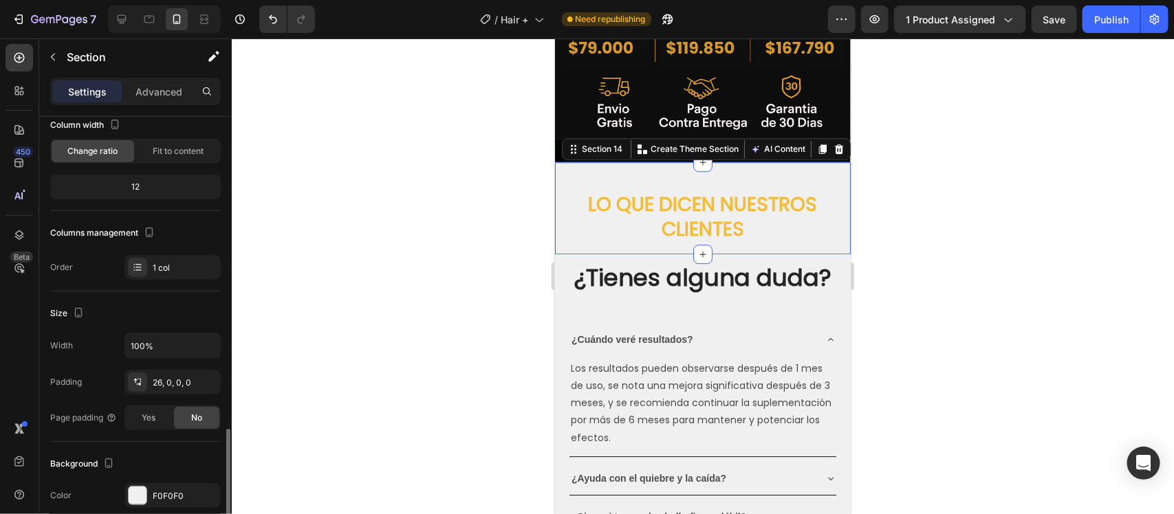
scroll to position [258, 0]
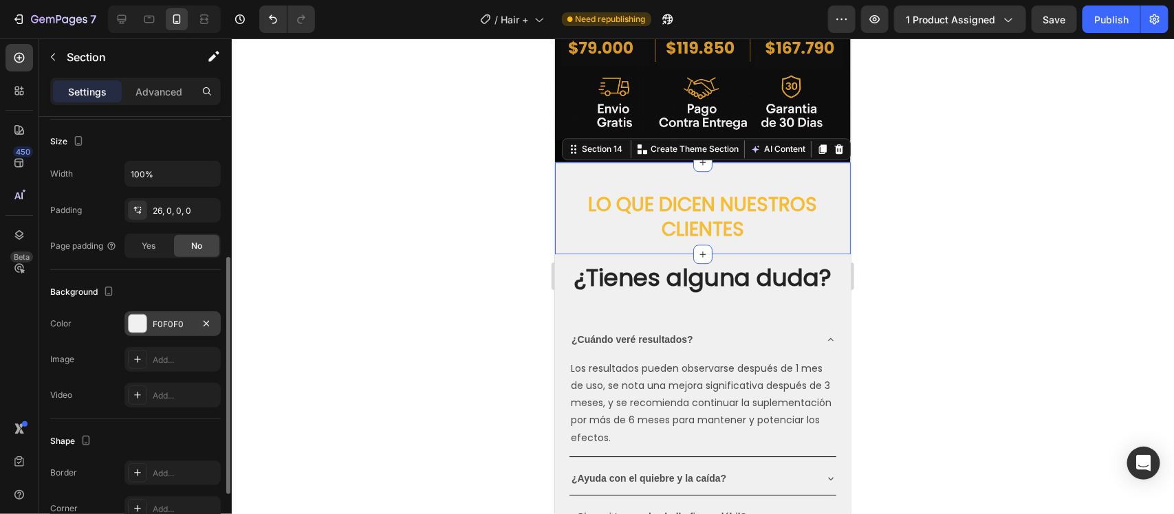
click at [160, 314] on div "F0F0F0" at bounding box center [172, 324] width 96 height 25
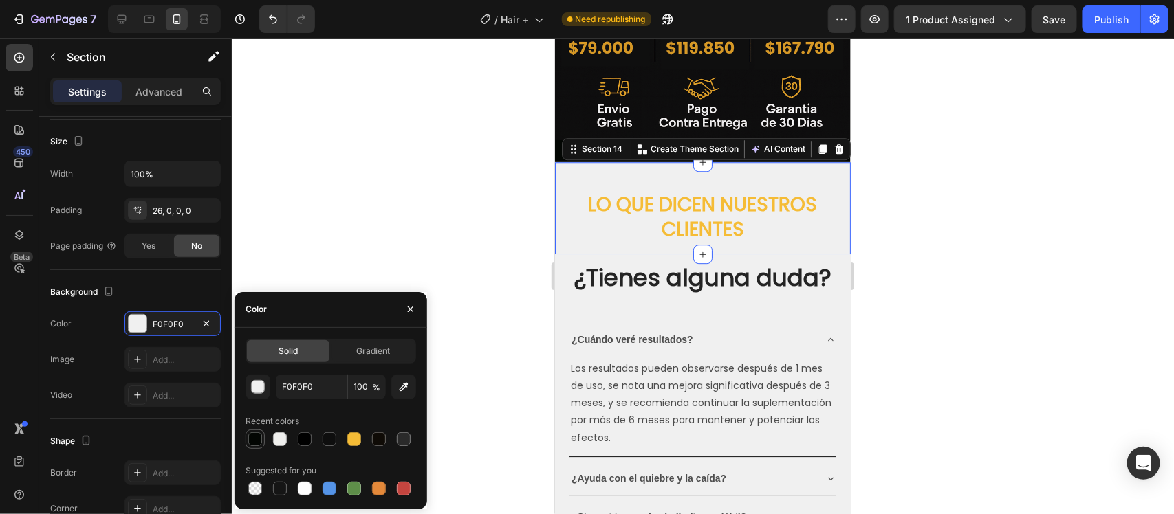
click at [252, 437] on div at bounding box center [255, 440] width 14 height 14
type input "030603"
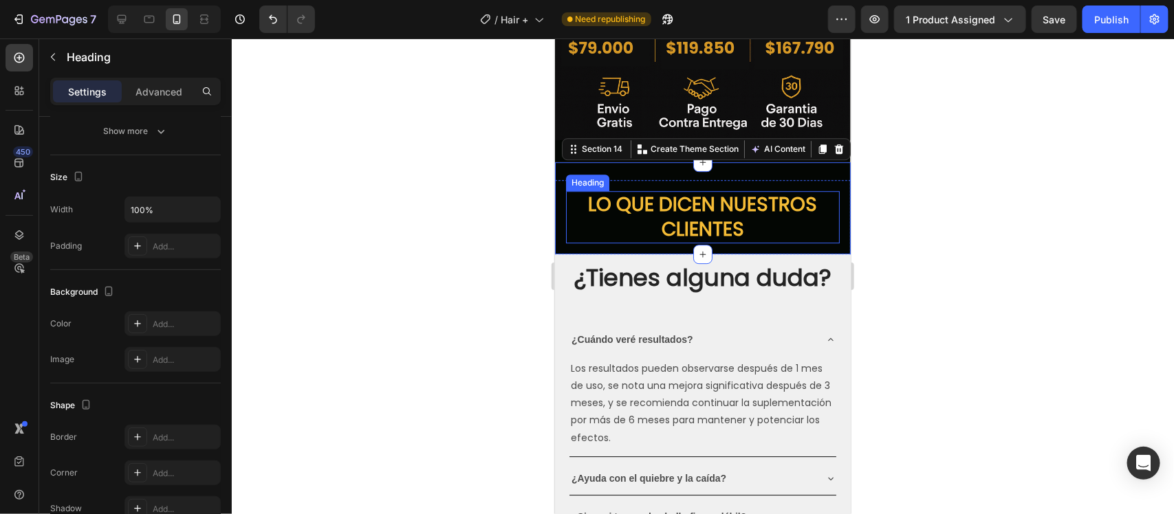
click at [728, 192] on p "LO QUE DICEN NUESTROS CLIENTES" at bounding box center [702, 217] width 271 height 50
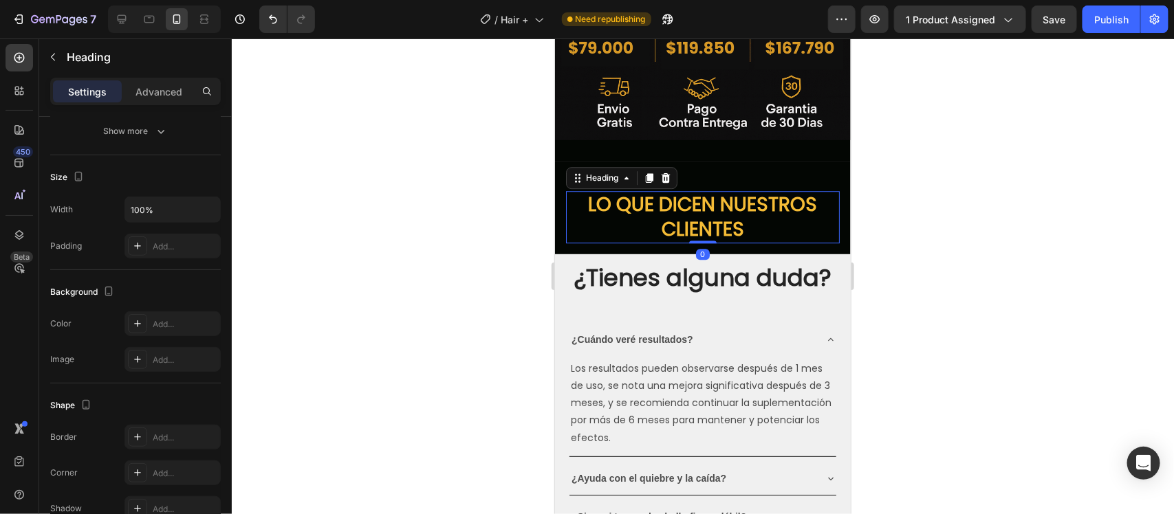
scroll to position [0, 0]
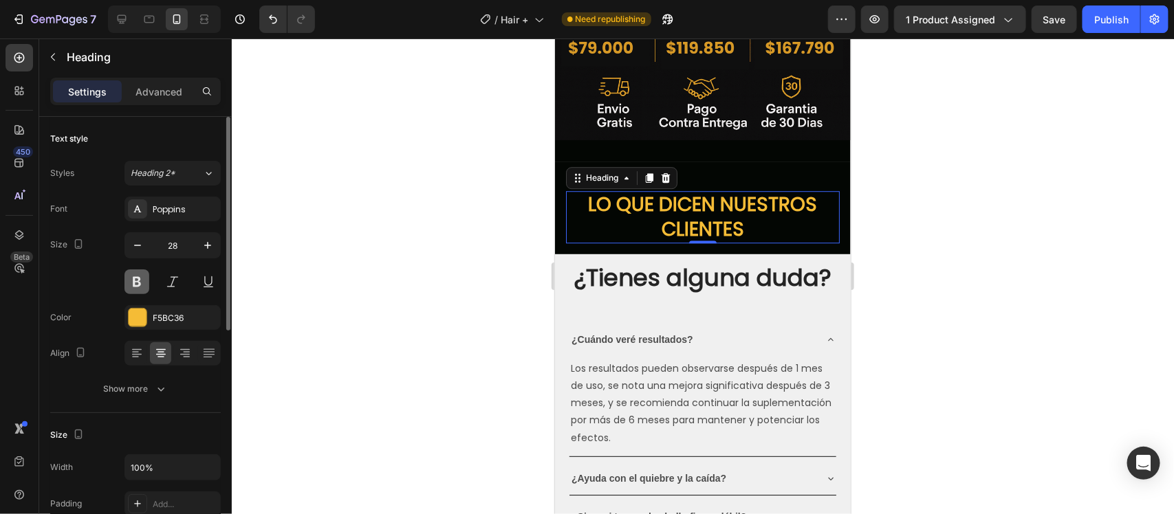
click at [144, 283] on button at bounding box center [136, 282] width 25 height 25
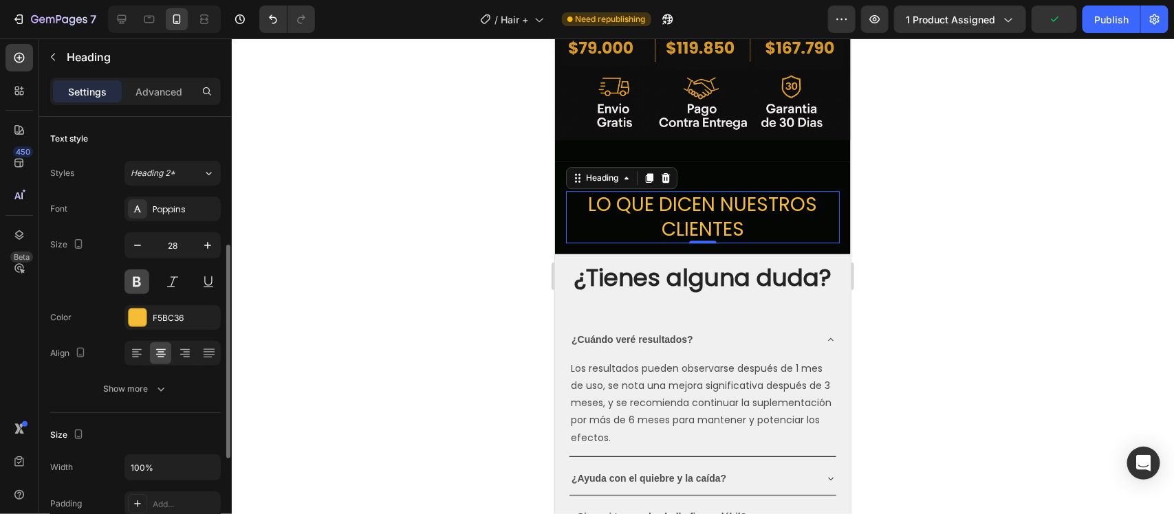
scroll to position [86, 0]
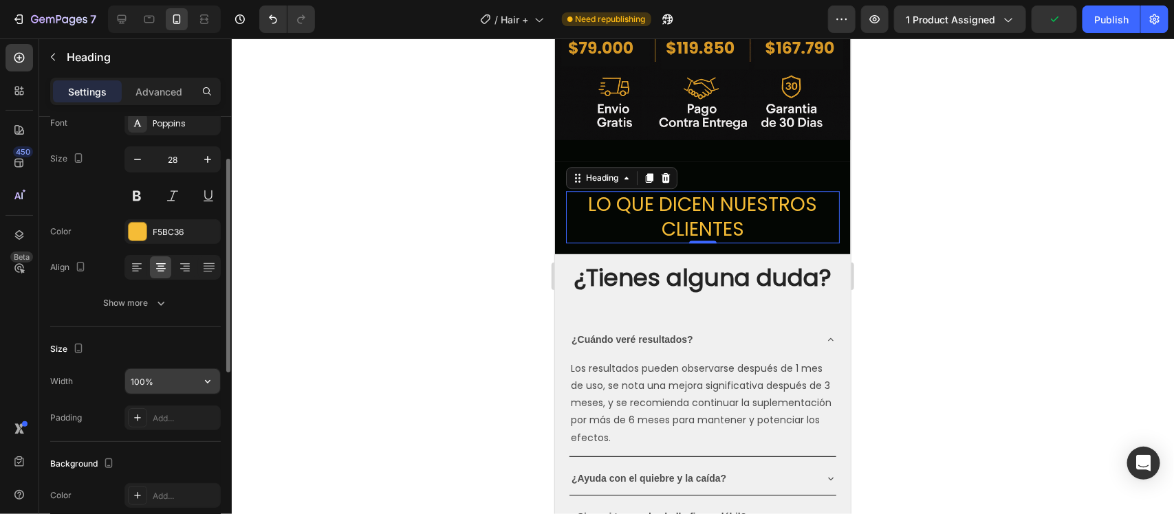
click at [169, 385] on input "100%" at bounding box center [172, 381] width 95 height 25
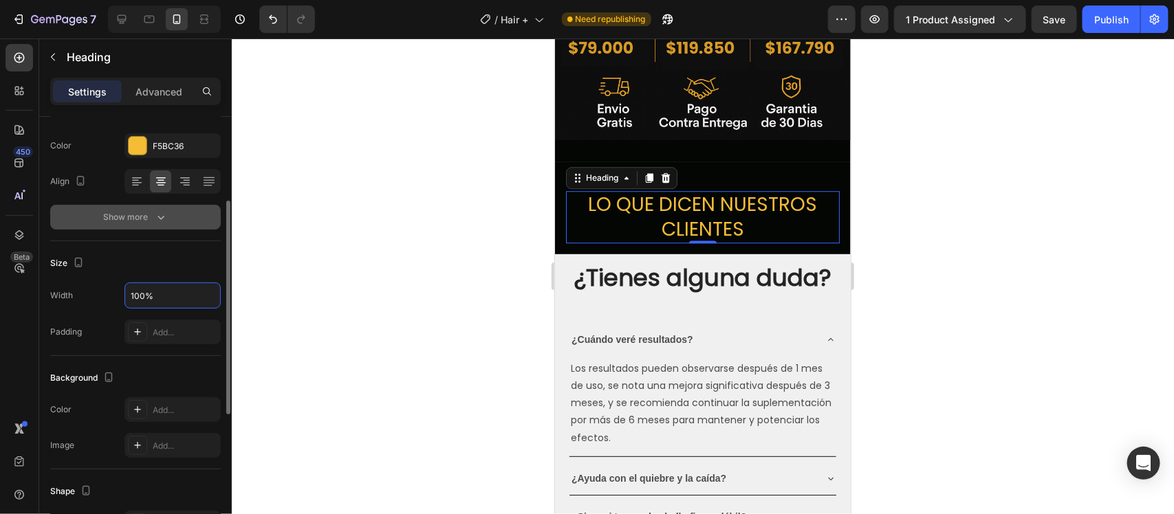
click at [135, 215] on div "Show more" at bounding box center [136, 217] width 64 height 14
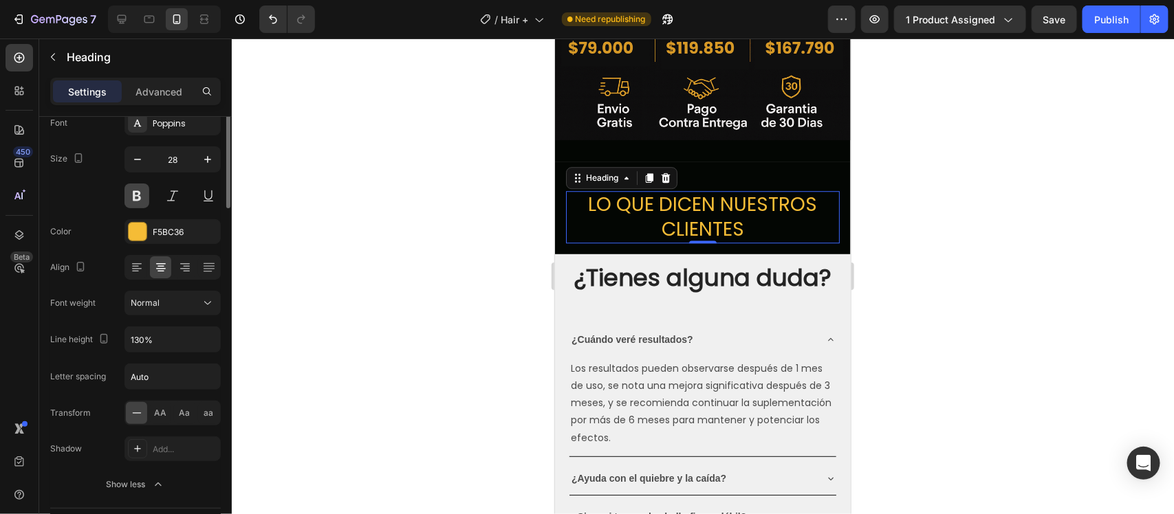
scroll to position [0, 0]
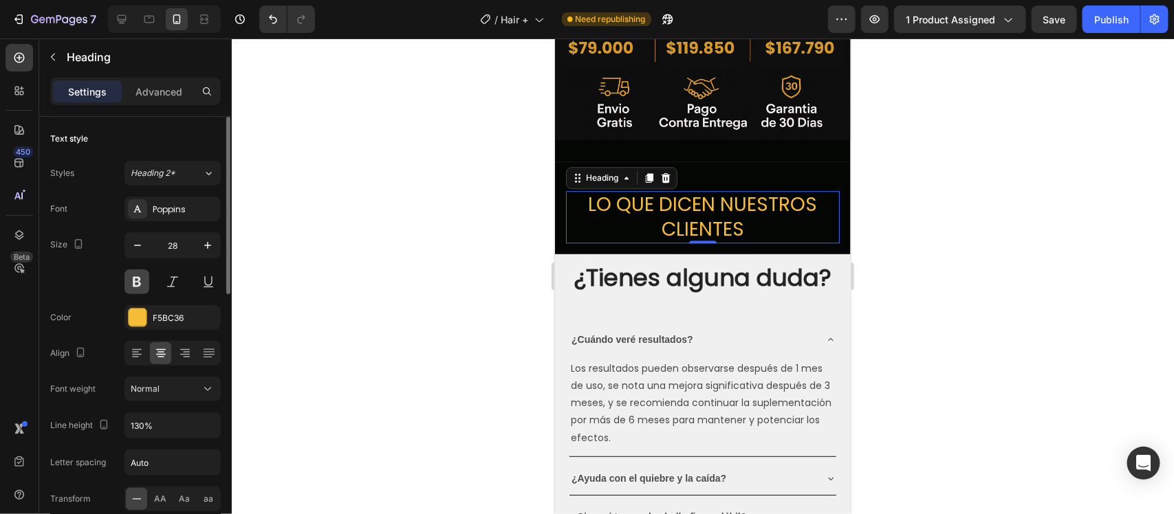
click at [134, 286] on button at bounding box center [136, 282] width 25 height 25
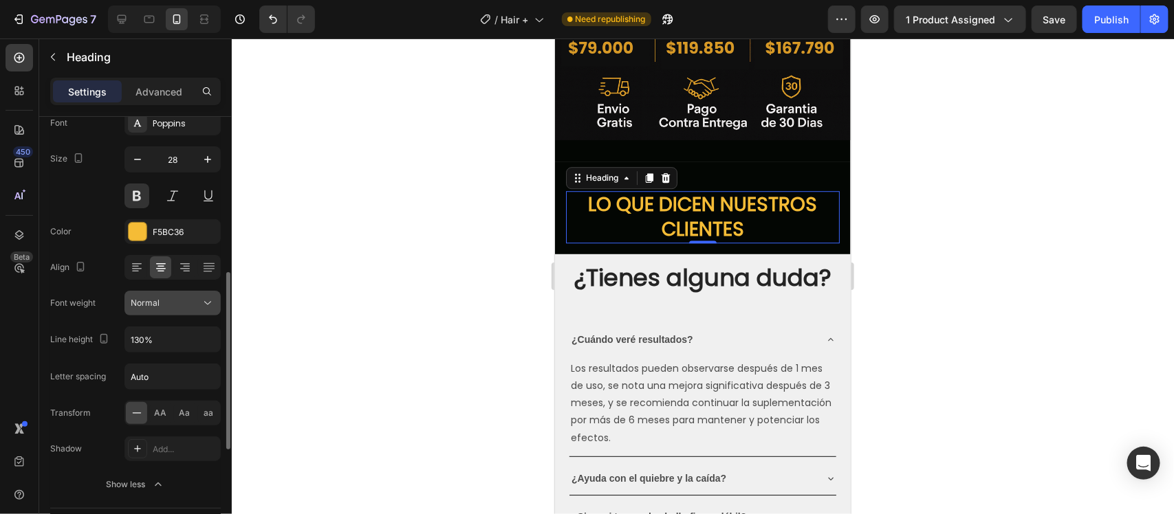
scroll to position [258, 0]
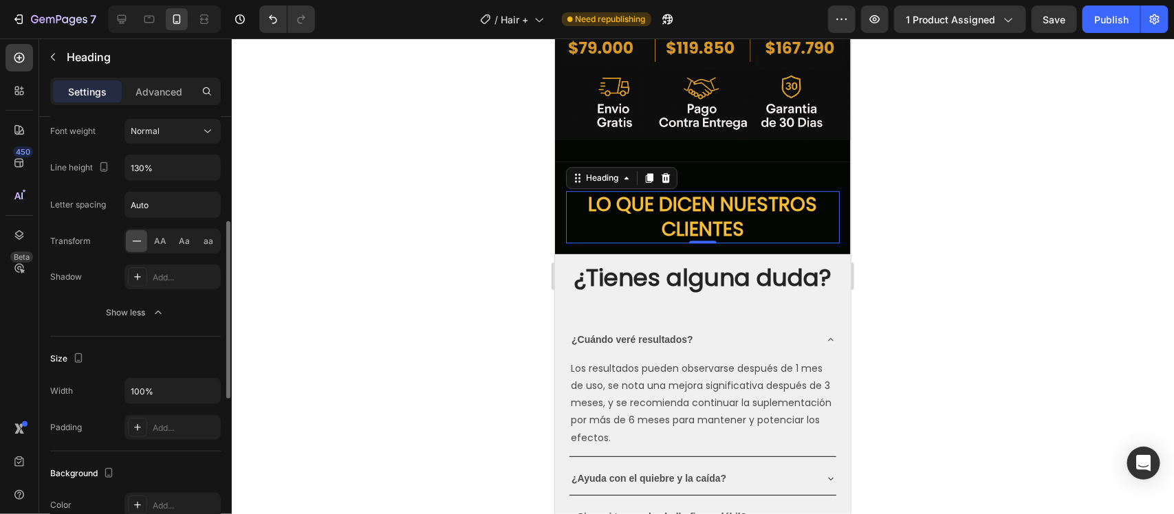
click at [363, 277] on div at bounding box center [703, 277] width 942 height 476
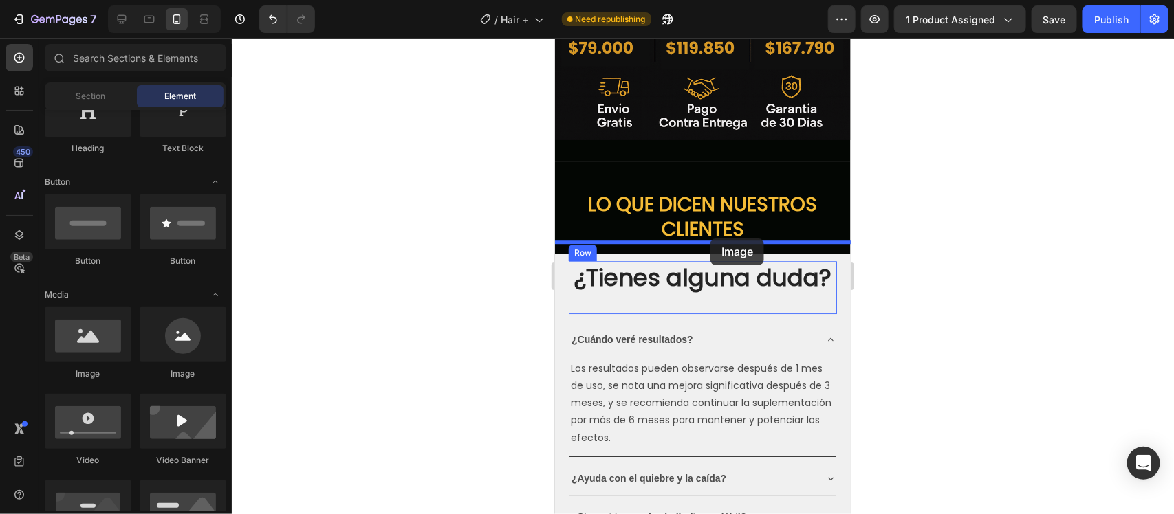
drag, startPoint x: 649, startPoint y: 375, endPoint x: 710, endPoint y: 238, distance: 149.9
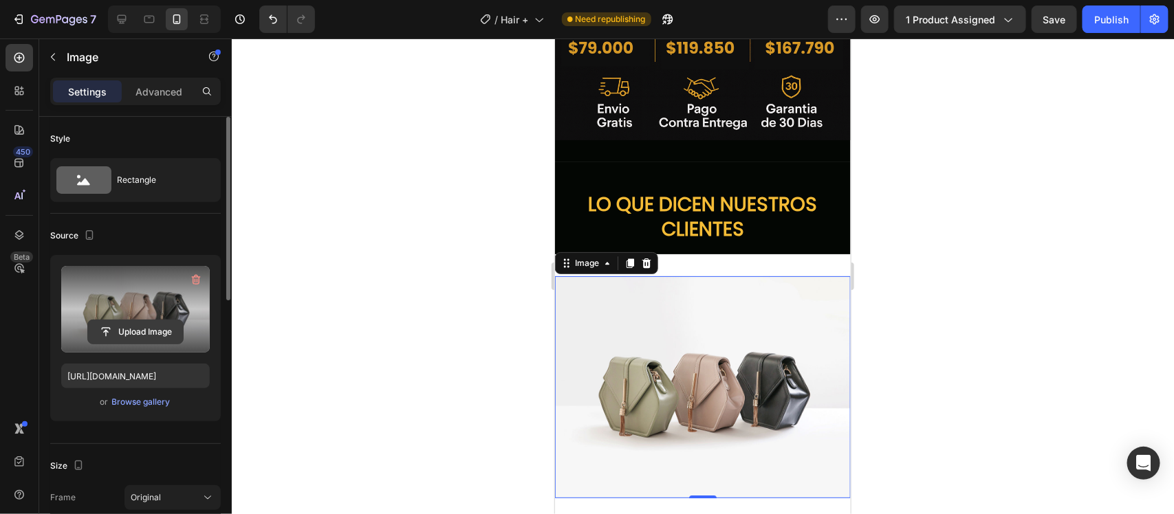
click at [135, 330] on input "file" at bounding box center [135, 332] width 95 height 23
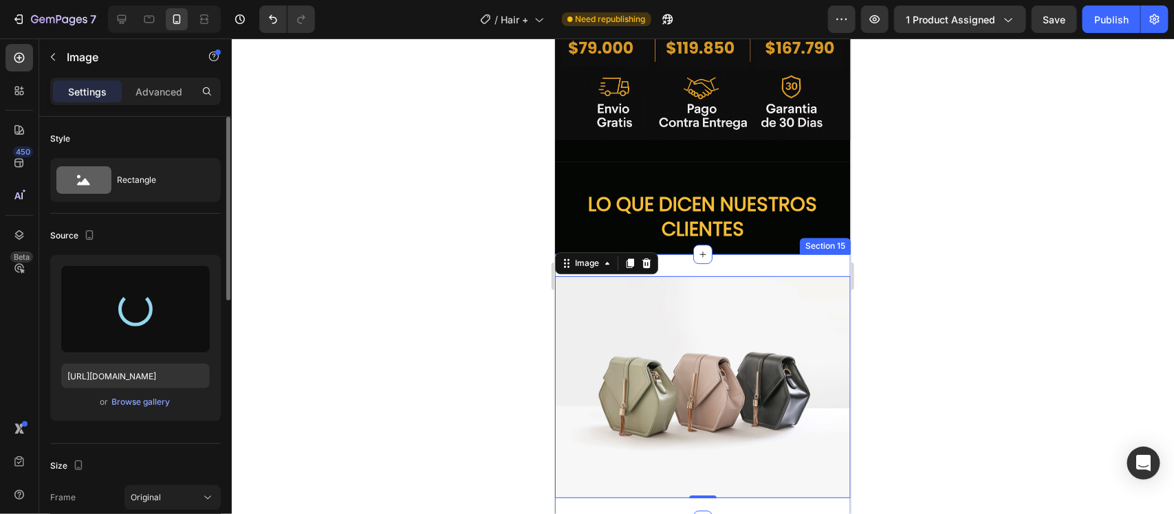
type input "[URL][DOMAIN_NAME]"
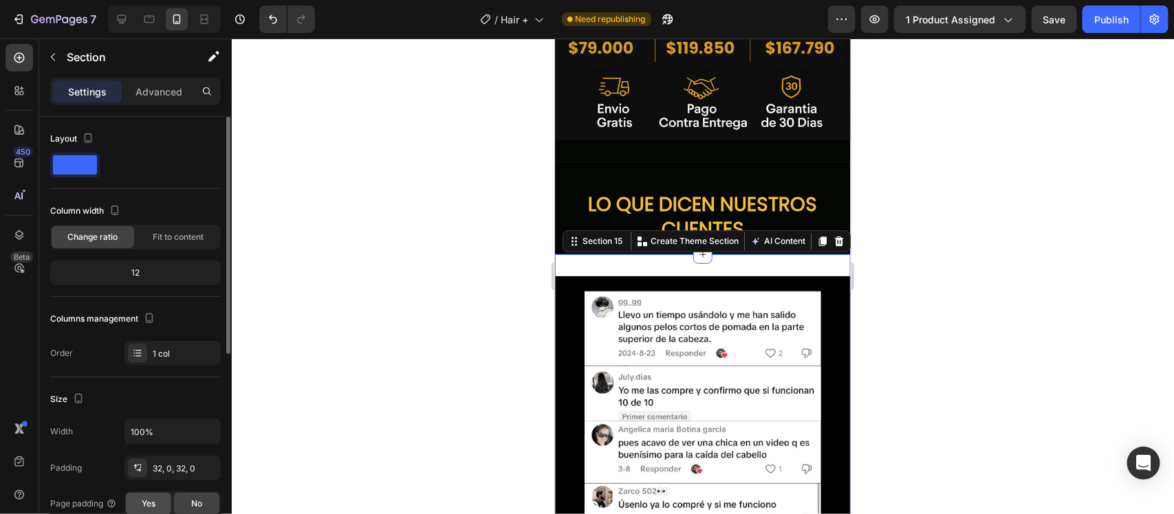
scroll to position [344, 0]
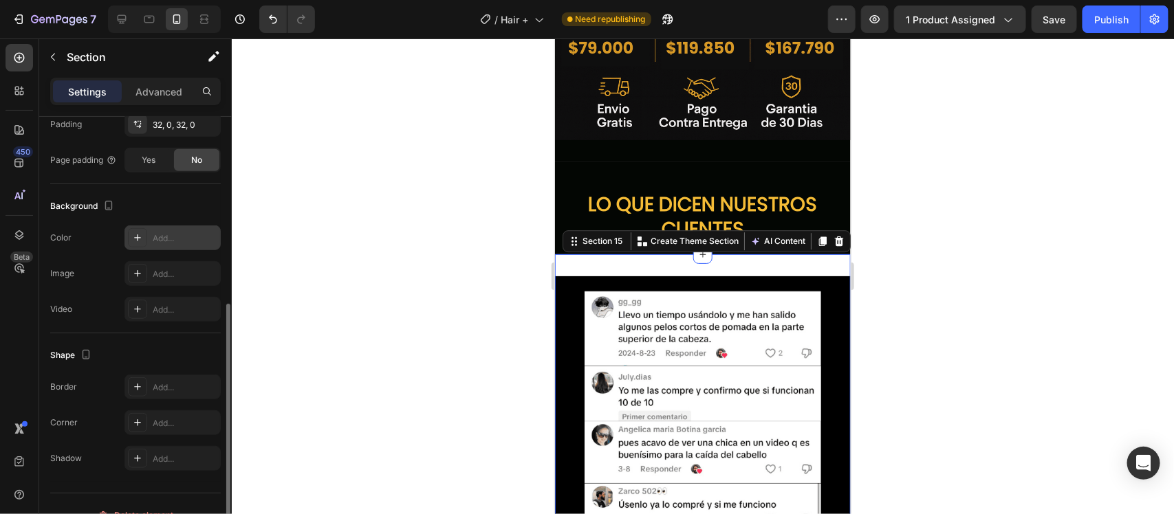
click at [143, 231] on div at bounding box center [137, 237] width 19 height 19
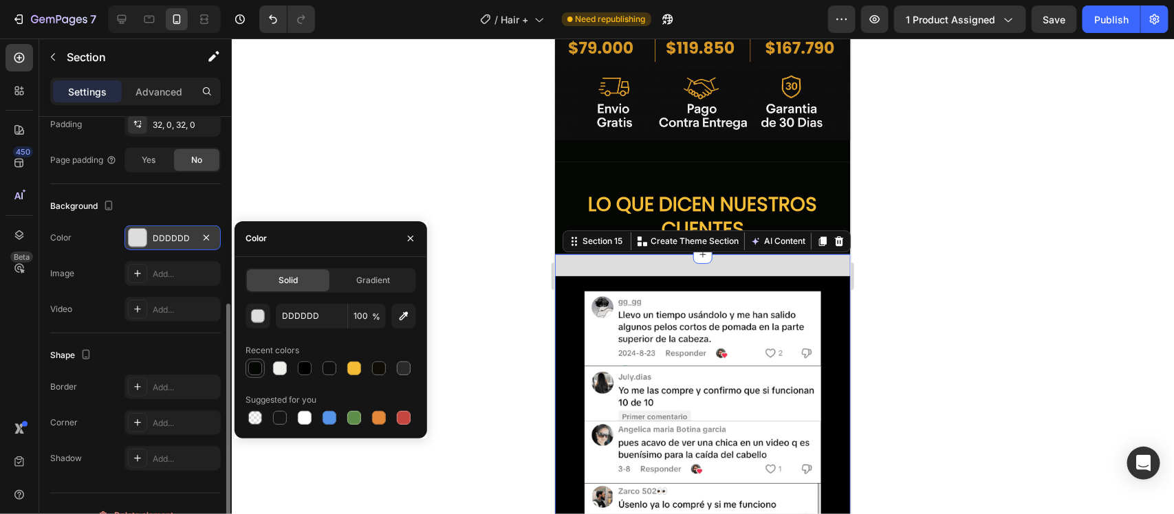
click at [258, 370] on div at bounding box center [255, 369] width 14 height 14
type input "030603"
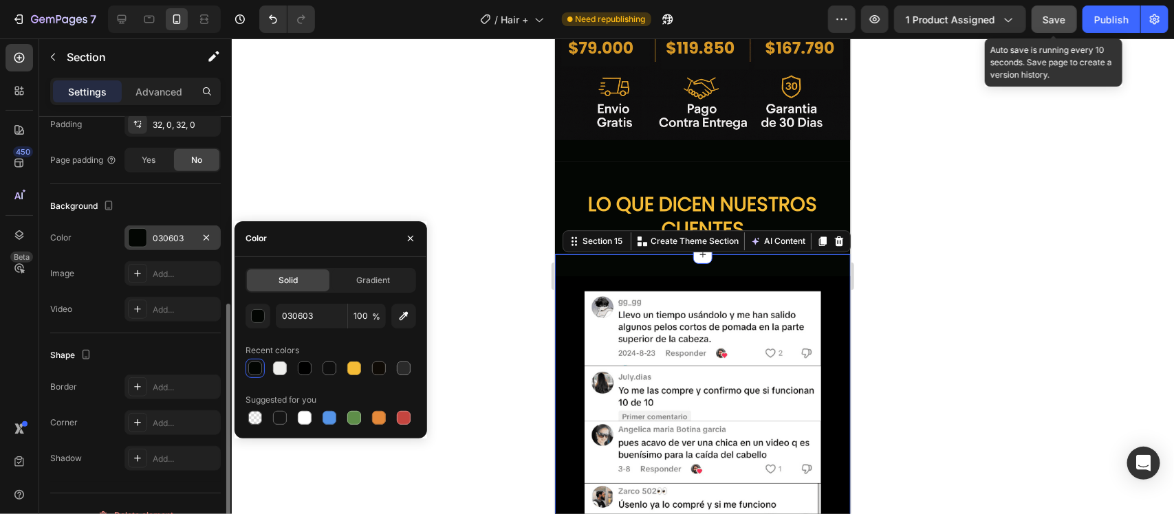
click at [1056, 19] on span "Save" at bounding box center [1054, 20] width 23 height 12
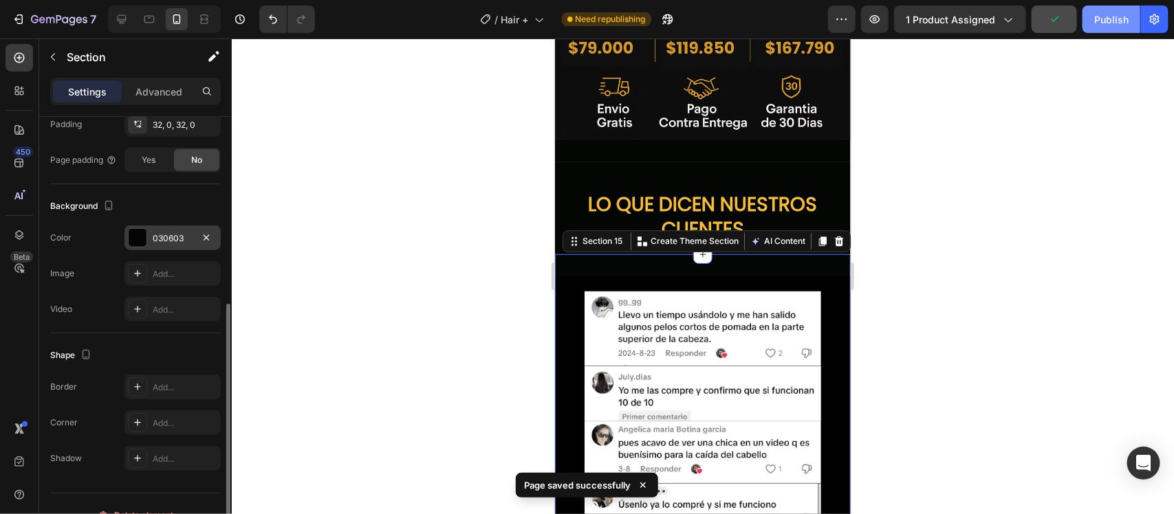
click at [1116, 19] on div "Publish" at bounding box center [1111, 19] width 34 height 14
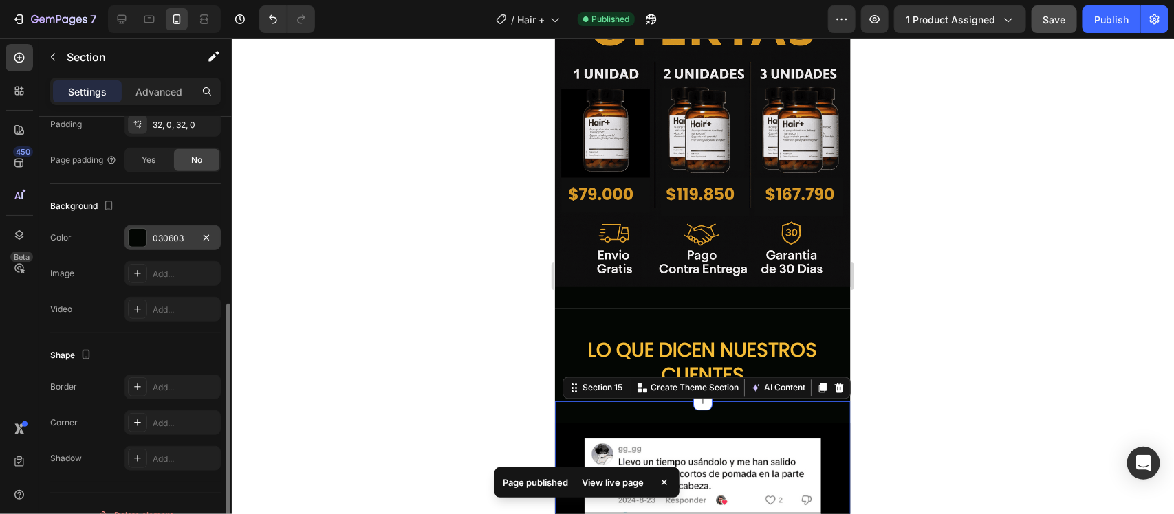
scroll to position [3434, 0]
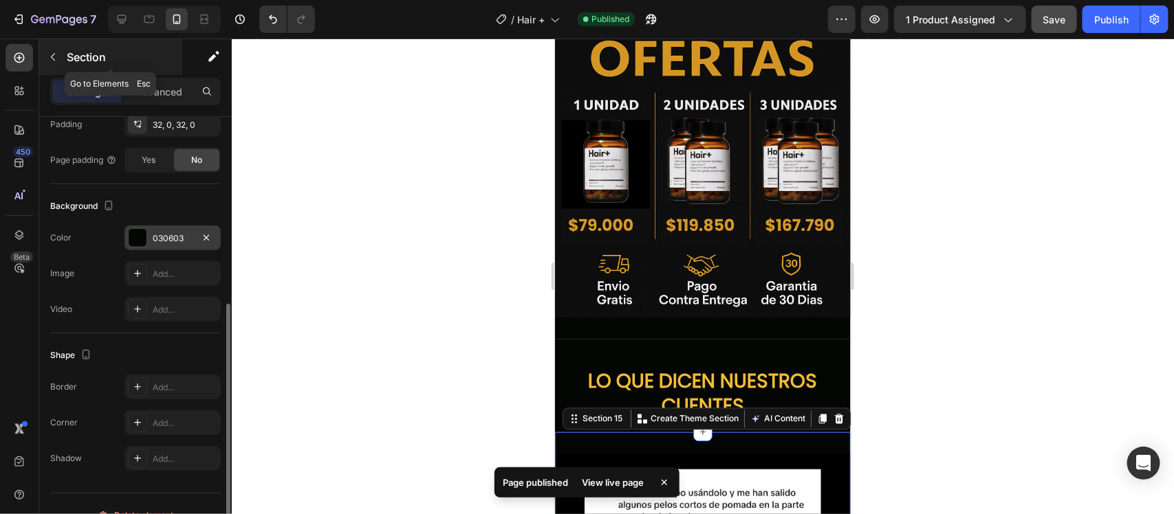
click at [53, 54] on icon "button" at bounding box center [52, 57] width 11 height 11
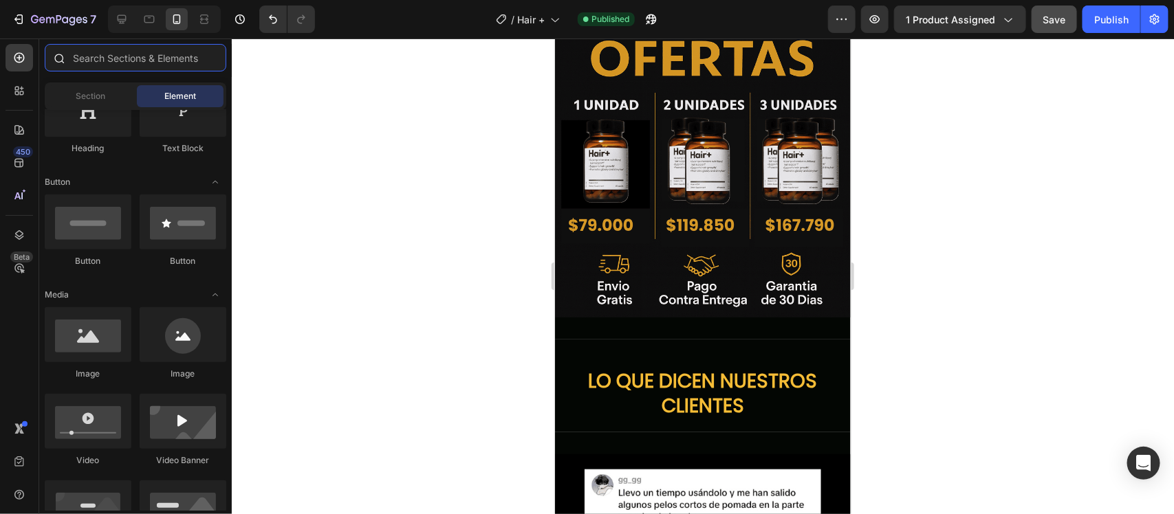
click at [104, 57] on input "text" at bounding box center [136, 58] width 182 height 28
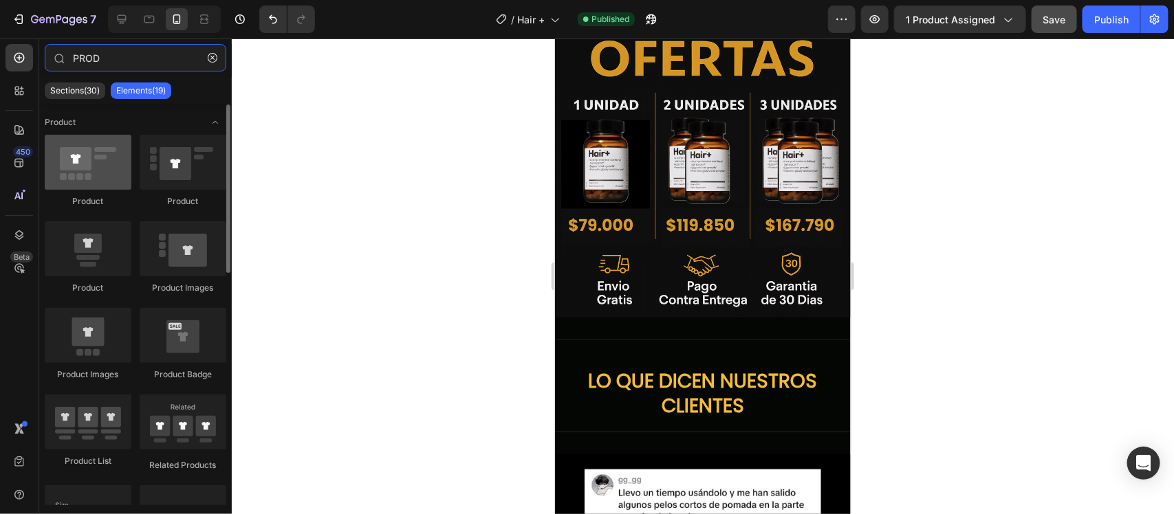
type input "PROD"
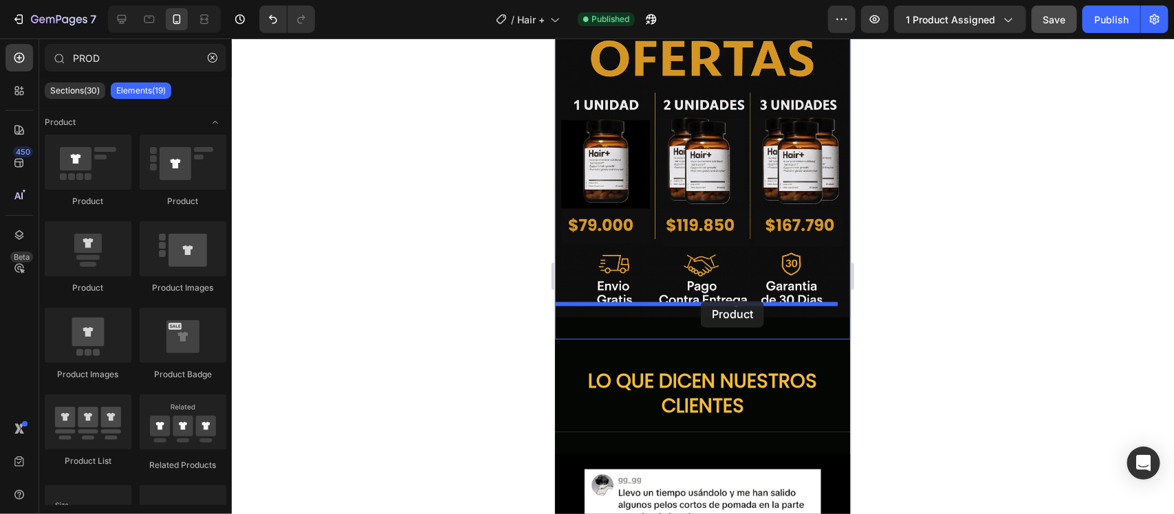
drag, startPoint x: 649, startPoint y: 217, endPoint x: 700, endPoint y: 301, distance: 97.9
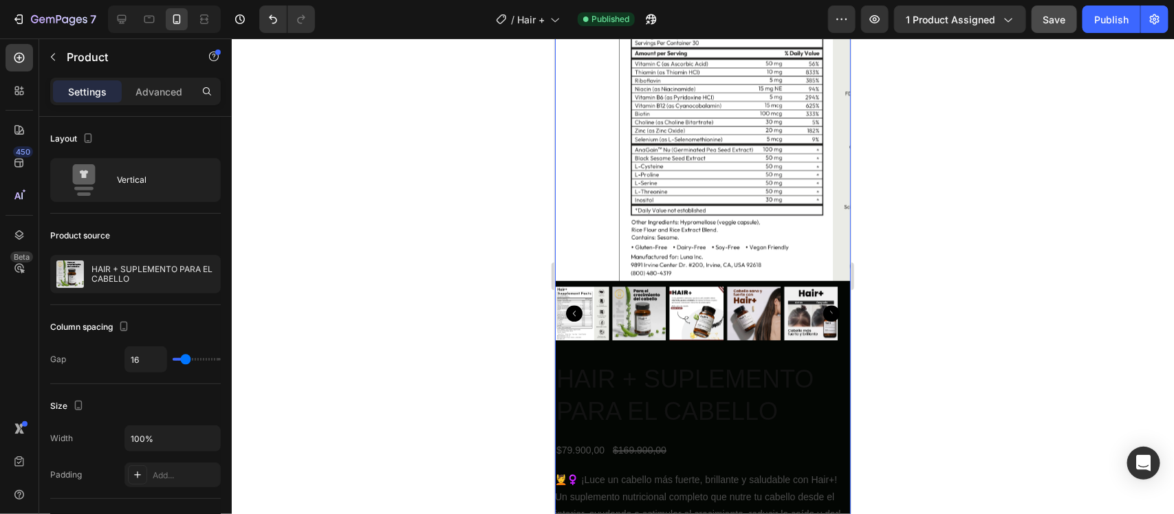
scroll to position [3606, 0]
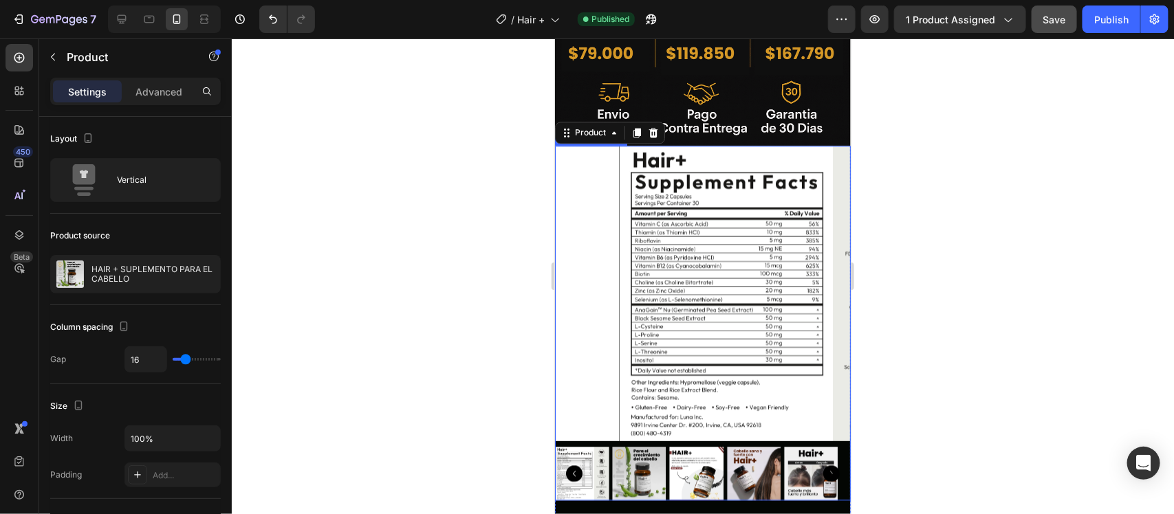
click at [733, 313] on img at bounding box center [767, 293] width 296 height 296
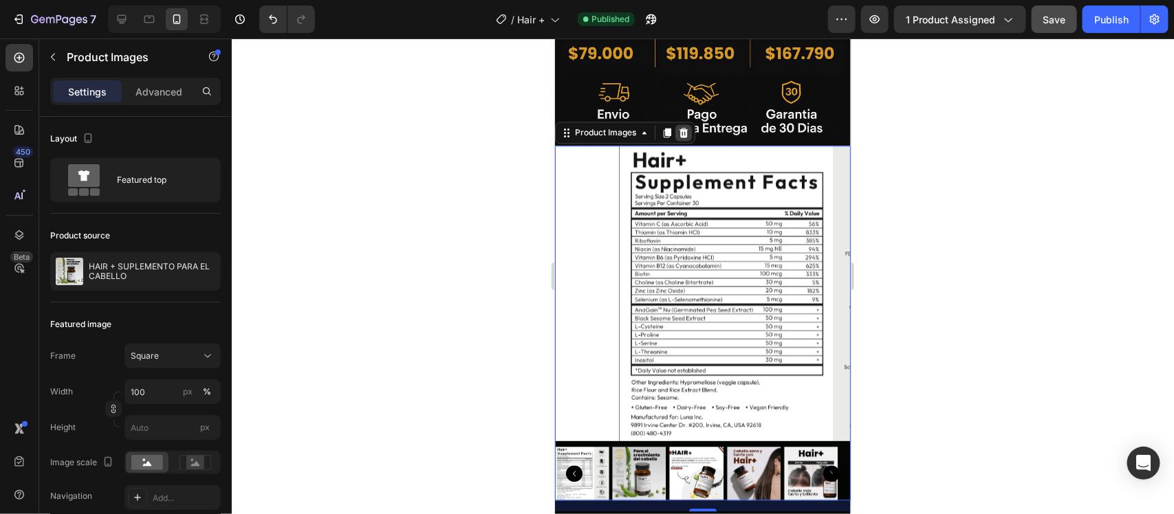
click at [682, 127] on icon at bounding box center [683, 132] width 9 height 10
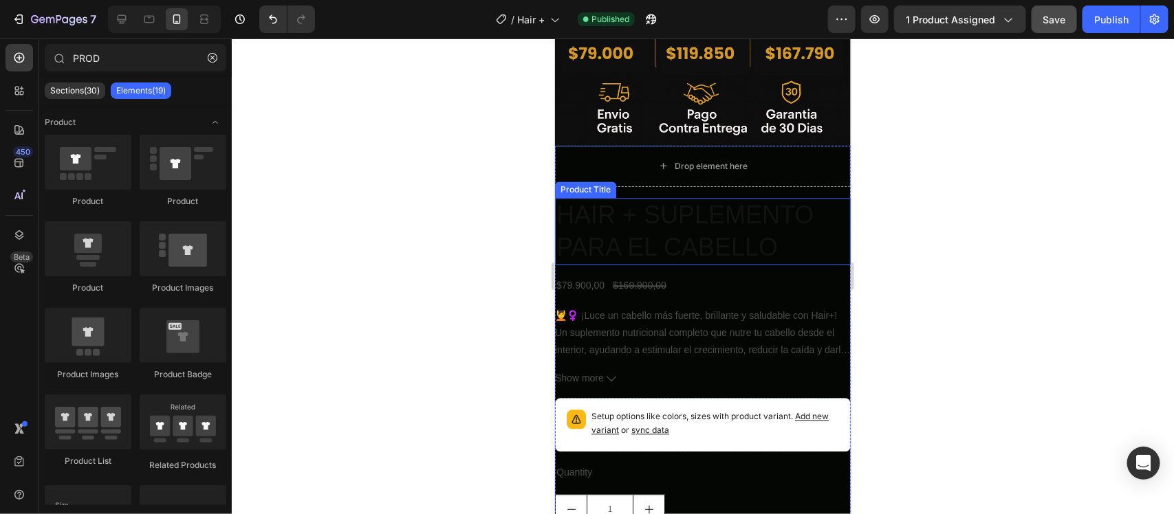
click at [740, 199] on h2 "HAIR + SUPLEMENTO PARA EL CABELLO" at bounding box center [702, 230] width 296 height 67
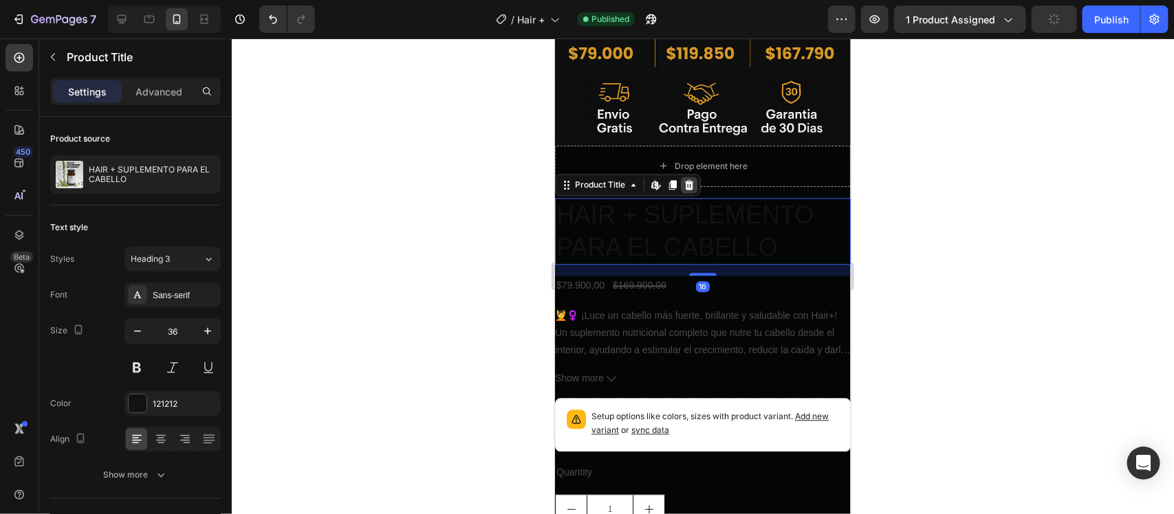
click at [690, 180] on icon at bounding box center [688, 185] width 9 height 10
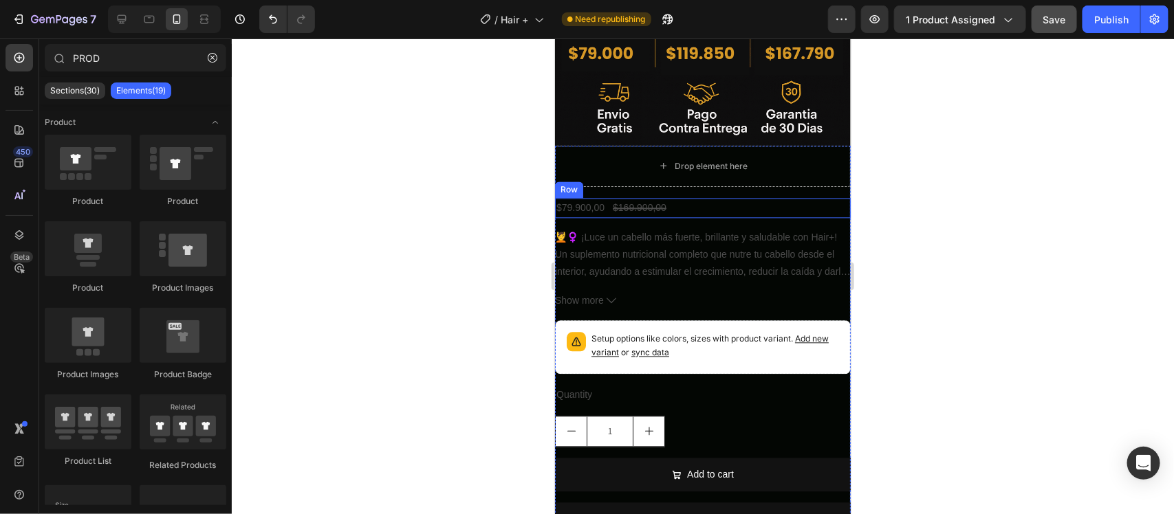
click at [712, 197] on div "$79.900,00 Product Price Product Price $169.900,00 Product Price Product Price …" at bounding box center [702, 207] width 296 height 20
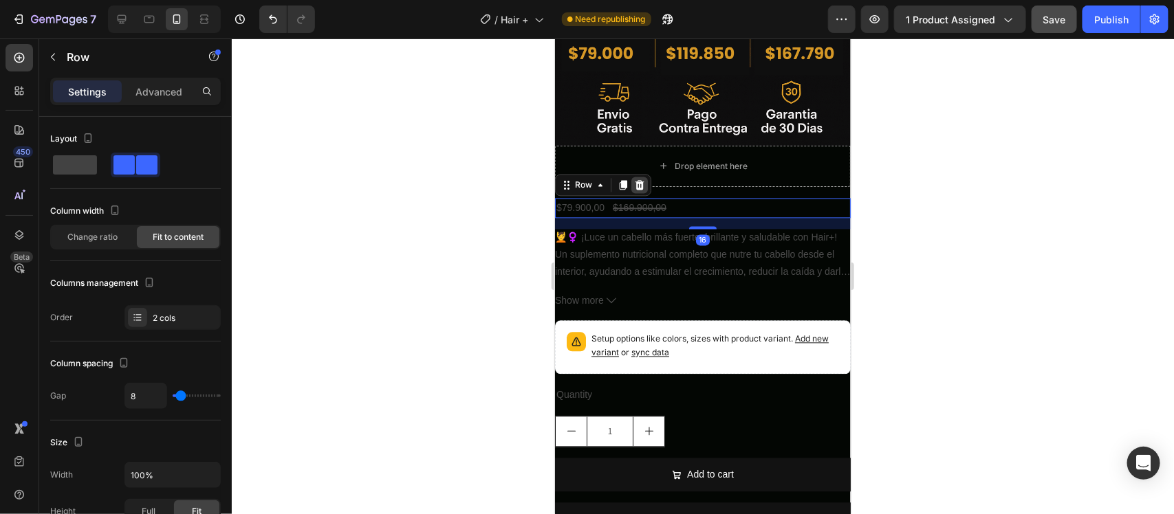
click at [638, 179] on icon at bounding box center [638, 184] width 11 height 11
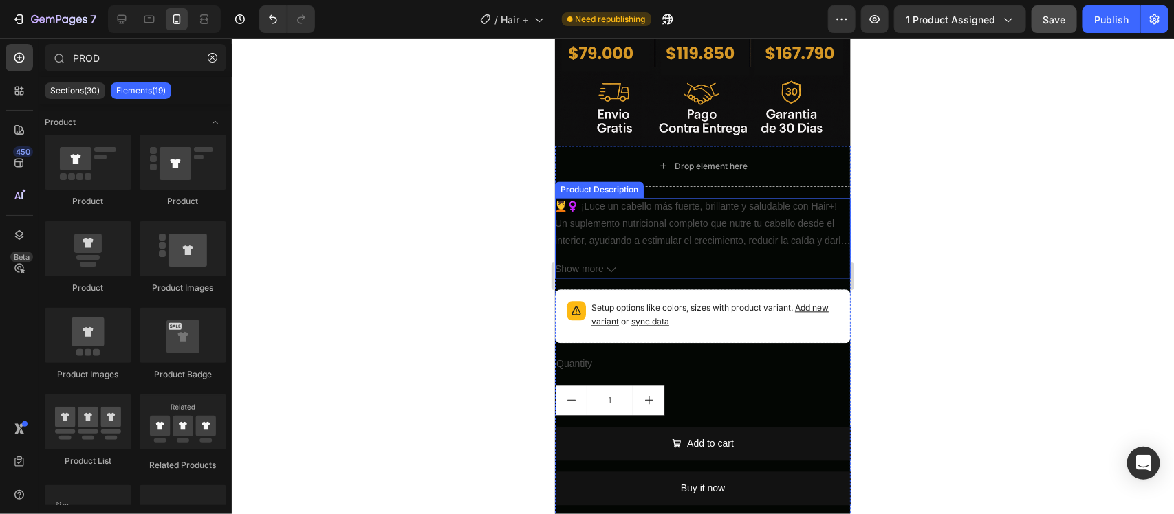
click at [685, 200] on p "💆♀️ ¡Luce un cabello más fuerte, brillante y saludable con Hair+! Un suplemento…" at bounding box center [699, 257] width 291 height 115
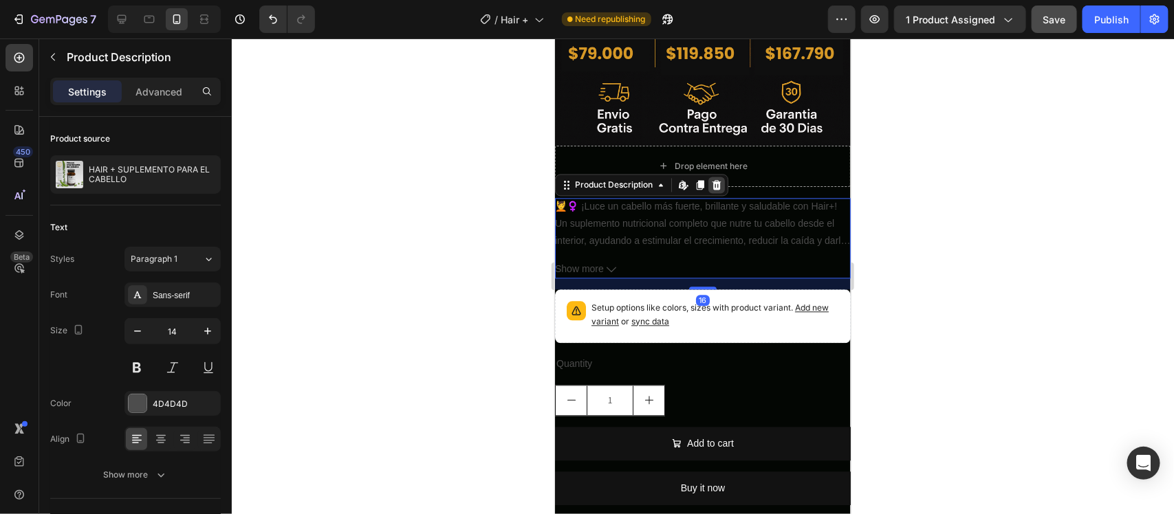
click at [720, 179] on icon at bounding box center [716, 184] width 11 height 11
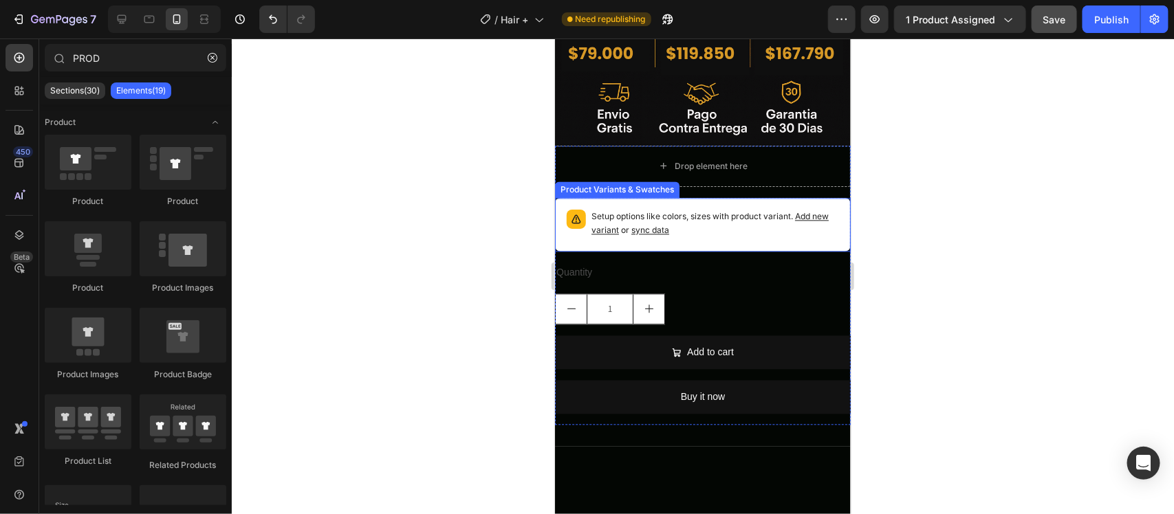
click at [707, 204] on div "Setup options like colors, sizes with product variant. Add new variant or sync …" at bounding box center [702, 224] width 283 height 41
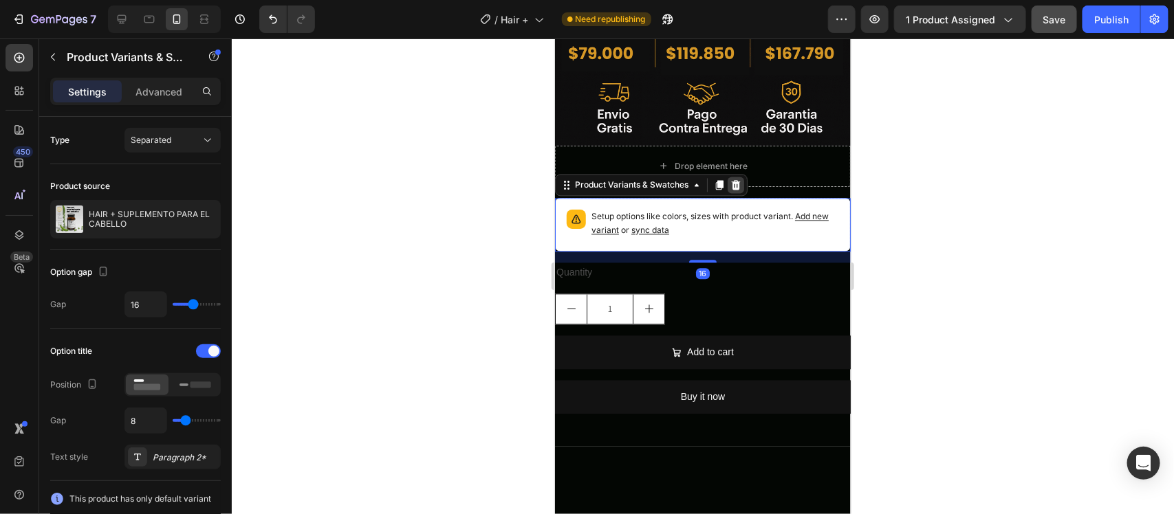
click at [735, 180] on icon at bounding box center [735, 185] width 9 height 10
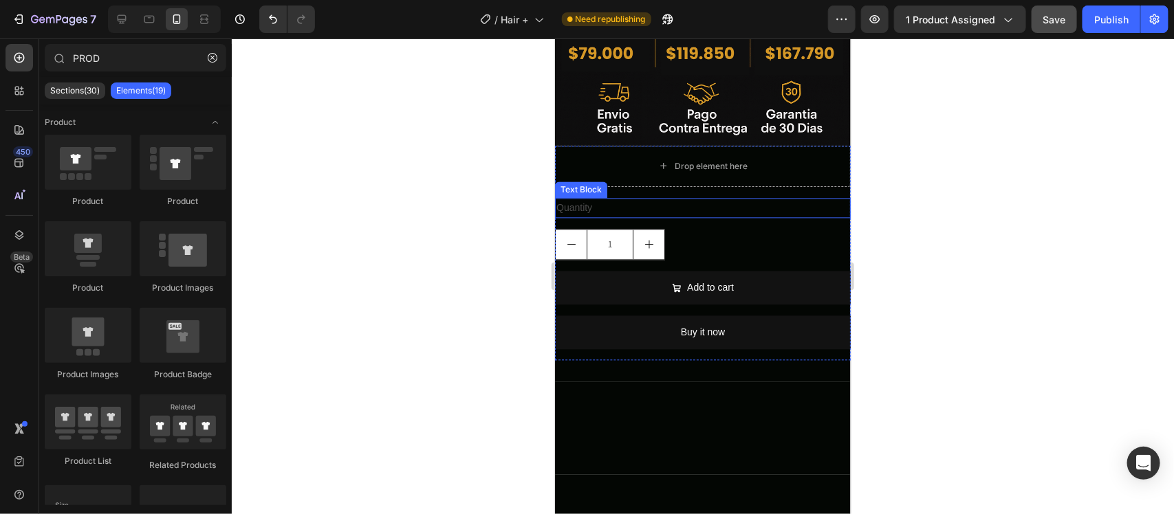
click at [665, 197] on div "Quantity" at bounding box center [702, 207] width 296 height 20
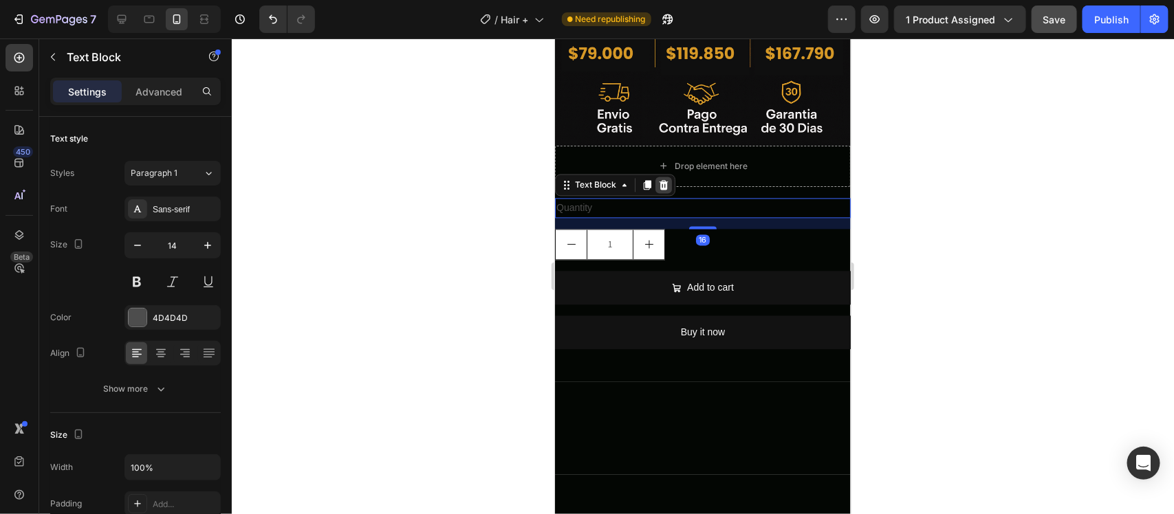
click at [664, 179] on icon at bounding box center [663, 184] width 11 height 11
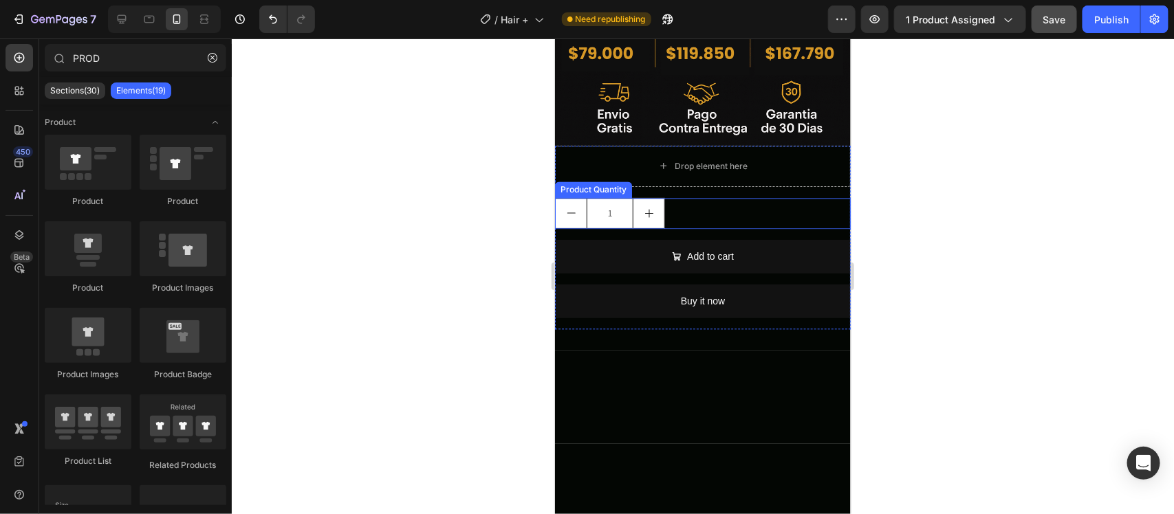
click at [692, 197] on div "1" at bounding box center [702, 212] width 296 height 31
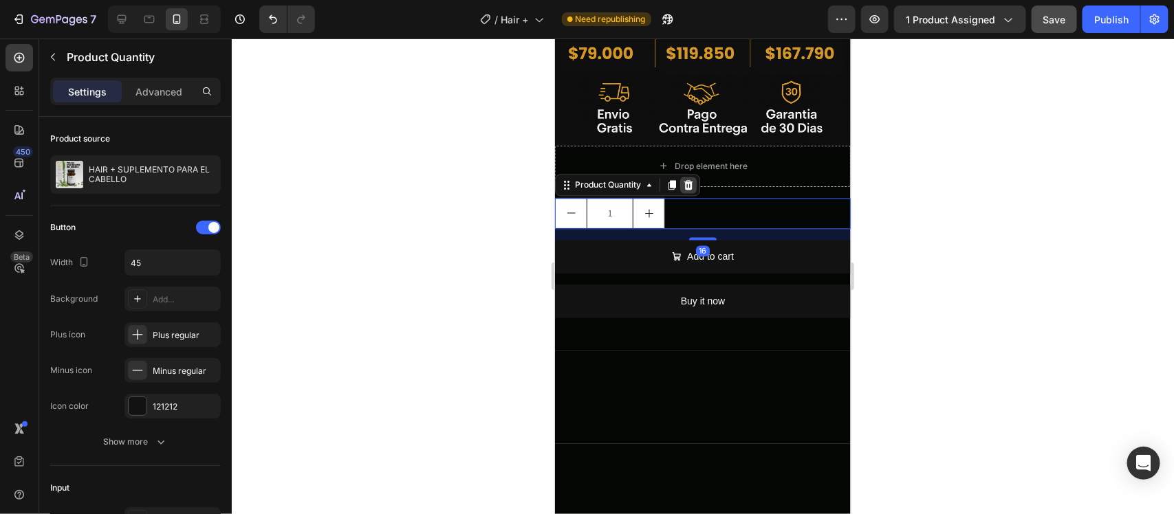
click at [693, 179] on icon at bounding box center [687, 184] width 11 height 11
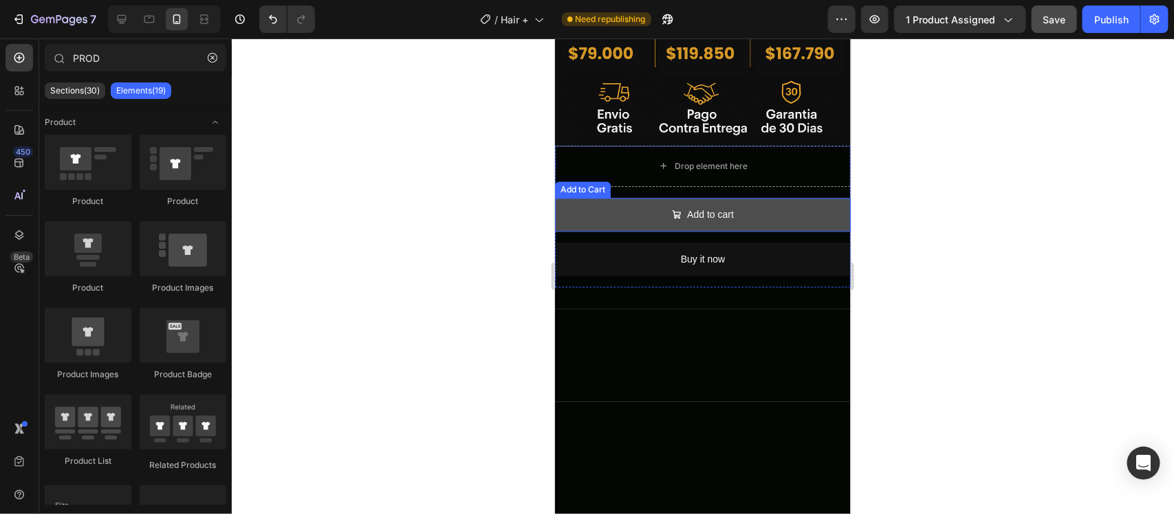
click at [772, 197] on button "Add to cart" at bounding box center [702, 214] width 296 height 34
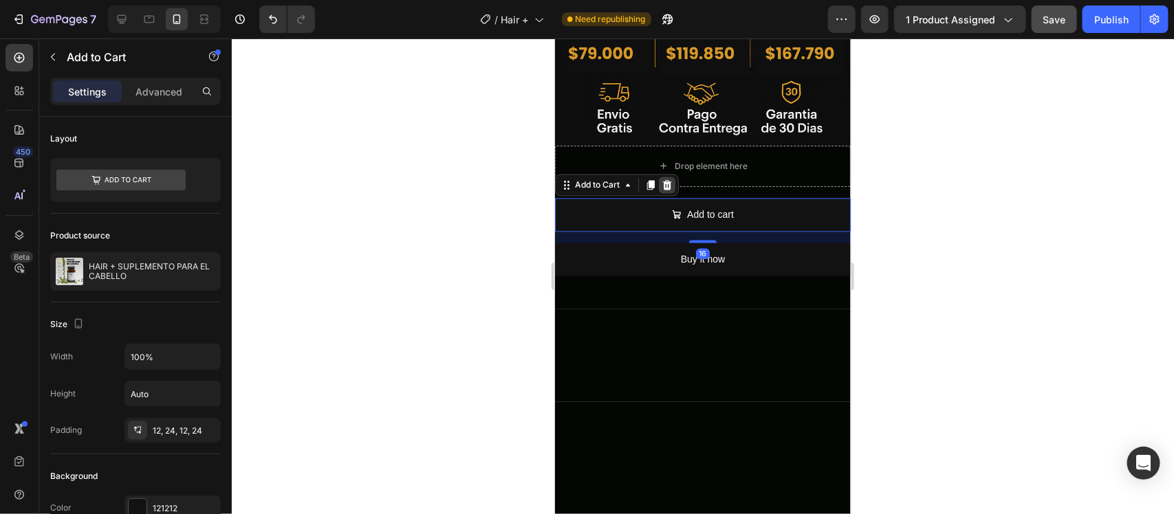
click at [668, 179] on icon at bounding box center [666, 184] width 11 height 11
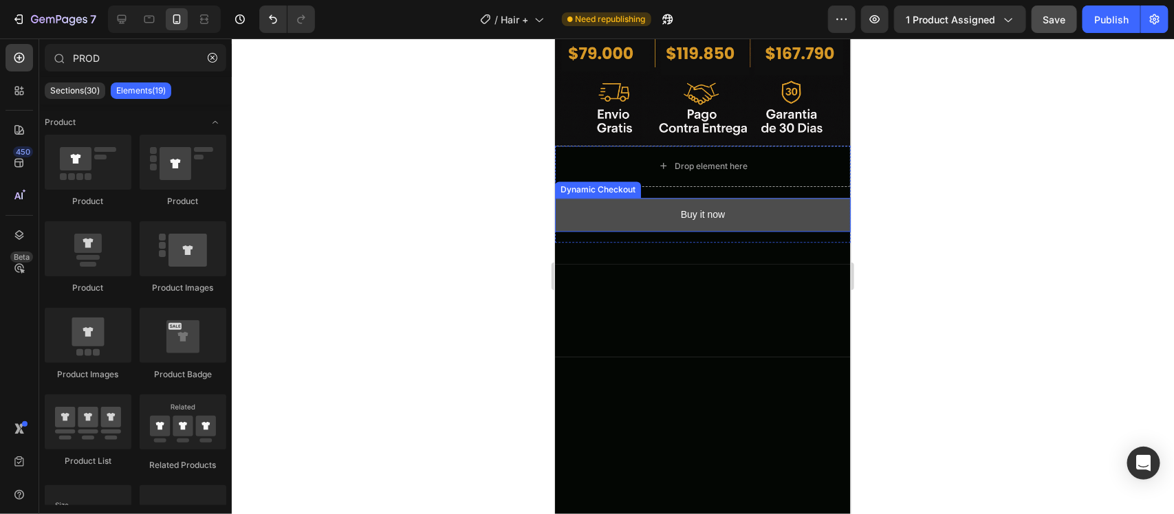
click at [699, 197] on button "Buy it now" at bounding box center [702, 214] width 296 height 34
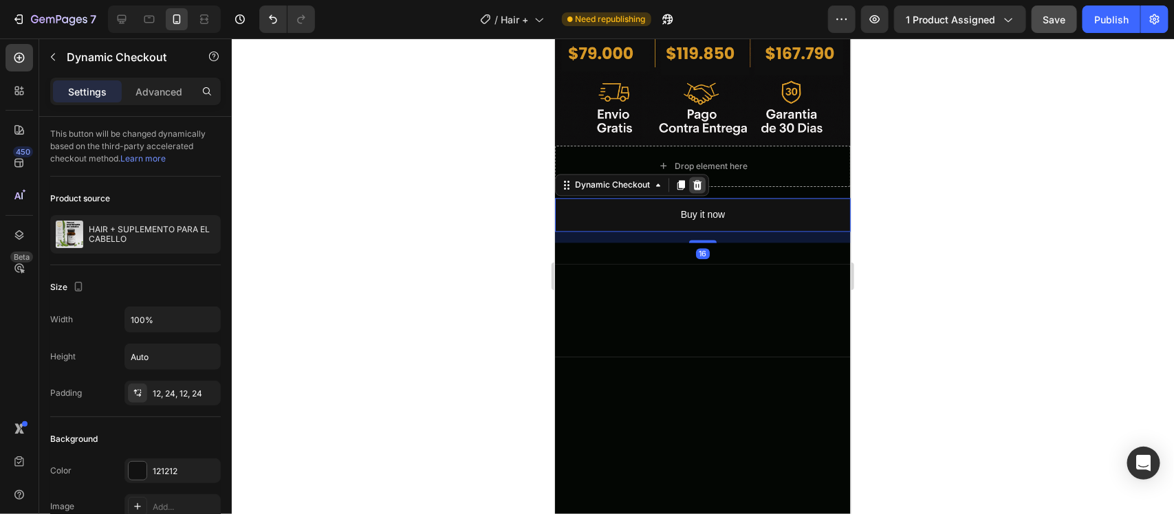
click at [702, 176] on div at bounding box center [697, 184] width 17 height 17
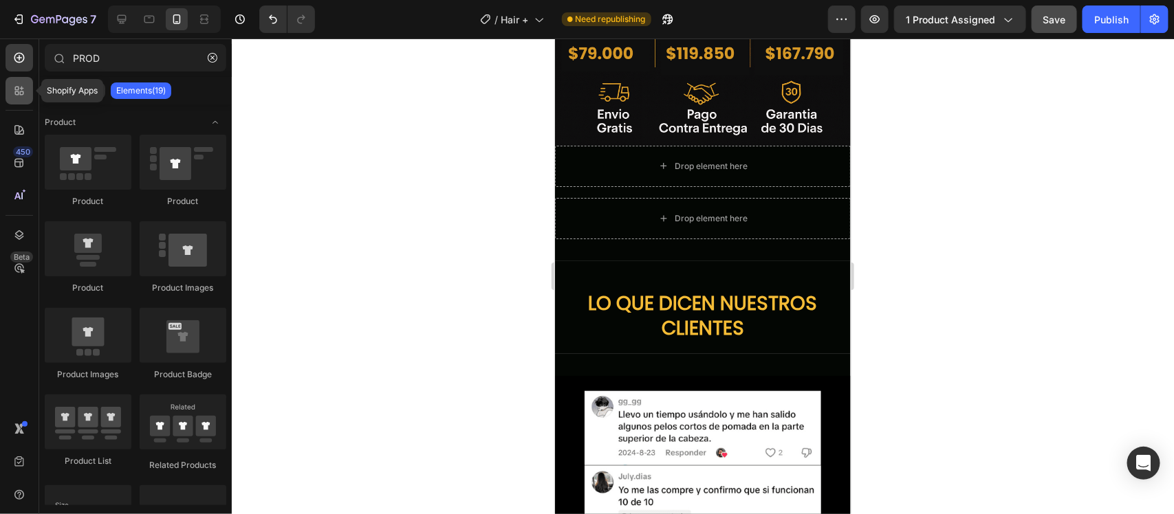
click at [21, 84] on icon at bounding box center [19, 91] width 14 height 14
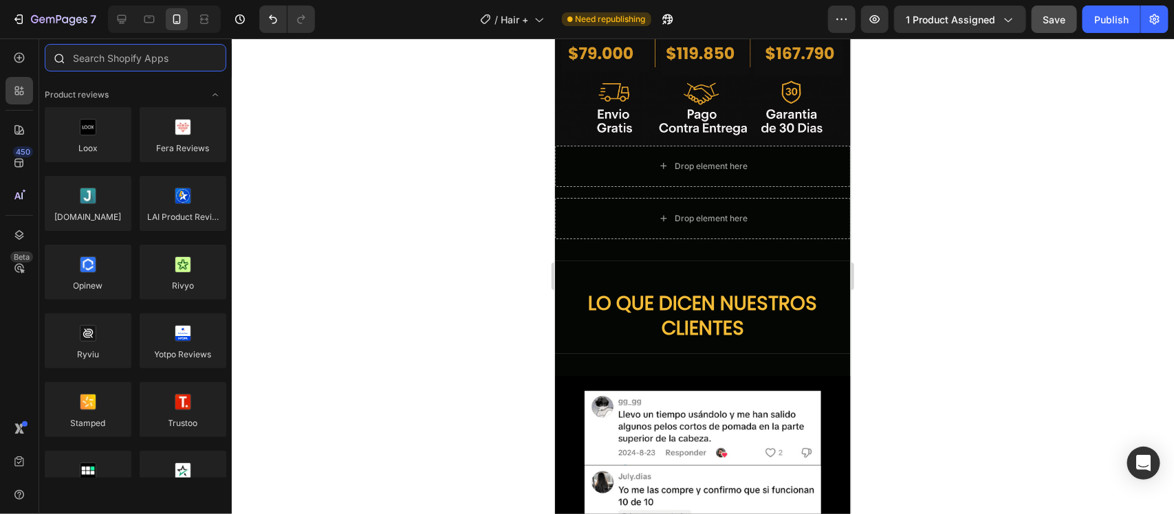
click at [135, 63] on input "text" at bounding box center [136, 58] width 182 height 28
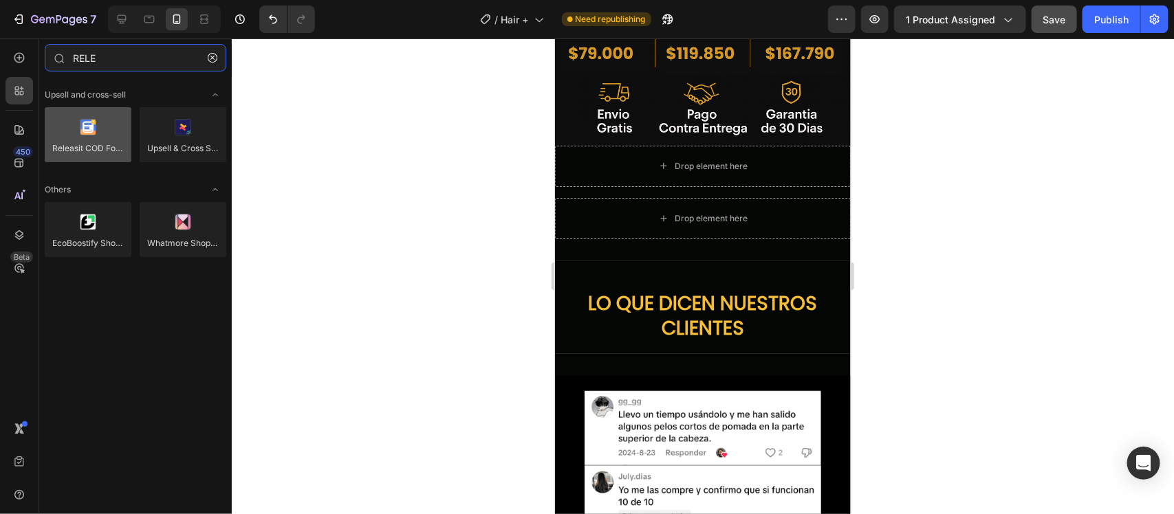
type input "RELE"
click at [78, 140] on div at bounding box center [88, 134] width 87 height 55
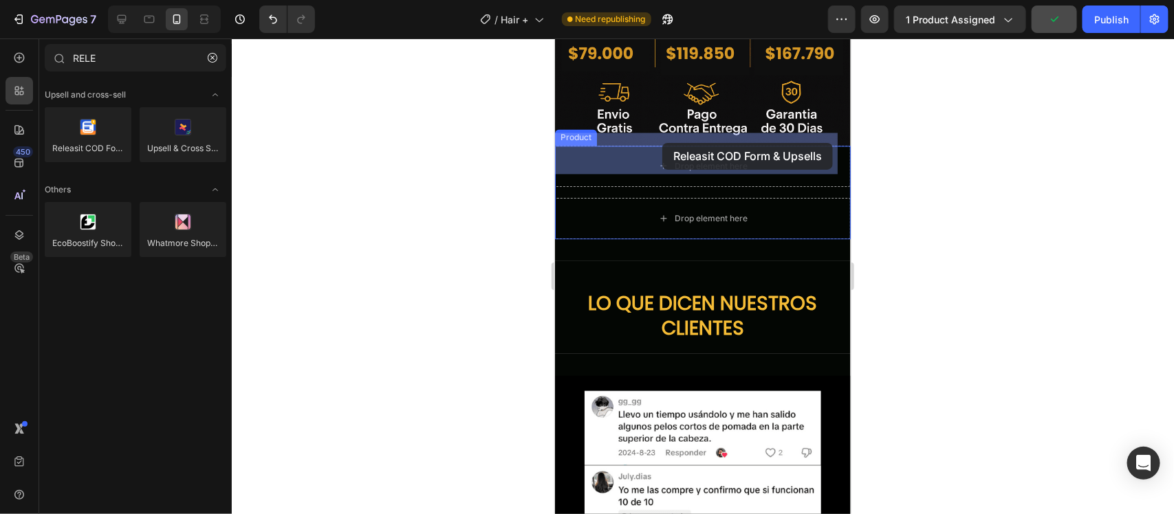
drag, startPoint x: 662, startPoint y: 172, endPoint x: 662, endPoint y: 142, distance: 29.6
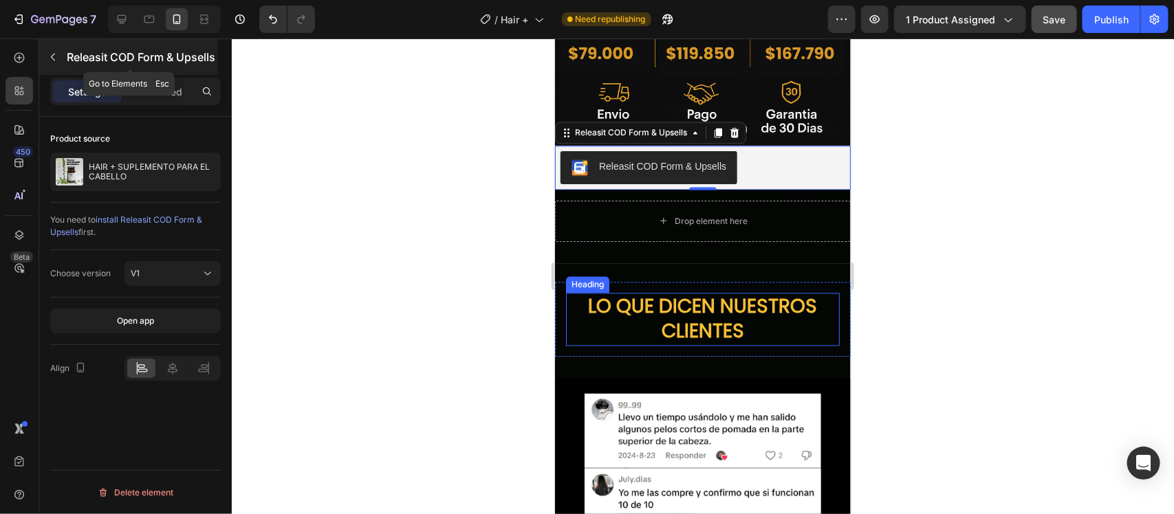
click at [54, 60] on icon "button" at bounding box center [53, 58] width 4 height 8
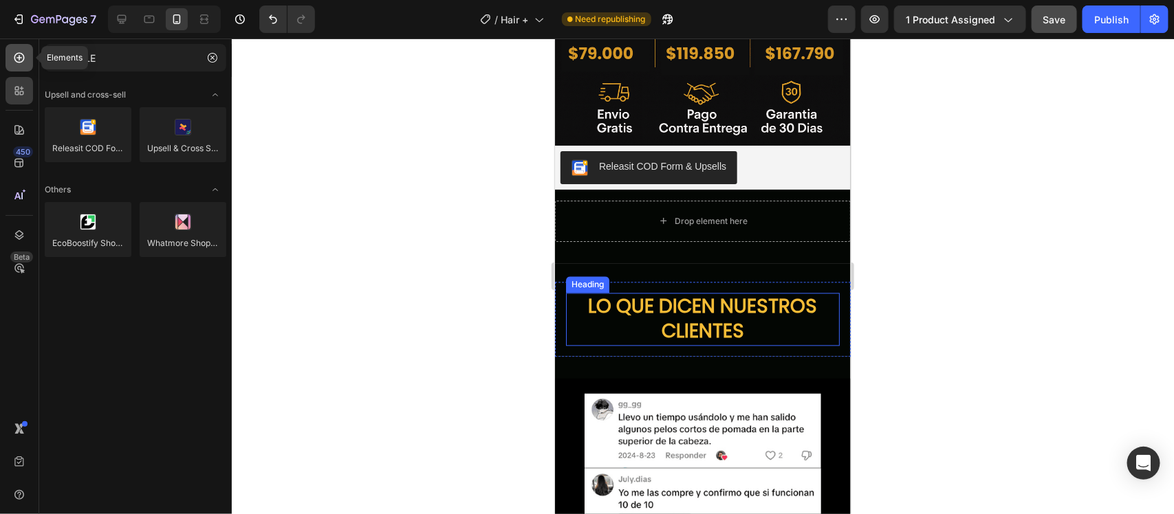
click at [19, 66] on div at bounding box center [20, 58] width 28 height 28
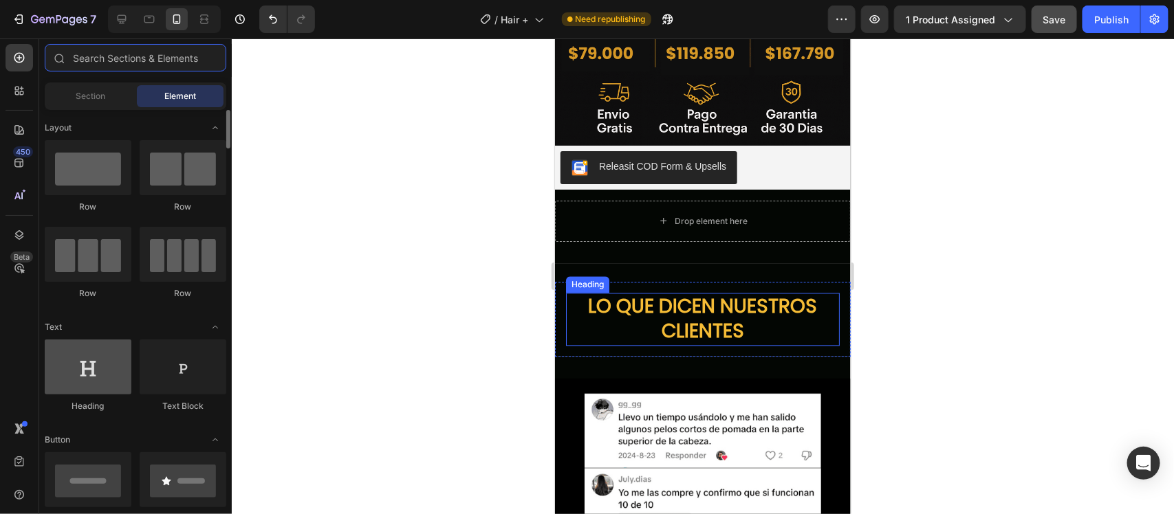
scroll to position [258, 0]
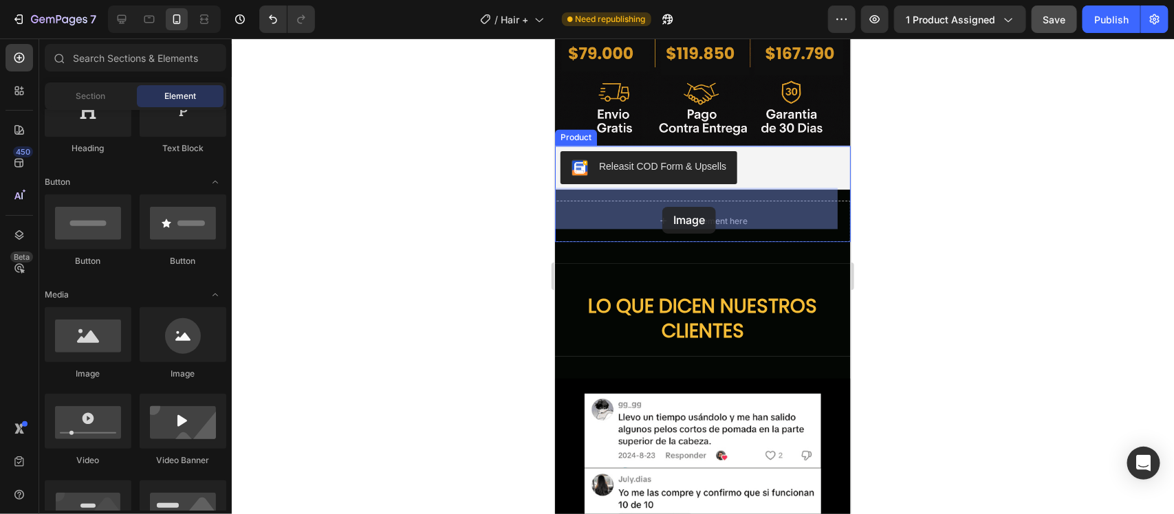
drag, startPoint x: 665, startPoint y: 362, endPoint x: 662, endPoint y: 206, distance: 156.2
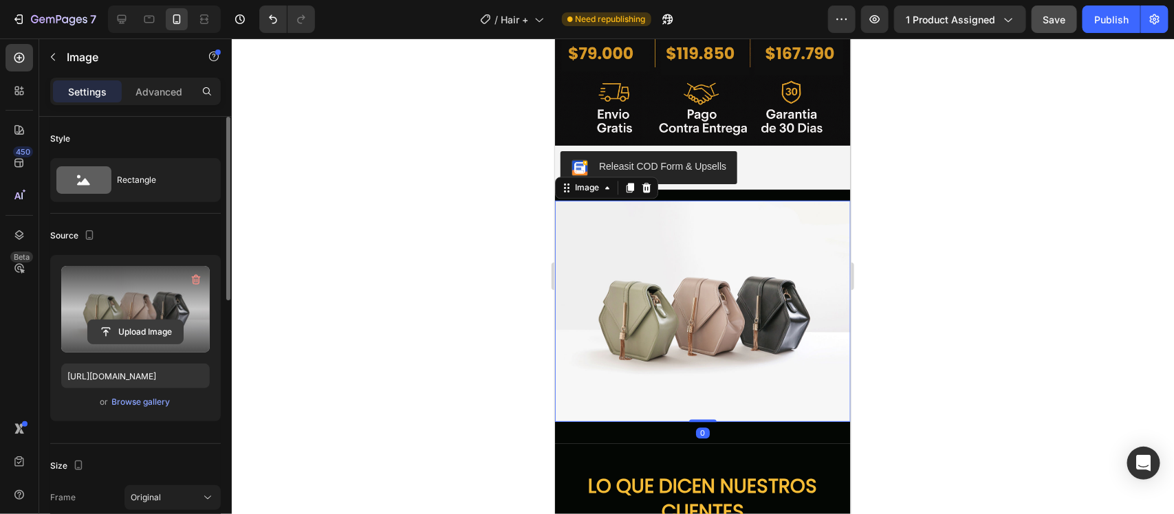
click at [129, 329] on input "file" at bounding box center [135, 332] width 95 height 23
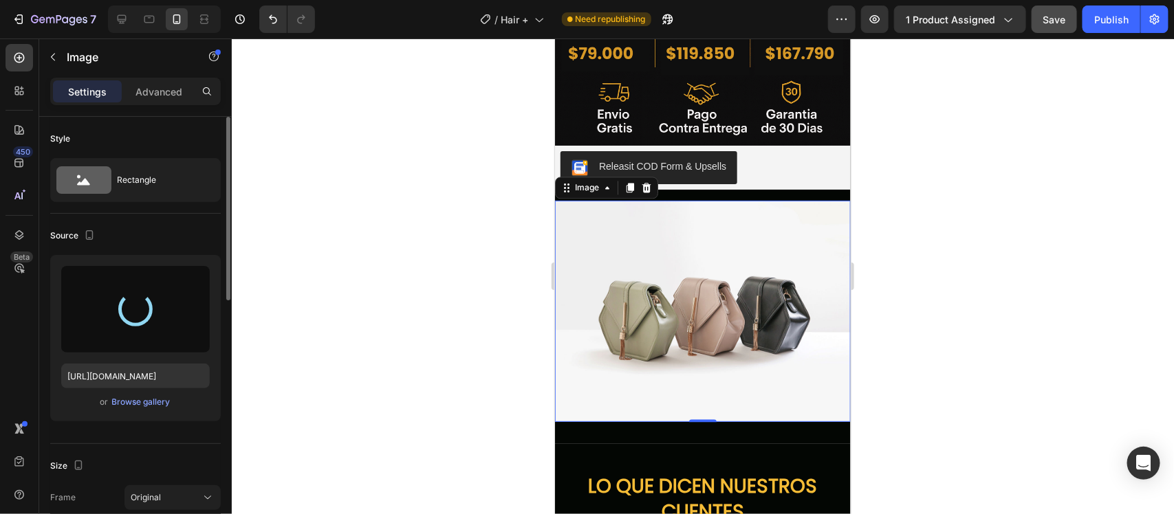
type input "[URL][DOMAIN_NAME]"
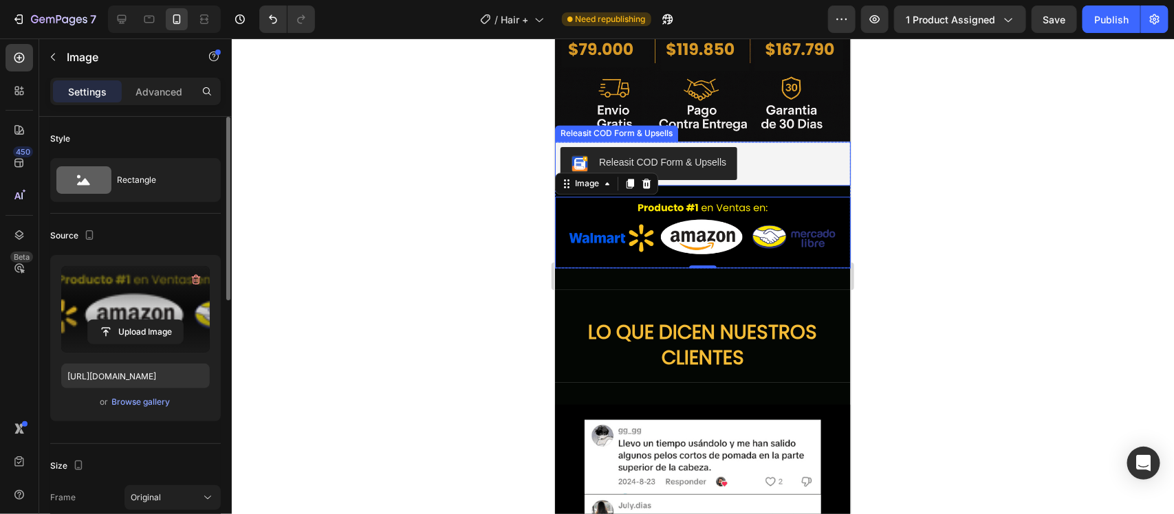
scroll to position [3520, 0]
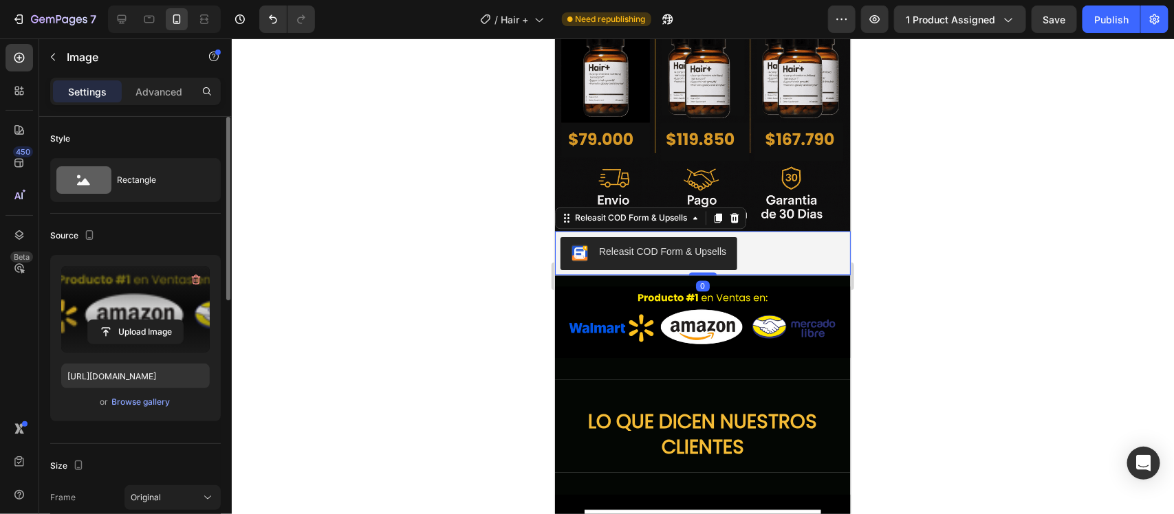
click at [784, 241] on div "Releasit COD Form & Upsells" at bounding box center [702, 253] width 285 height 33
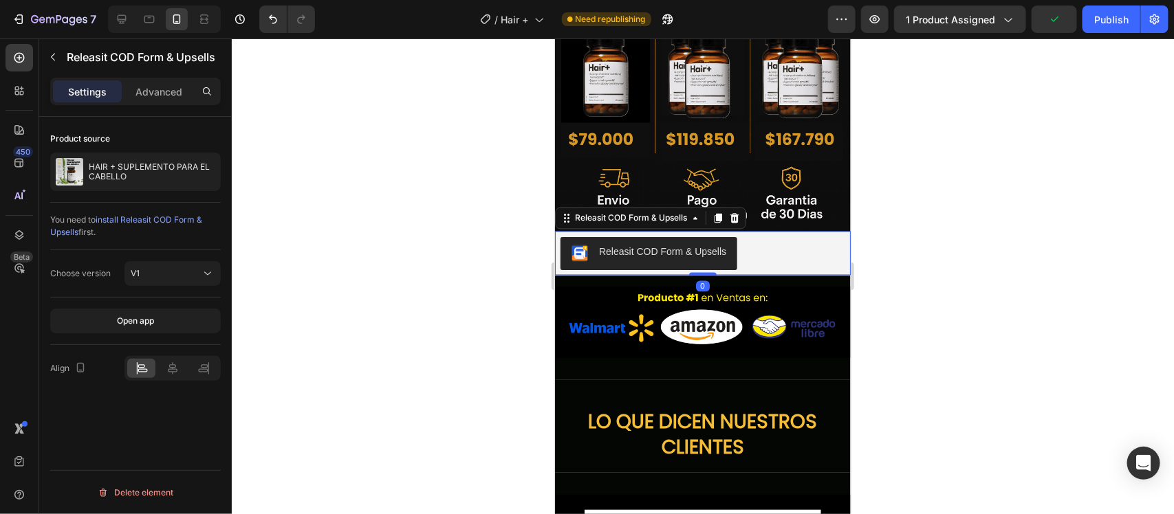
click at [170, 369] on icon at bounding box center [173, 369] width 14 height 14
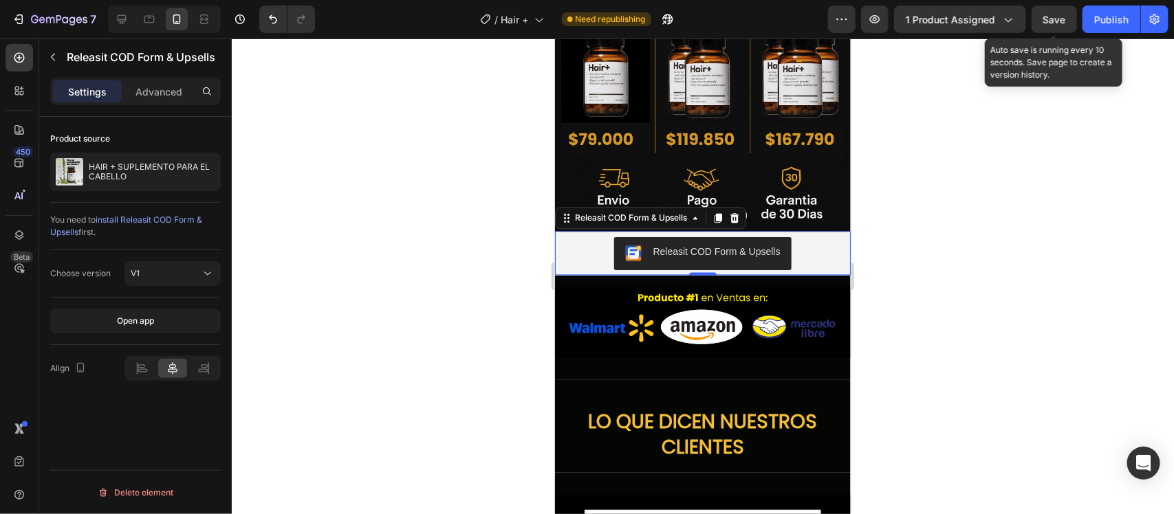
click at [1060, 19] on span "Save" at bounding box center [1054, 20] width 23 height 12
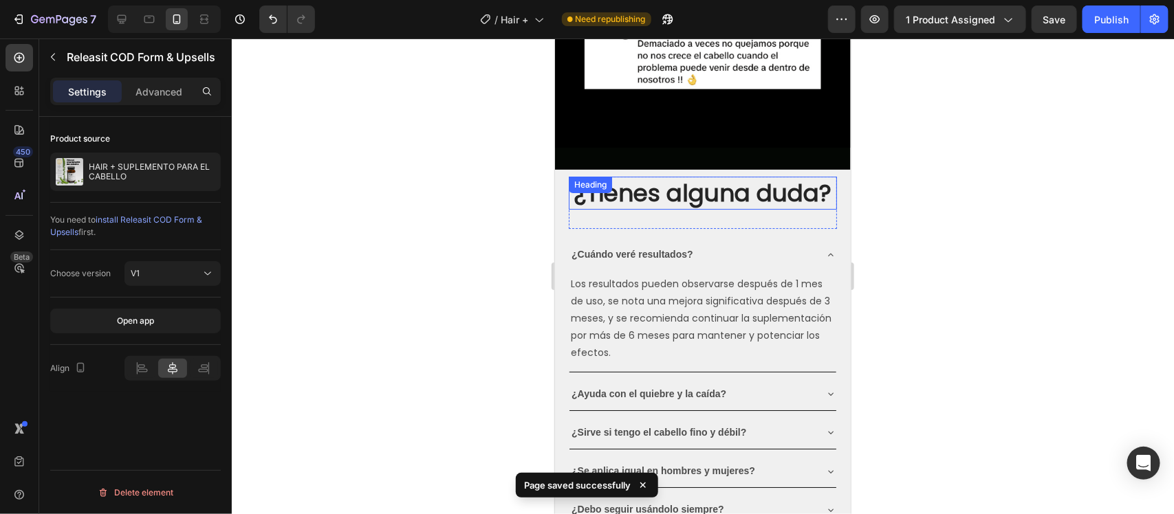
scroll to position [4293, 0]
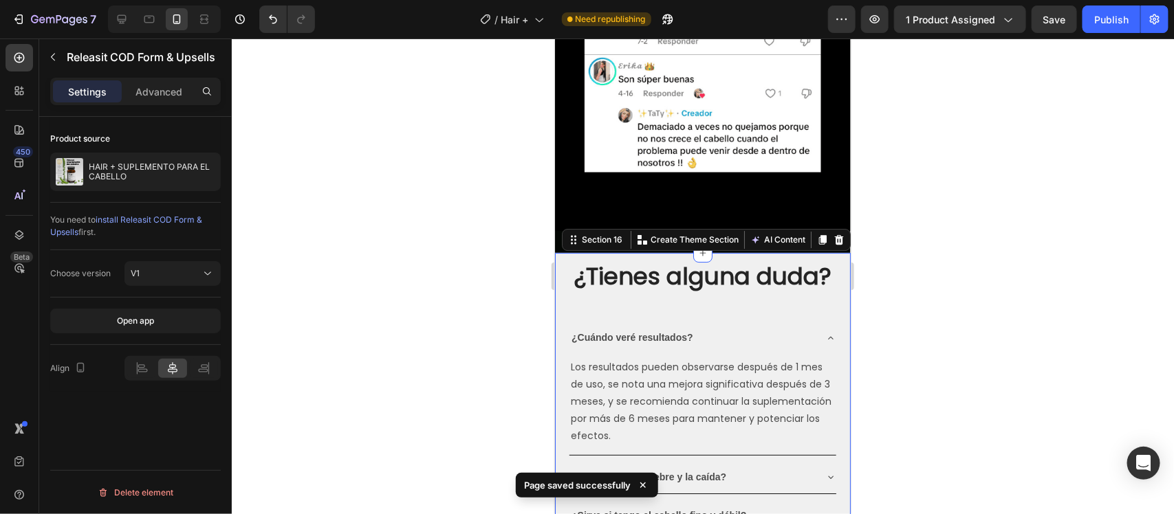
click at [826, 252] on div "¿Tienes alguna duda? Heading Row ¿Cuándo veré resultados? Los resultados pueden…" at bounding box center [702, 464] width 296 height 424
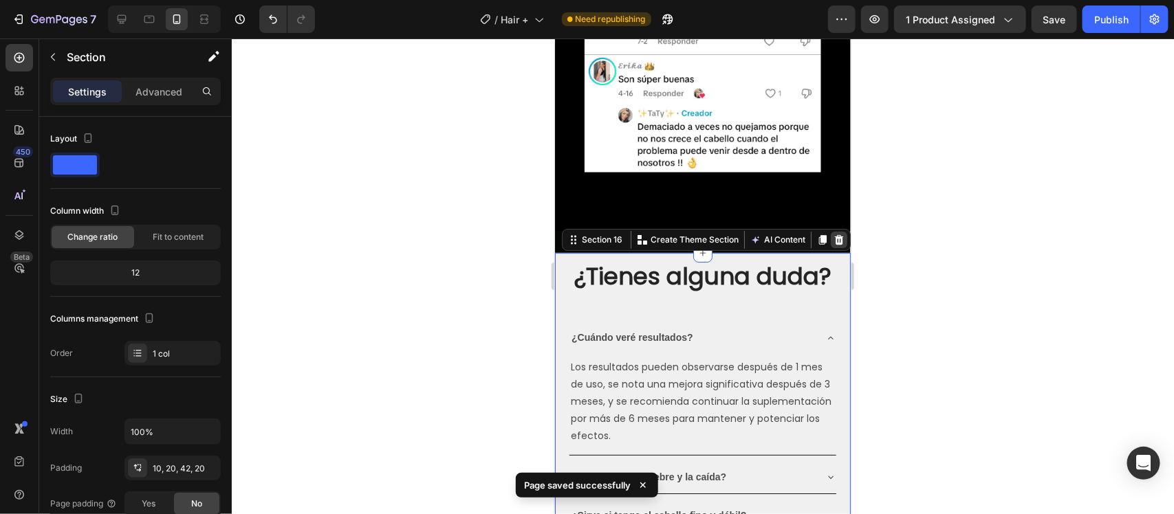
click at [830, 231] on div at bounding box center [838, 239] width 17 height 17
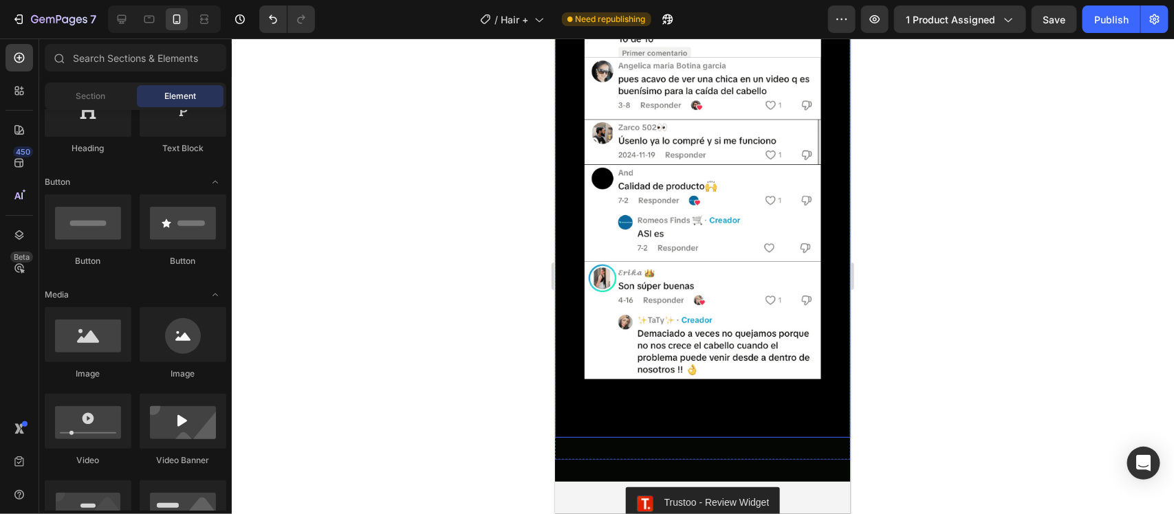
scroll to position [4045, 0]
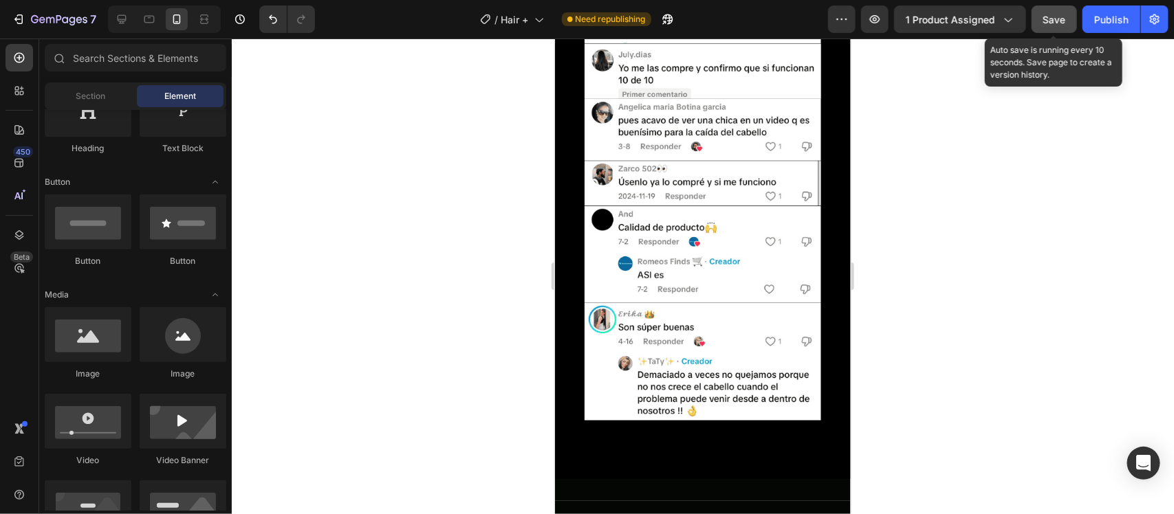
click at [1067, 26] on button "Save" at bounding box center [1054, 20] width 45 height 28
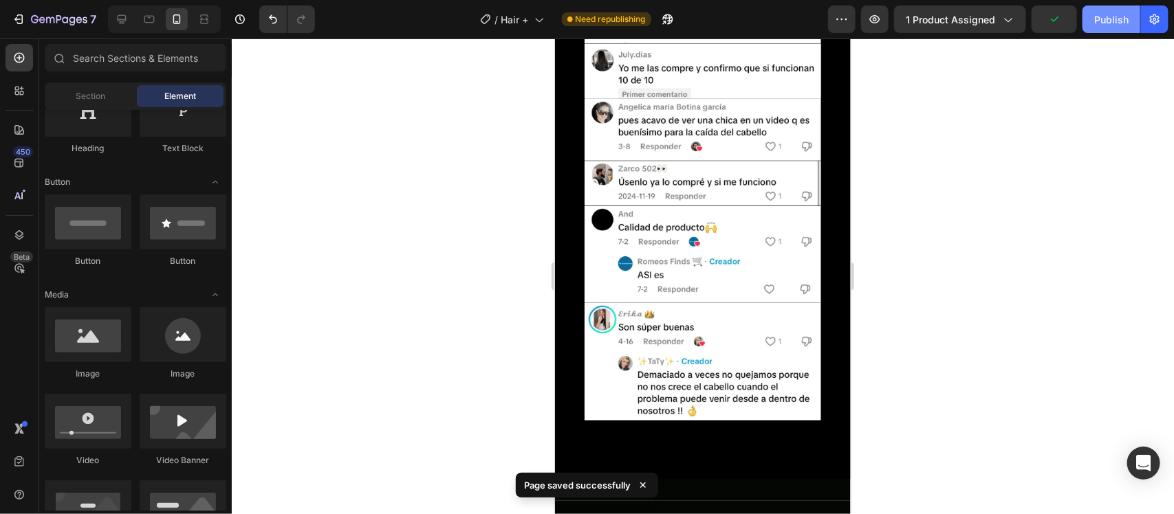
click at [1094, 25] on div "Publish" at bounding box center [1111, 19] width 34 height 14
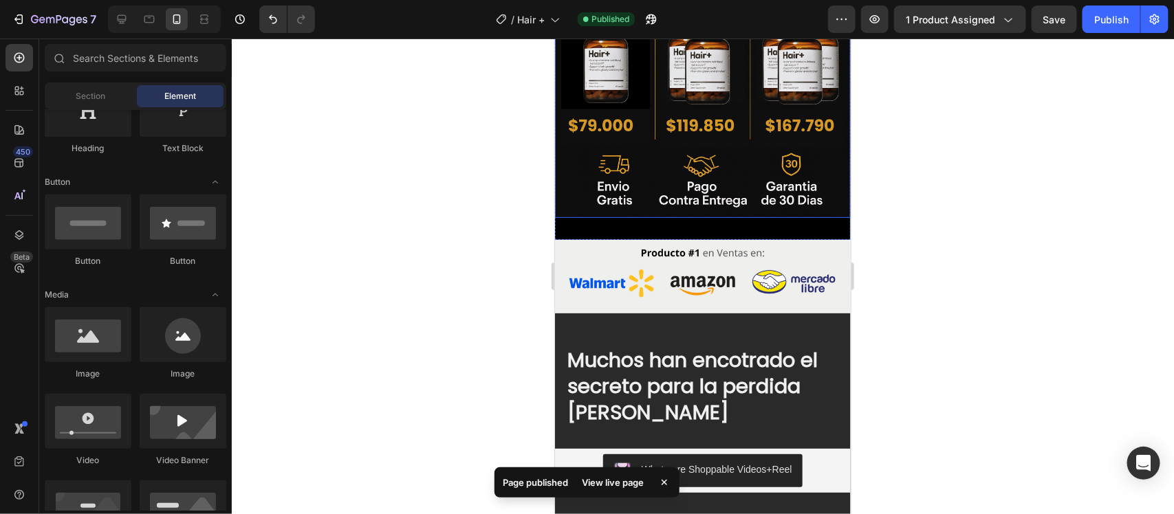
scroll to position [521, 0]
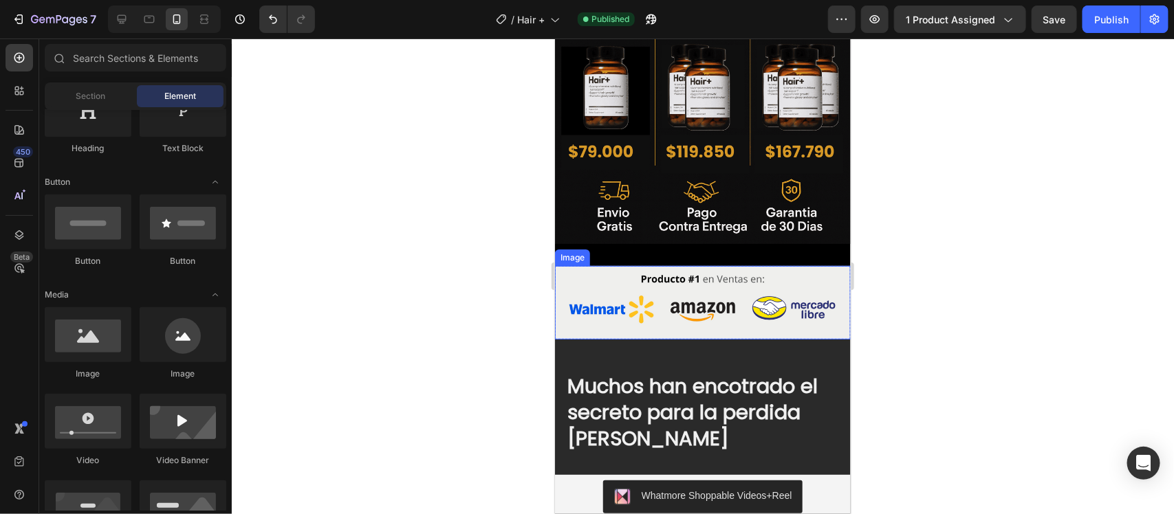
click at [743, 273] on img at bounding box center [702, 302] width 296 height 74
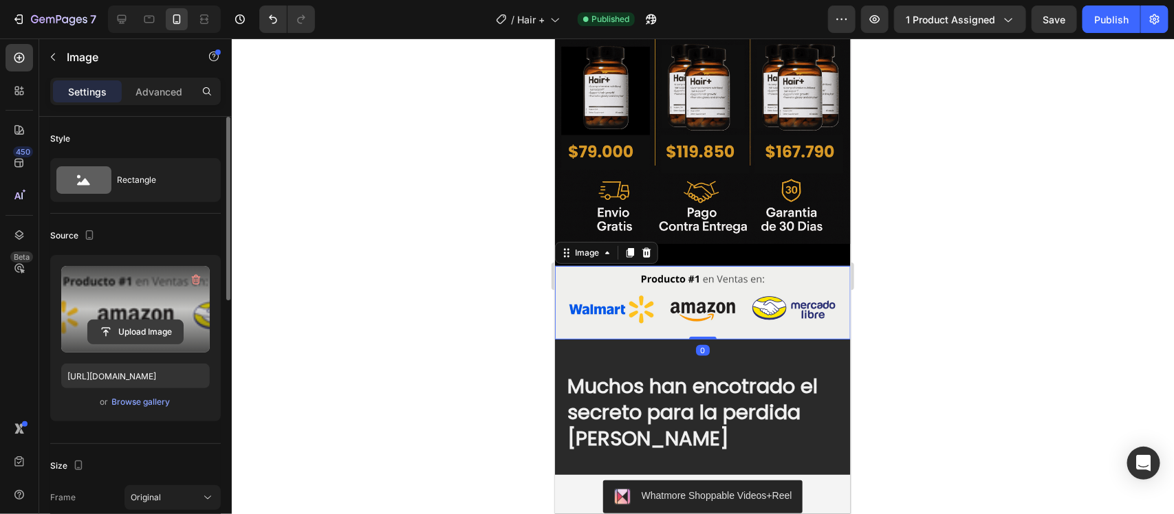
click at [140, 337] on input "file" at bounding box center [135, 332] width 95 height 23
type input "[URL][DOMAIN_NAME]"
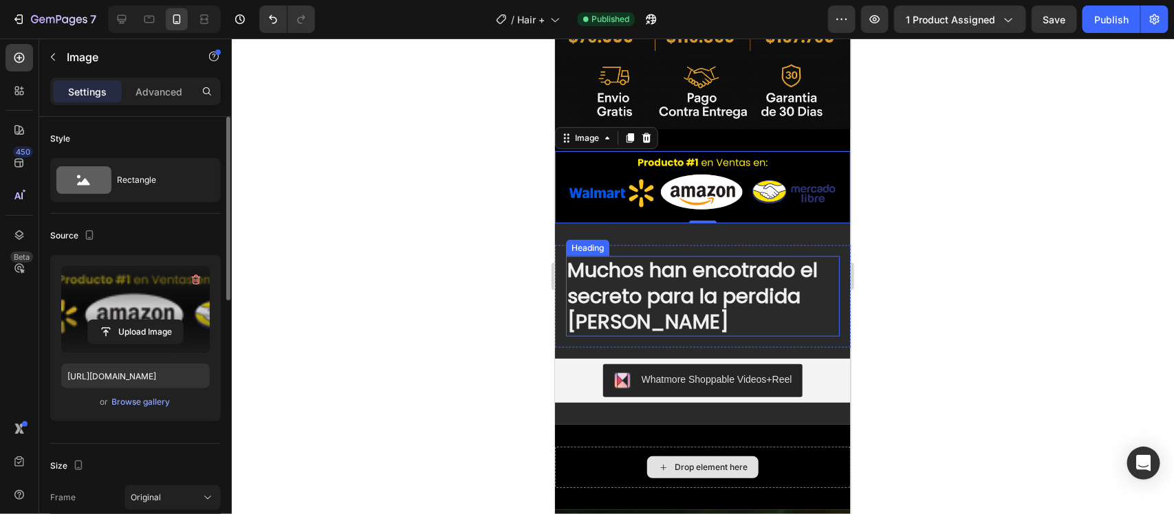
scroll to position [607, 0]
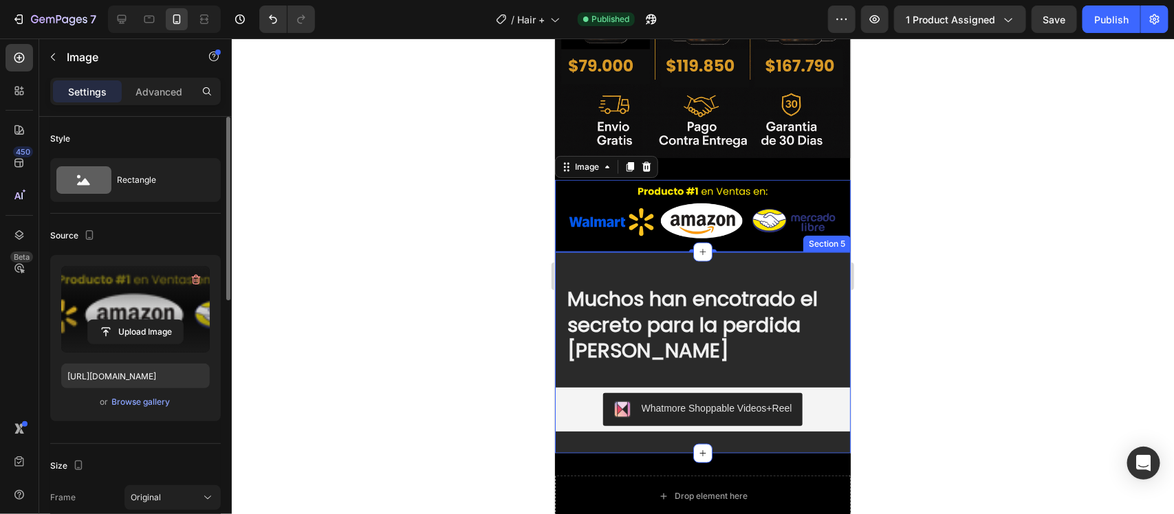
click at [816, 252] on div "Muchos han encotrado el secreto para la perdida [PERSON_NAME] Heading Row [PERS…" at bounding box center [702, 353] width 296 height 202
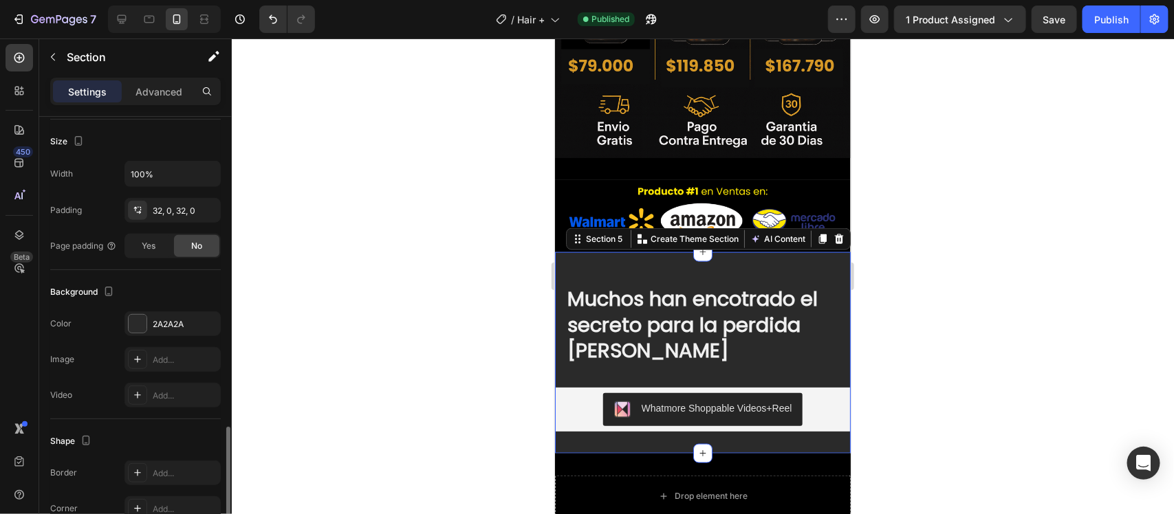
scroll to position [369, 0]
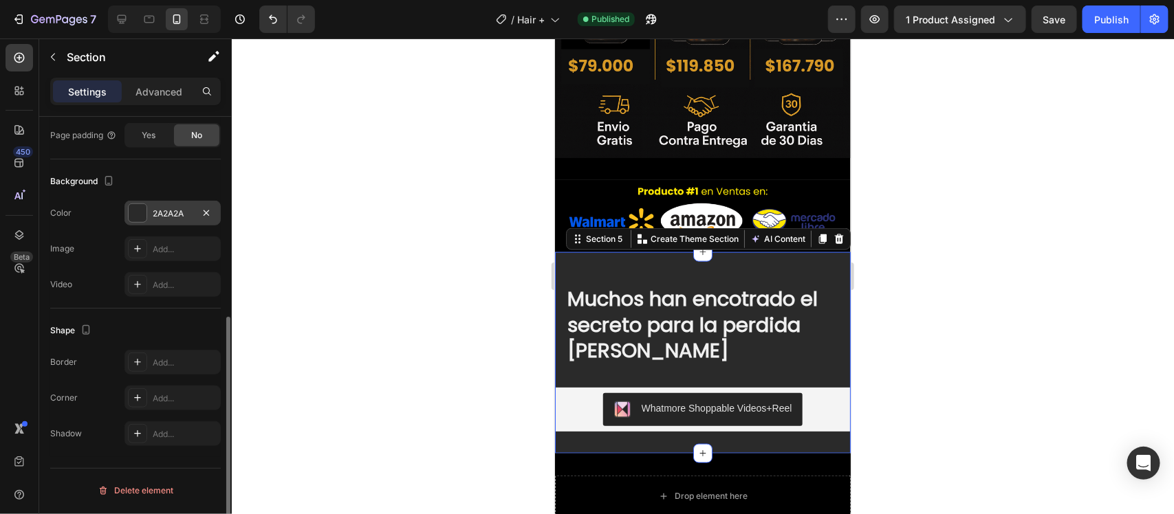
click at [141, 211] on div at bounding box center [138, 213] width 18 height 18
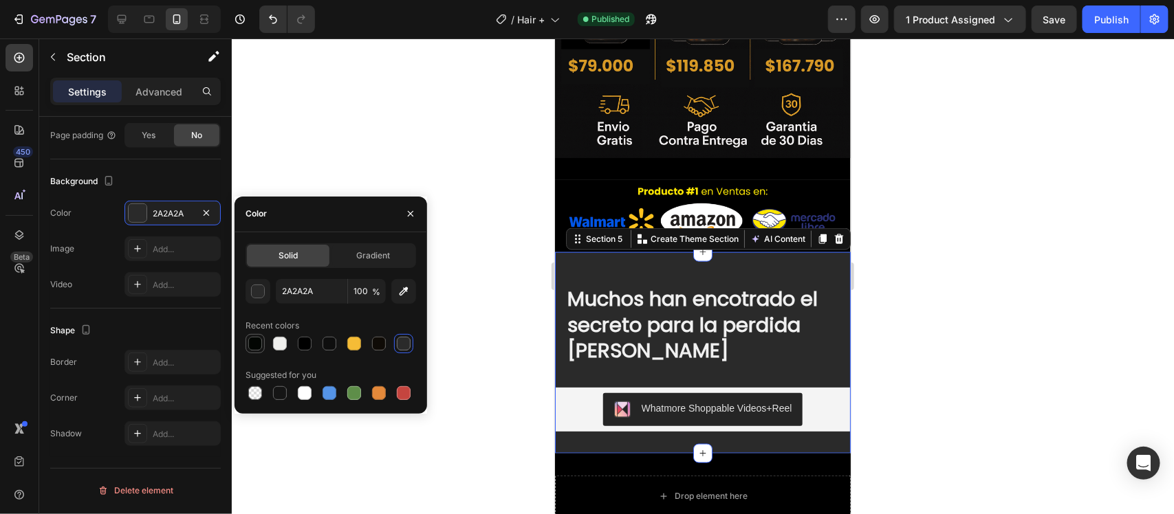
click at [255, 343] on div at bounding box center [255, 344] width 14 height 14
type input "030603"
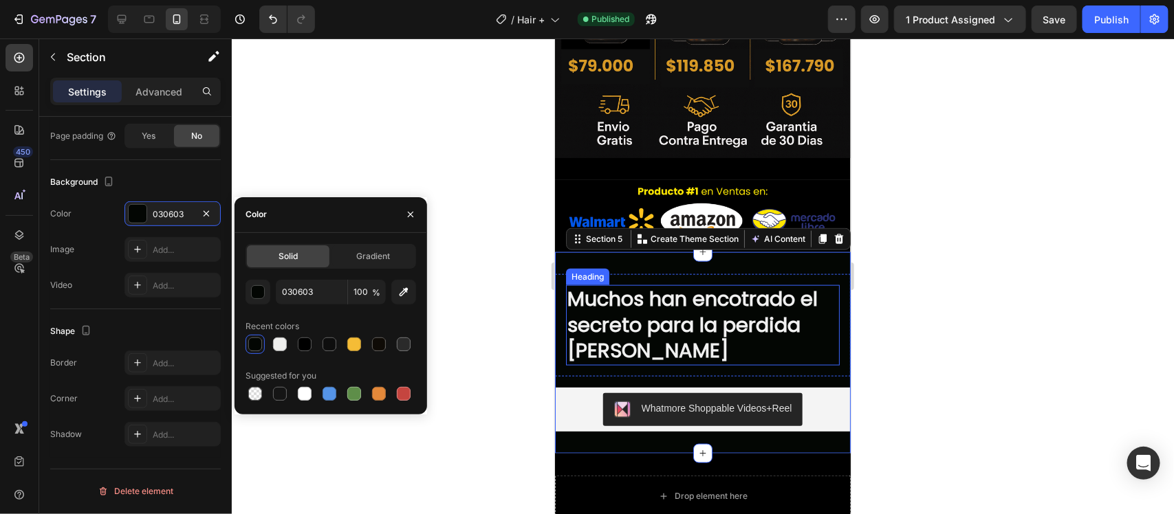
click at [666, 285] on h2 "Muchos han encotrado el secreto para la perdida [PERSON_NAME]" at bounding box center [702, 325] width 274 height 80
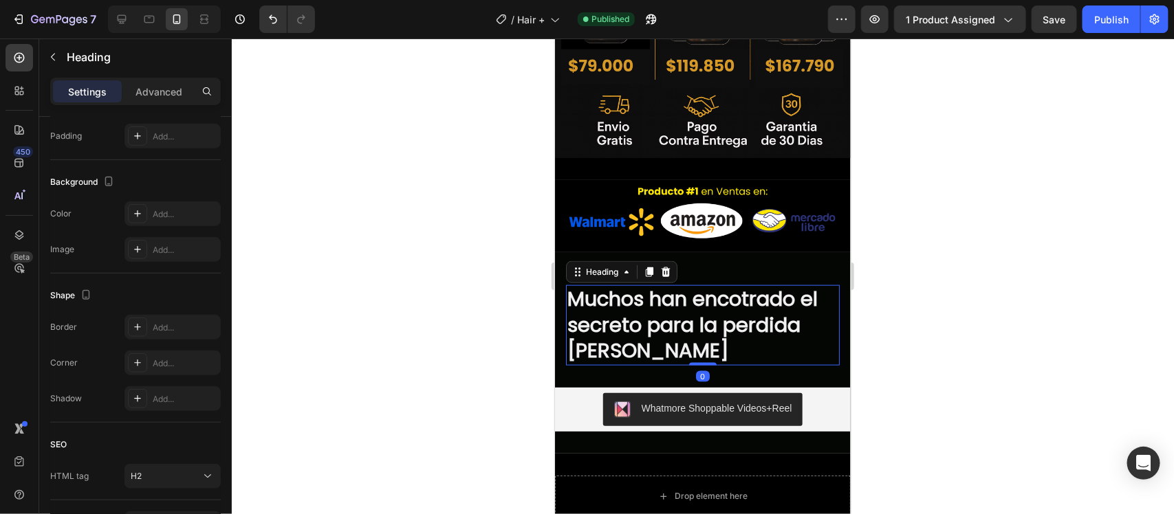
scroll to position [0, 0]
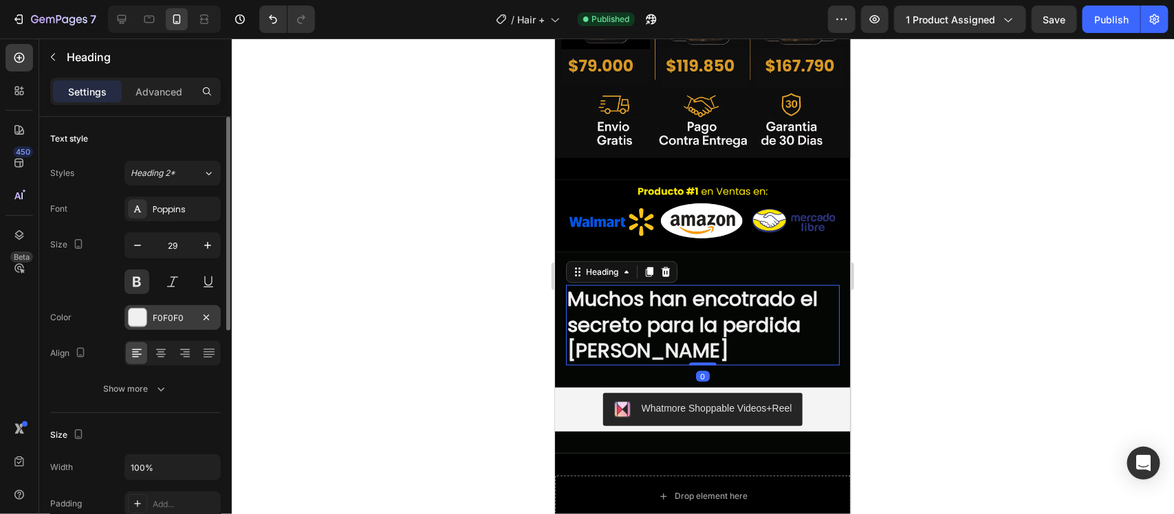
click at [143, 307] on div "F0F0F0" at bounding box center [172, 317] width 96 height 25
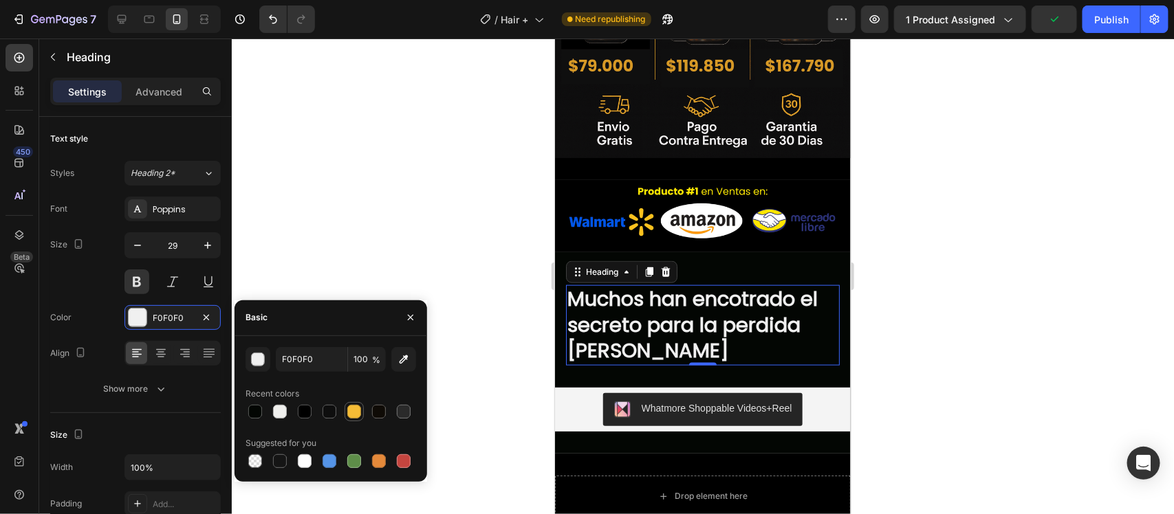
click at [354, 414] on div at bounding box center [354, 412] width 14 height 14
type input "F5BC36"
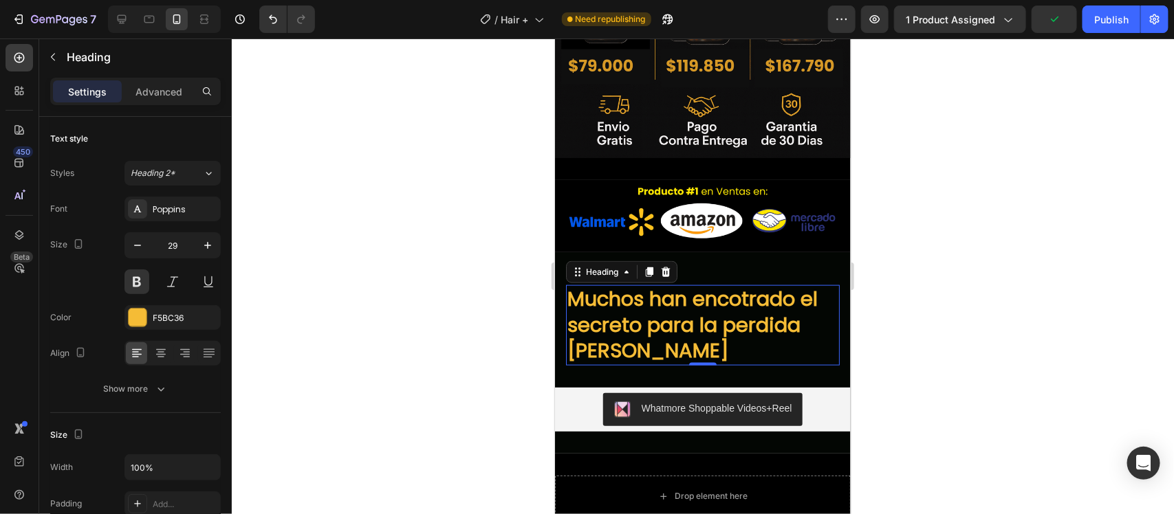
drag, startPoint x: 427, startPoint y: 228, endPoint x: 490, endPoint y: 193, distance: 72.4
click at [428, 228] on div at bounding box center [703, 277] width 942 height 476
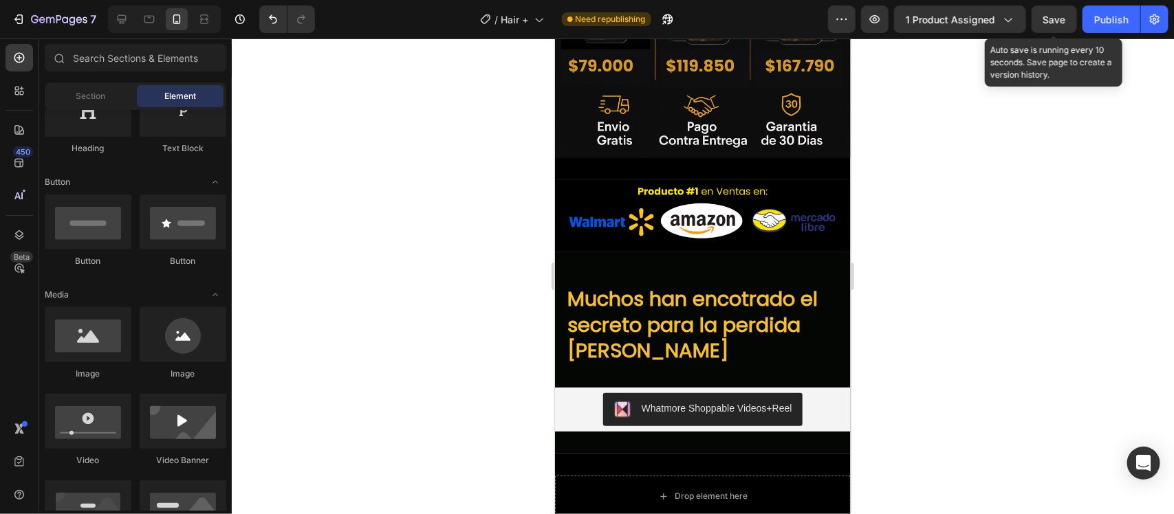
click at [1046, 15] on span "Save" at bounding box center [1054, 20] width 23 height 12
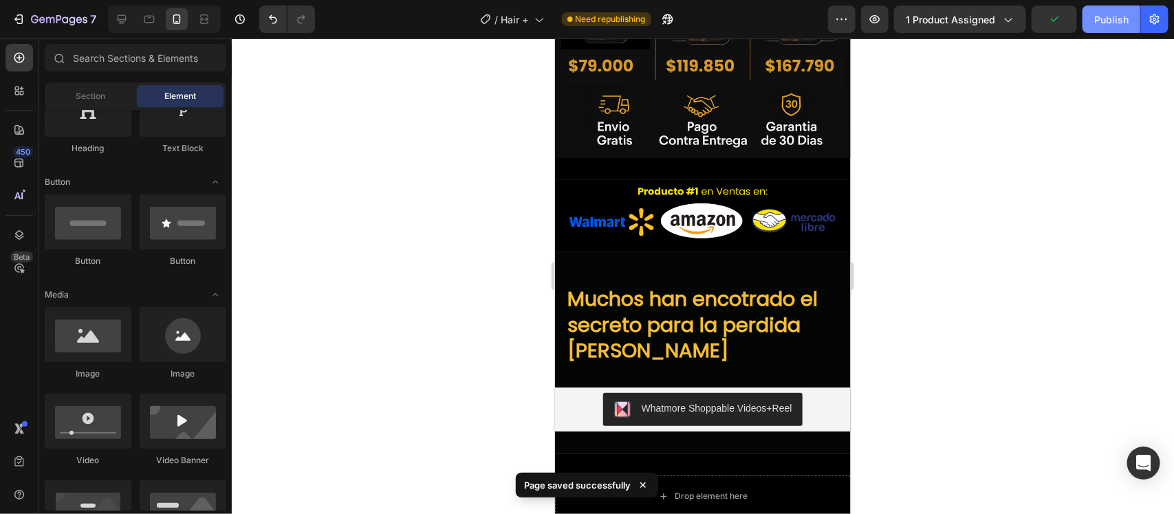
click at [1114, 15] on div "Publish" at bounding box center [1111, 19] width 34 height 14
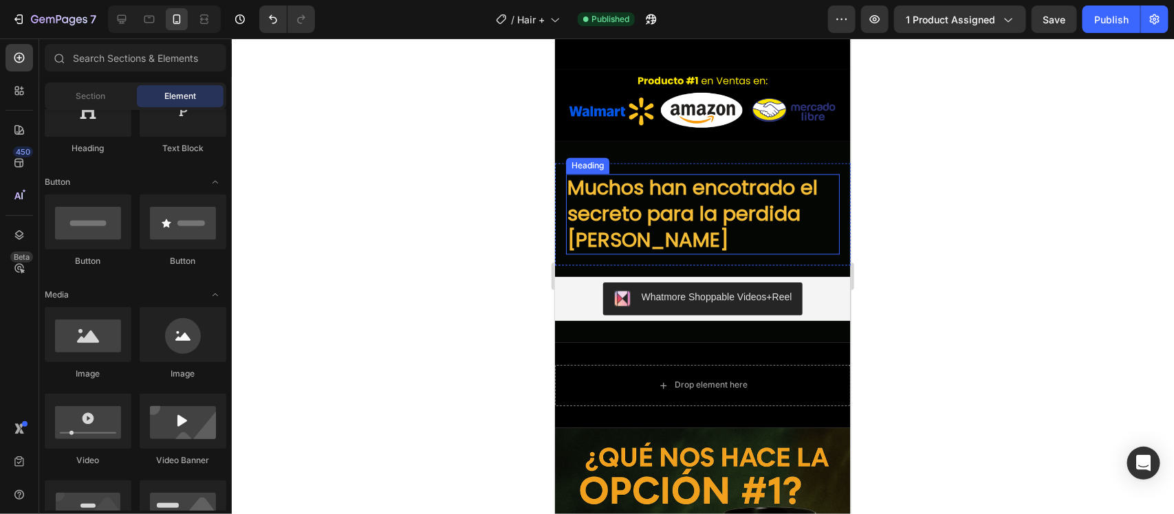
scroll to position [1204, 0]
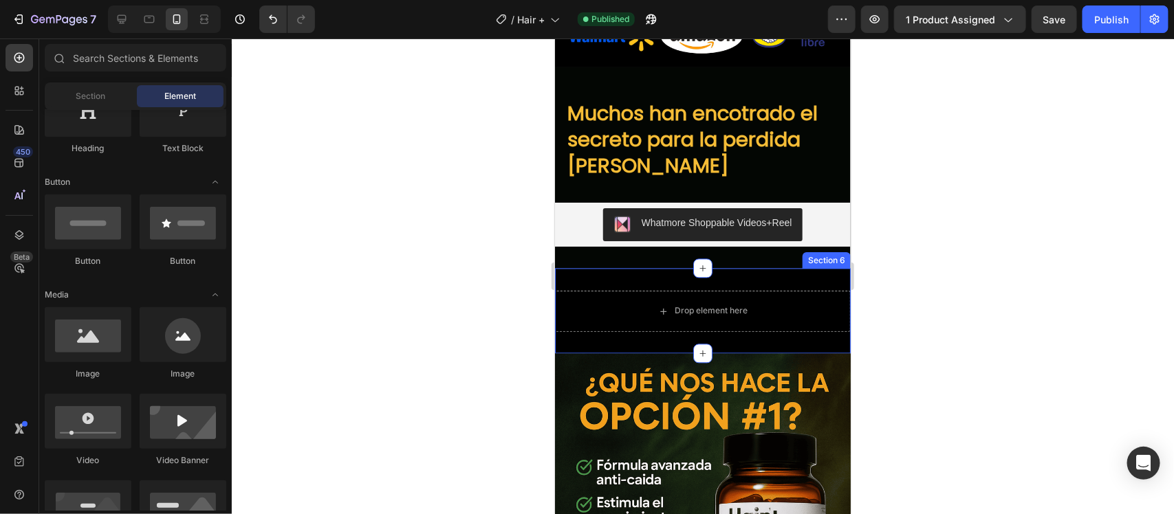
click at [792, 272] on div "Drop element here Section 6" at bounding box center [702, 310] width 296 height 85
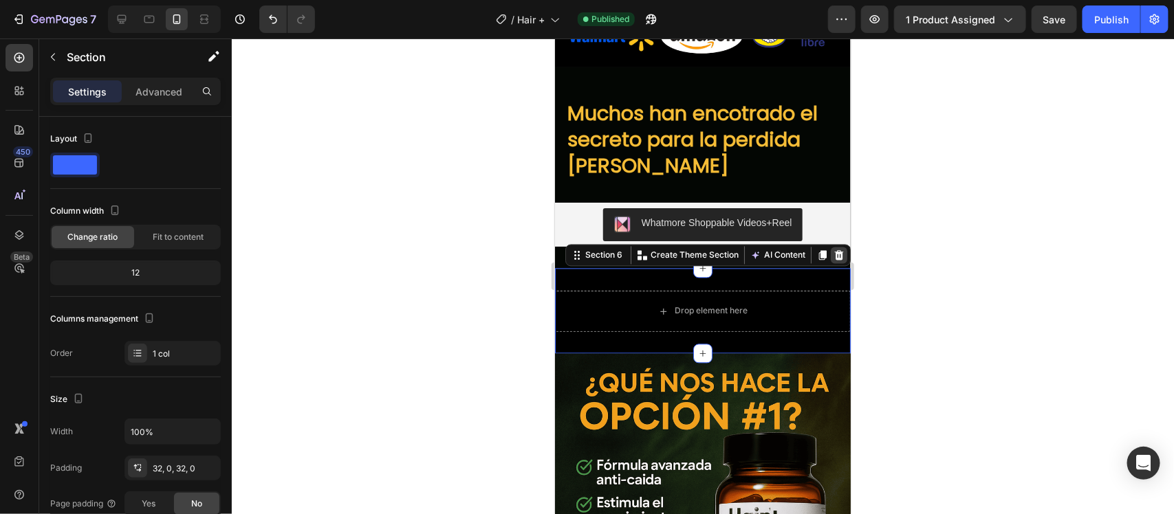
click at [833, 254] on icon at bounding box center [838, 255] width 11 height 11
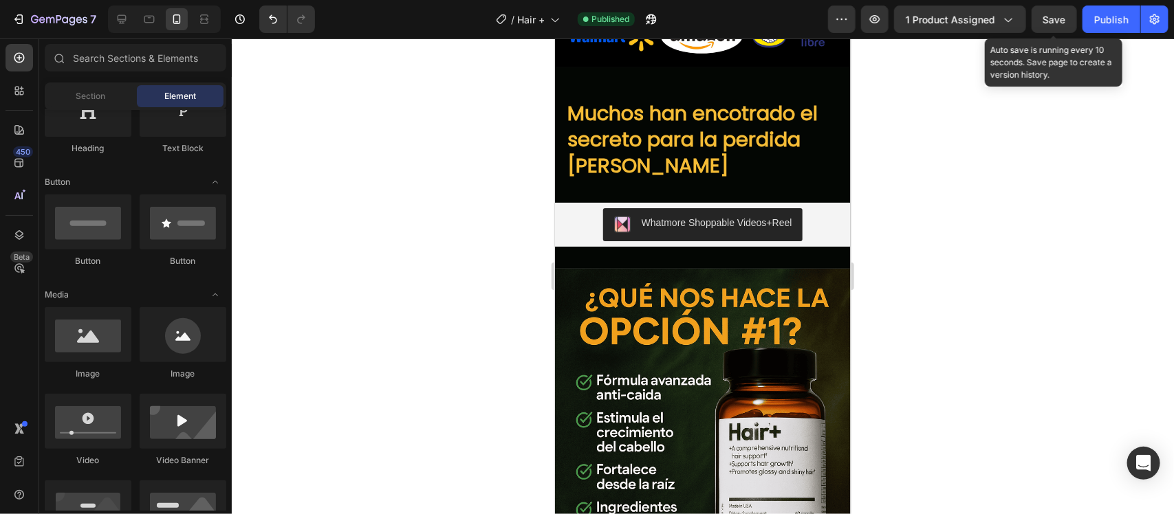
click at [1048, 16] on span "Save" at bounding box center [1054, 20] width 23 height 12
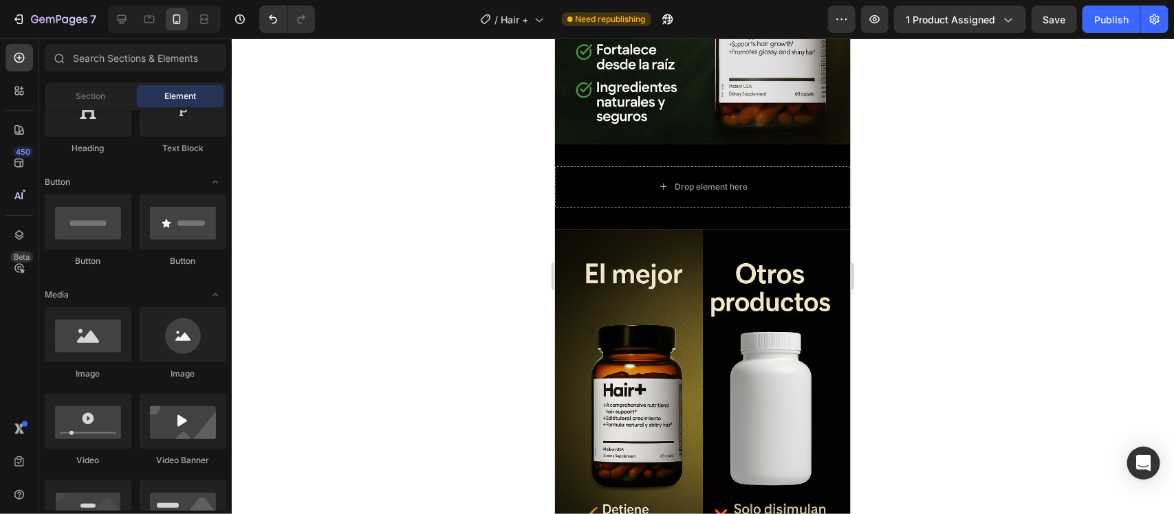
scroll to position [1548, 0]
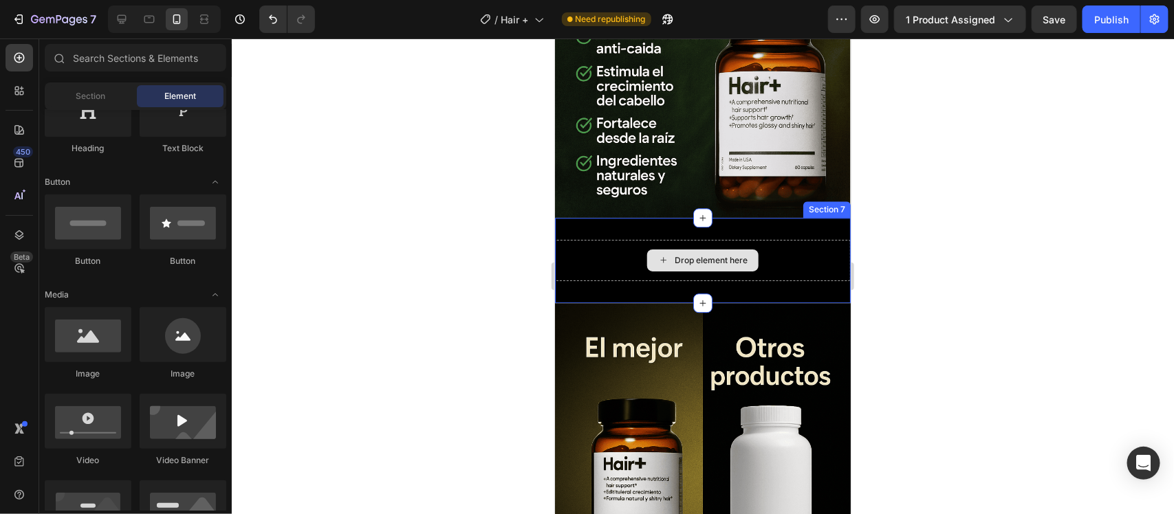
click at [799, 217] on div "Drop element here Section 7" at bounding box center [702, 259] width 296 height 85
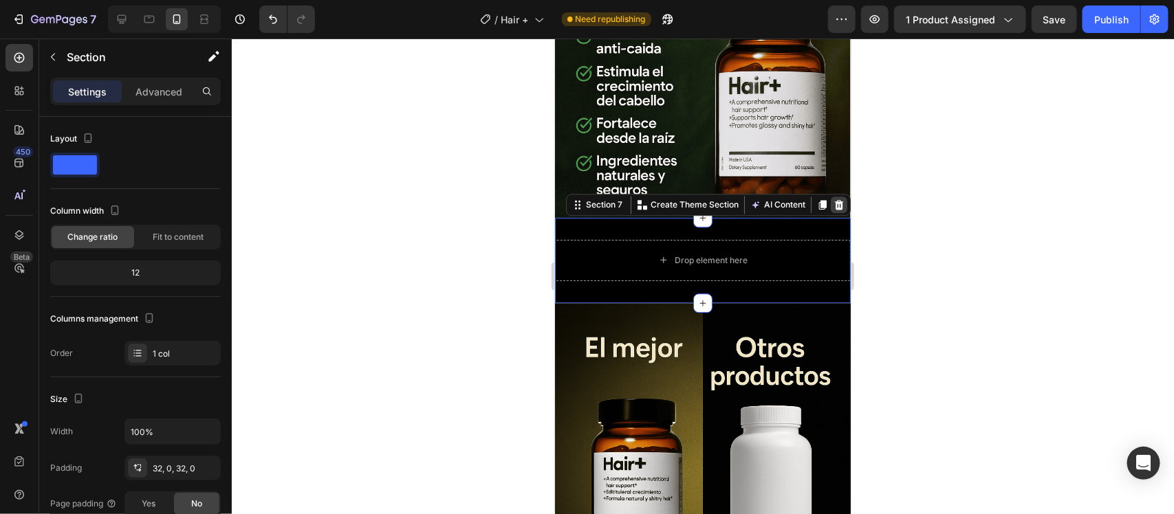
click at [831, 196] on div at bounding box center [838, 204] width 17 height 17
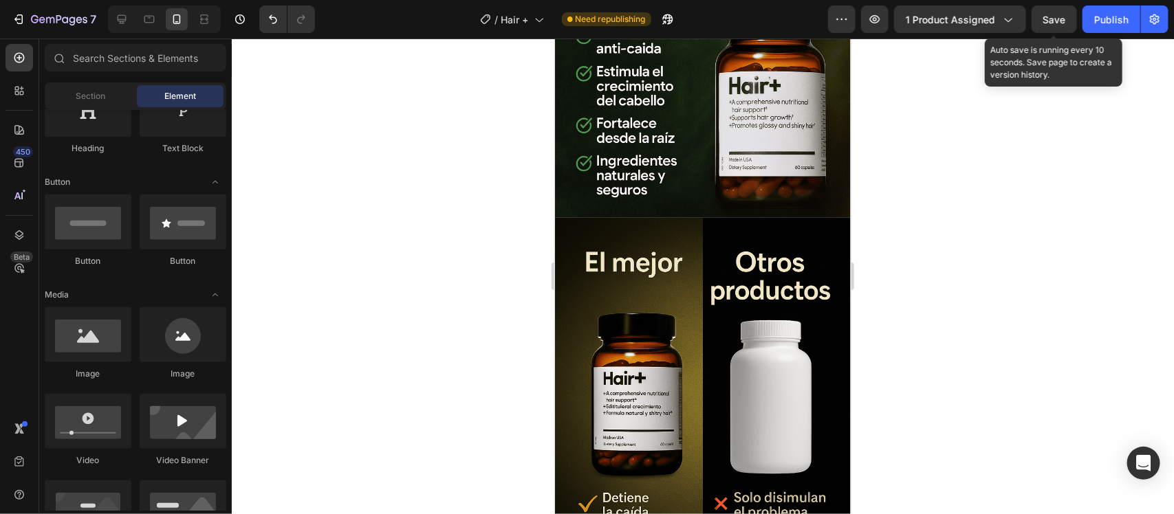
click at [1056, 17] on span "Save" at bounding box center [1054, 20] width 23 height 12
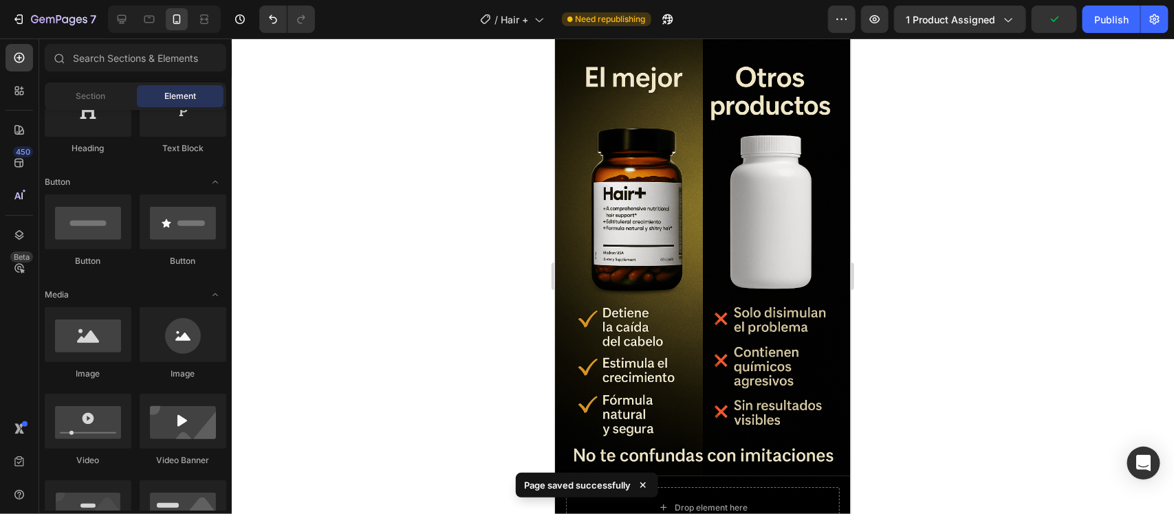
scroll to position [1891, 0]
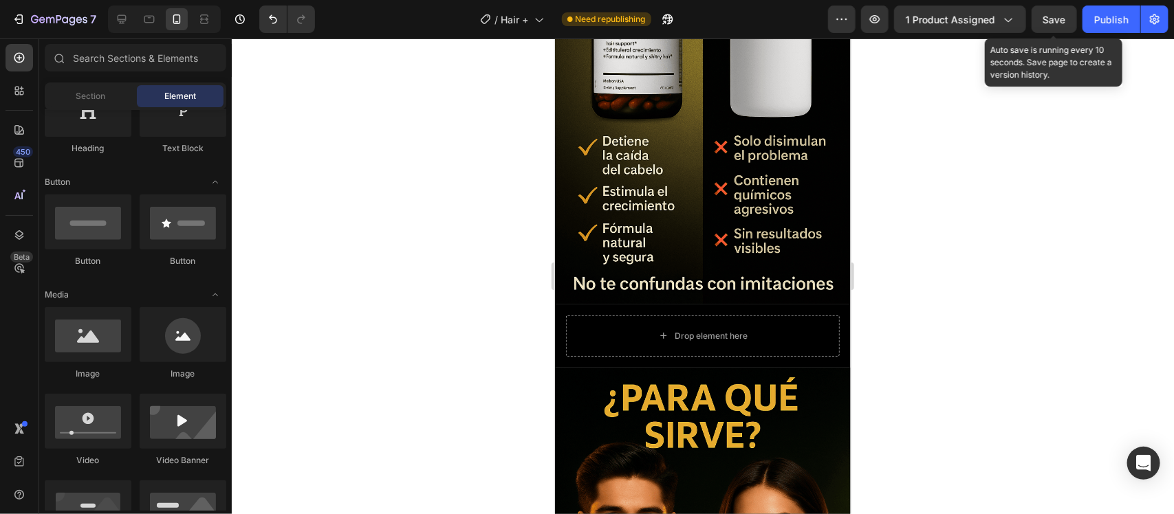
click at [1048, 18] on span "Save" at bounding box center [1054, 20] width 23 height 12
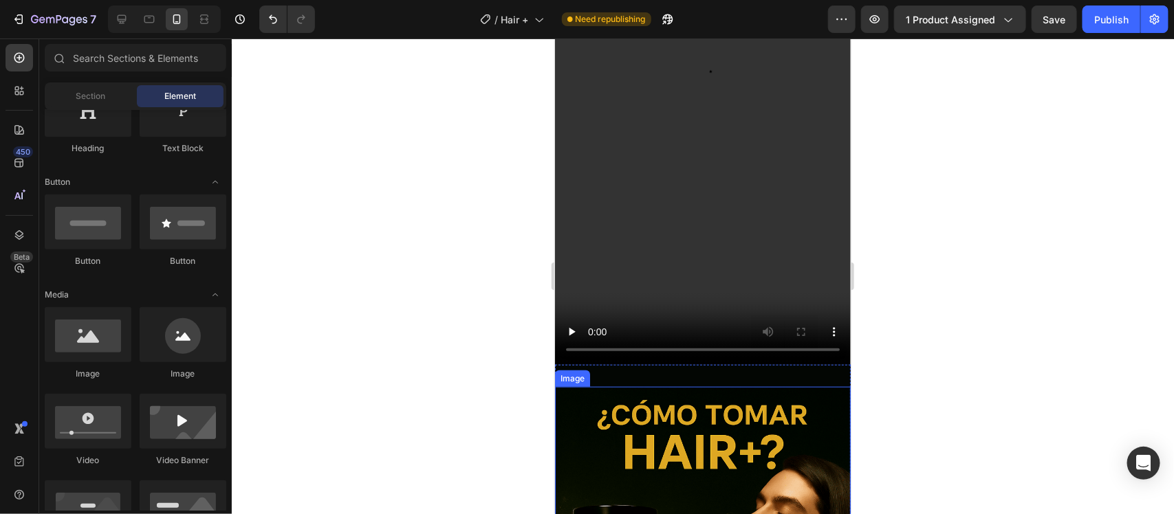
scroll to position [2837, 0]
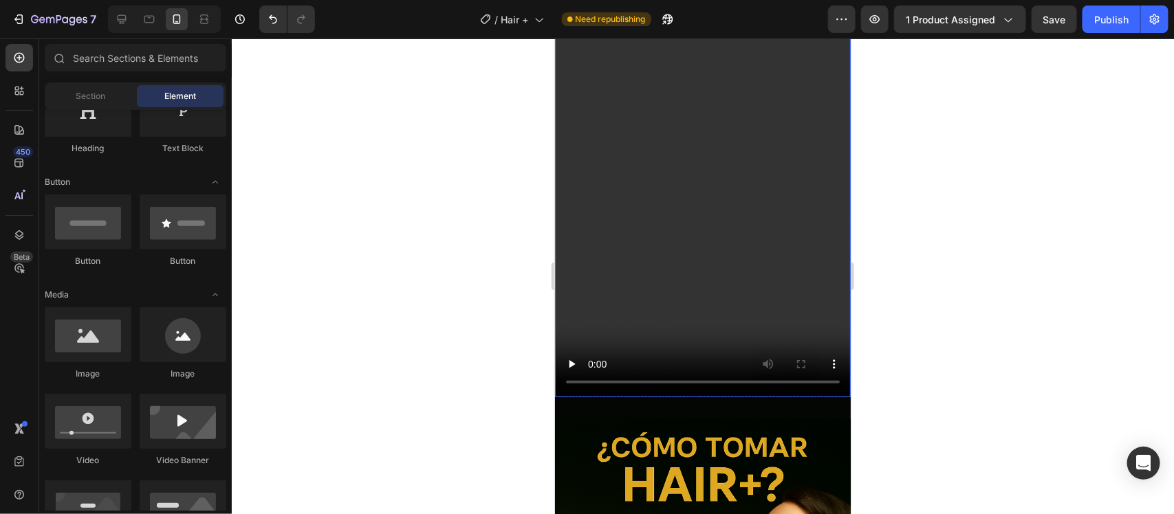
click at [695, 161] on video at bounding box center [702, 133] width 296 height 525
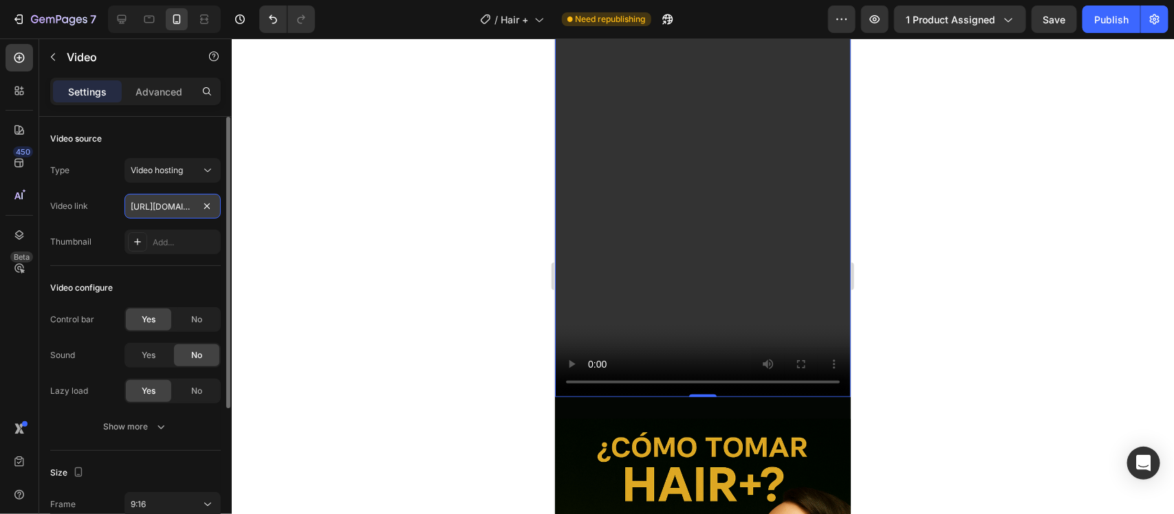
click at [174, 195] on input "[URL][DOMAIN_NAME]" at bounding box center [172, 206] width 96 height 25
paste input "[URL][DOMAIN_NAME]"
type input "[URL][DOMAIN_NAME]"
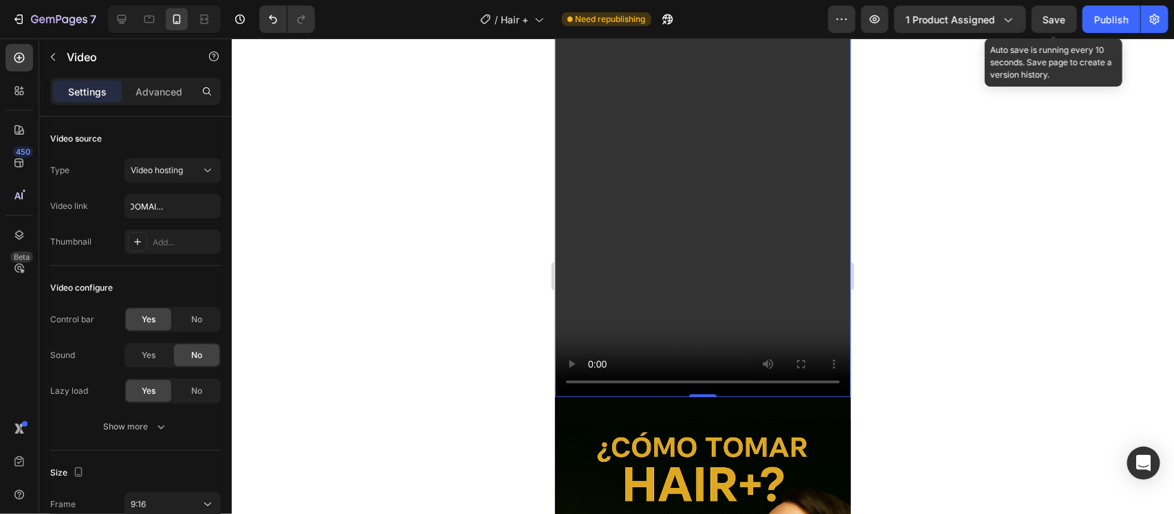
click at [1064, 23] on span "Save" at bounding box center [1054, 20] width 23 height 12
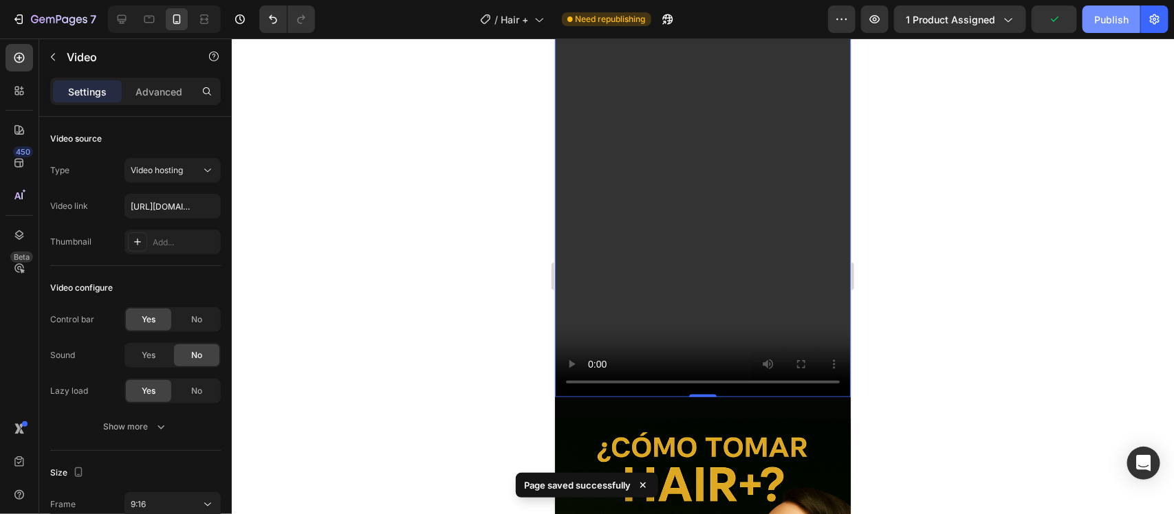
click at [1096, 21] on div "Publish" at bounding box center [1111, 19] width 34 height 14
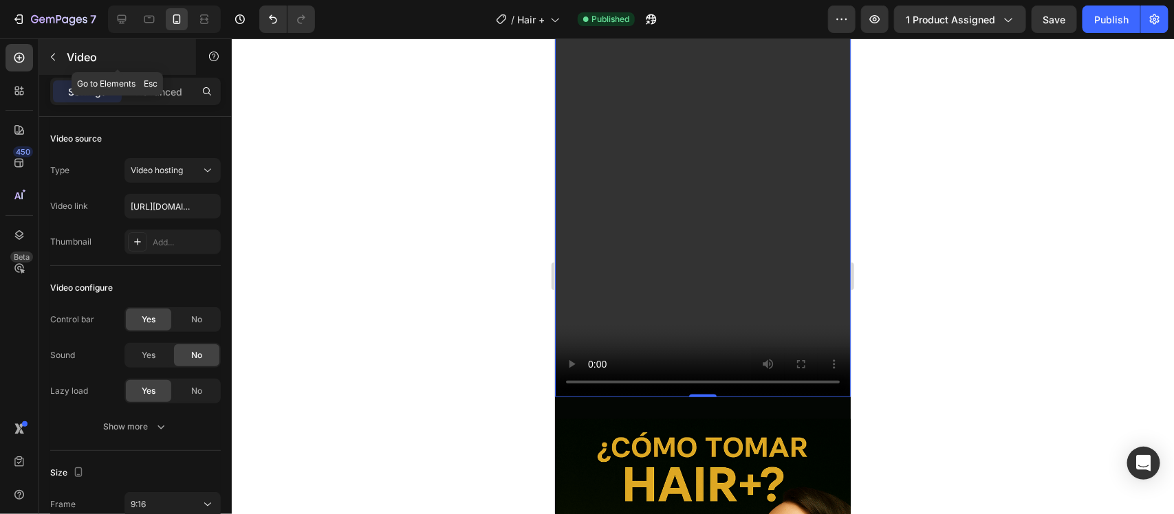
click at [52, 54] on icon "button" at bounding box center [52, 57] width 11 height 11
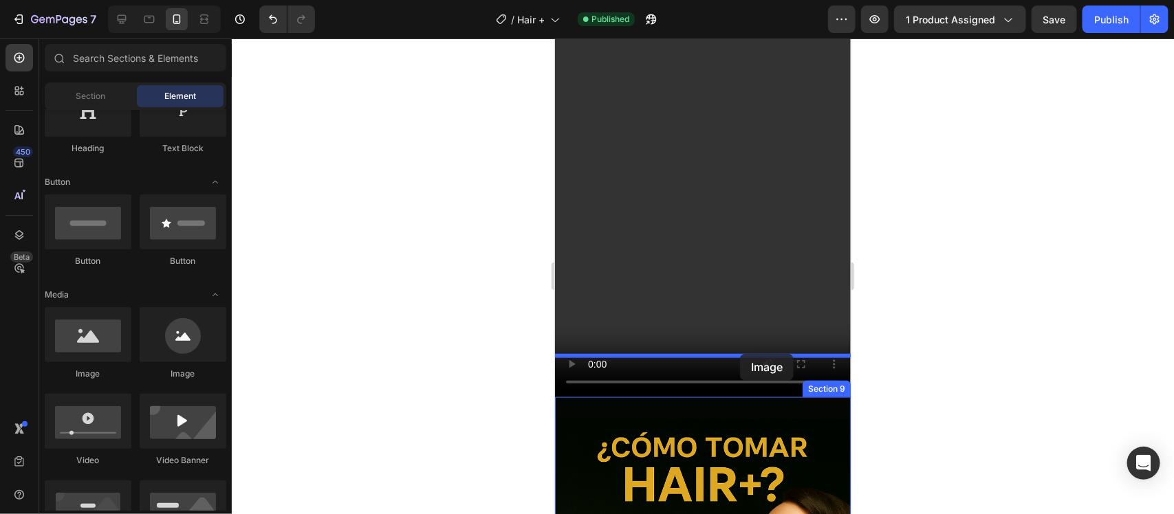
drag, startPoint x: 666, startPoint y: 379, endPoint x: 739, endPoint y: 354, distance: 77.2
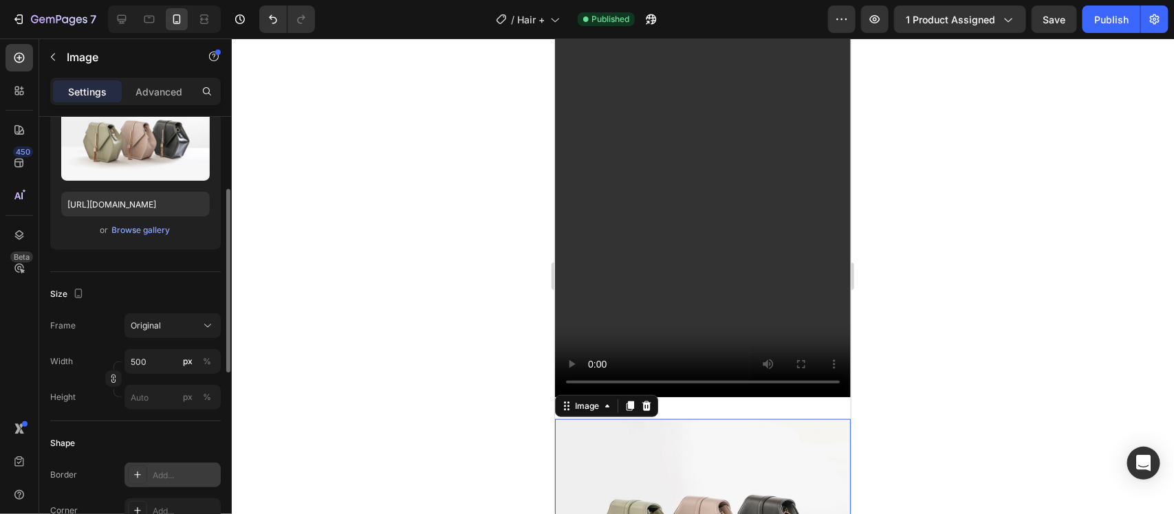
scroll to position [344, 0]
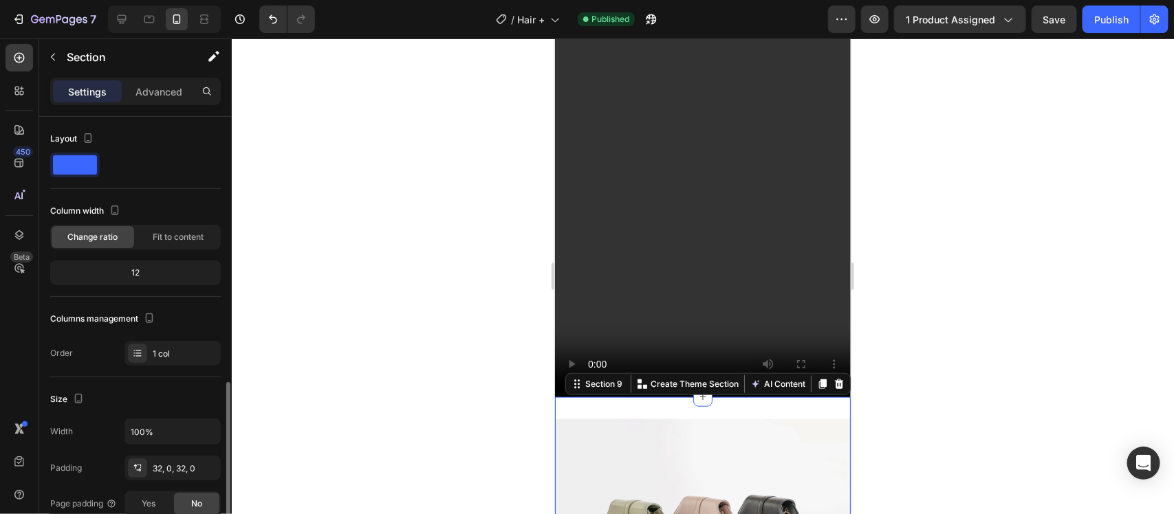
scroll to position [258, 0]
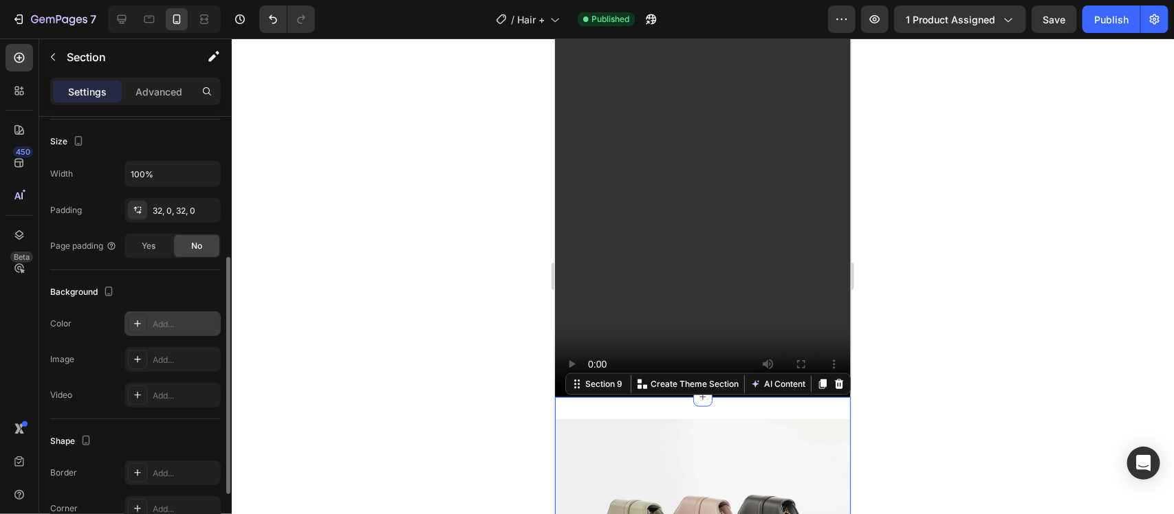
click at [135, 325] on icon at bounding box center [137, 324] width 7 height 7
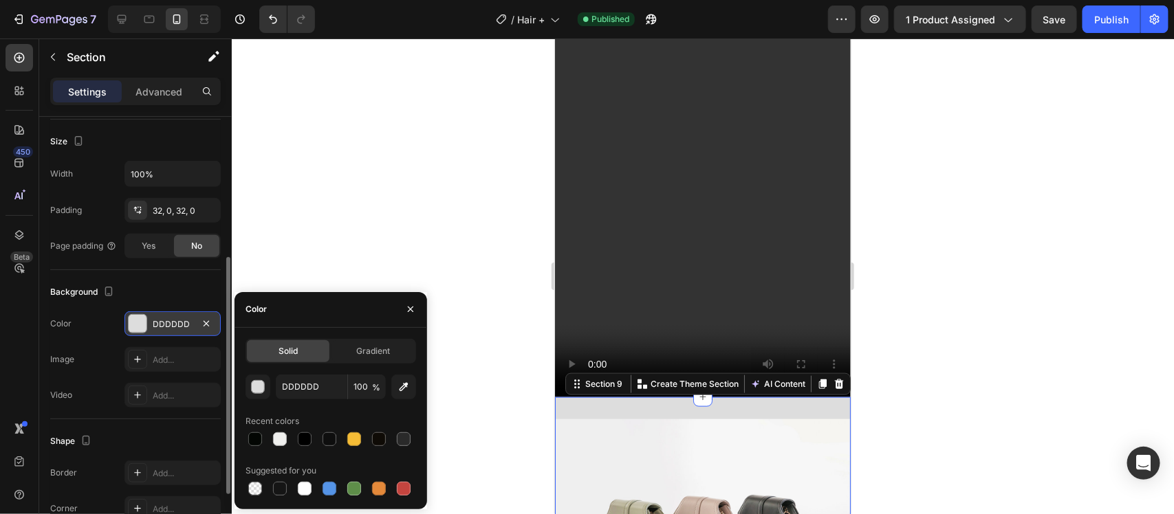
click at [255, 442] on div at bounding box center [255, 440] width 14 height 14
type input "030603"
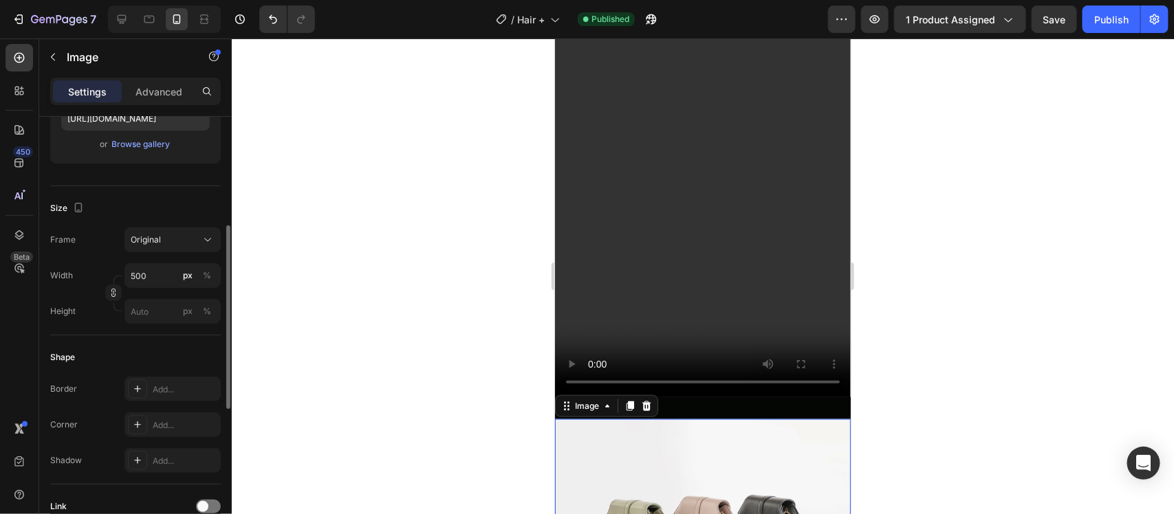
scroll to position [0, 0]
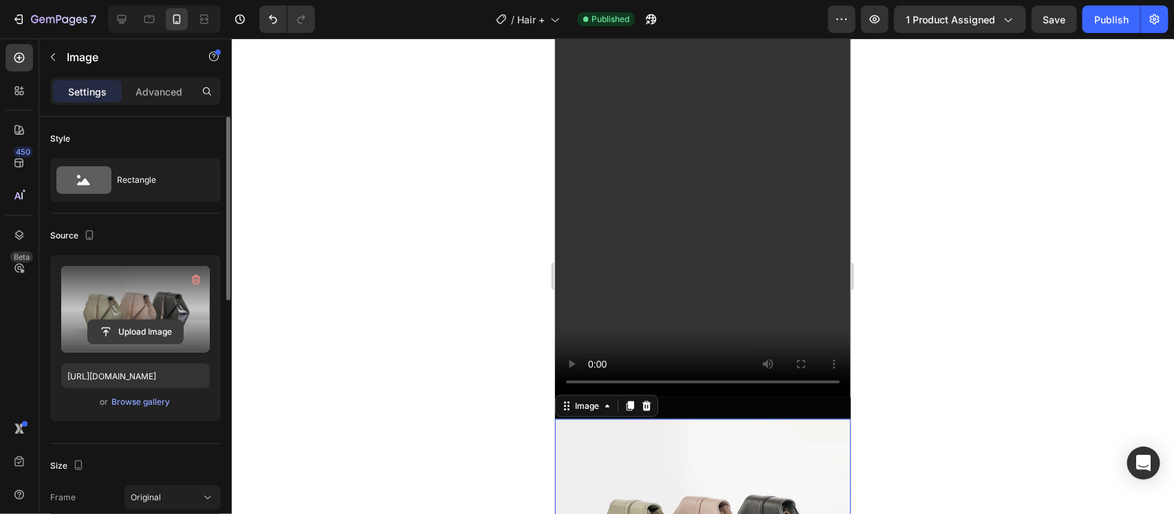
click at [126, 321] on input "file" at bounding box center [135, 332] width 95 height 23
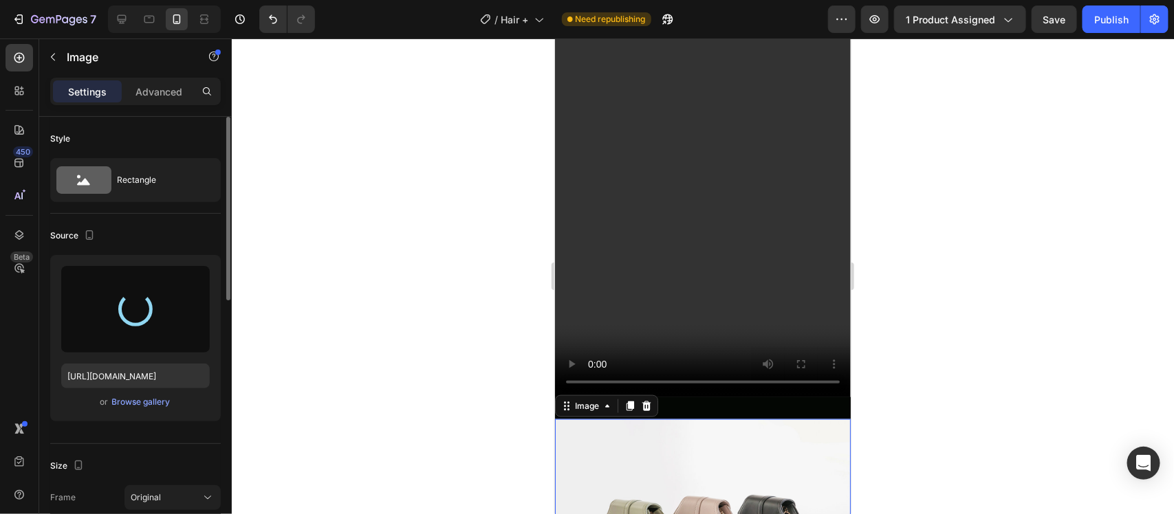
type input "[URL][DOMAIN_NAME]"
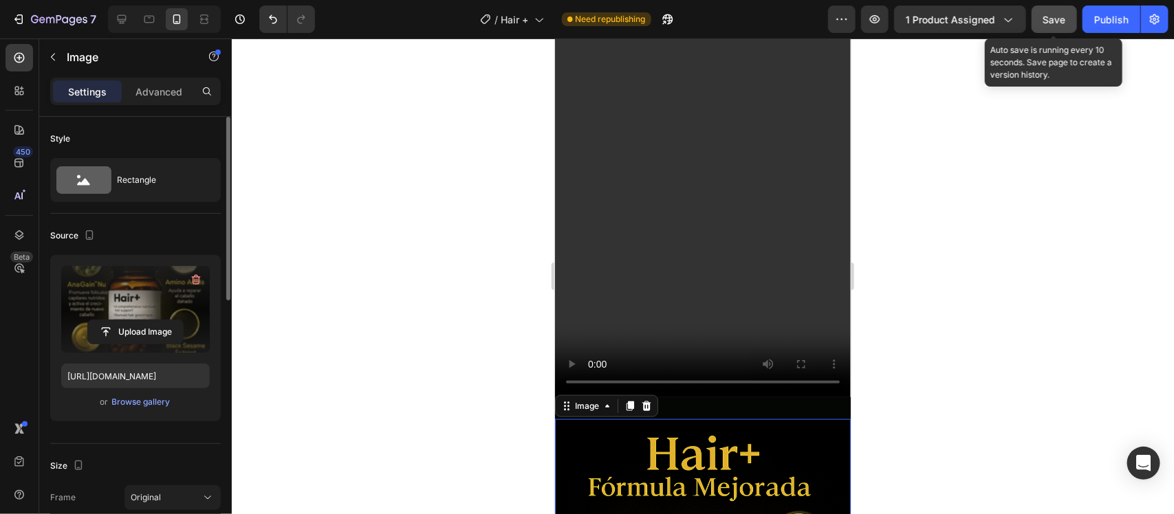
click at [1039, 15] on button "Save" at bounding box center [1054, 20] width 45 height 28
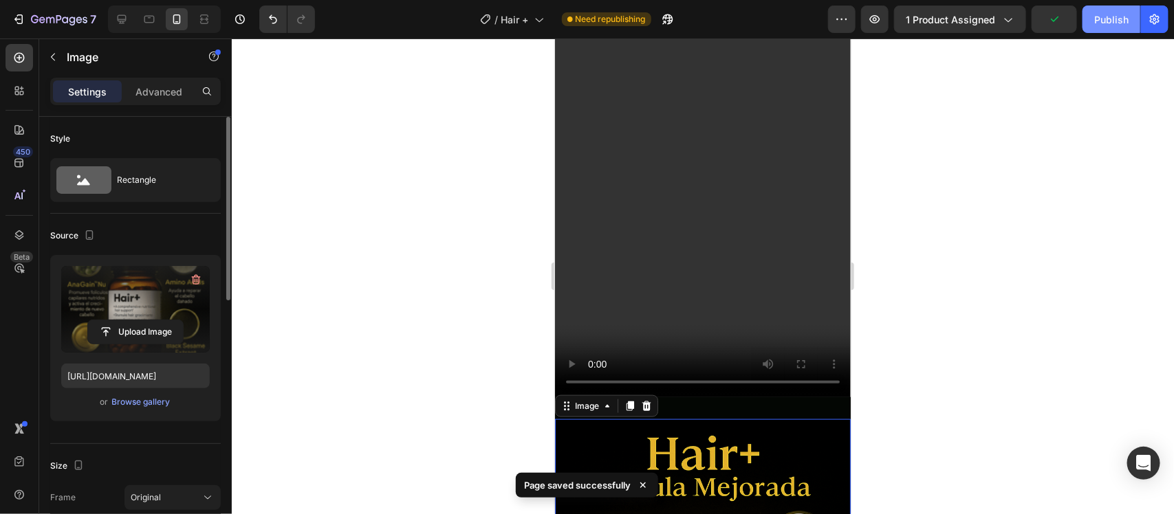
click at [1102, 12] on div "Publish" at bounding box center [1111, 19] width 34 height 14
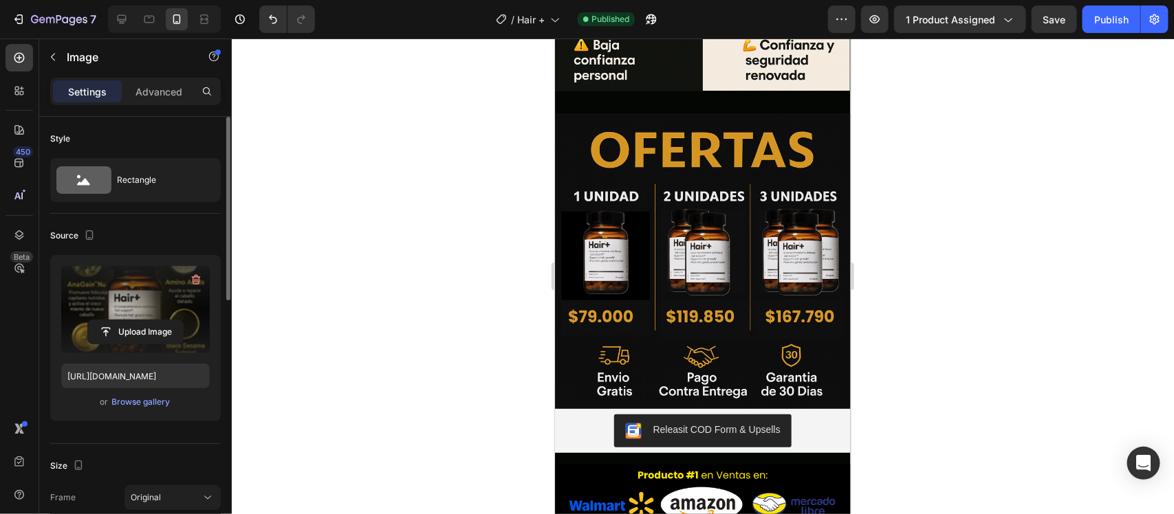
scroll to position [4444, 0]
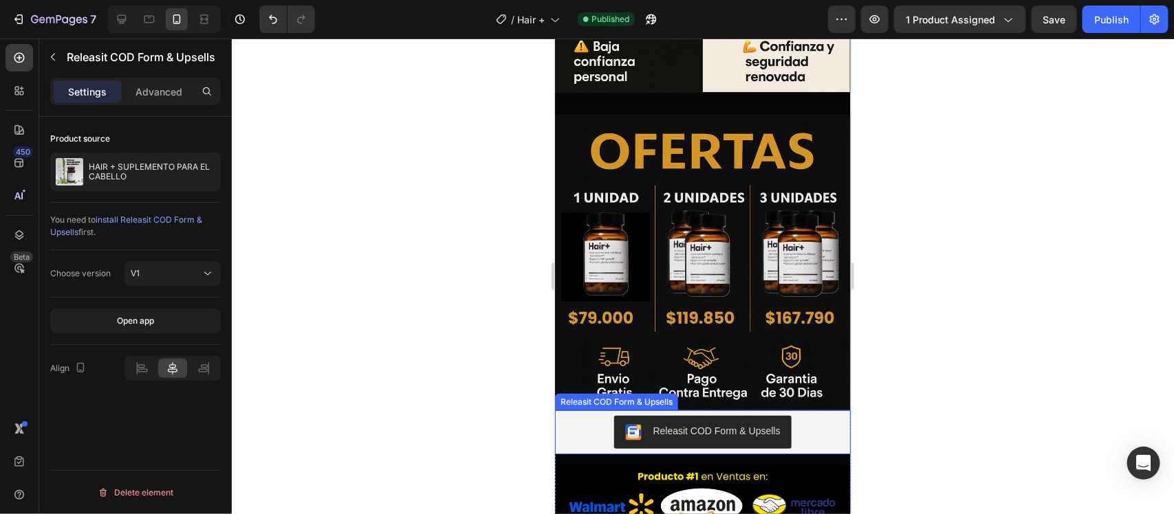
click at [783, 415] on button "Releasit COD Form & Upsells" at bounding box center [702, 431] width 177 height 33
click at [149, 86] on p "Advanced" at bounding box center [158, 92] width 47 height 14
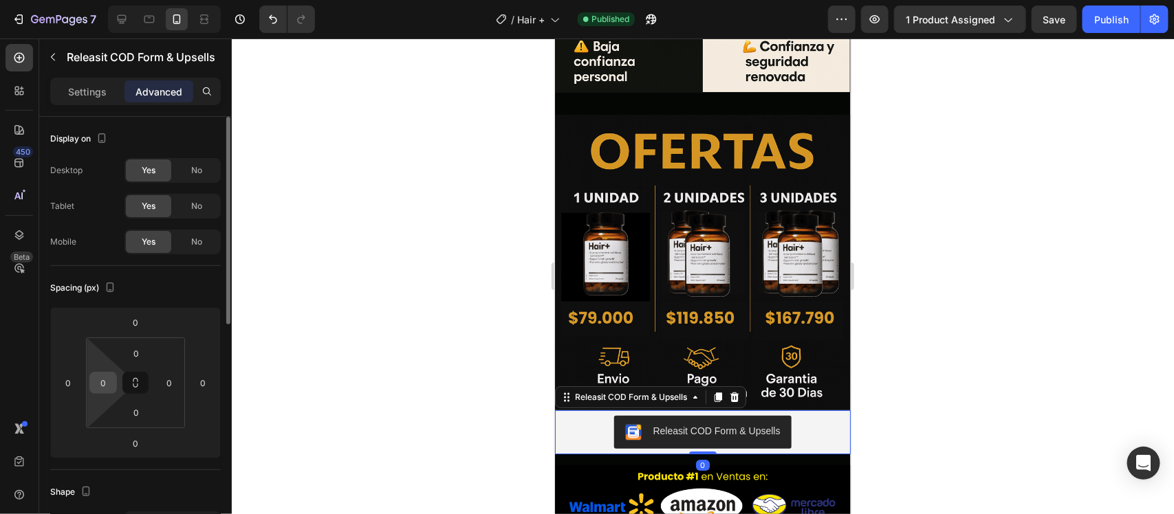
click at [113, 387] on div "0" at bounding box center [103, 383] width 28 height 22
click at [104, 387] on input "0" at bounding box center [103, 383] width 21 height 21
type input "16"
click at [171, 387] on input "0" at bounding box center [169, 383] width 21 height 21
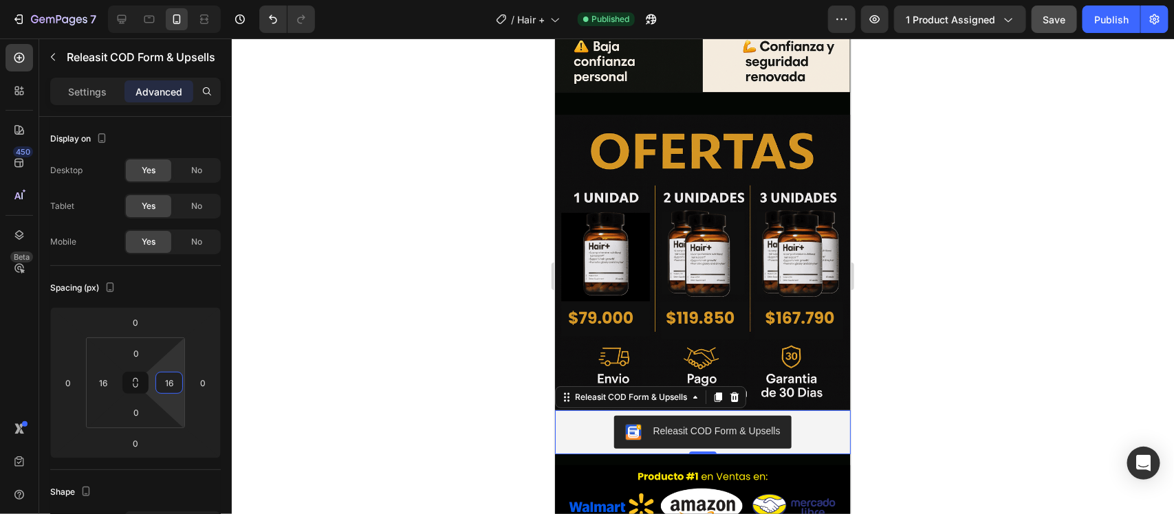
type input "16"
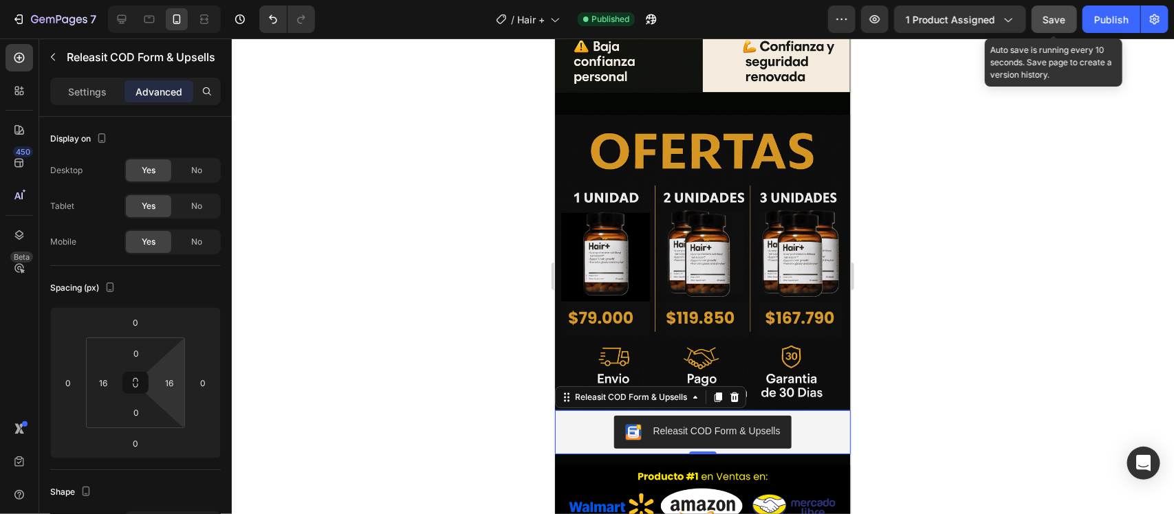
click at [1046, 22] on span "Save" at bounding box center [1054, 20] width 23 height 12
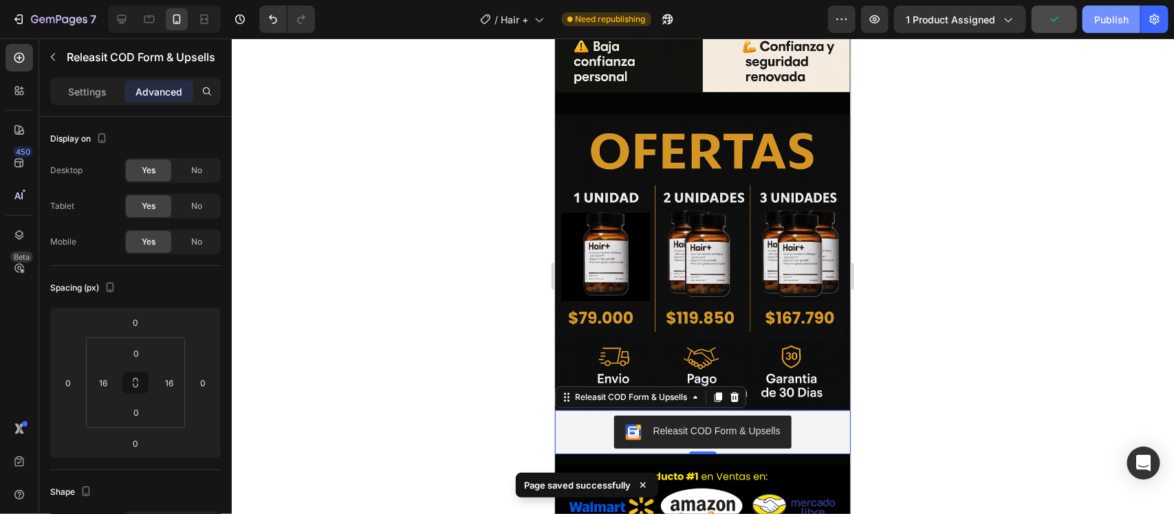
click at [1098, 25] on div "Publish" at bounding box center [1111, 19] width 34 height 14
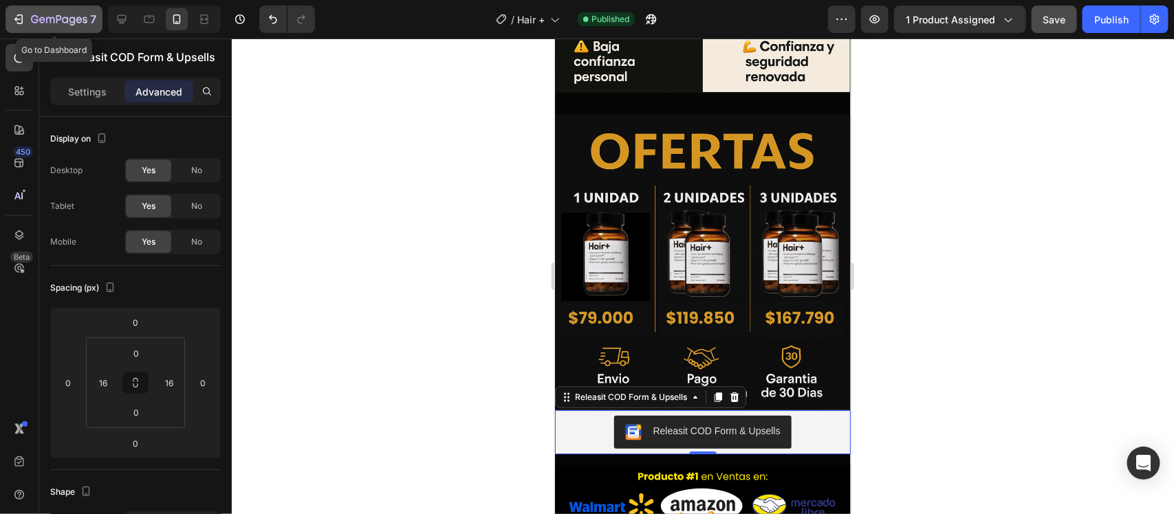
click at [24, 15] on icon "button" at bounding box center [19, 19] width 14 height 14
